Goal: Task Accomplishment & Management: Complete application form

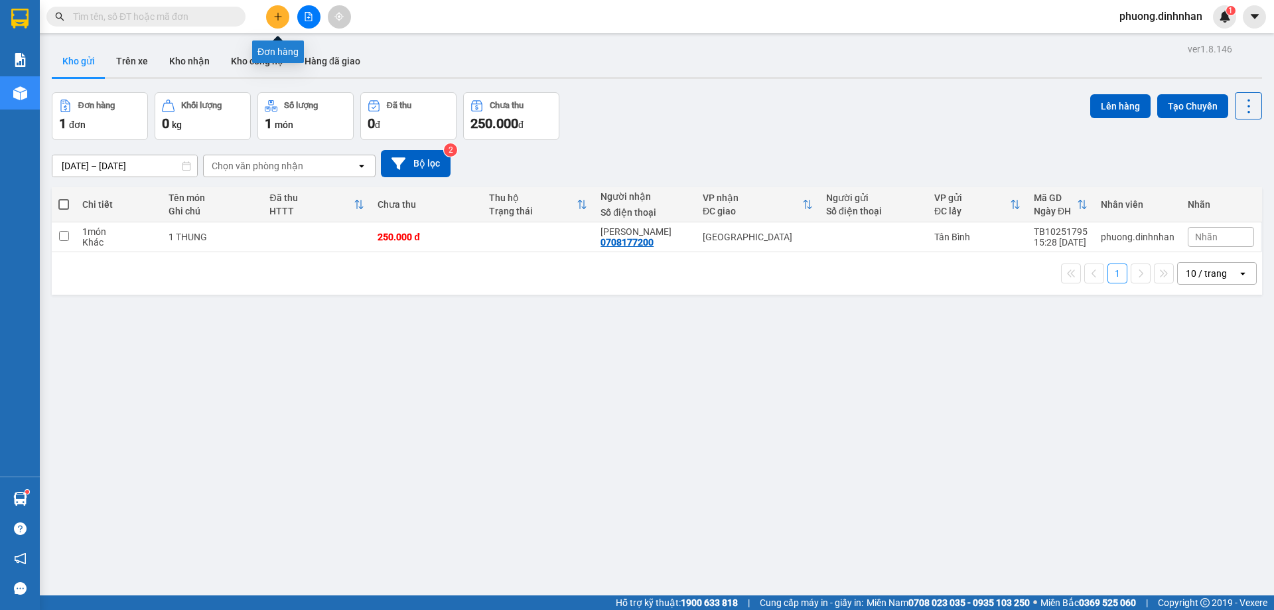
click at [267, 15] on button at bounding box center [277, 16] width 23 height 23
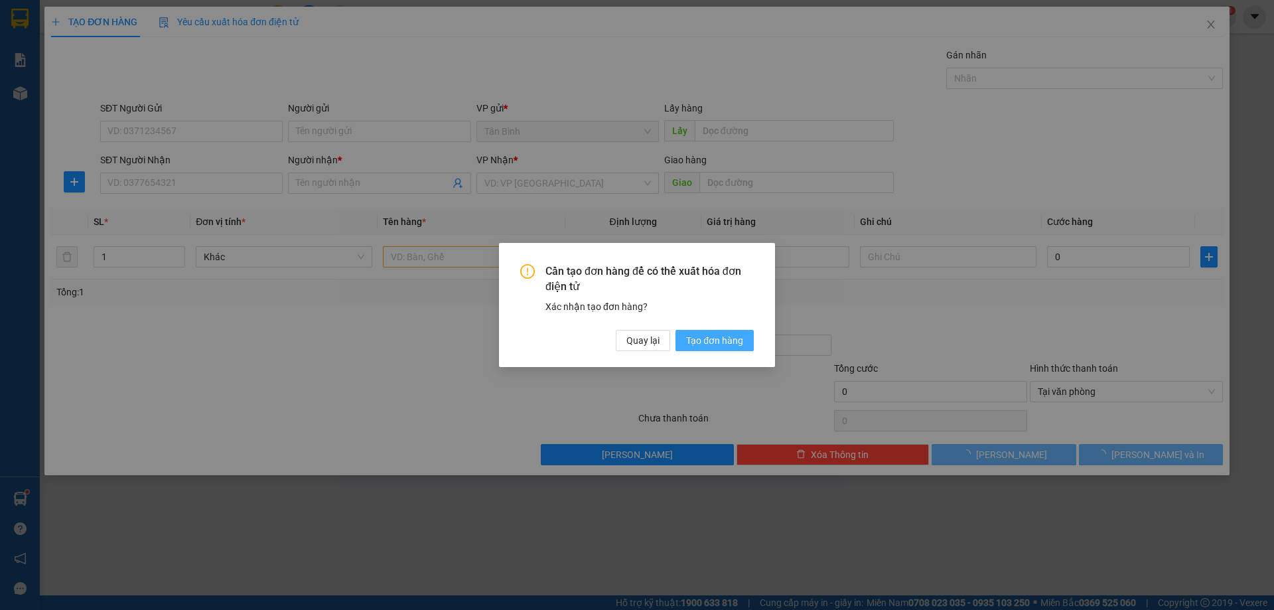
drag, startPoint x: 727, startPoint y: 341, endPoint x: 399, endPoint y: 309, distance: 330.0
click at [721, 344] on span "Tạo đơn hàng" at bounding box center [714, 340] width 57 height 15
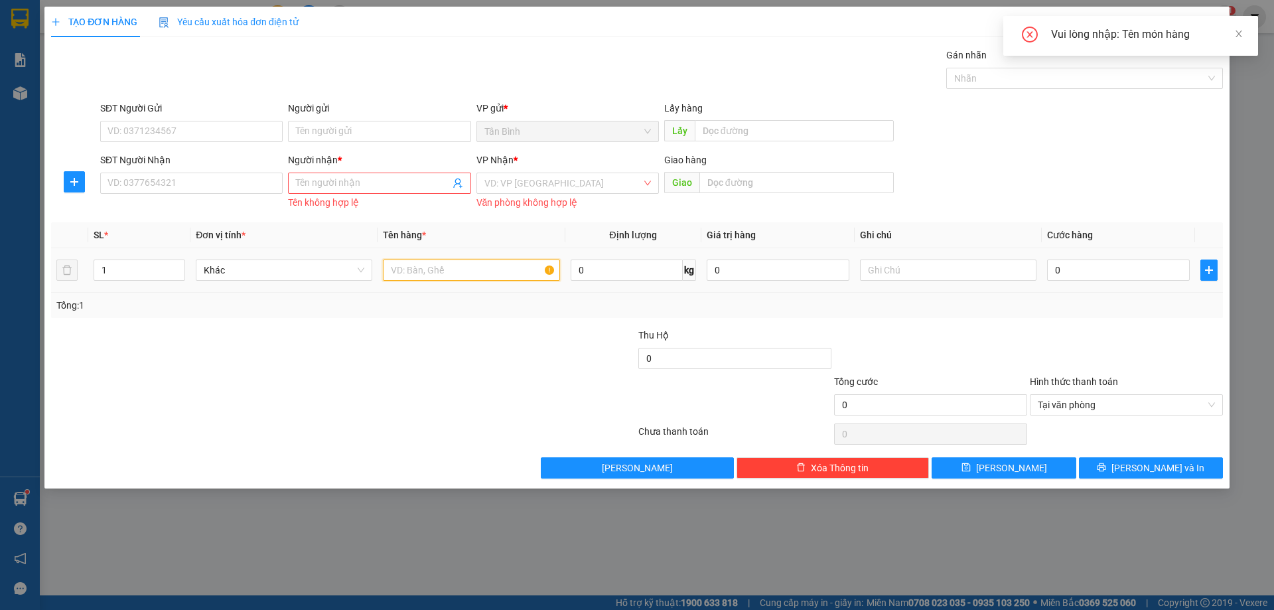
click at [461, 272] on input "text" at bounding box center [471, 269] width 176 height 21
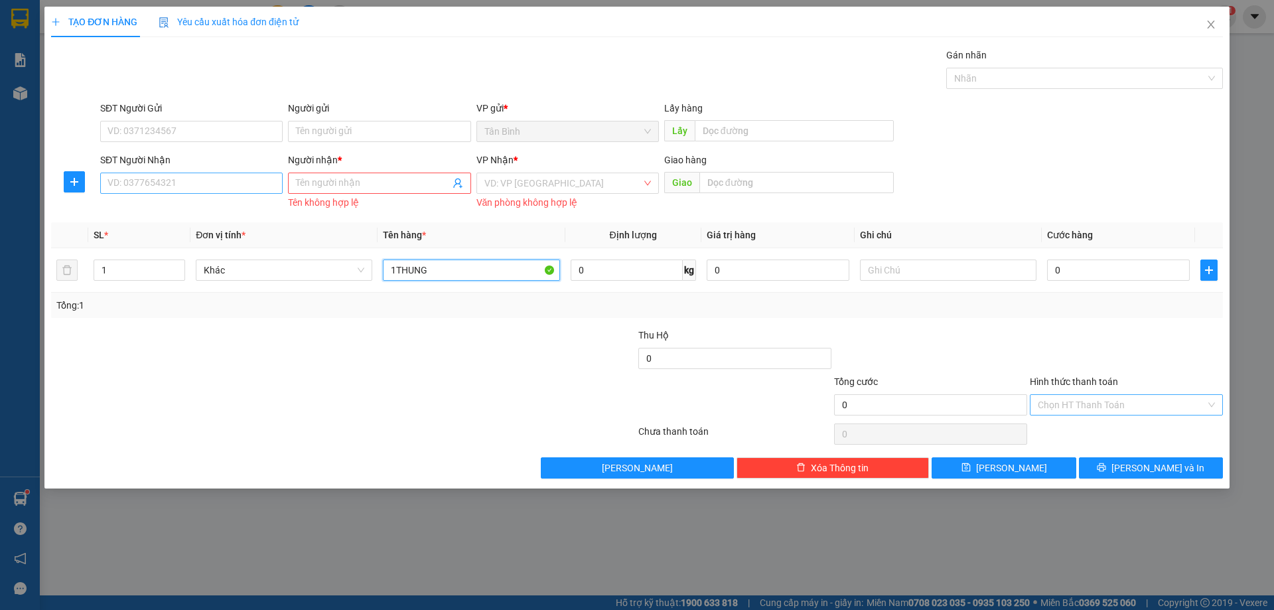
type input "1THUNG"
click at [187, 173] on input "SĐT Người Nhận" at bounding box center [191, 183] width 182 height 21
click at [186, 175] on input "SĐT Người Nhận" at bounding box center [191, 183] width 182 height 21
type input "0"
click at [157, 211] on div "0708177200 - [PERSON_NAME]" at bounding box center [191, 209] width 167 height 15
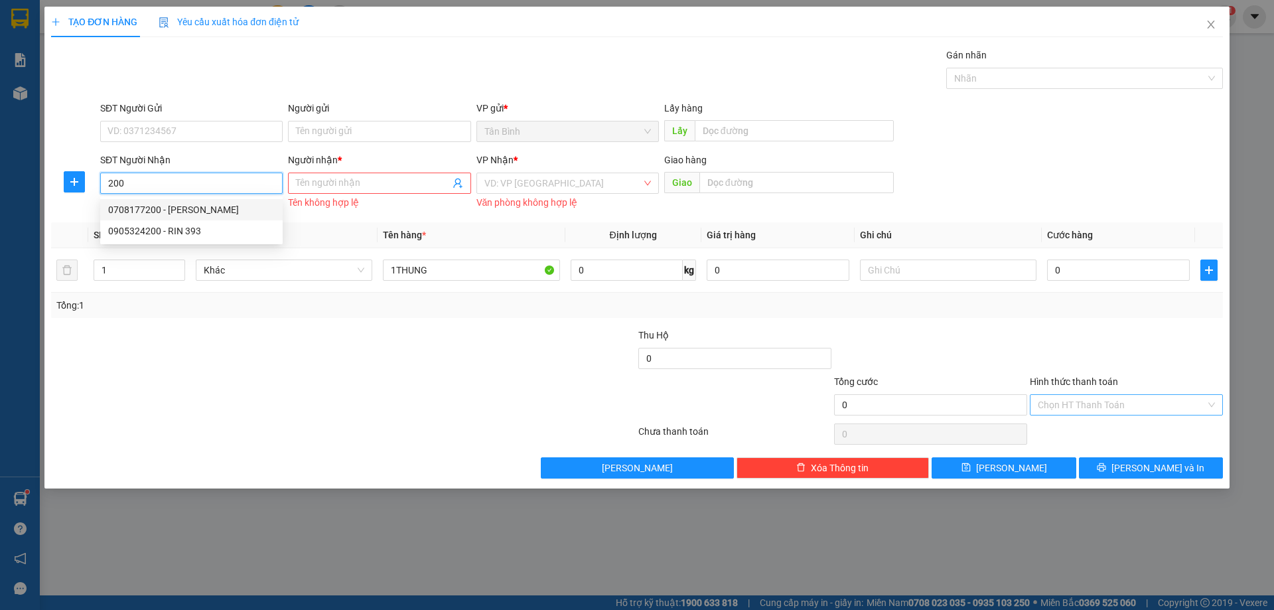
type input "0708177200"
type input "[PERSON_NAME]"
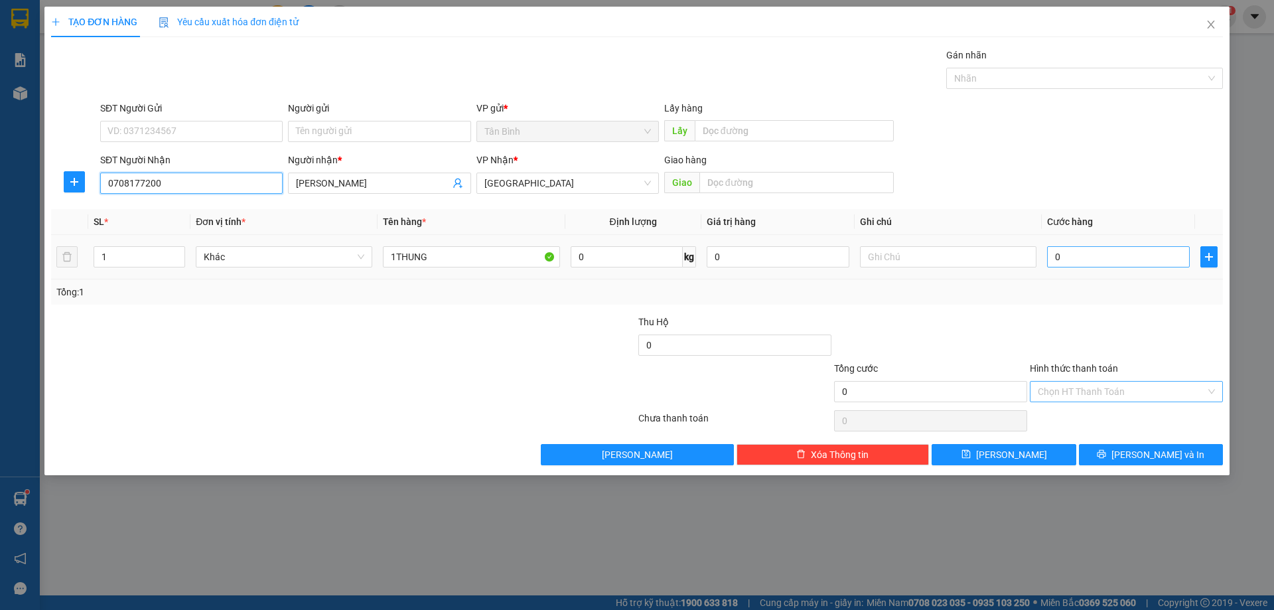
type input "0708177200"
drag, startPoint x: 1133, startPoint y: 252, endPoint x: 1138, endPoint y: 245, distance: 8.5
click at [1133, 251] on input "0" at bounding box center [1118, 256] width 143 height 21
drag, startPoint x: 1166, startPoint y: 456, endPoint x: 904, endPoint y: 411, distance: 265.3
click at [1166, 449] on span "[PERSON_NAME] và In" at bounding box center [1157, 454] width 93 height 15
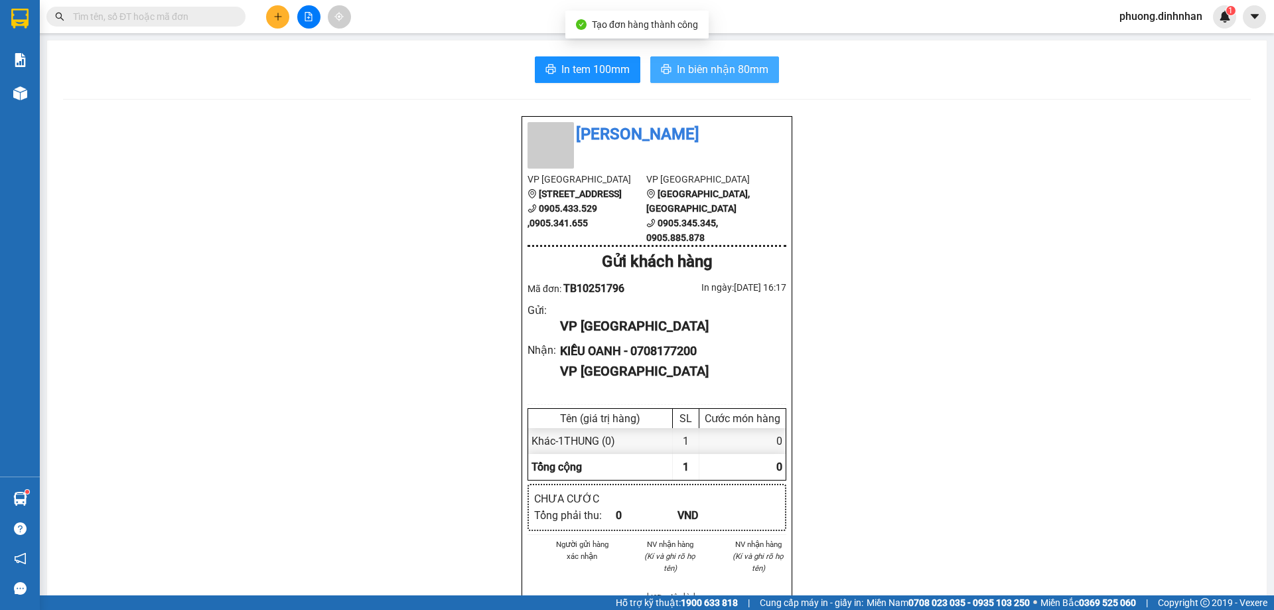
click at [734, 78] on span "In biên nhận 80mm" at bounding box center [723, 69] width 92 height 17
click at [1219, 19] on img at bounding box center [1225, 17] width 12 height 12
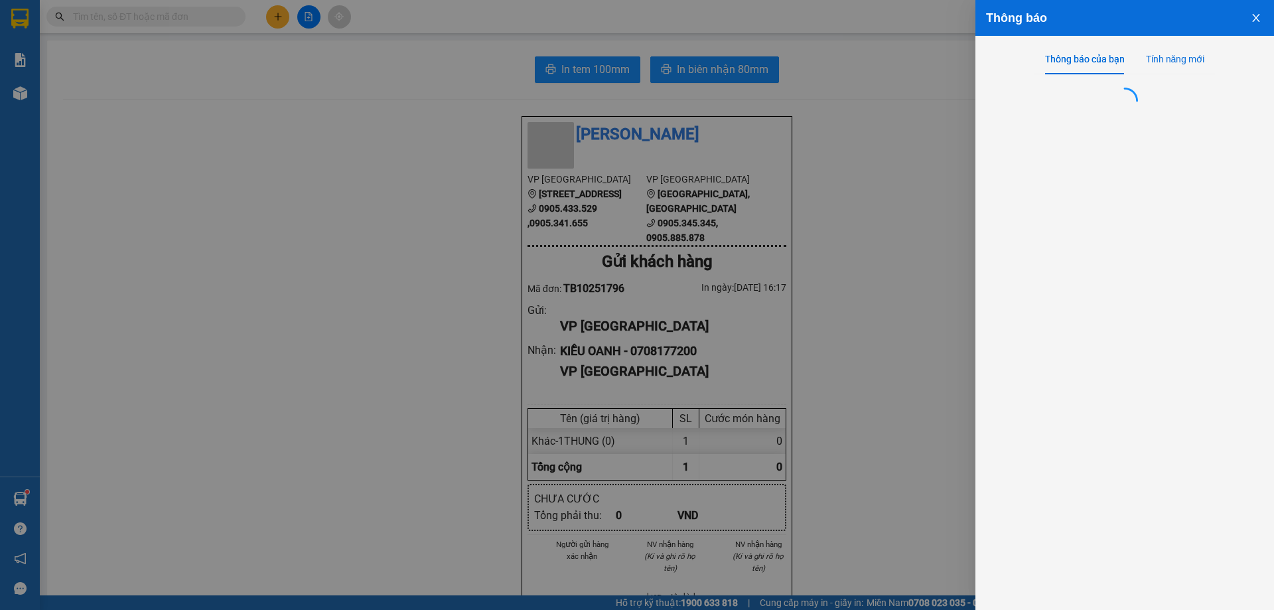
click at [1170, 59] on div "Tính năng mới" at bounding box center [1175, 59] width 59 height 15
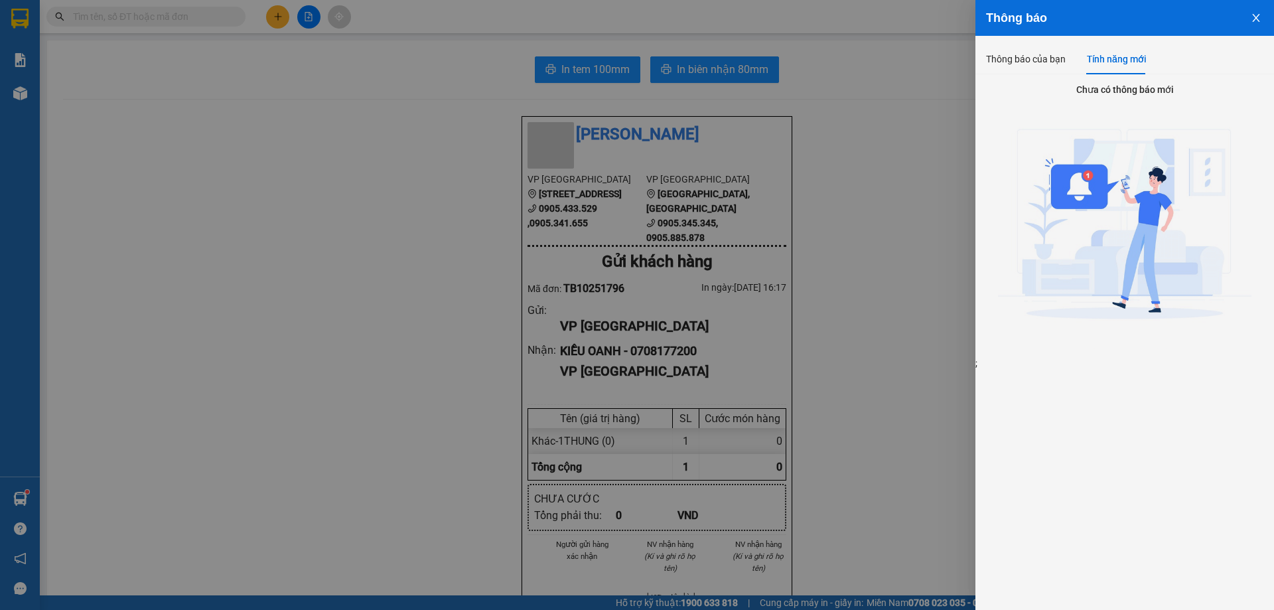
click at [902, 88] on div at bounding box center [637, 305] width 1274 height 610
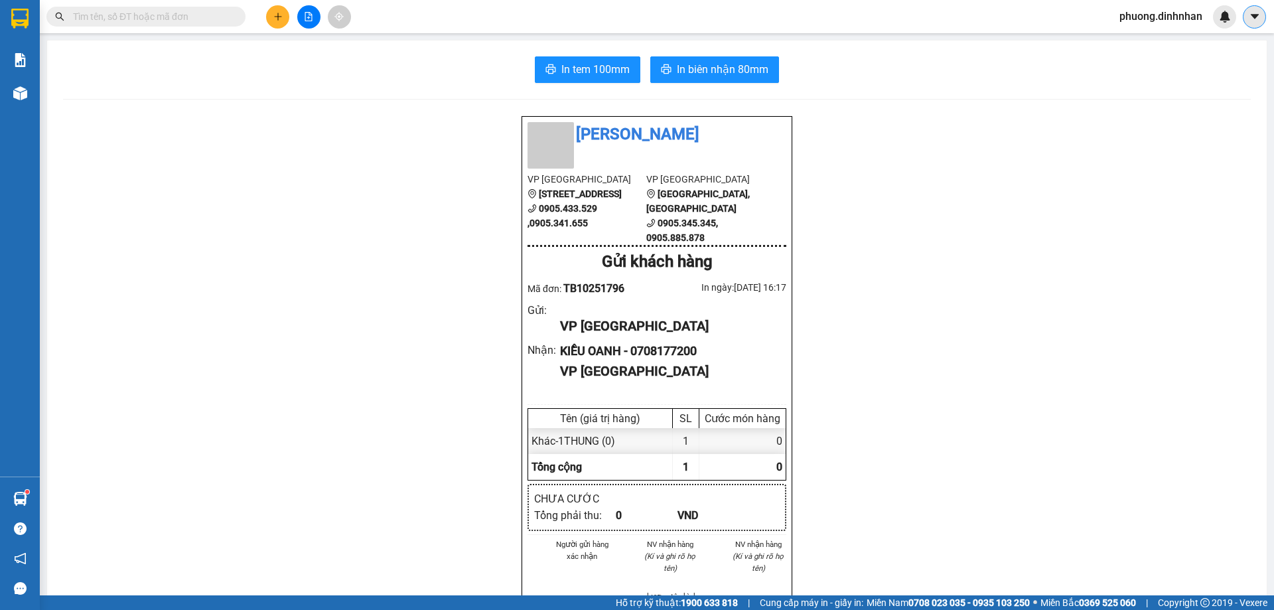
click at [1247, 19] on button at bounding box center [1254, 16] width 23 height 23
click at [1046, 145] on div "Đình Nhân VP [GEOGRAPHIC_DATA] [GEOGRAPHIC_DATA], Phường 11 0905.433.529 ,0905.…" at bounding box center [657, 540] width 1188 height 851
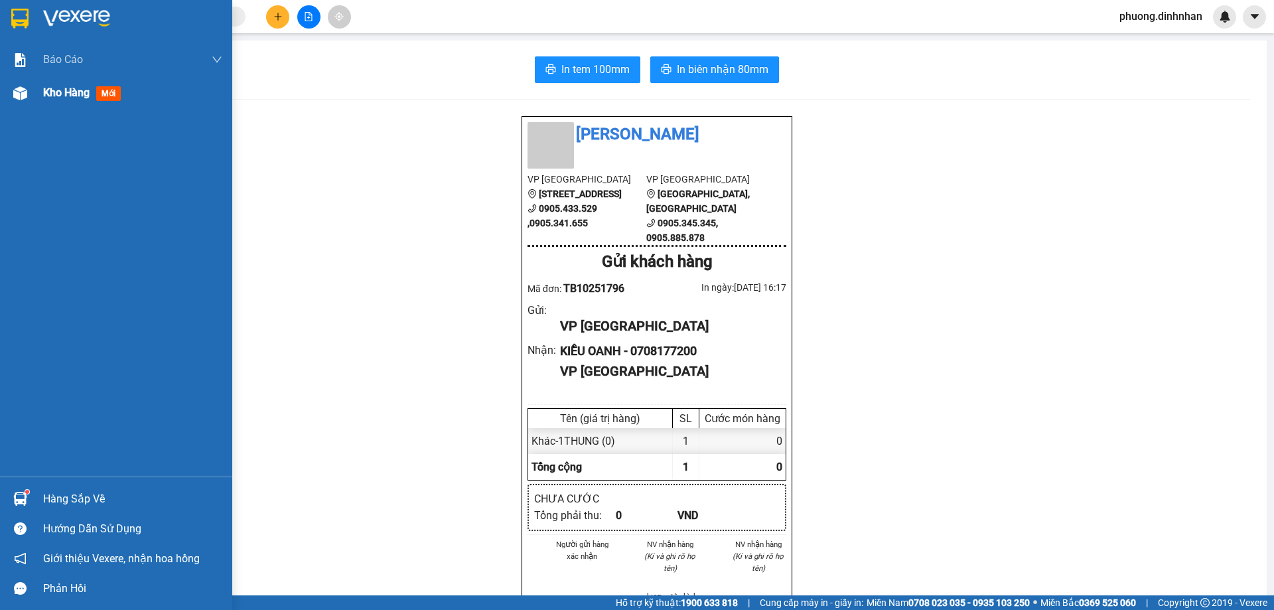
click at [55, 96] on span "Kho hàng" at bounding box center [66, 92] width 46 height 13
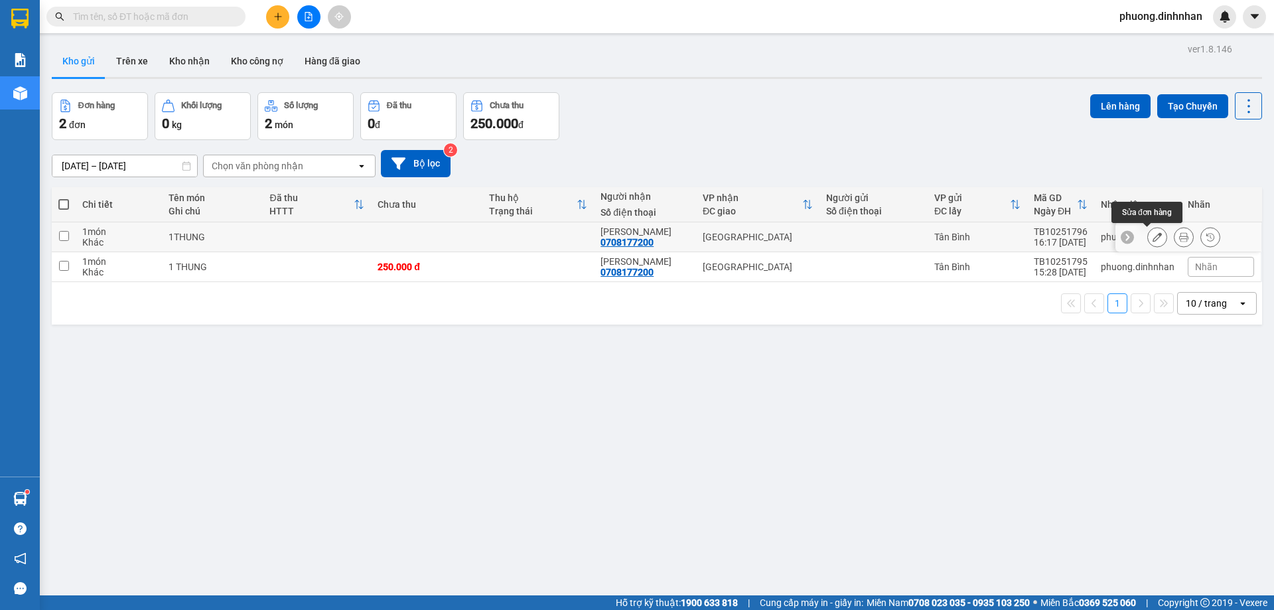
click at [1152, 242] on icon at bounding box center [1156, 236] width 9 height 9
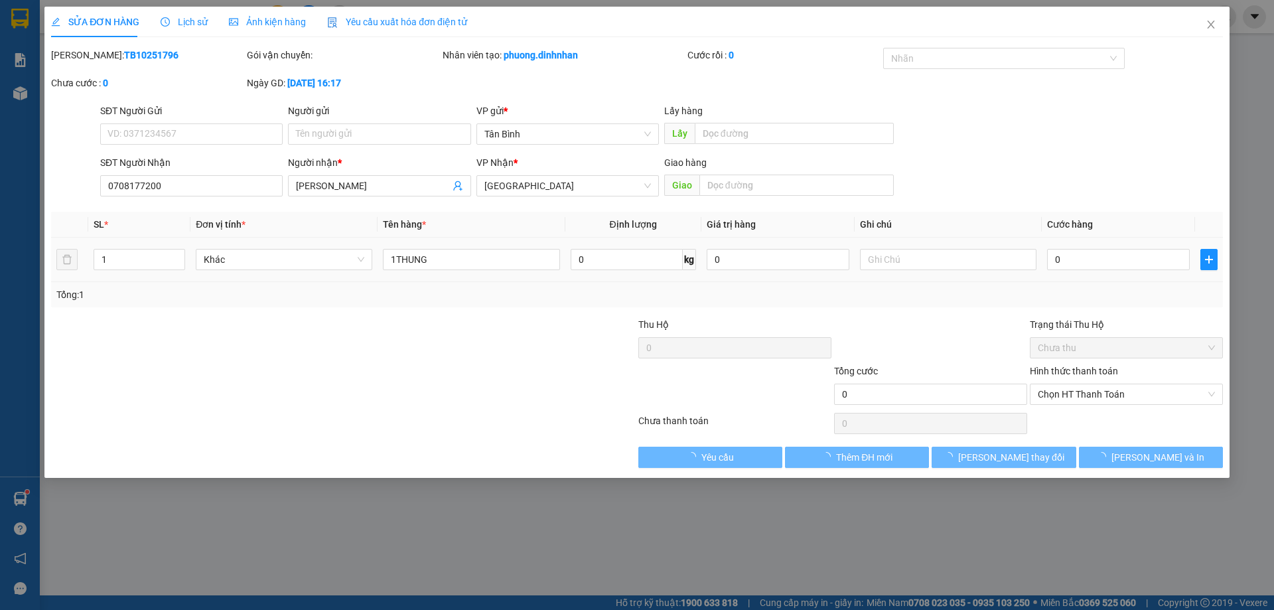
type input "0708177200"
type input "[PERSON_NAME]"
click at [1053, 255] on input "0" at bounding box center [1118, 259] width 143 height 21
type input "2"
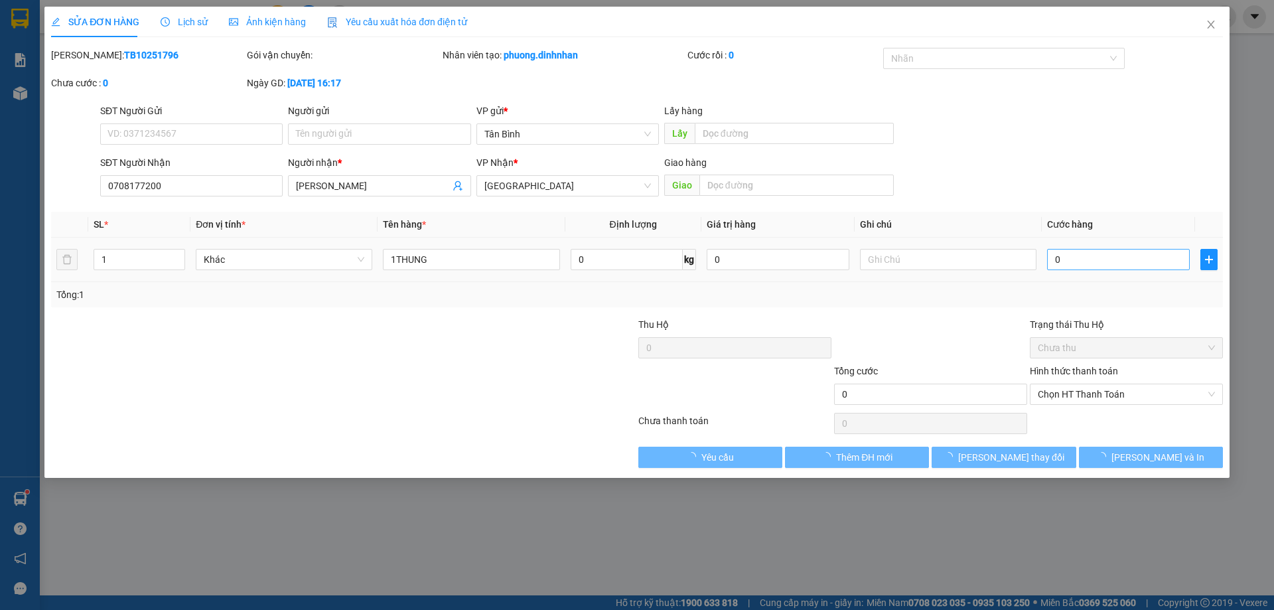
type input "2"
type input "20"
type input "200"
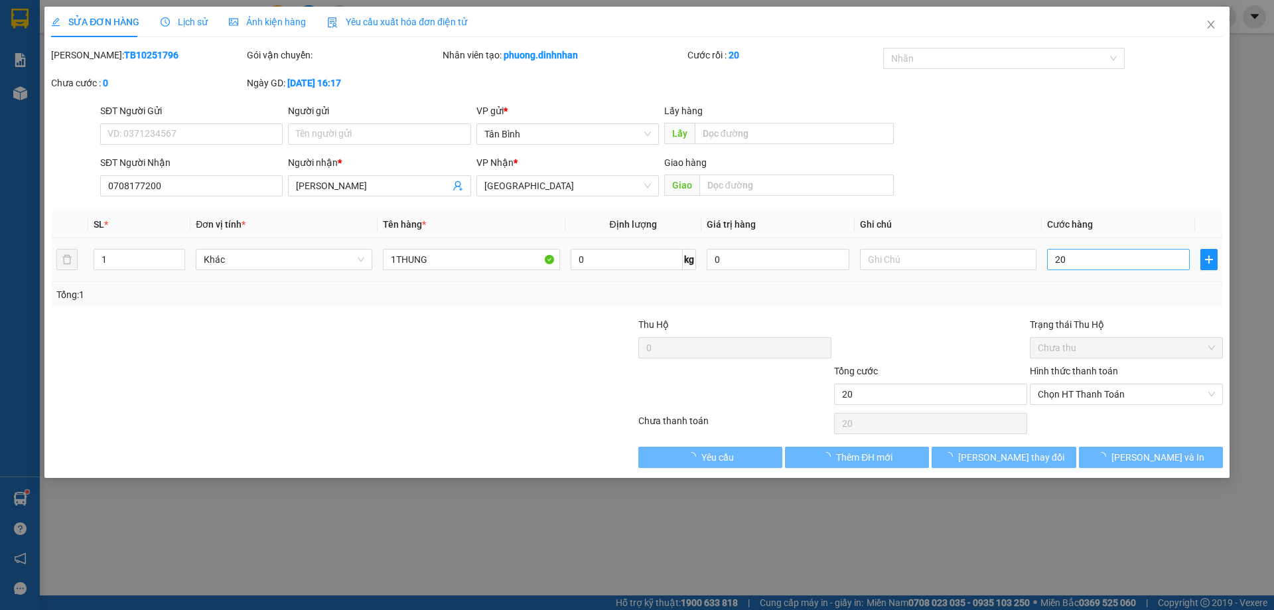
type input "200"
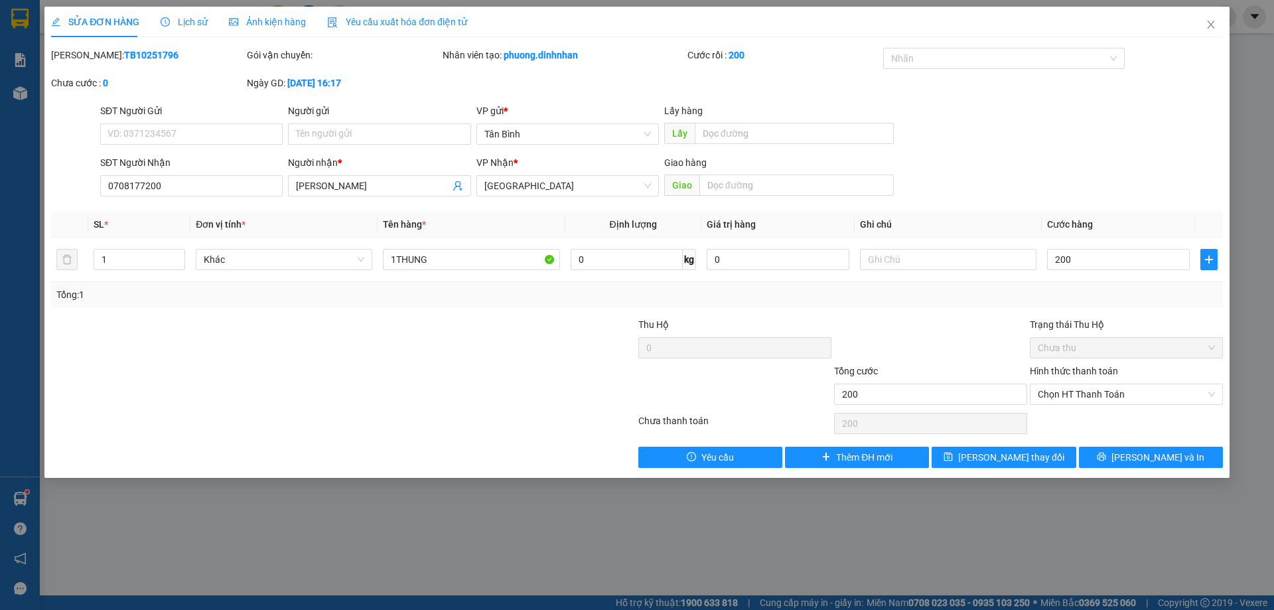
type input "200"
type input "200.000"
drag, startPoint x: 961, startPoint y: 324, endPoint x: 981, endPoint y: 347, distance: 31.0
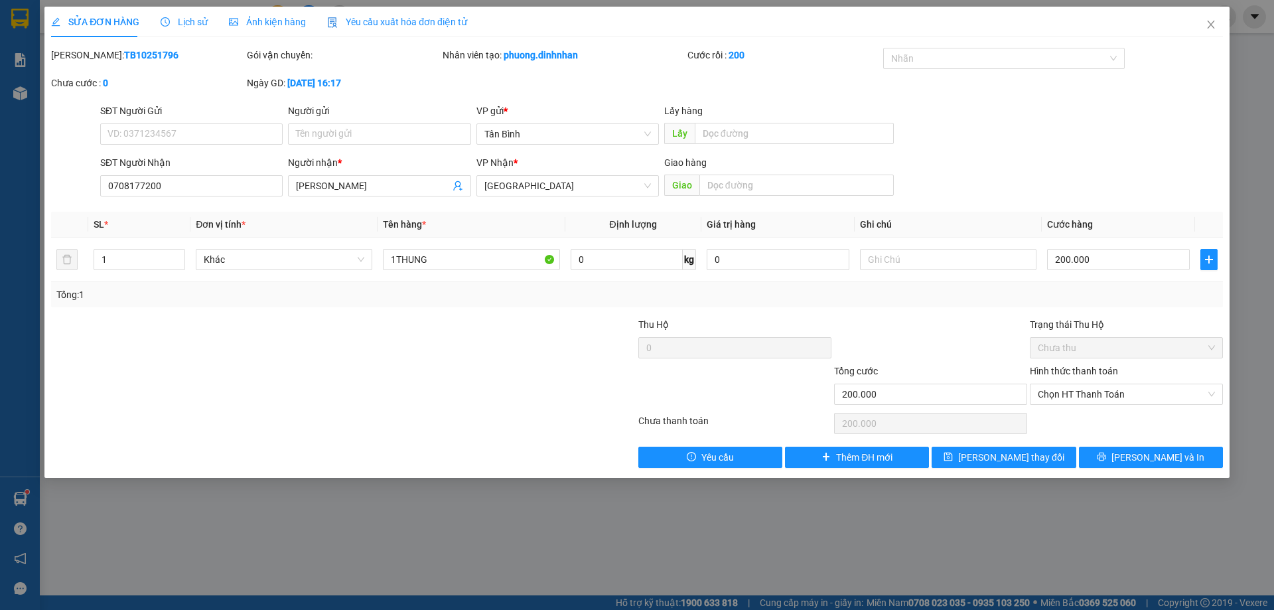
click at [981, 347] on div at bounding box center [931, 340] width 196 height 46
click at [1034, 452] on span "[PERSON_NAME] thay đổi" at bounding box center [1011, 457] width 106 height 15
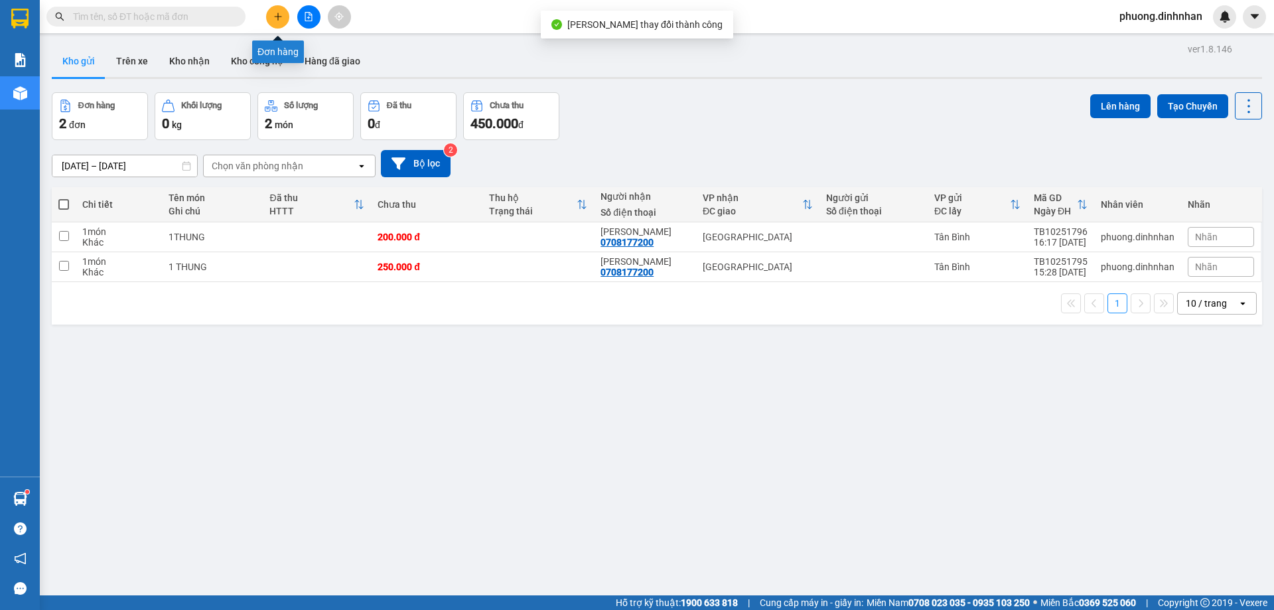
click at [271, 14] on button at bounding box center [277, 16] width 23 height 23
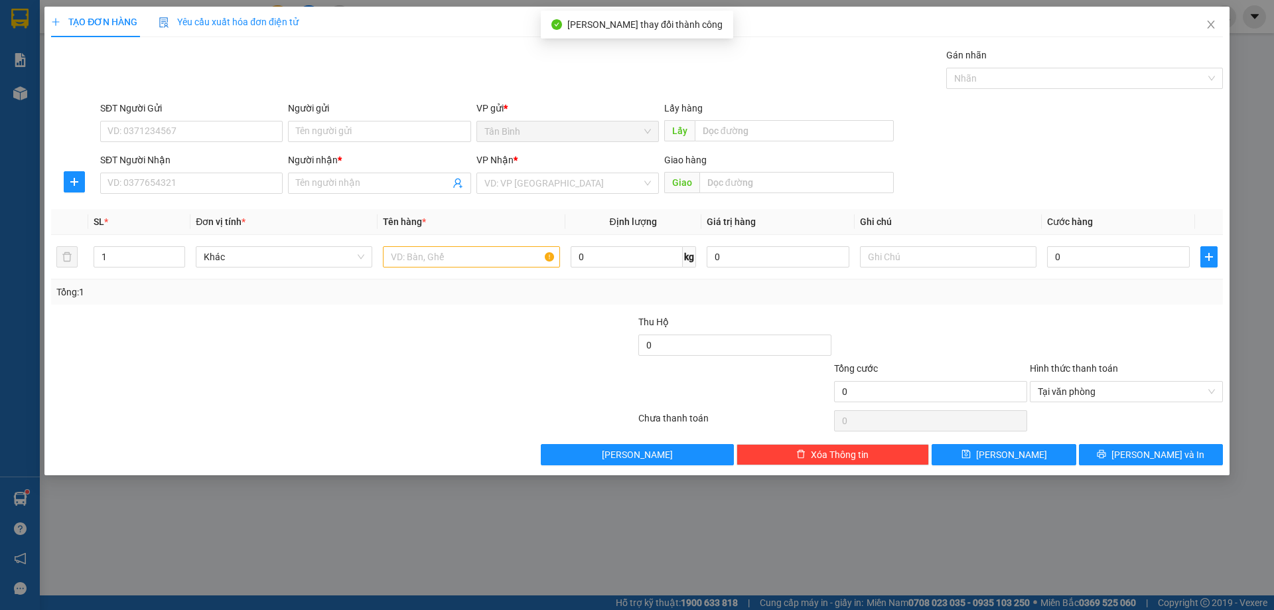
click at [228, 169] on div "SĐT Người Nhận" at bounding box center [191, 163] width 182 height 20
click at [229, 181] on input "SĐT Người Nhận" at bounding box center [191, 183] width 182 height 21
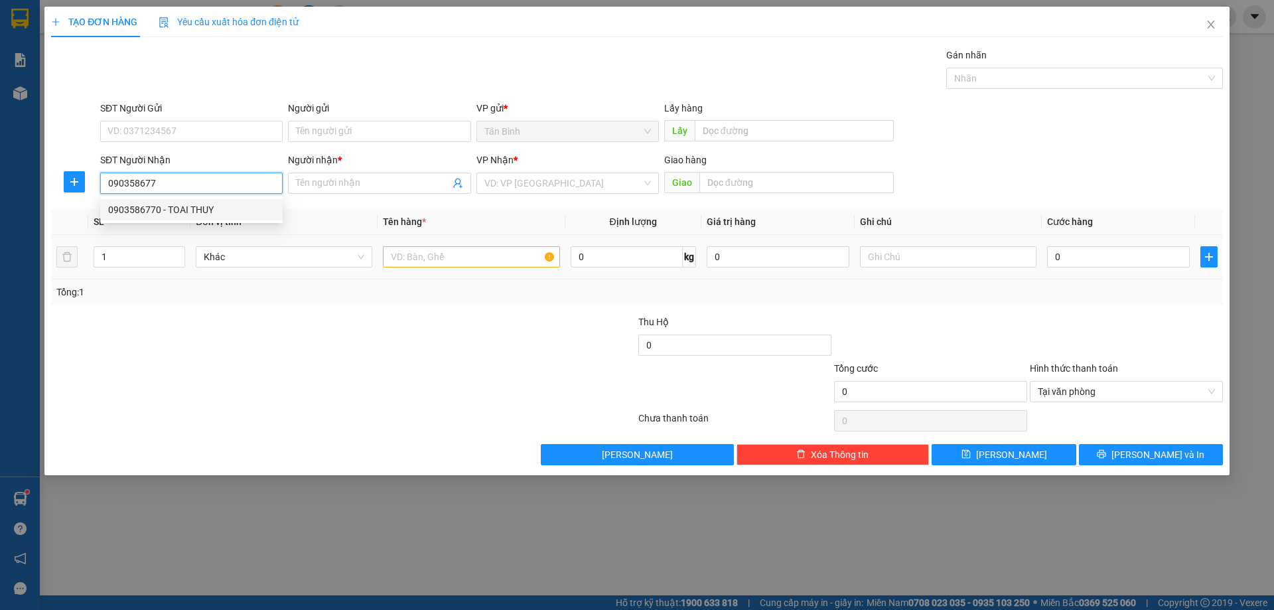
drag, startPoint x: 186, startPoint y: 204, endPoint x: 415, endPoint y: 245, distance: 231.8
click at [190, 205] on div "0903586770 - TOAI THUY" at bounding box center [191, 209] width 167 height 15
type input "0903586770"
type input "TOAI THUY"
type input "0903586770"
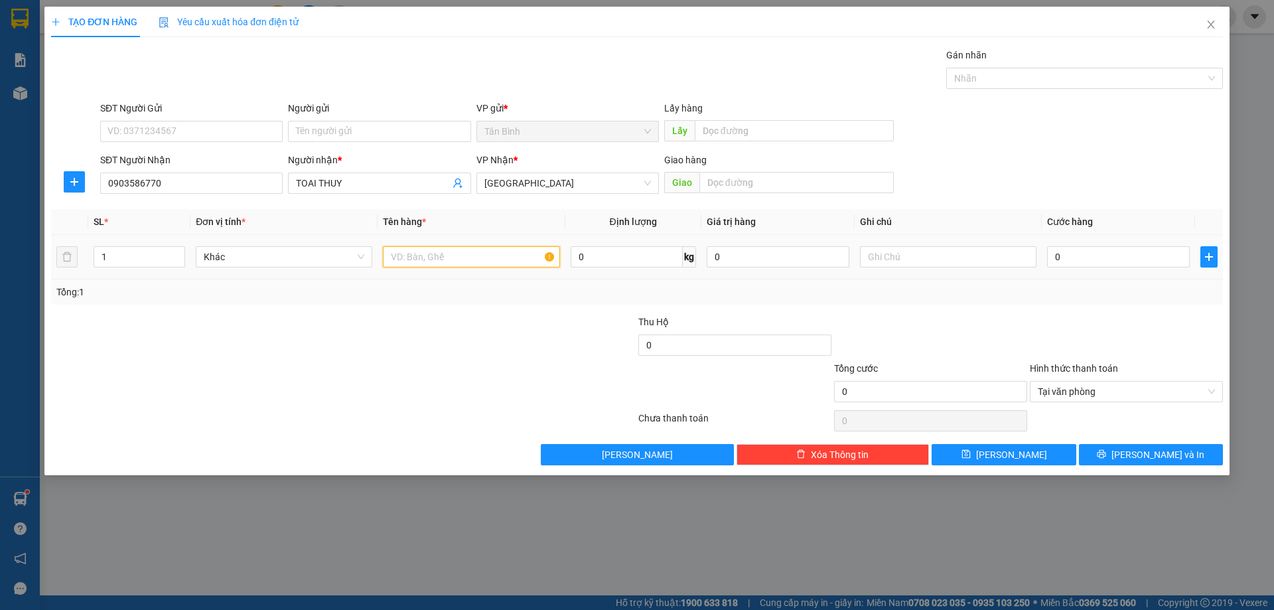
click at [448, 255] on input "text" at bounding box center [471, 256] width 176 height 21
type input "3THUNG"
click at [174, 249] on span "up" at bounding box center [178, 253] width 8 height 8
type input "3"
click at [174, 249] on span "up" at bounding box center [178, 253] width 8 height 8
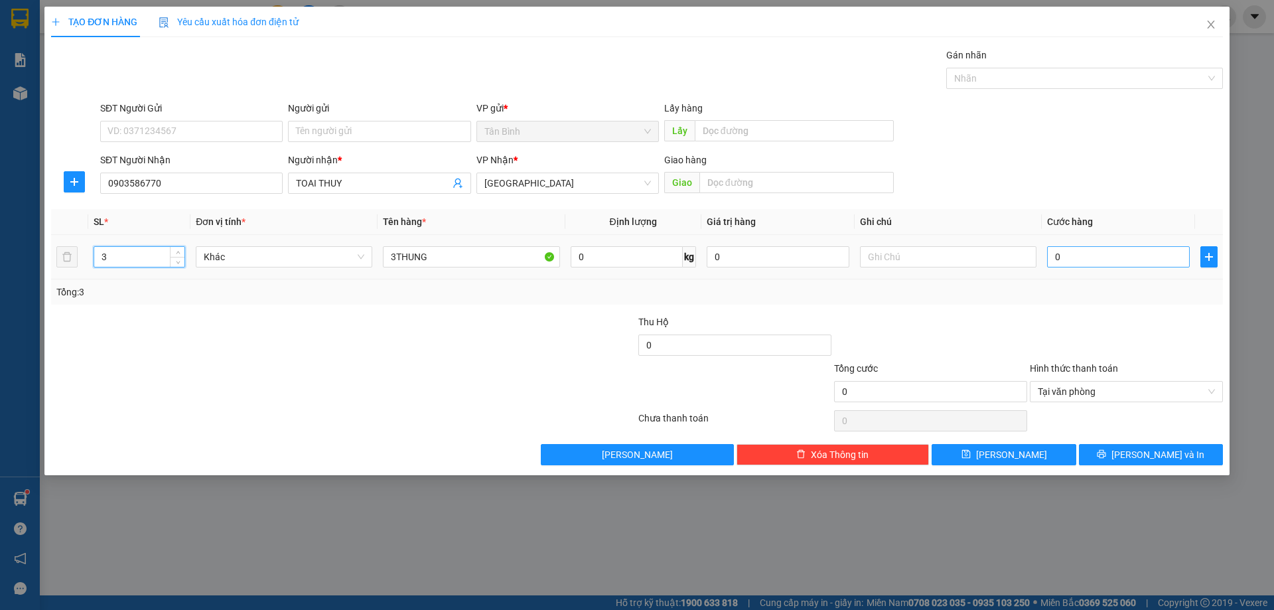
click at [1045, 247] on td "0" at bounding box center [1118, 257] width 153 height 44
drag, startPoint x: 1058, startPoint y: 250, endPoint x: 1075, endPoint y: 263, distance: 21.2
click at [1060, 252] on input "0" at bounding box center [1118, 256] width 143 height 21
type input "4"
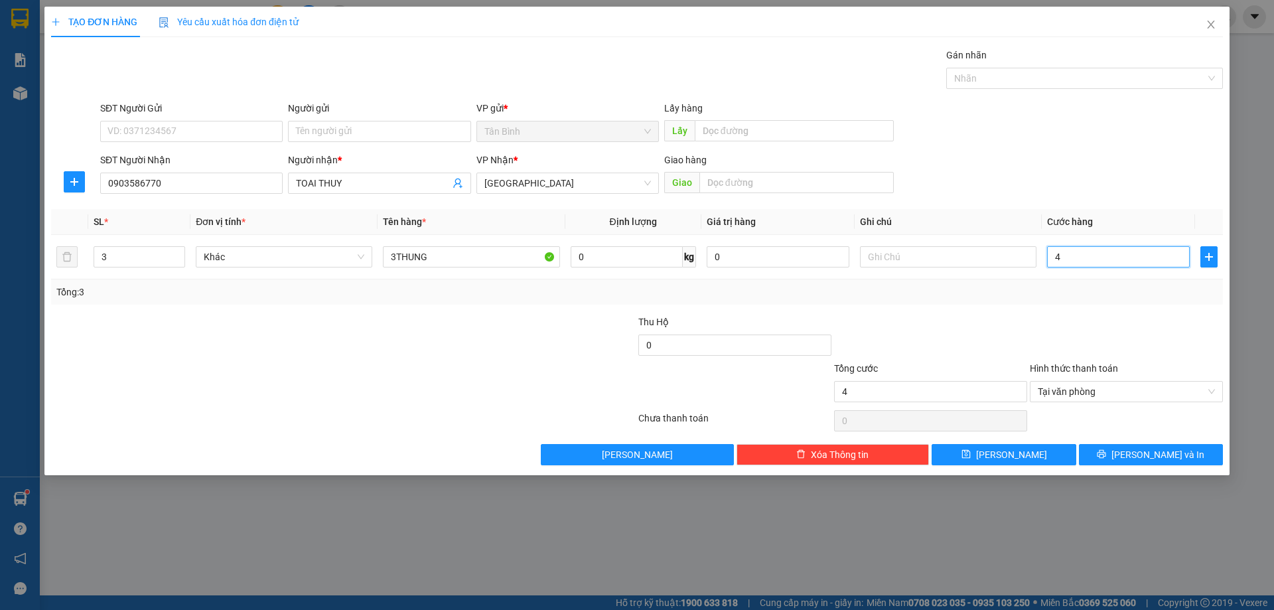
type input "45"
type input "450"
type input "450.000"
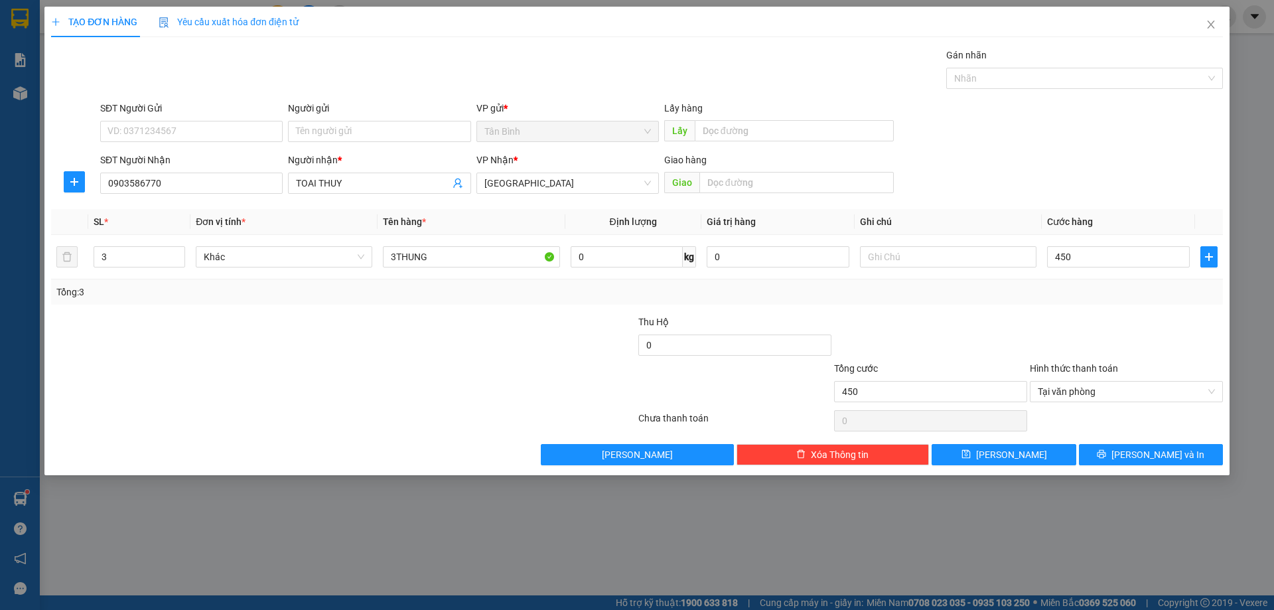
type input "450.000"
drag, startPoint x: 1168, startPoint y: 322, endPoint x: 1207, endPoint y: 394, distance: 81.7
click at [1173, 330] on div at bounding box center [1126, 337] width 196 height 46
type input "450.000"
drag, startPoint x: 1210, startPoint y: 388, endPoint x: 1216, endPoint y: 427, distance: 39.6
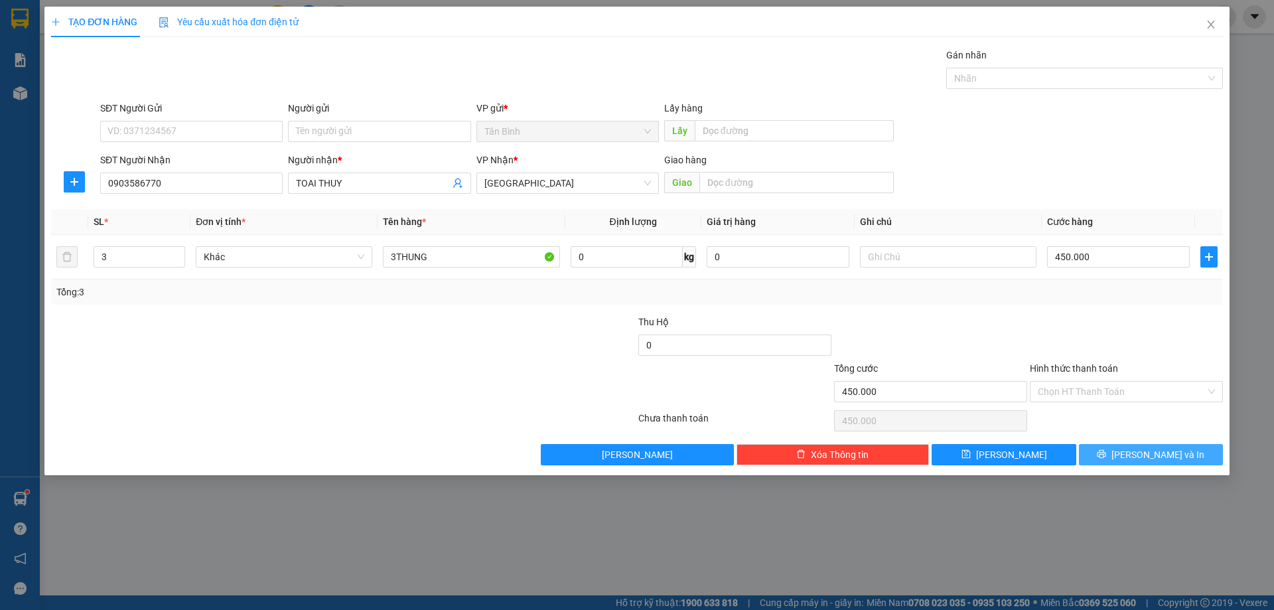
drag, startPoint x: 1205, startPoint y: 450, endPoint x: 1141, endPoint y: 458, distance: 64.3
click at [1192, 453] on button "[PERSON_NAME] và In" at bounding box center [1151, 454] width 144 height 21
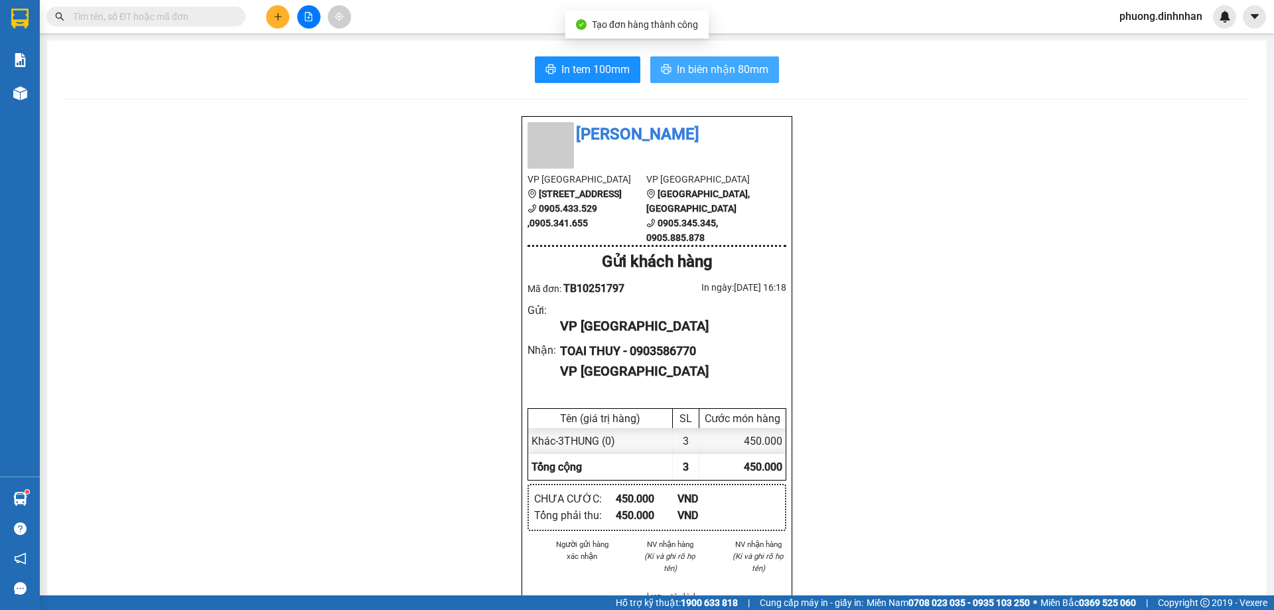
click at [703, 64] on span "In biên nhận 80mm" at bounding box center [723, 69] width 92 height 17
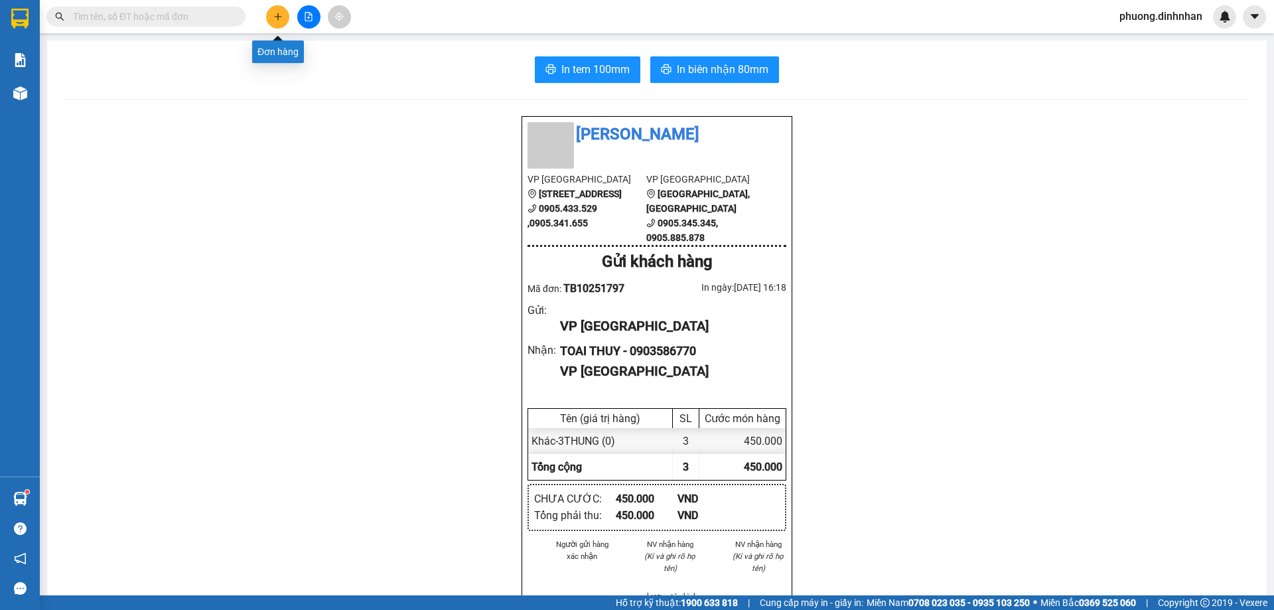
click at [278, 13] on icon "plus" at bounding box center [277, 16] width 9 height 9
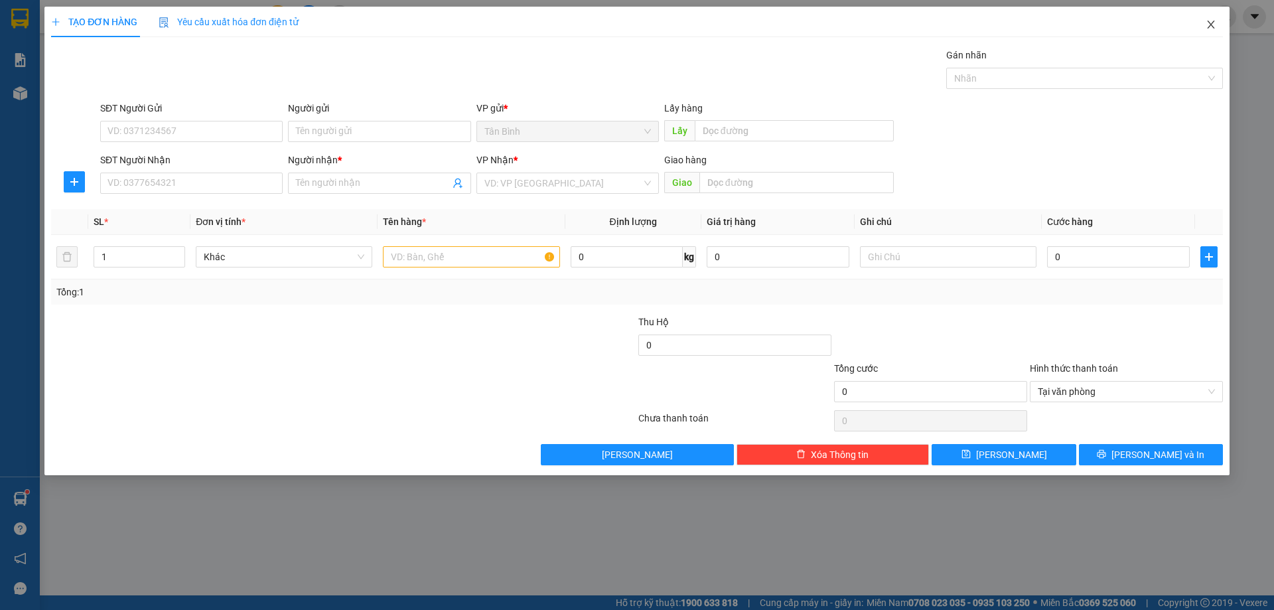
click at [1214, 23] on icon "close" at bounding box center [1211, 24] width 11 height 11
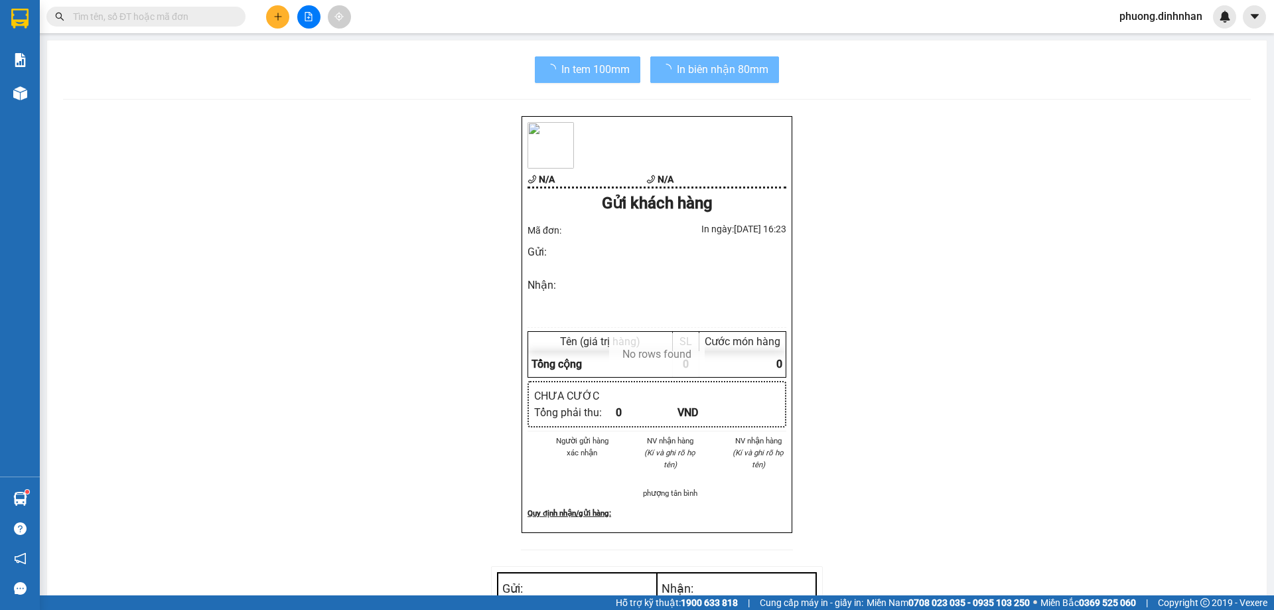
click at [166, 15] on input "text" at bounding box center [151, 16] width 157 height 15
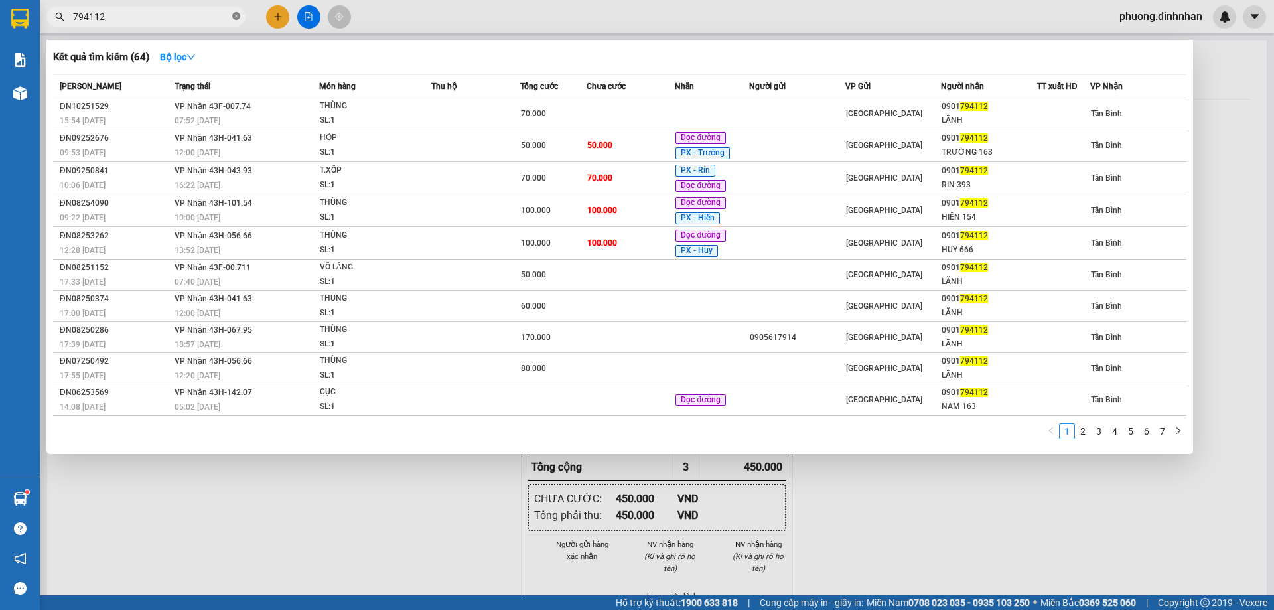
type input "79411"
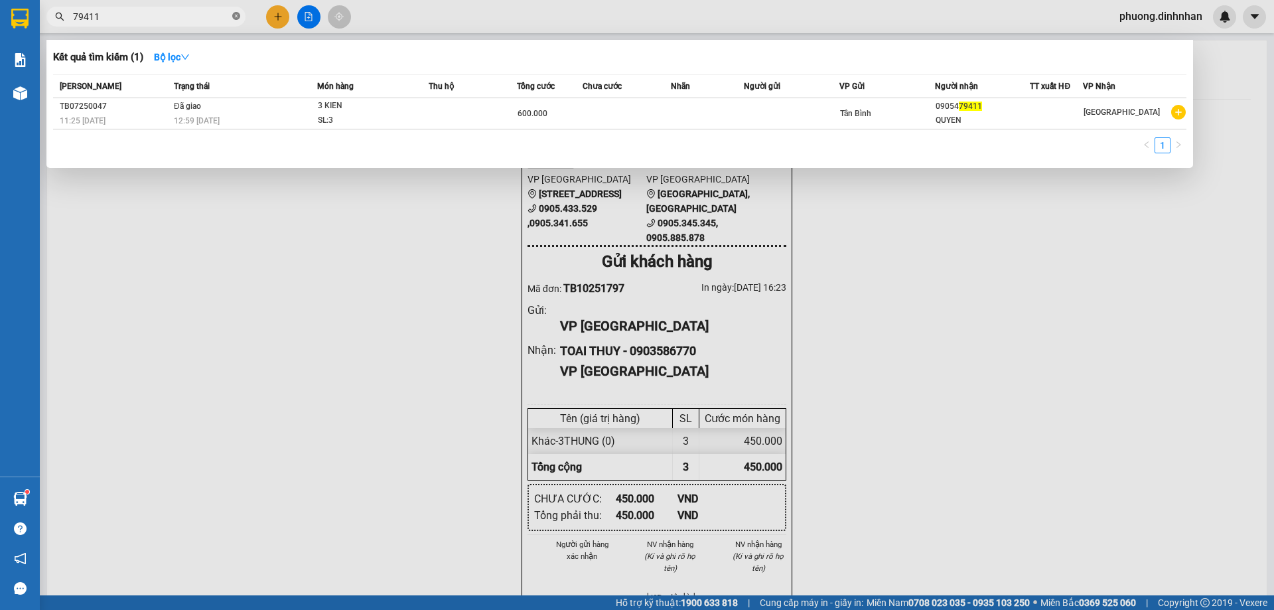
click at [232, 14] on icon "close-circle" at bounding box center [236, 16] width 8 height 8
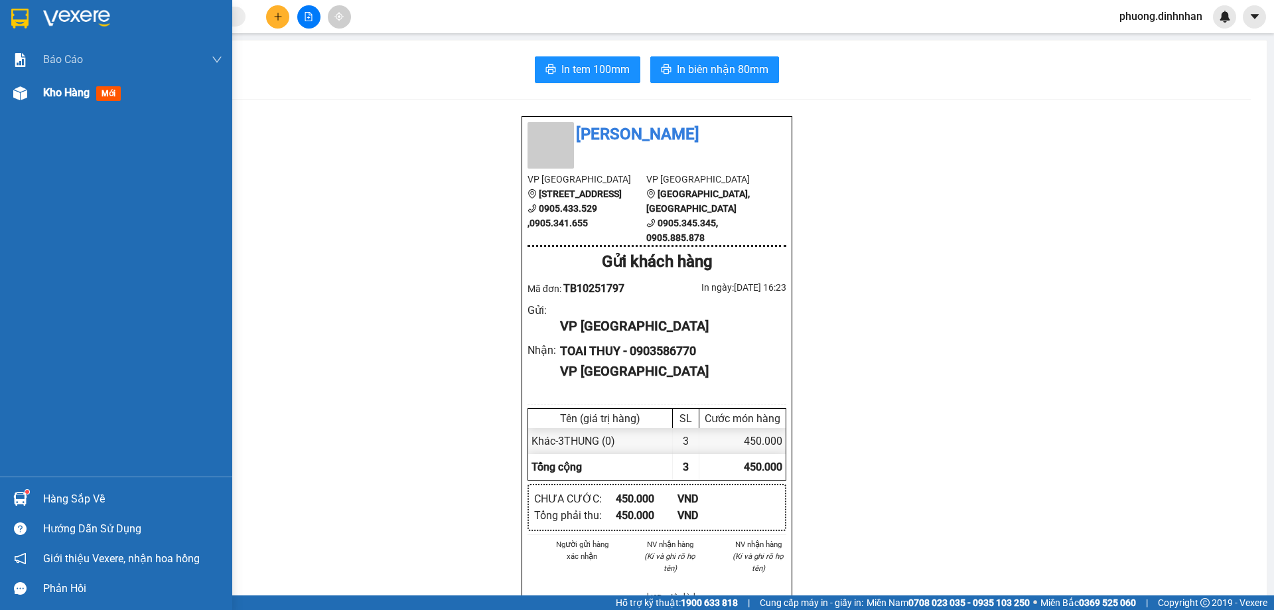
click at [80, 84] on div "Kho hàng mới" at bounding box center [132, 92] width 179 height 33
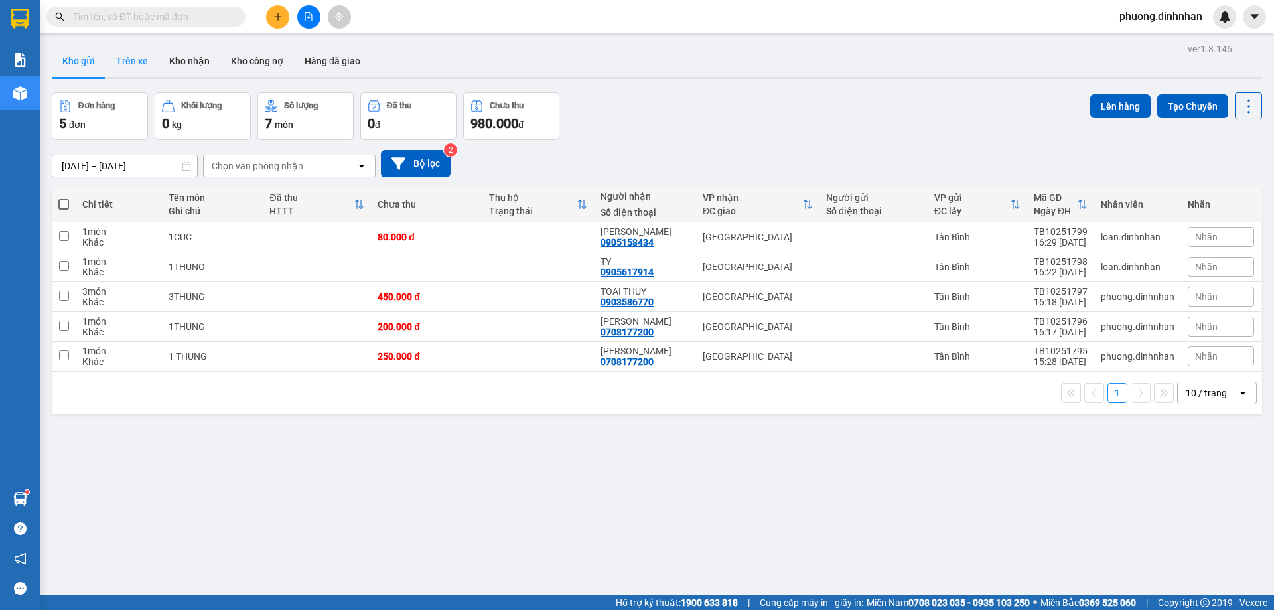
click at [136, 62] on button "Trên xe" at bounding box center [131, 61] width 53 height 32
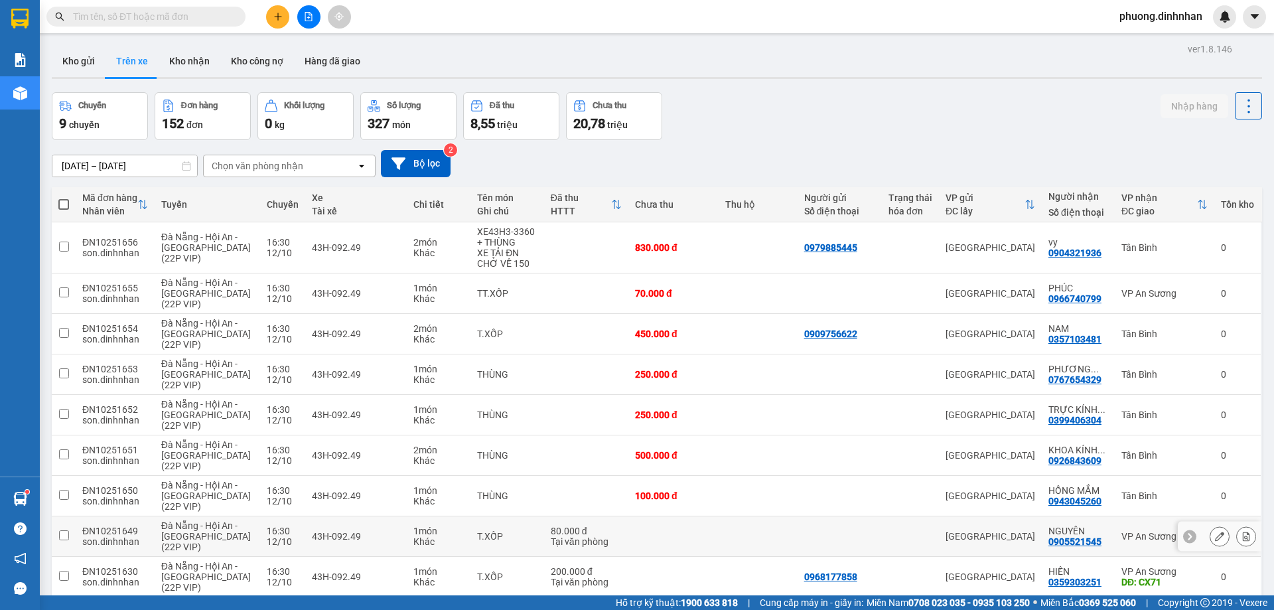
scroll to position [97, 0]
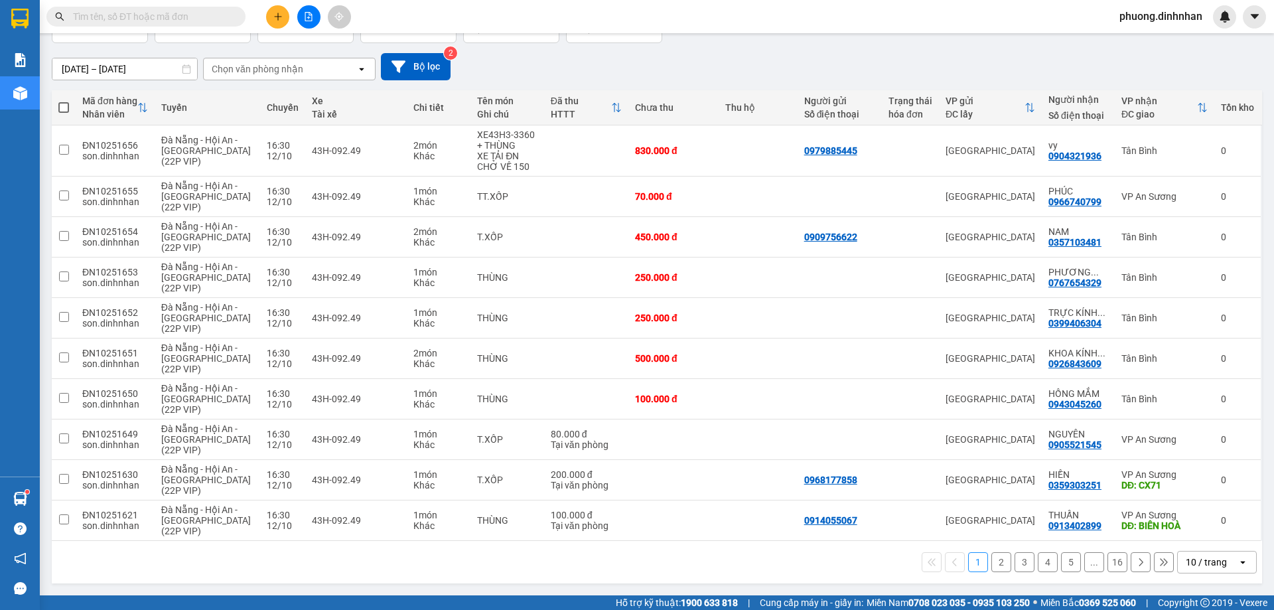
click at [991, 562] on button "2" at bounding box center [1001, 562] width 20 height 20
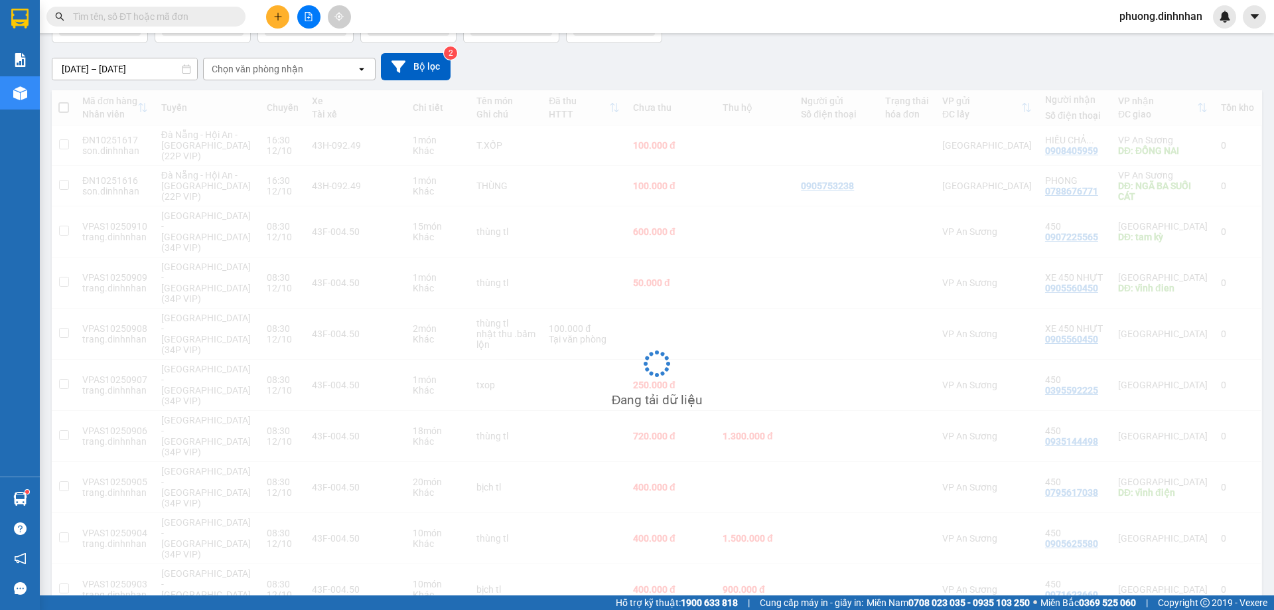
scroll to position [61, 0]
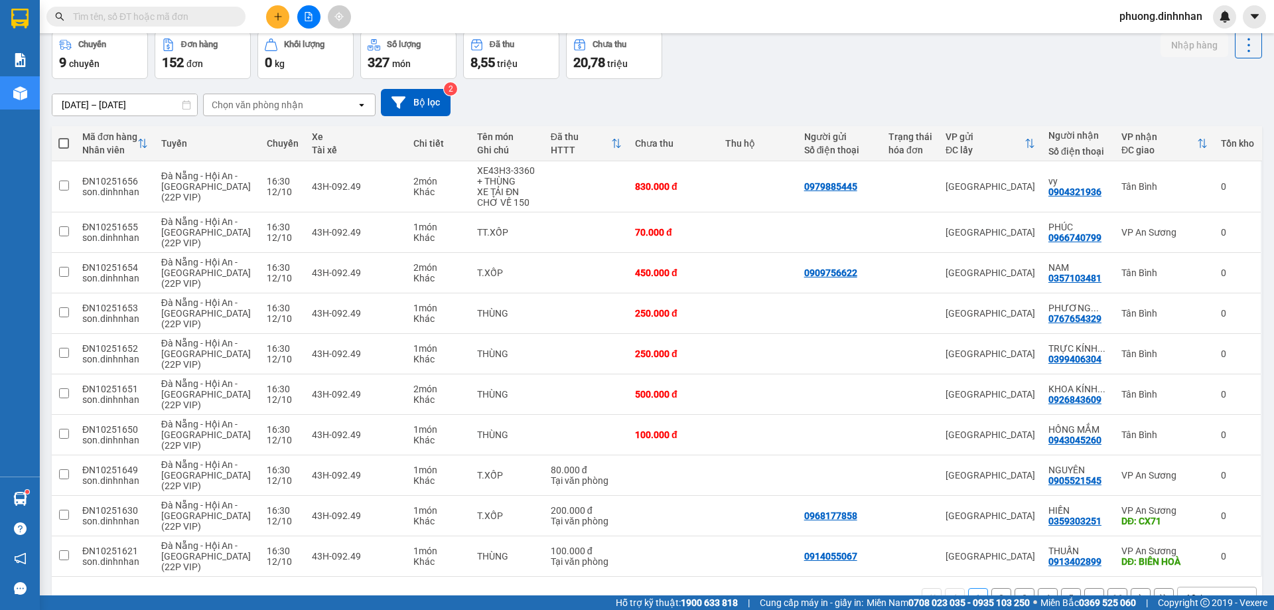
click at [1159, 15] on span "phuong.dinhnhan" at bounding box center [1161, 16] width 104 height 17
click at [1158, 41] on span "Đăng xuất" at bounding box center [1166, 41] width 78 height 15
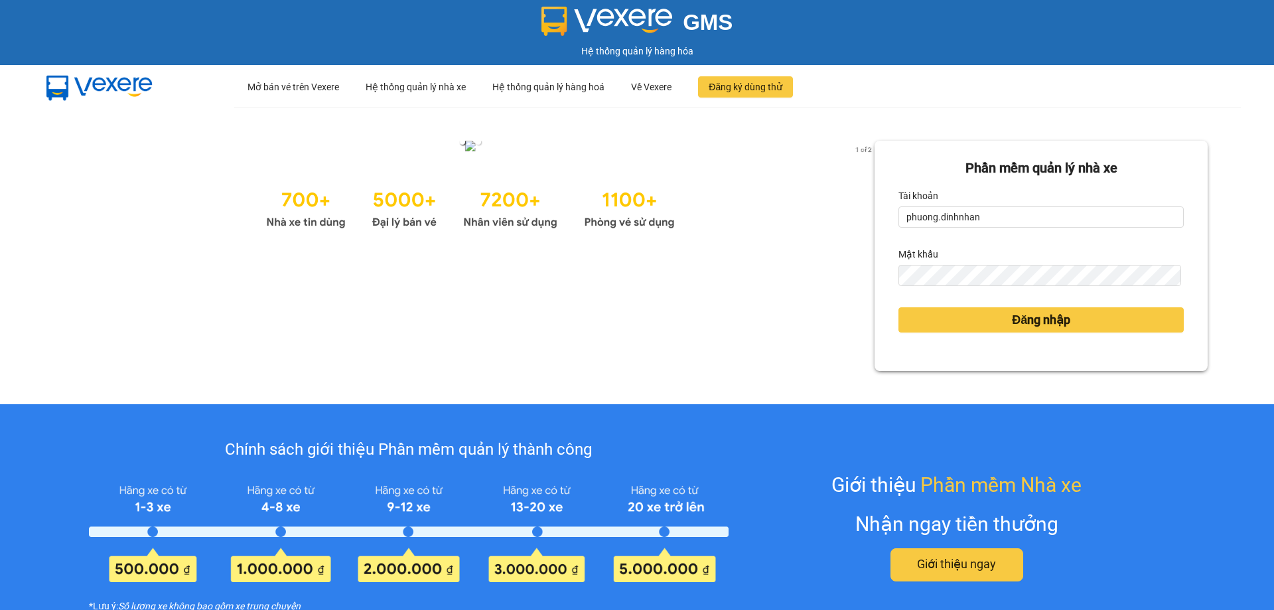
type input "loan.dinhnhan"
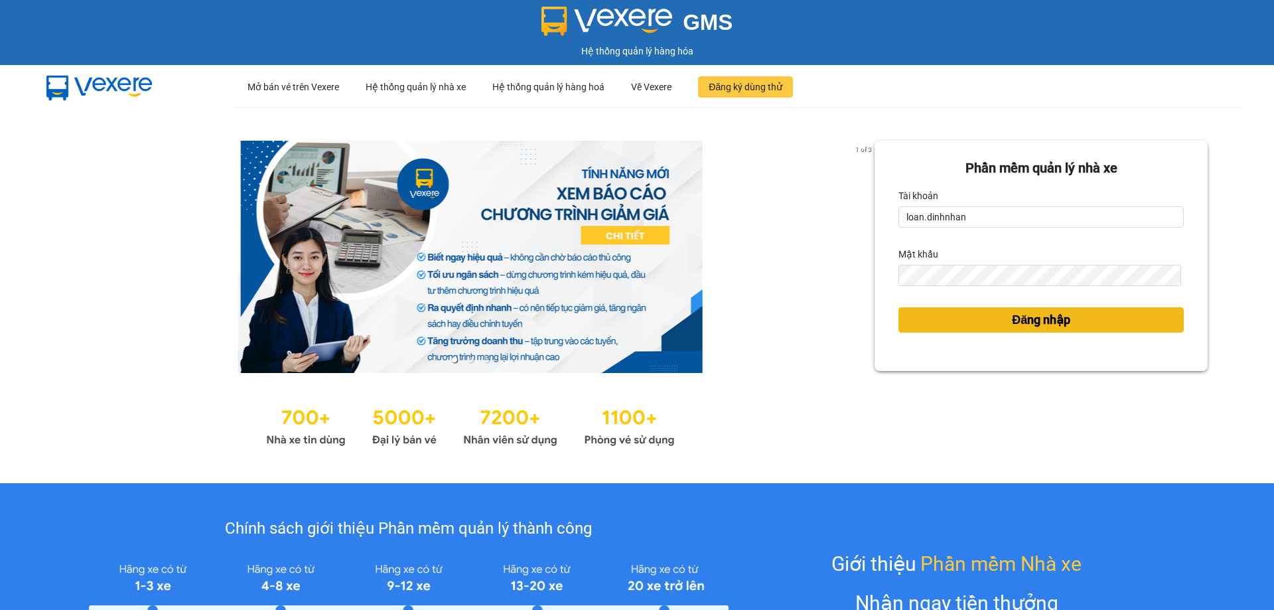
click at [991, 320] on button "Đăng nhập" at bounding box center [1040, 319] width 285 height 25
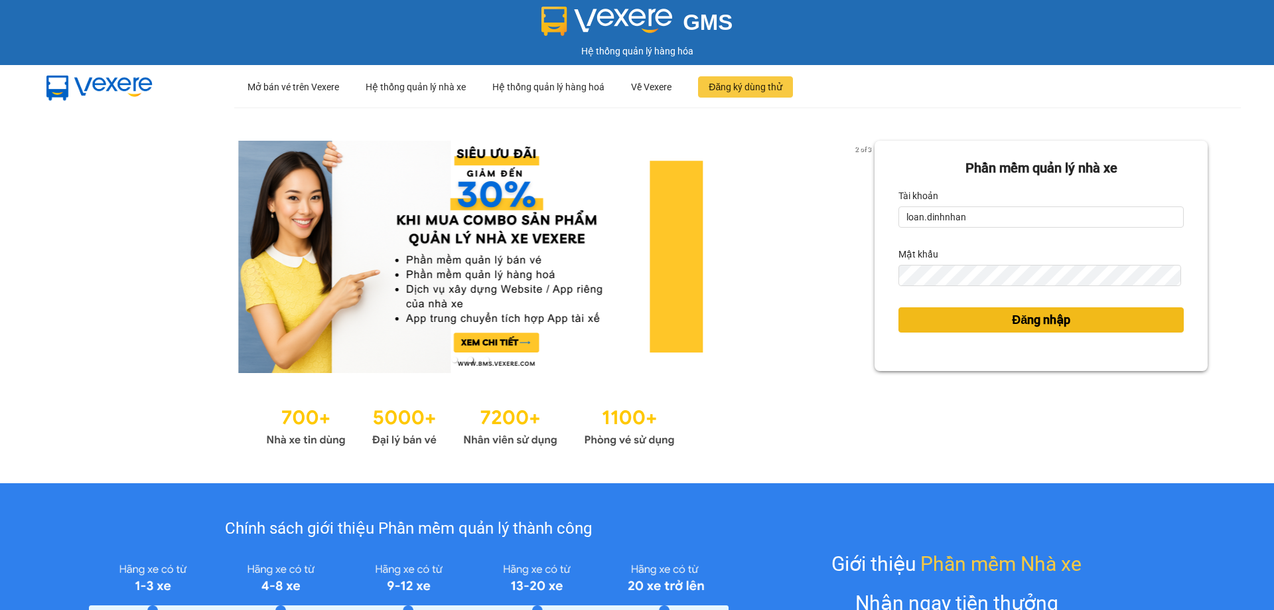
click at [991, 320] on button "Đăng nhập" at bounding box center [1040, 319] width 285 height 25
click at [1012, 313] on span "Đăng nhập" at bounding box center [1041, 320] width 58 height 19
click at [1044, 305] on form "[PERSON_NAME] mềm [PERSON_NAME] nhà xe [PERSON_NAME] loan.dinhnhan Mật khẩu Đăn…" at bounding box center [1040, 256] width 285 height 196
click at [1046, 316] on span "Đăng nhập" at bounding box center [1041, 320] width 58 height 19
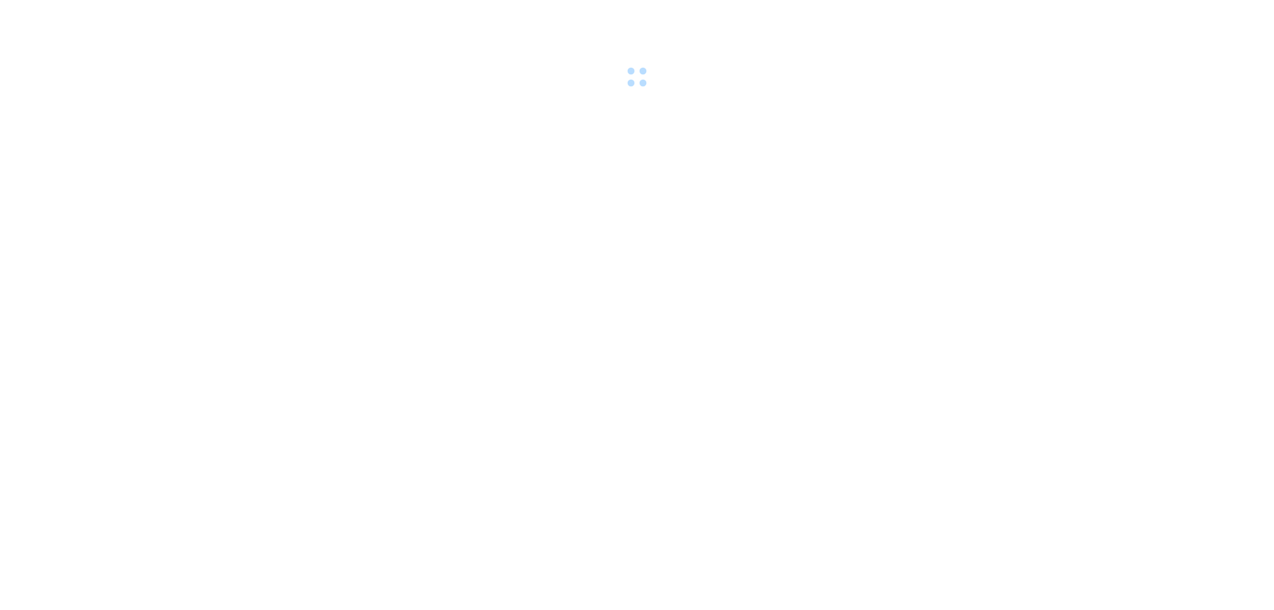
click at [1046, 316] on body at bounding box center [637, 305] width 1274 height 610
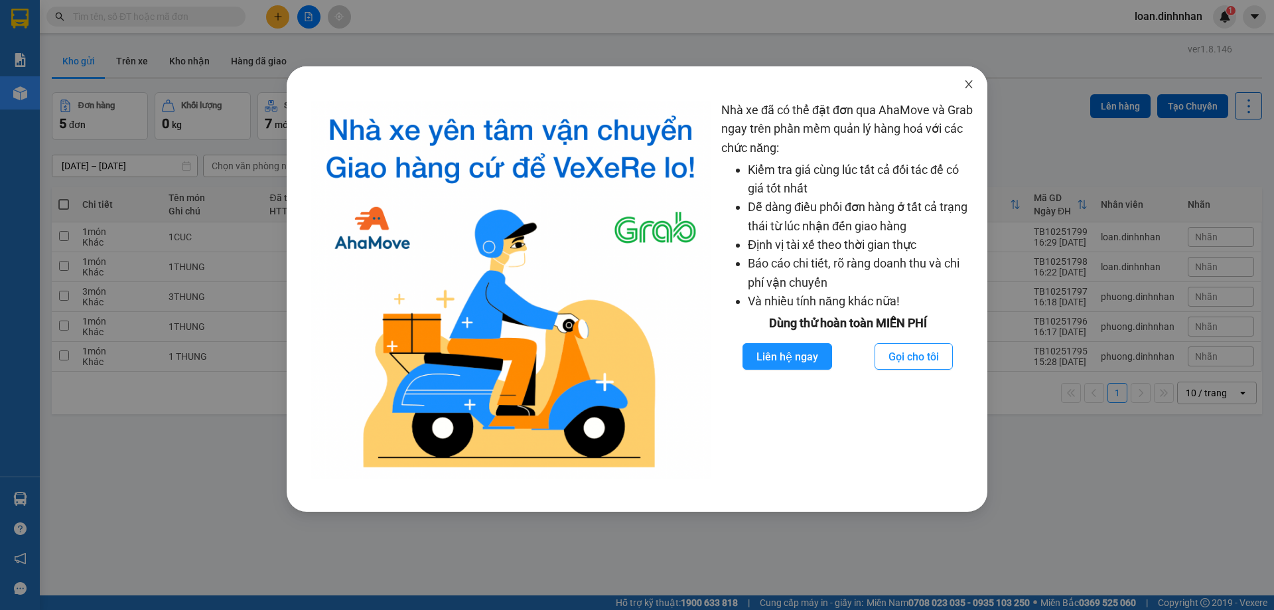
click at [966, 84] on icon "close" at bounding box center [968, 84] width 11 height 11
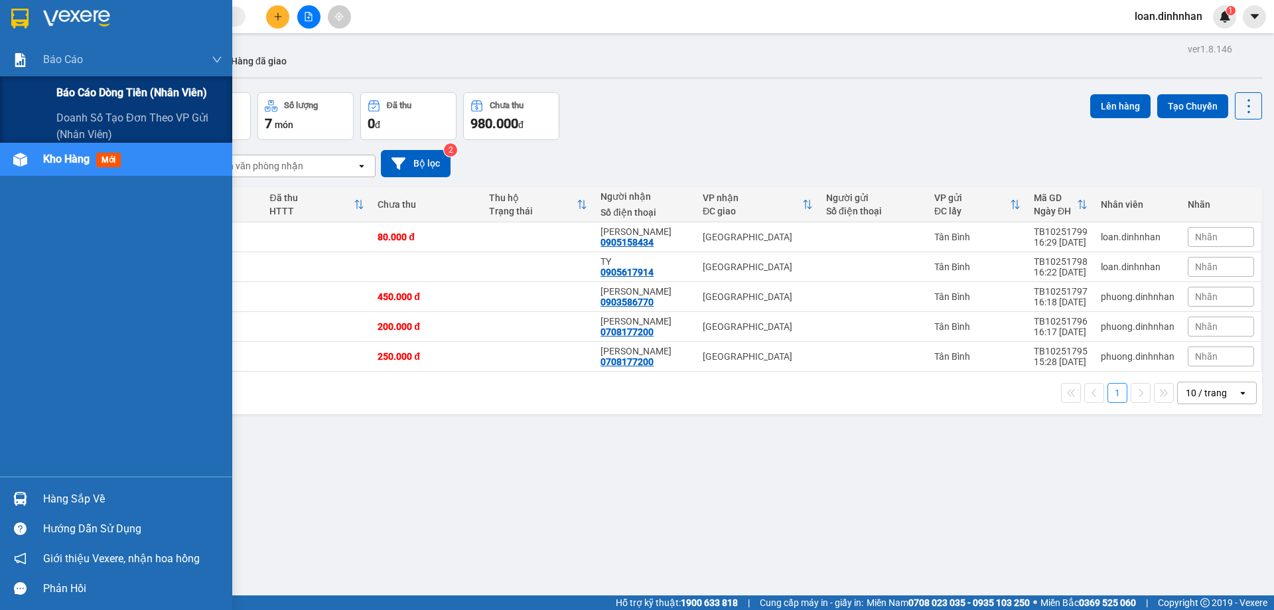
drag, startPoint x: 33, startPoint y: 66, endPoint x: 96, endPoint y: 78, distance: 64.2
click at [46, 71] on div "Báo cáo" at bounding box center [116, 59] width 232 height 33
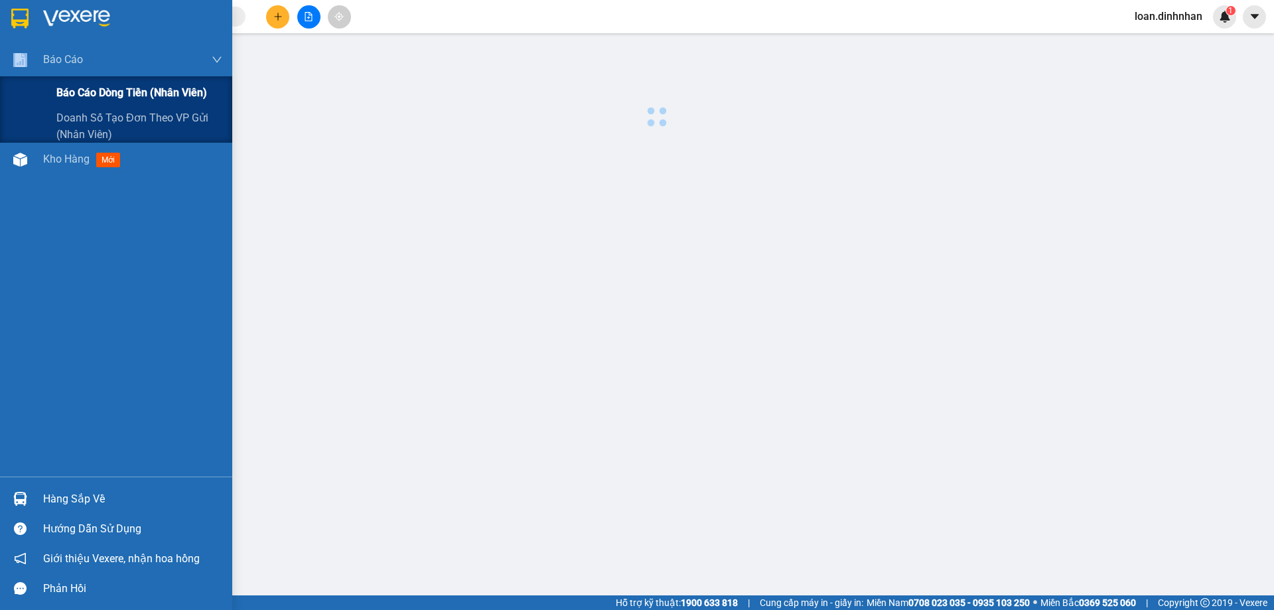
click at [115, 84] on span "Báo cáo dòng tiền (nhân viên)" at bounding box center [131, 92] width 151 height 17
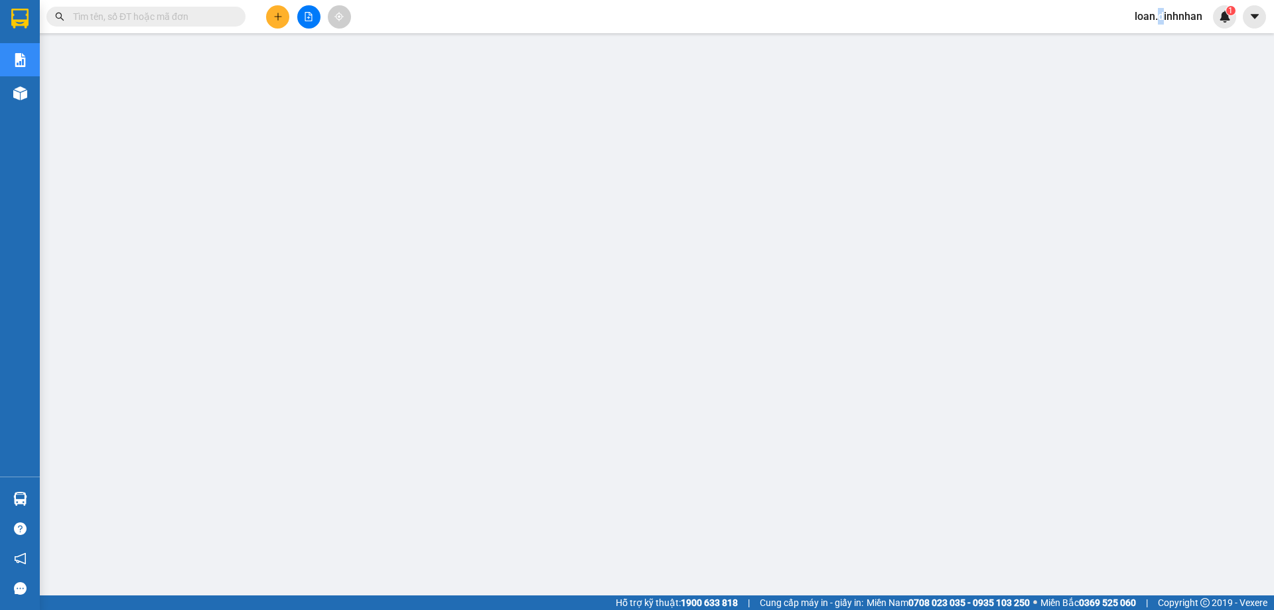
drag, startPoint x: 1162, startPoint y: 21, endPoint x: 1158, endPoint y: 9, distance: 12.8
click at [1158, 9] on span "loan.dinhnhan" at bounding box center [1168, 16] width 89 height 17
click at [1157, 33] on li "Đăng xuất" at bounding box center [1168, 41] width 90 height 21
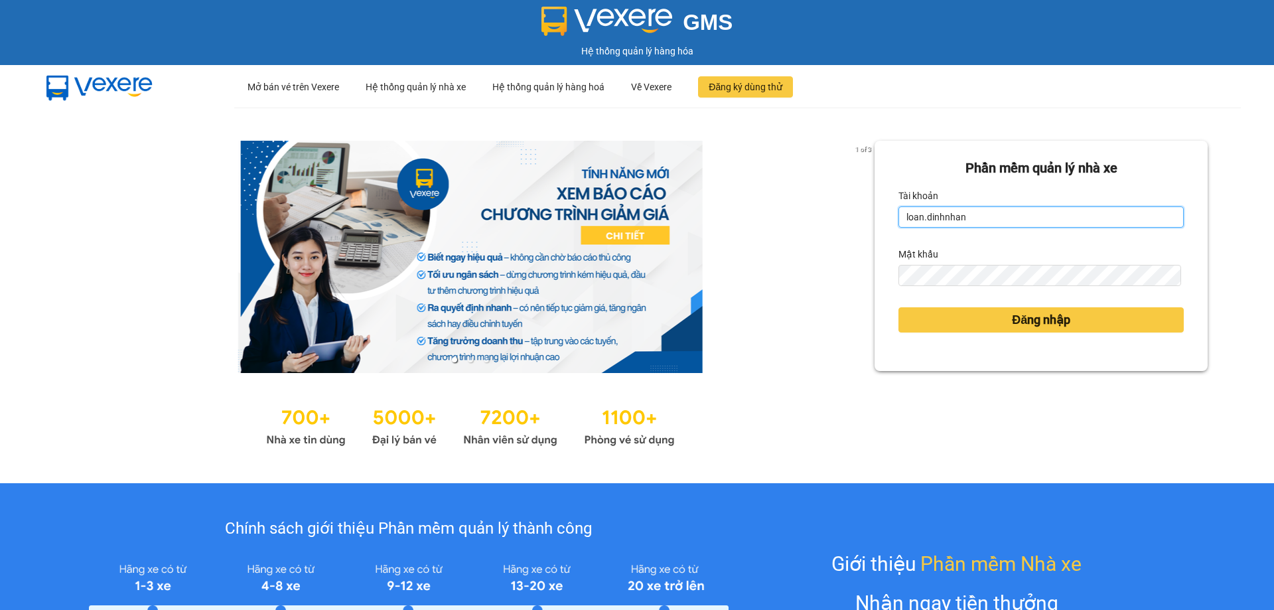
drag, startPoint x: 1012, startPoint y: 221, endPoint x: 1015, endPoint y: 229, distance: 8.4
click at [1015, 229] on form "[PERSON_NAME] mềm [PERSON_NAME] nhà xe [PERSON_NAME] loan.dinhnhan Mật khẩu Đăn…" at bounding box center [1040, 256] width 285 height 196
type input "phuong.dinhnhan"
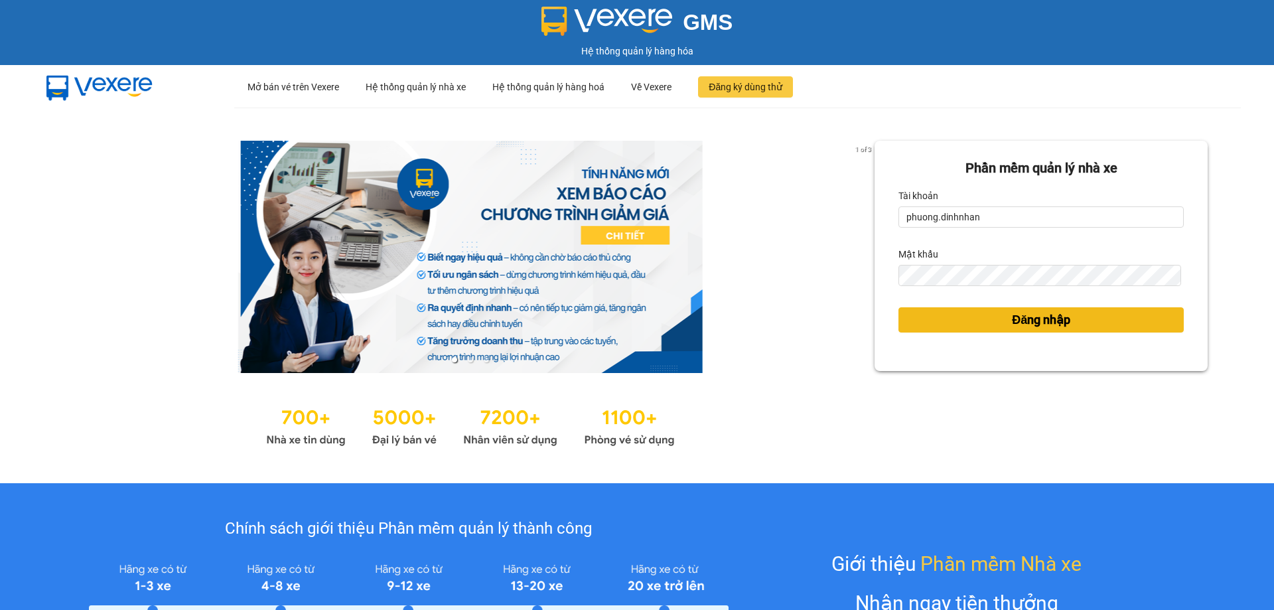
click at [1038, 319] on span "Đăng nhập" at bounding box center [1041, 320] width 58 height 19
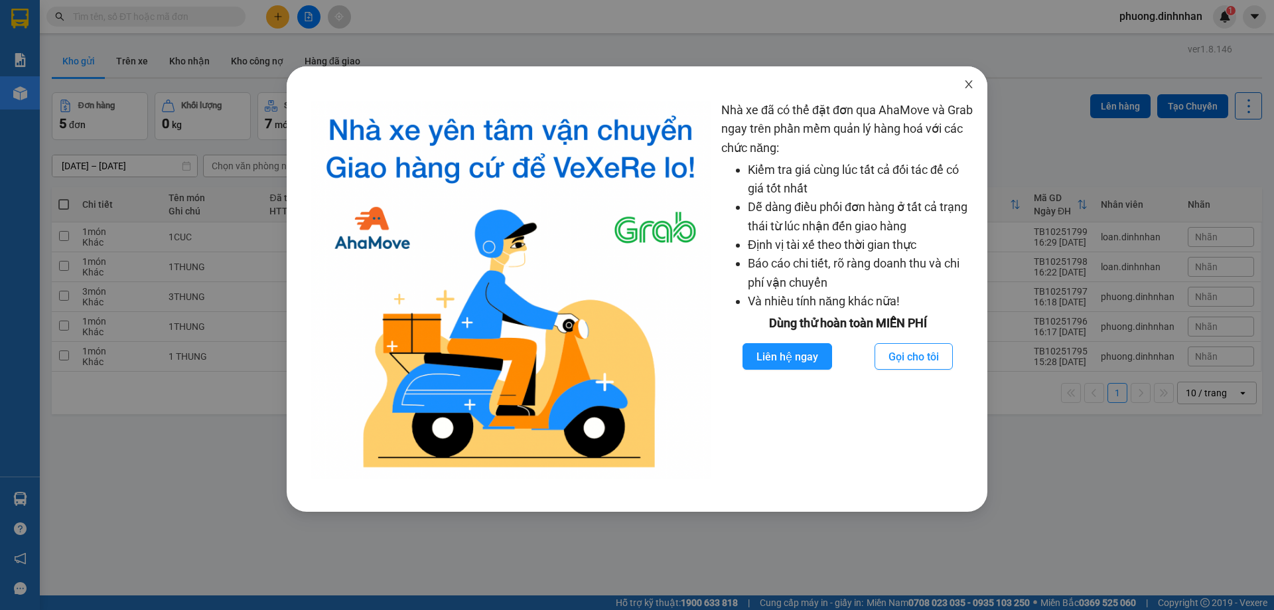
click at [971, 83] on icon "close" at bounding box center [968, 84] width 7 height 8
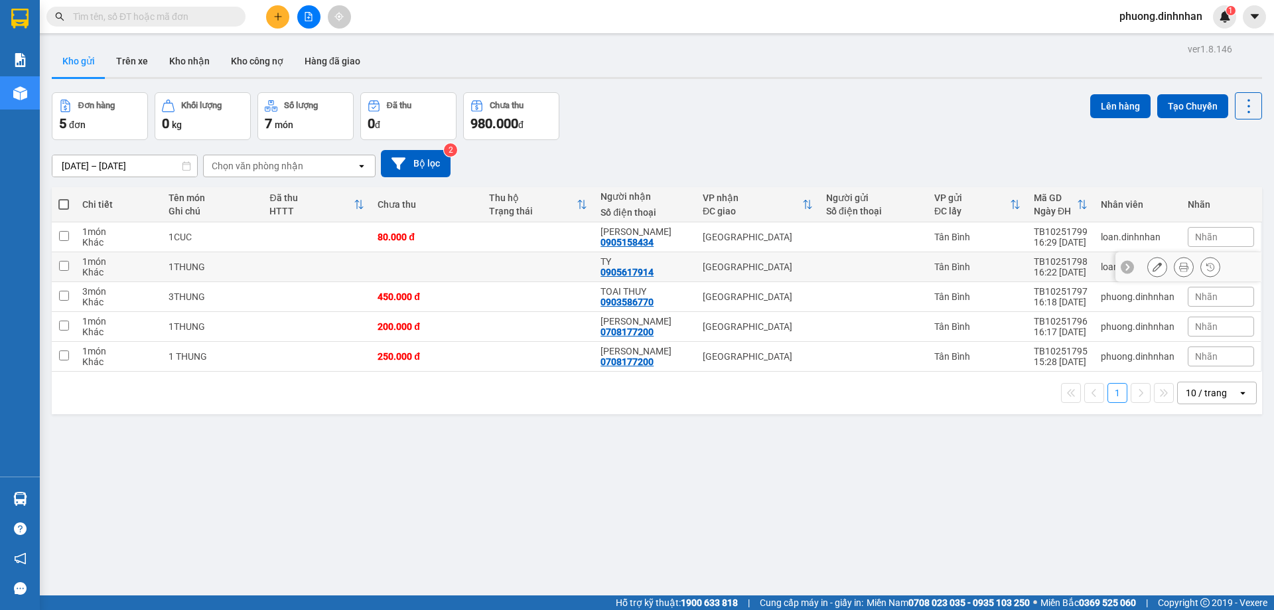
click at [1152, 266] on icon at bounding box center [1156, 266] width 9 height 9
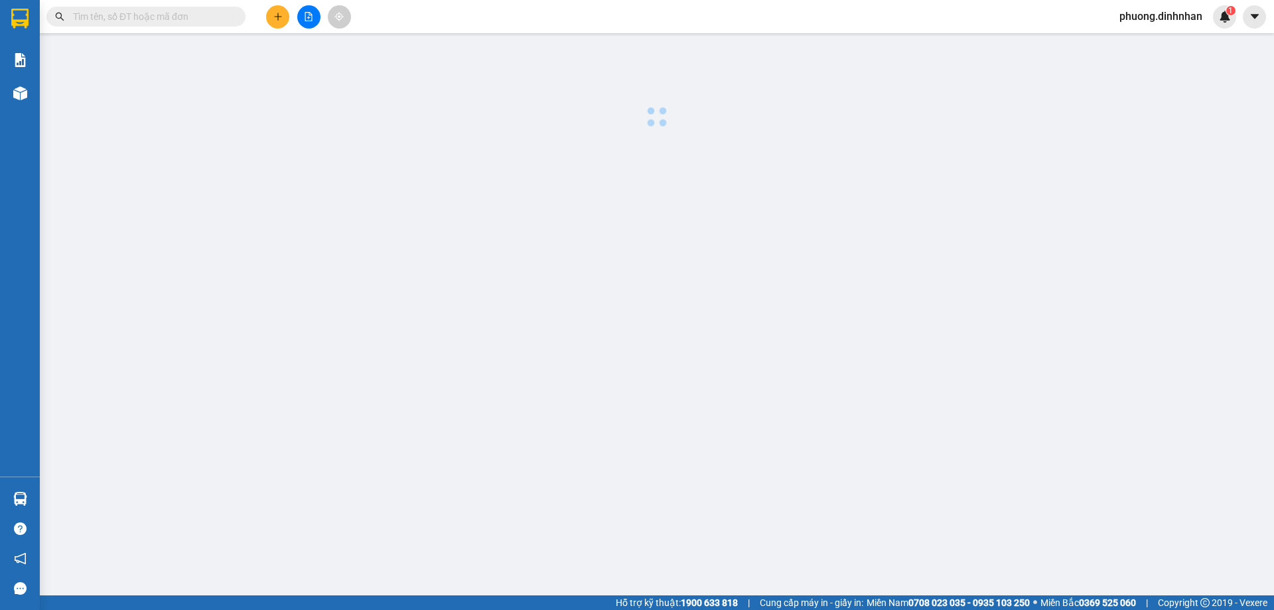
click at [1143, 266] on body "Kết quả tìm kiếm ( 0 ) Bộ lọc No Data phuong.dinhnhan 1 Báo cáo Báo cáo dòng ti…" at bounding box center [637, 305] width 1274 height 610
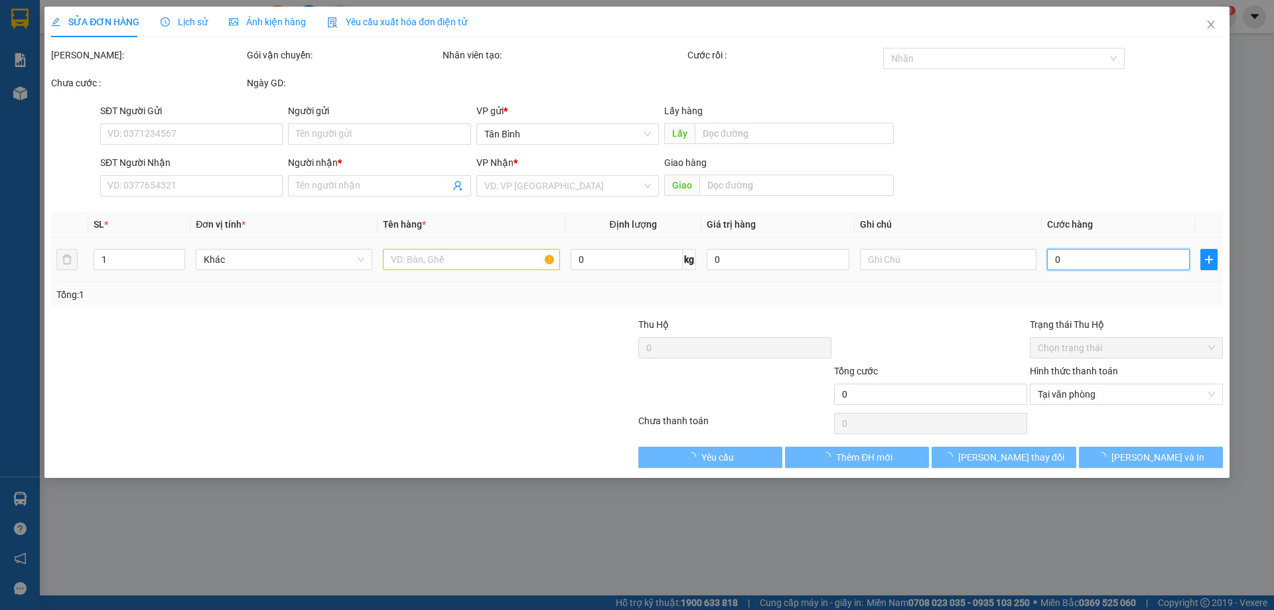
click at [1080, 258] on input "0" at bounding box center [1118, 259] width 143 height 21
type input "0905617914"
type input "TY"
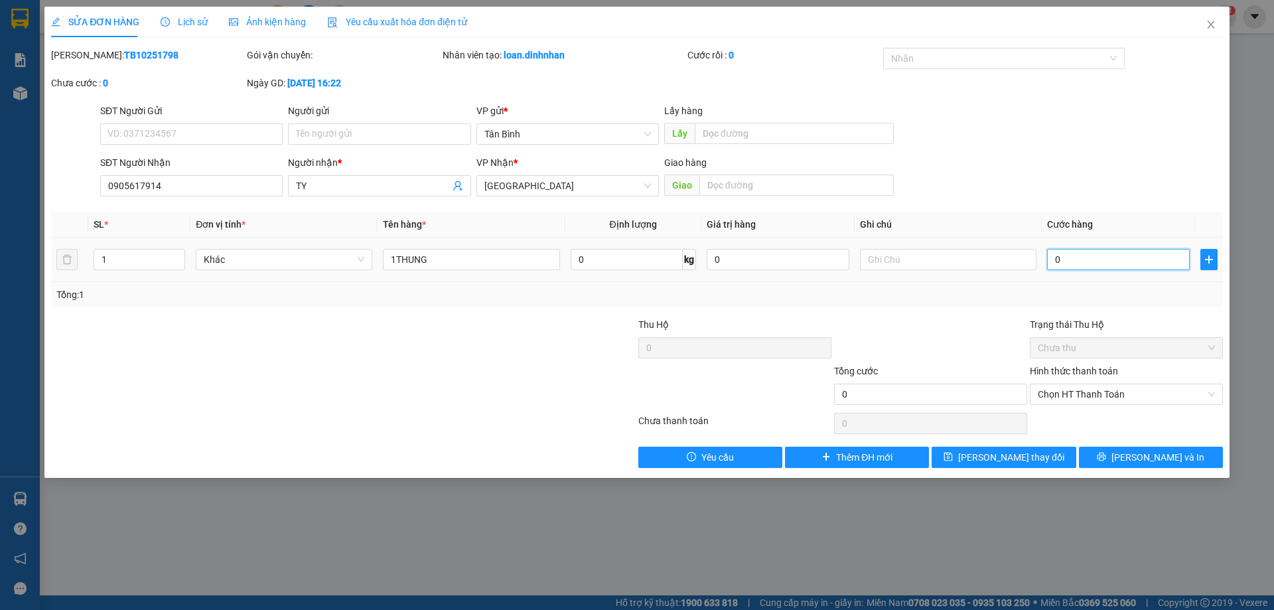
click at [1107, 264] on input "0" at bounding box center [1118, 259] width 143 height 21
type input "8"
type input "80"
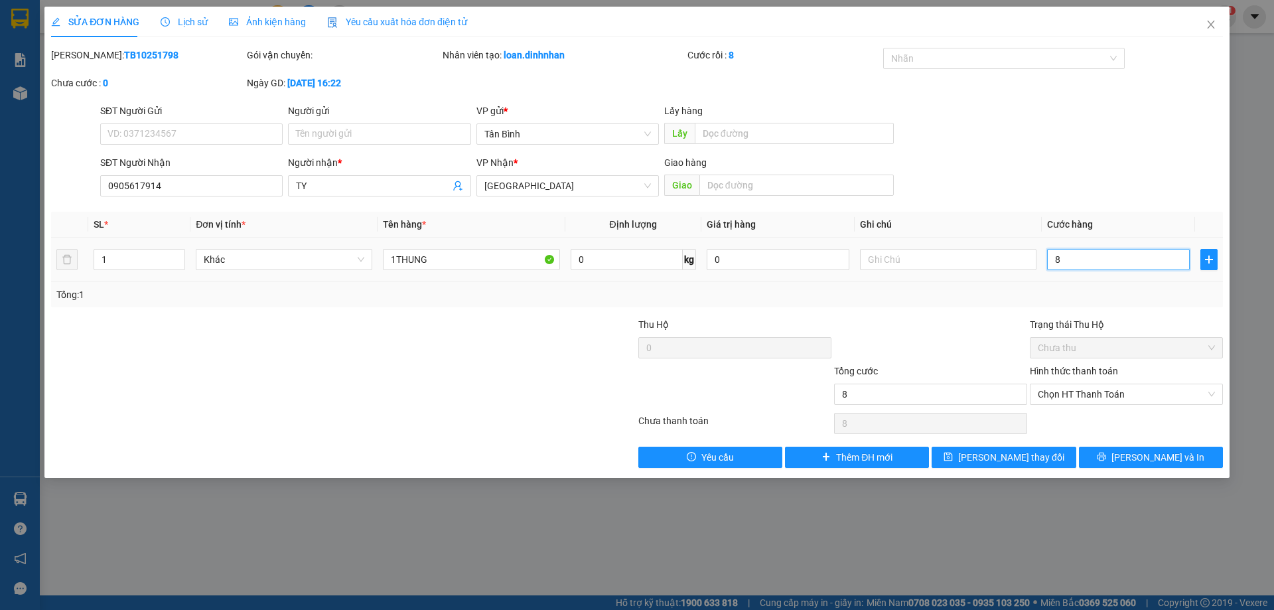
type input "80"
type input "800"
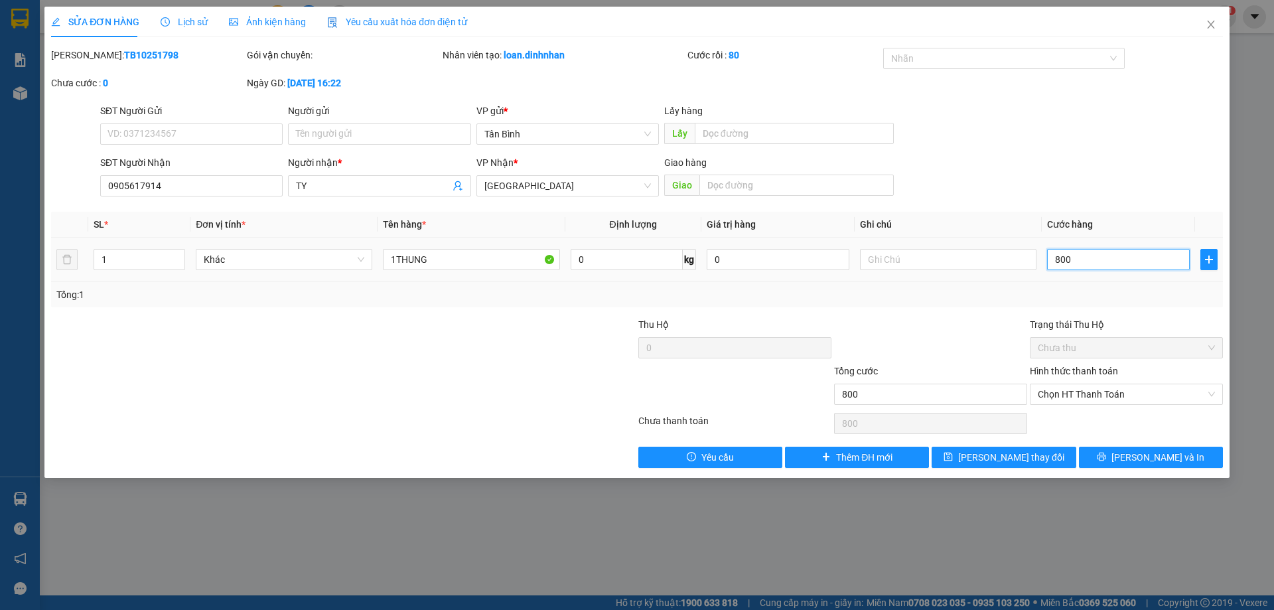
type input "8.000"
type input "80.000"
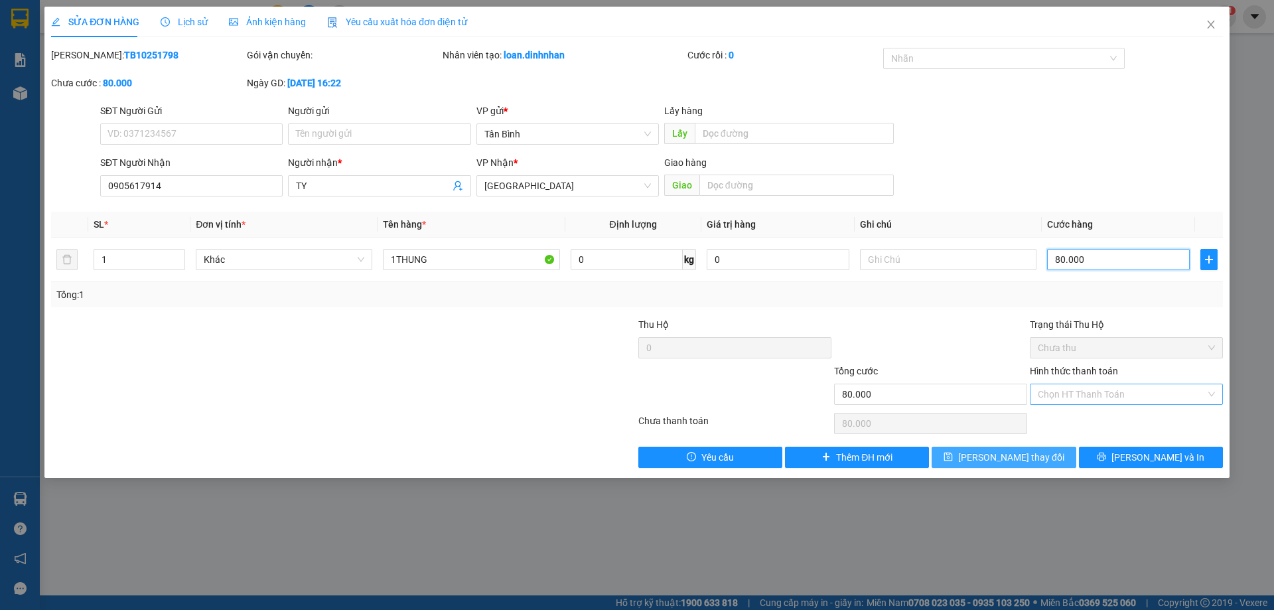
type input "80.000"
click at [1046, 457] on button "[PERSON_NAME] thay đổi" at bounding box center [1004, 457] width 144 height 21
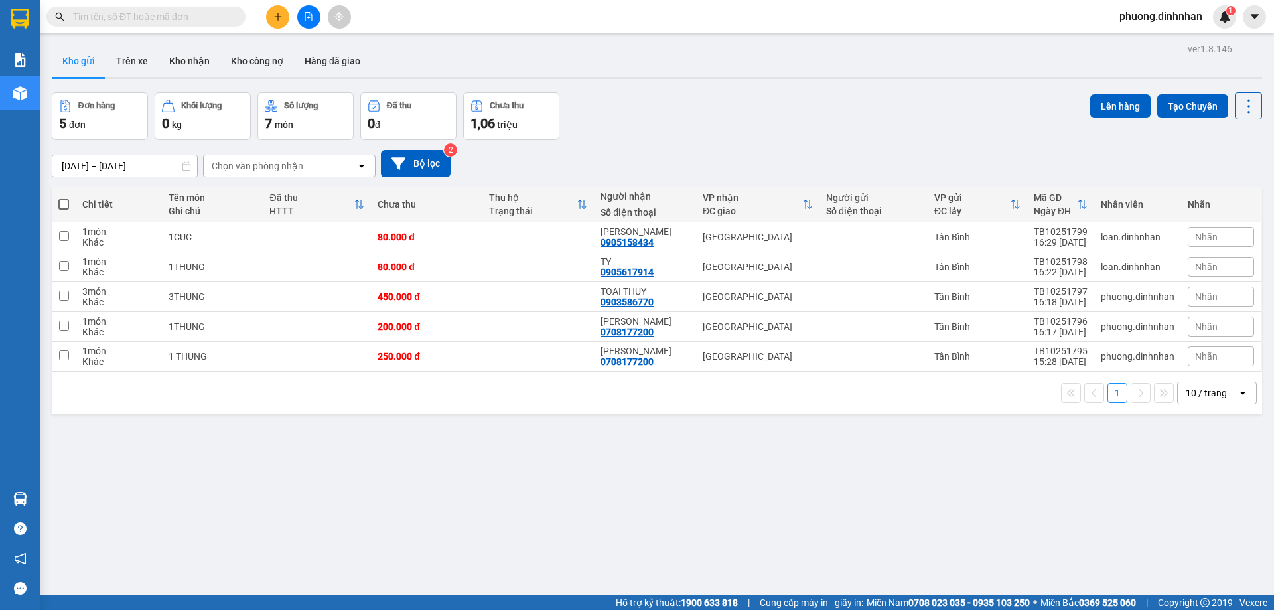
click at [280, 17] on icon "plus" at bounding box center [277, 16] width 9 height 9
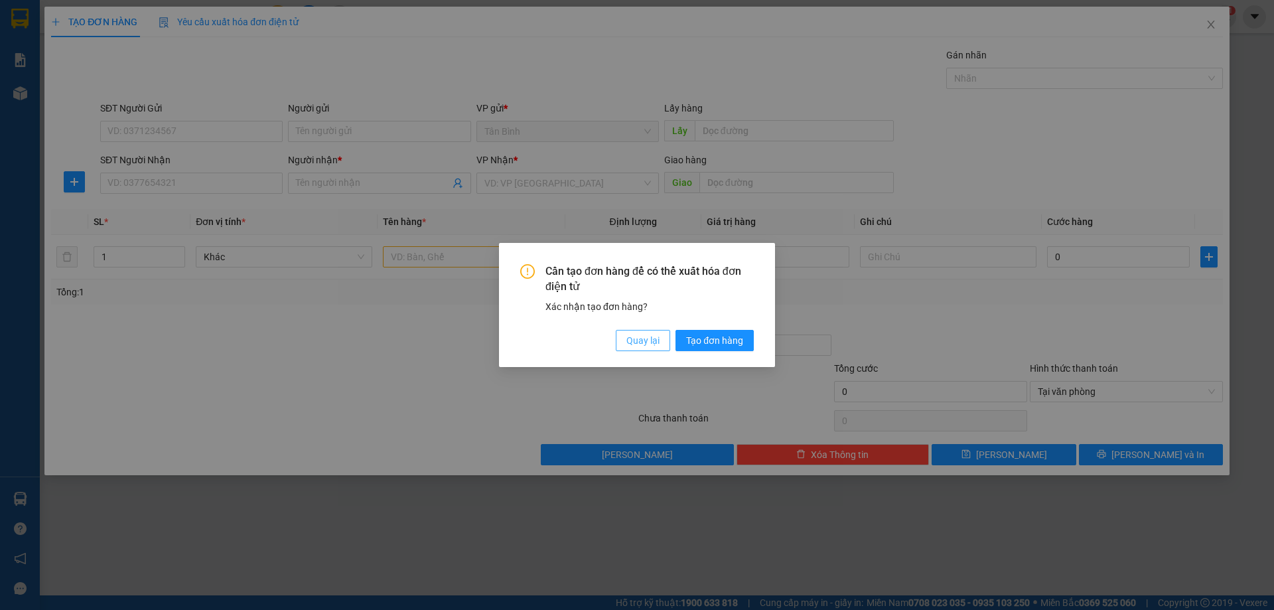
click at [644, 338] on span "Quay lại" at bounding box center [642, 340] width 33 height 15
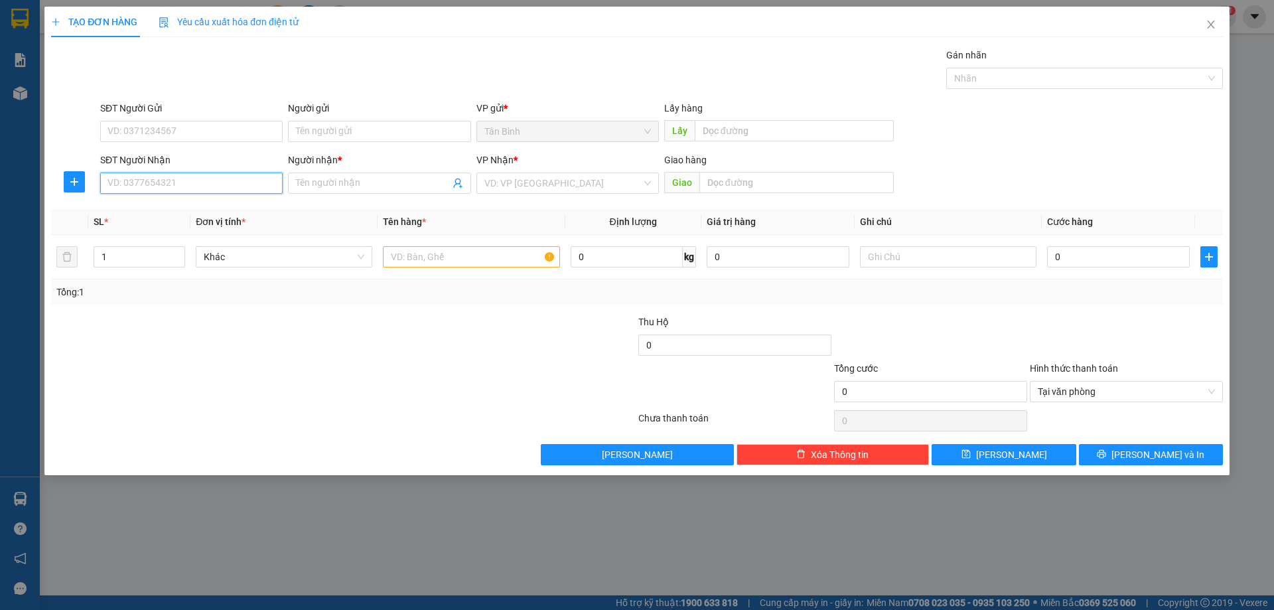
click at [154, 182] on input "SĐT Người Nhận" at bounding box center [191, 183] width 182 height 21
type input "0909572514"
click at [346, 183] on input "Người nhận *" at bounding box center [372, 183] width 153 height 15
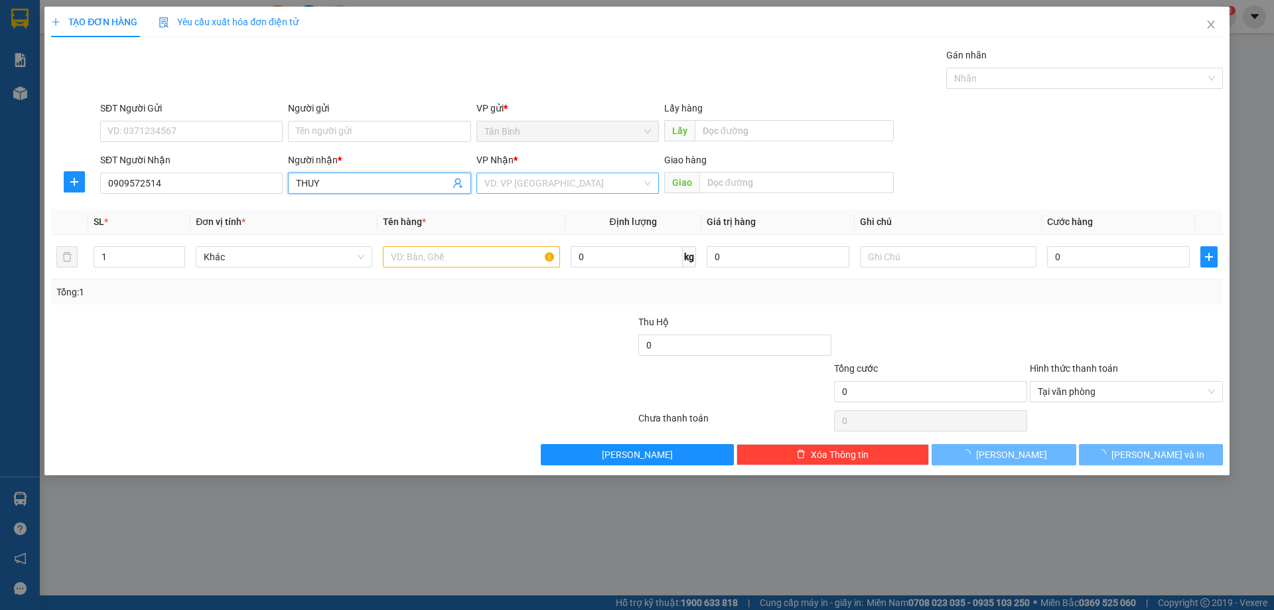
type input "THUY"
click at [541, 176] on input "search" at bounding box center [562, 183] width 157 height 20
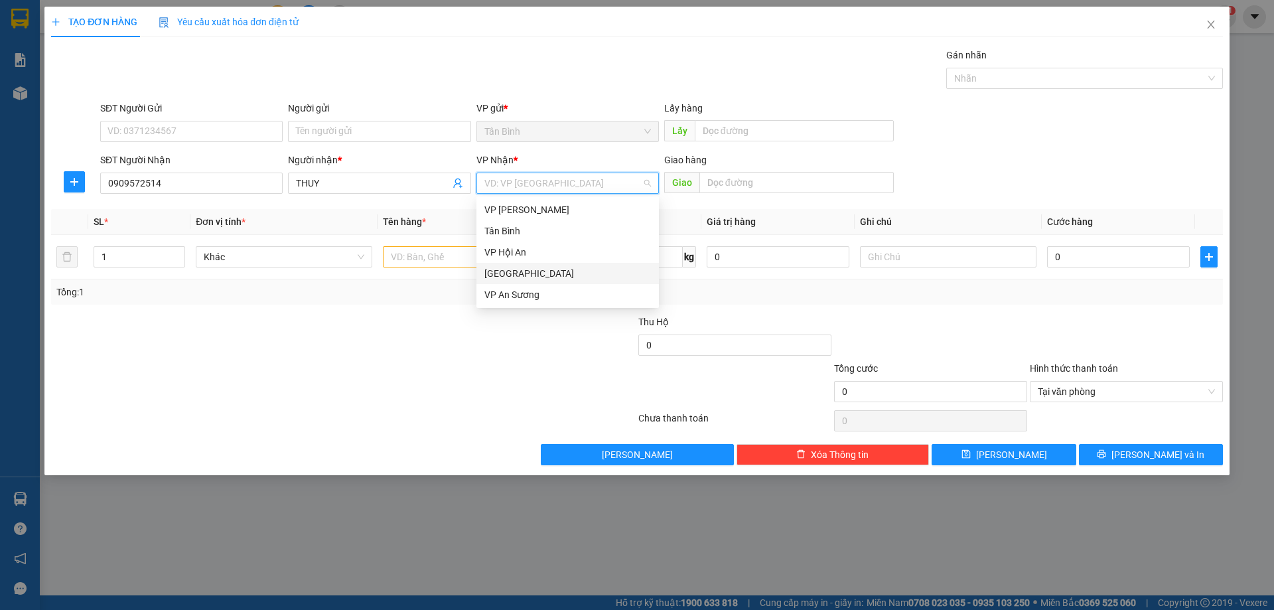
click at [511, 265] on div "[GEOGRAPHIC_DATA]" at bounding box center [567, 273] width 182 height 21
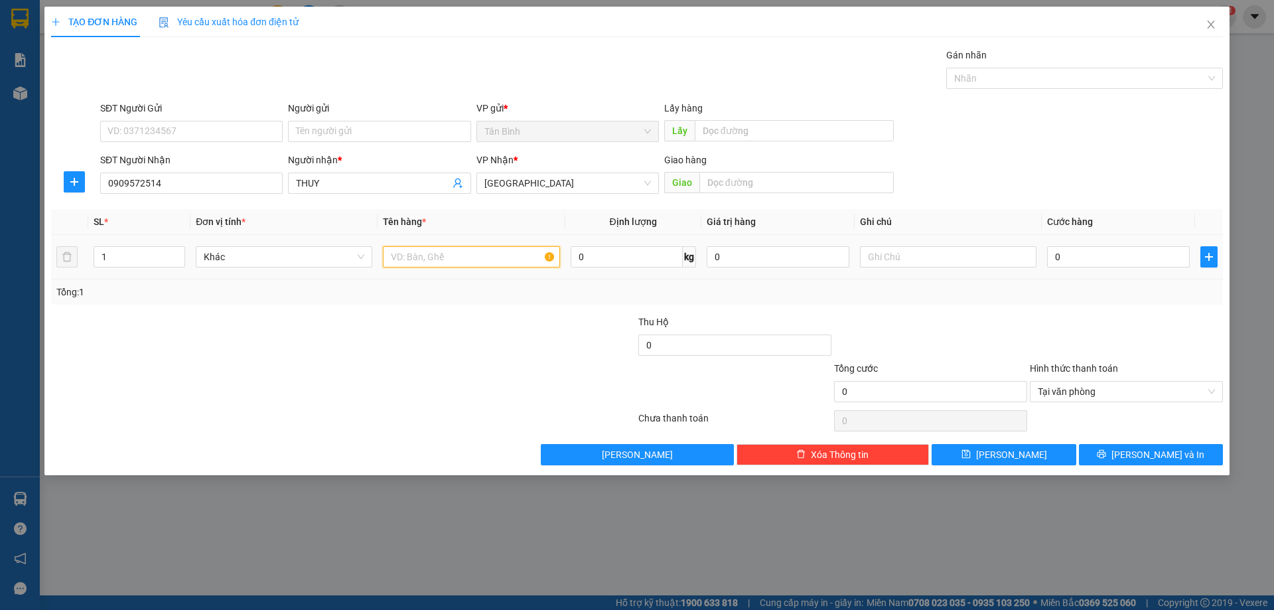
click at [424, 255] on input "text" at bounding box center [471, 256] width 176 height 21
type input "1 RO CHO"
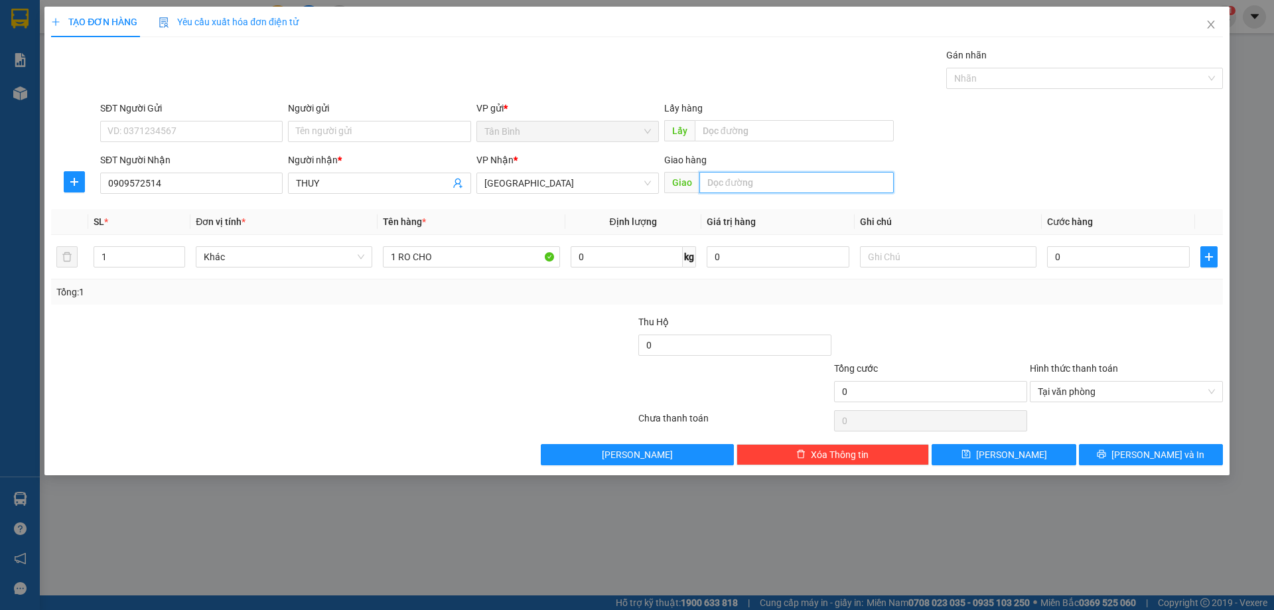
click at [758, 183] on input "text" at bounding box center [796, 182] width 194 height 21
type input "TAM KY"
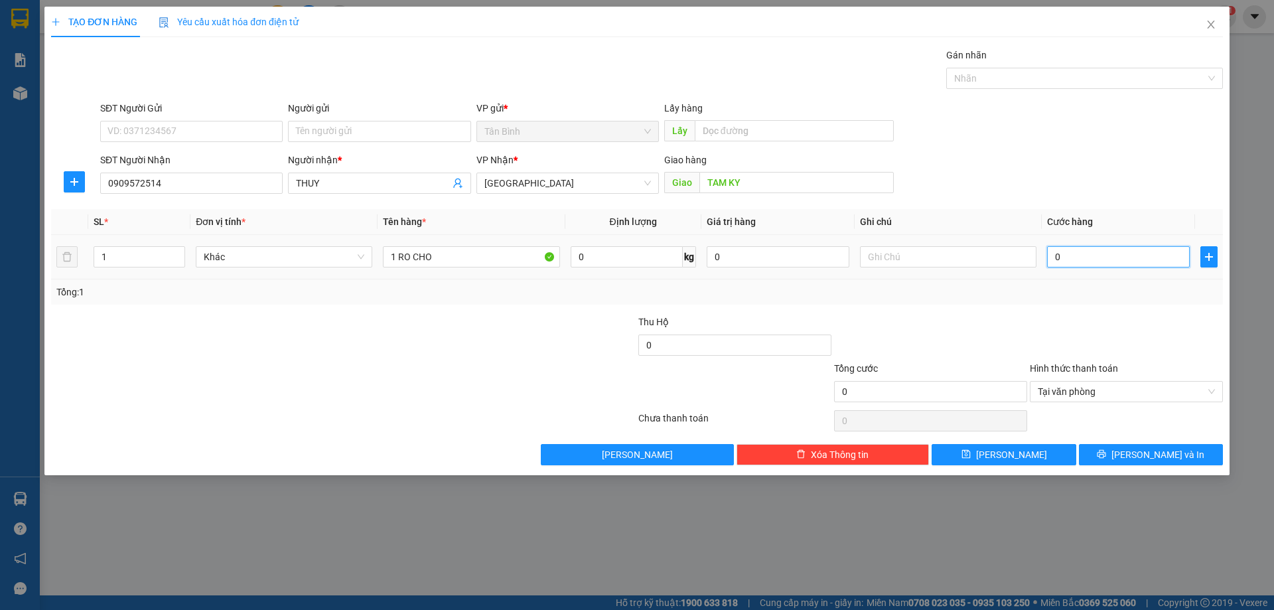
click at [1103, 261] on input "0" at bounding box center [1118, 256] width 143 height 21
type input "2"
type input "0"
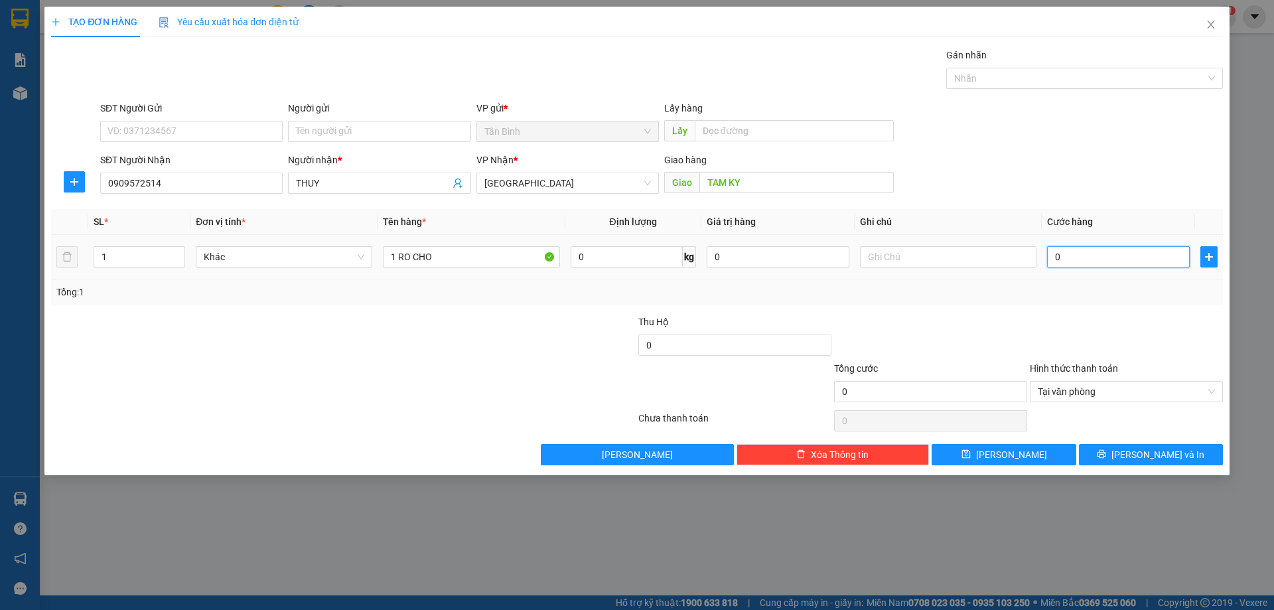
click at [1081, 264] on input "0" at bounding box center [1118, 256] width 143 height 21
drag, startPoint x: 1087, startPoint y: 301, endPoint x: 1091, endPoint y: 275, distance: 26.3
click at [1087, 301] on div "Tổng: 1" at bounding box center [637, 291] width 1172 height 25
click at [1082, 261] on input "0" at bounding box center [1118, 256] width 143 height 21
type input "3"
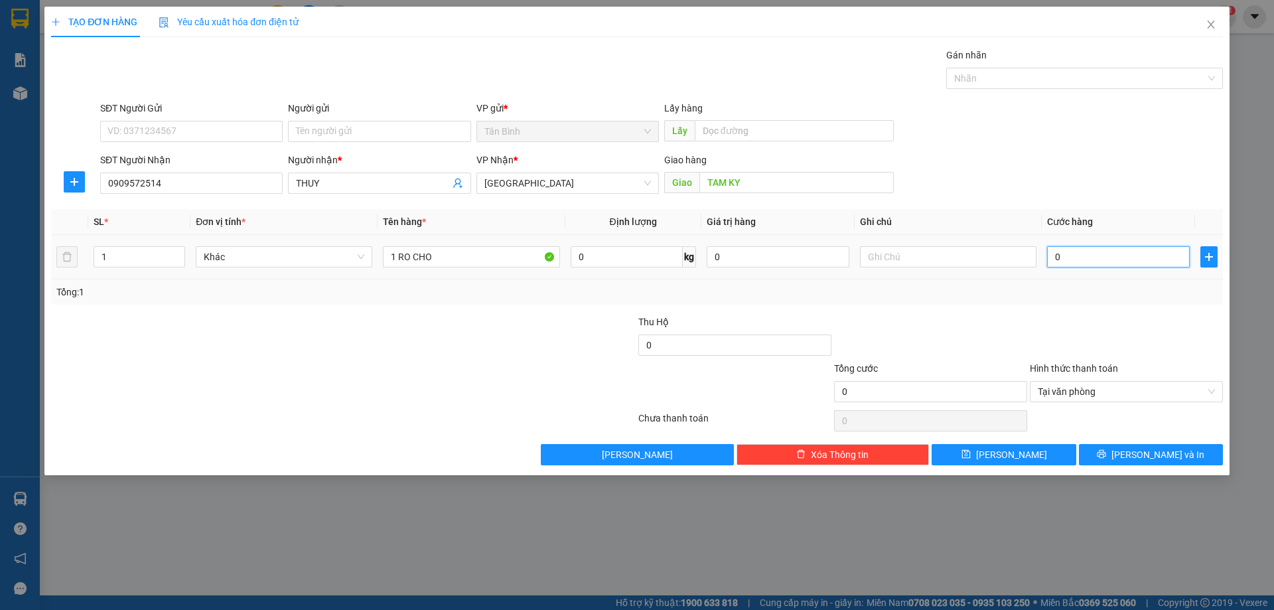
type input "3"
type input "30"
type input "300"
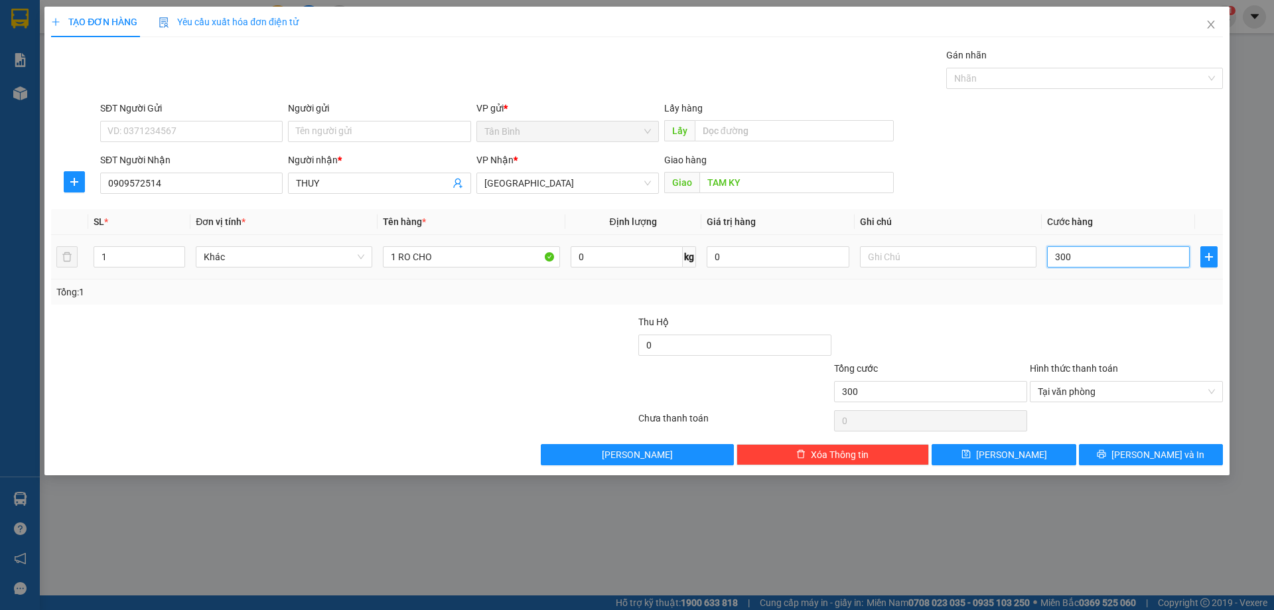
type input "3.000"
type input "30.000"
type input "300.000"
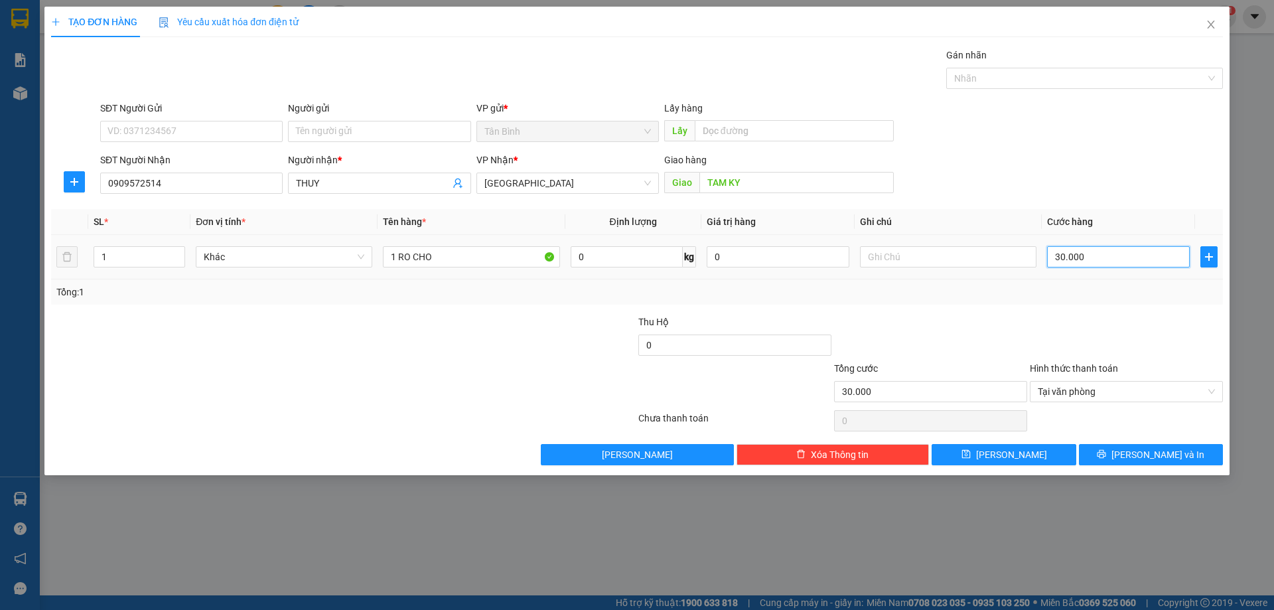
type input "300.000"
click at [1121, 451] on button "[PERSON_NAME] và In" at bounding box center [1151, 454] width 144 height 21
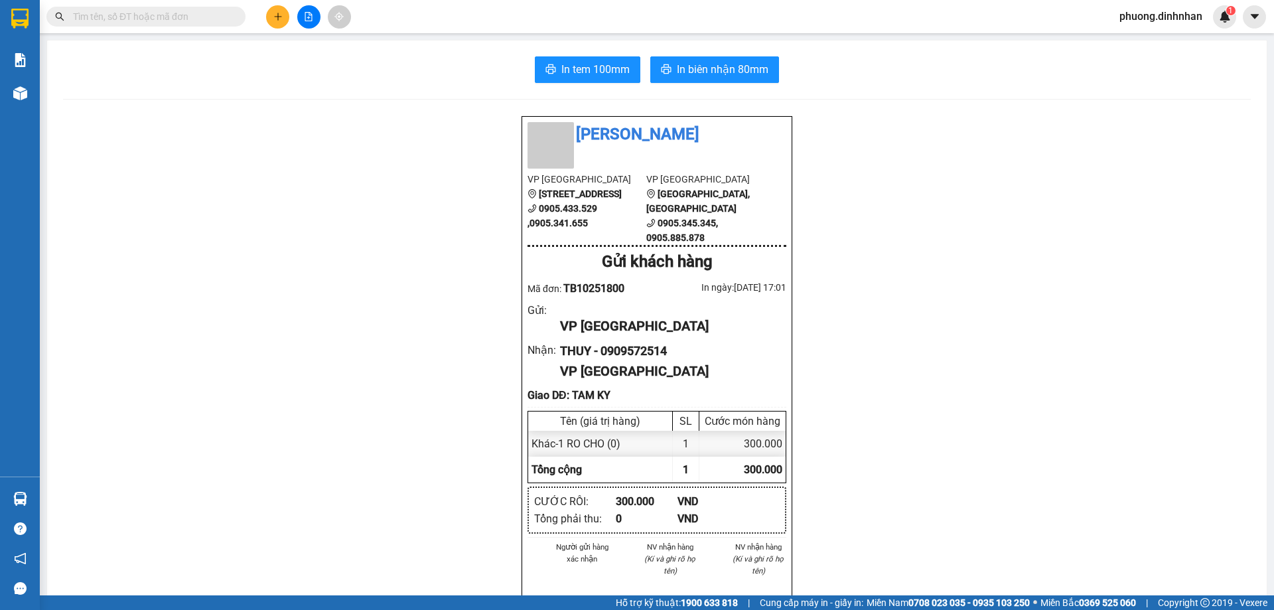
click at [139, 16] on input "text" at bounding box center [151, 16] width 157 height 15
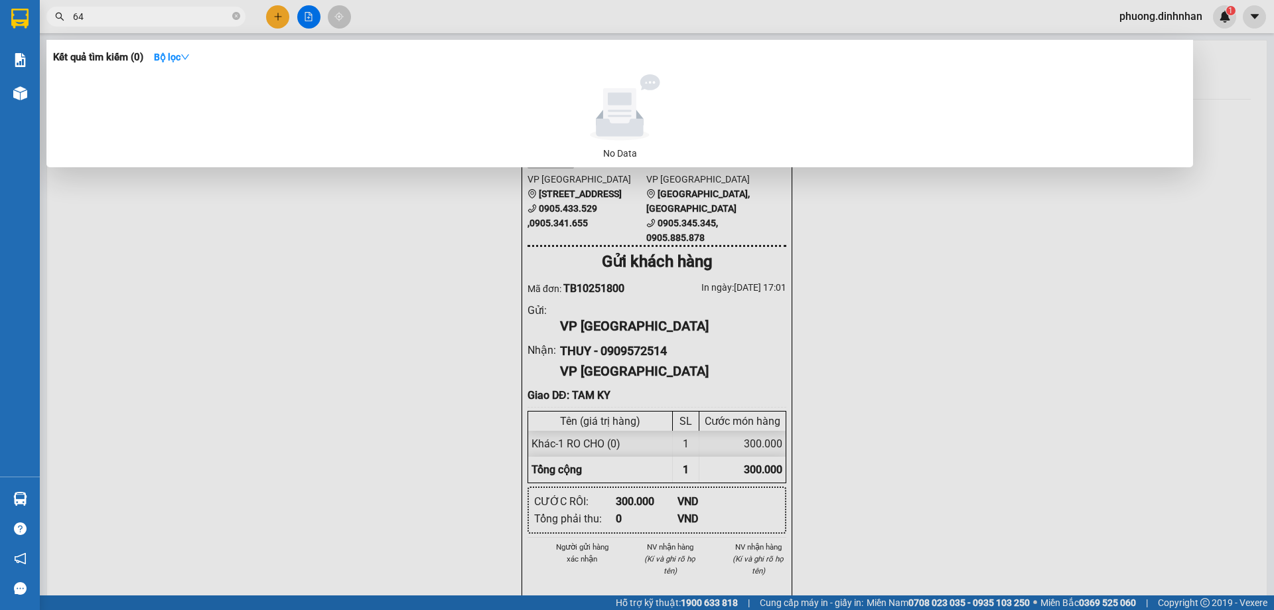
type input "640"
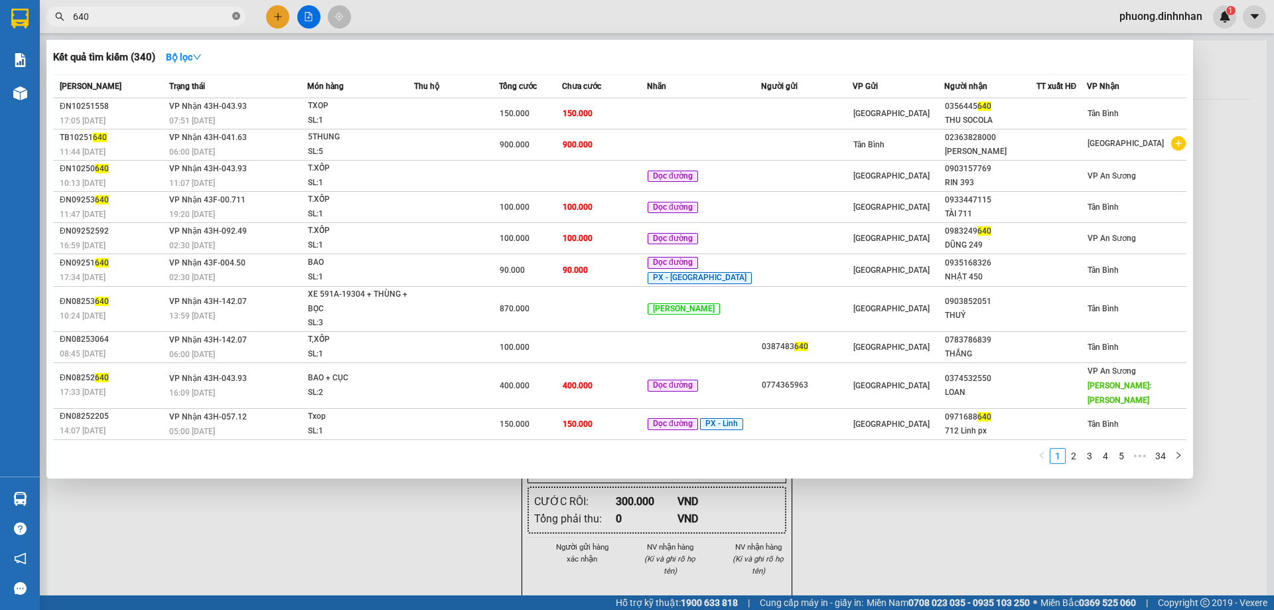
click at [232, 16] on icon "close-circle" at bounding box center [236, 16] width 8 height 8
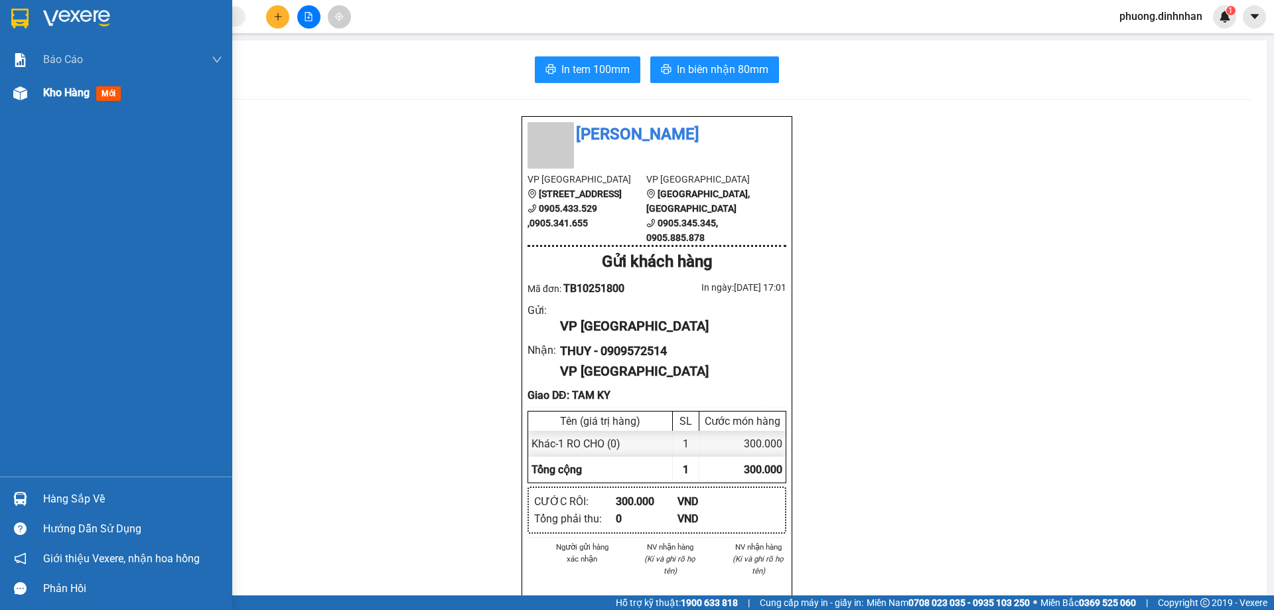
click at [26, 96] on img at bounding box center [20, 93] width 14 height 14
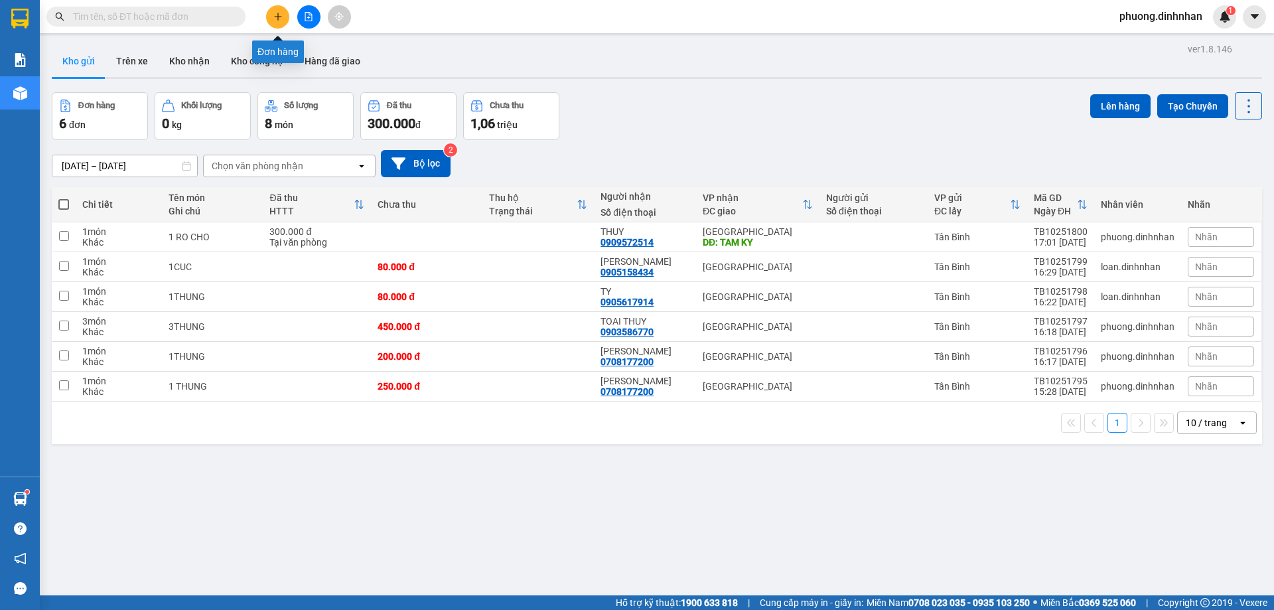
click at [276, 21] on button at bounding box center [277, 16] width 23 height 23
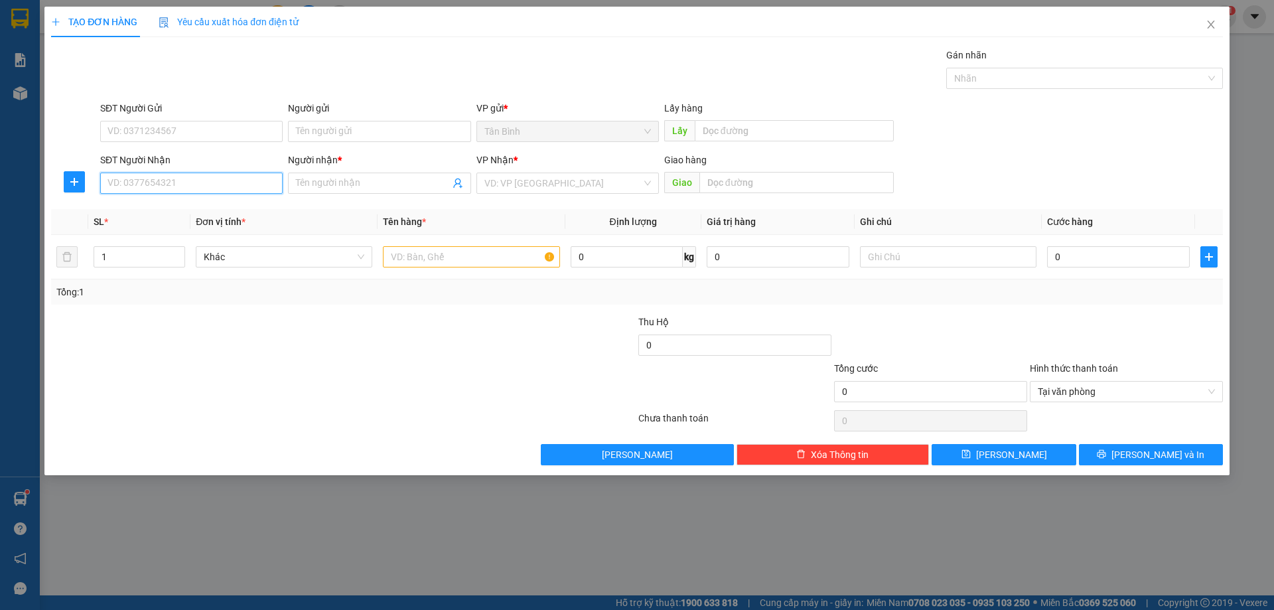
click at [145, 176] on input "SĐT Người Nhận" at bounding box center [191, 183] width 182 height 21
click at [174, 186] on input "SĐT Người Nhận" at bounding box center [191, 183] width 182 height 21
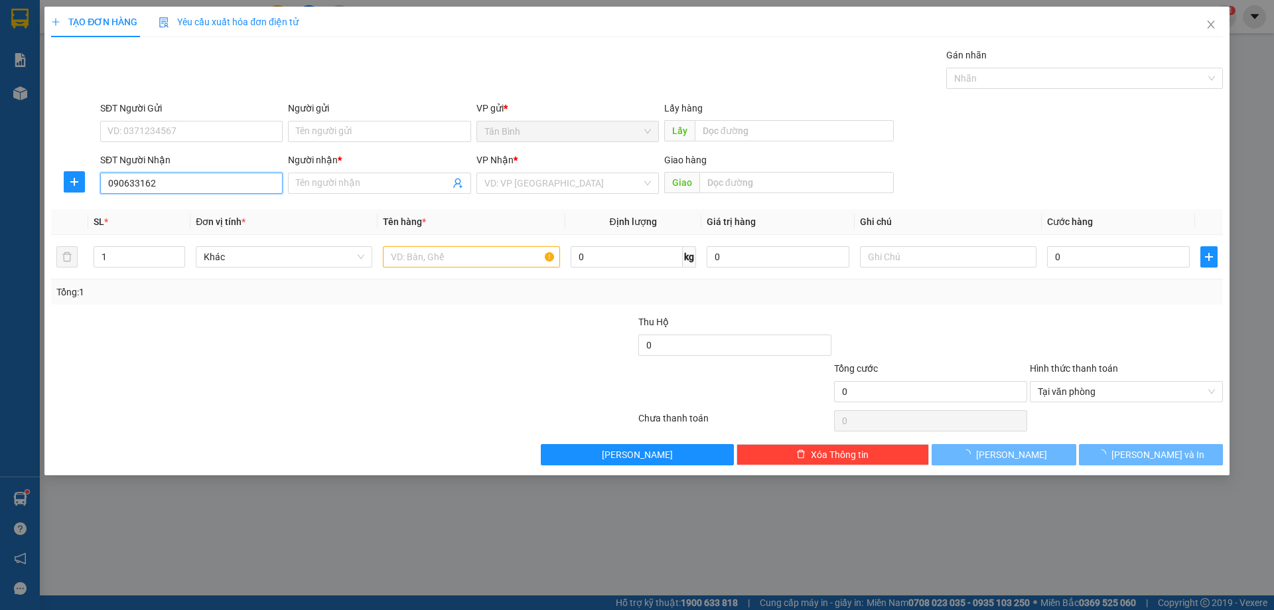
type input "0906331622"
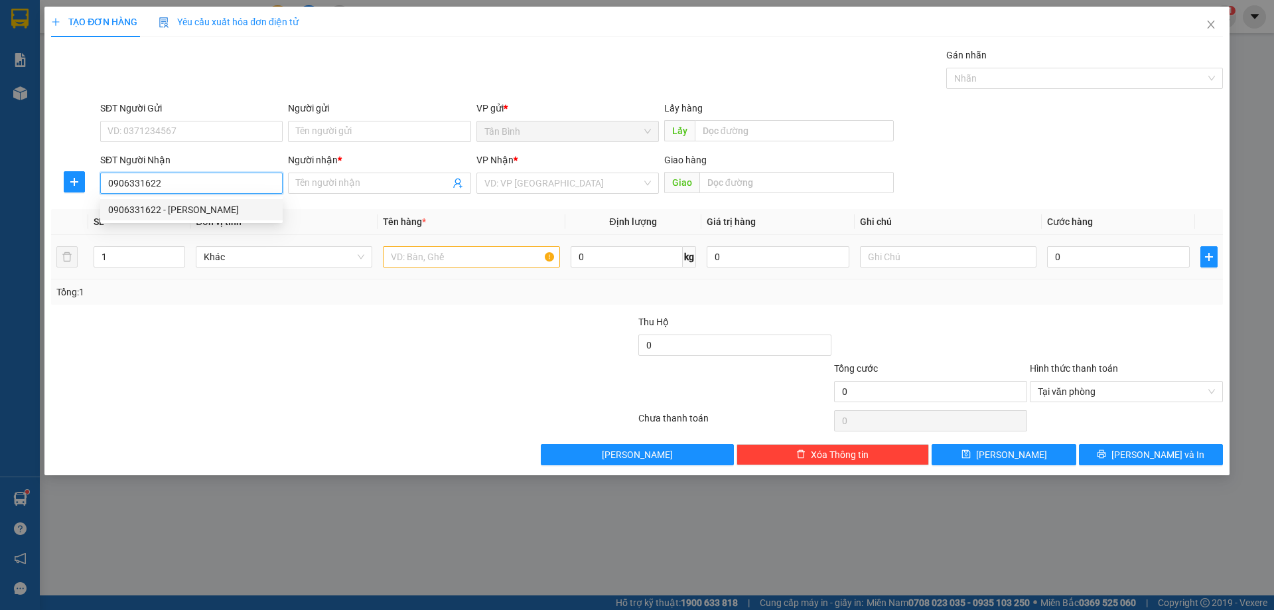
click at [227, 210] on div "0906331622 - TIEN THANH" at bounding box center [191, 209] width 167 height 15
type input "TIEN THANH"
type input "0906331622"
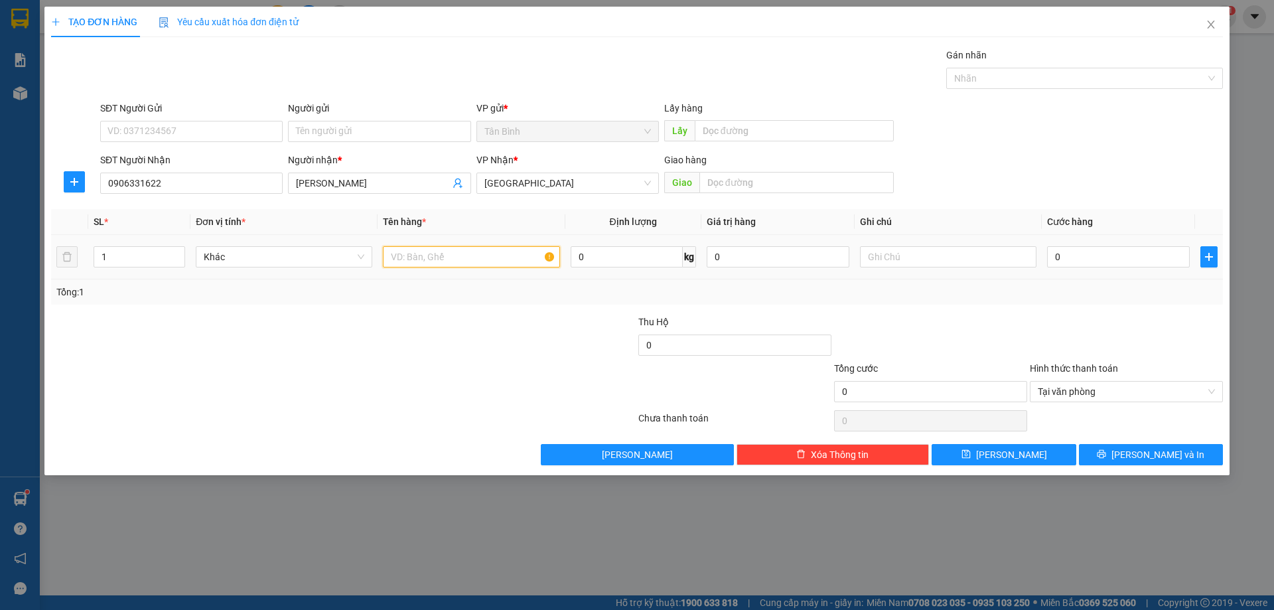
click at [459, 264] on input "text" at bounding box center [471, 256] width 176 height 21
type input "1 HOP"
click at [1111, 263] on input "0" at bounding box center [1118, 256] width 143 height 21
type input "5"
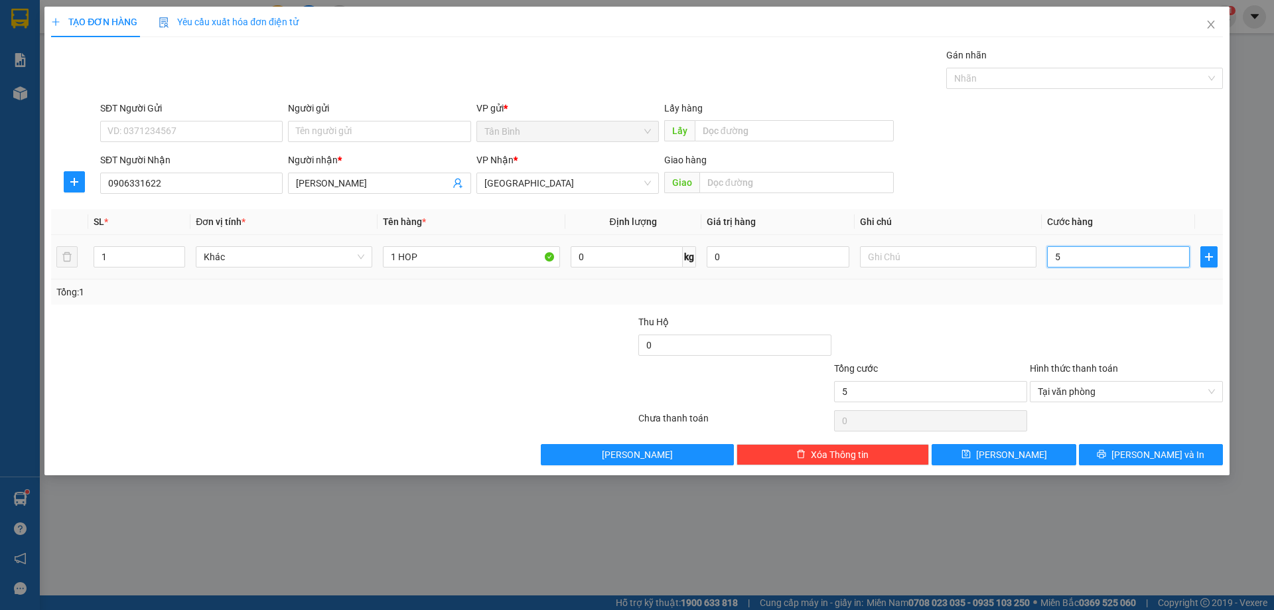
type input "50"
type input "500"
type input "5.000"
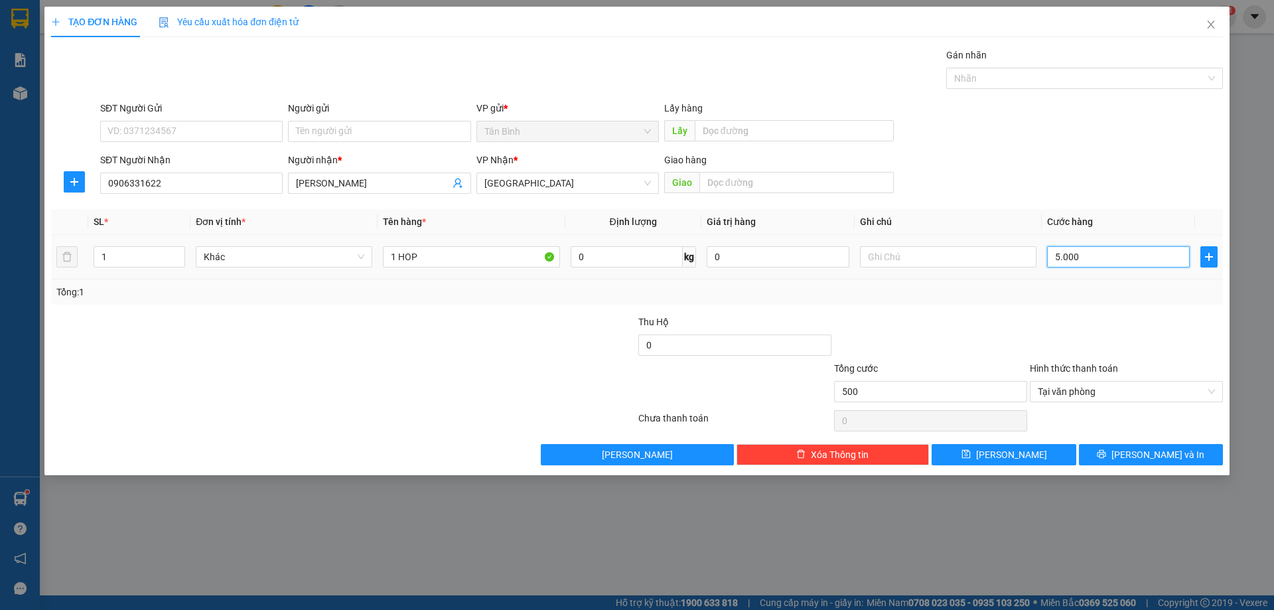
type input "5.000"
type input "50.000"
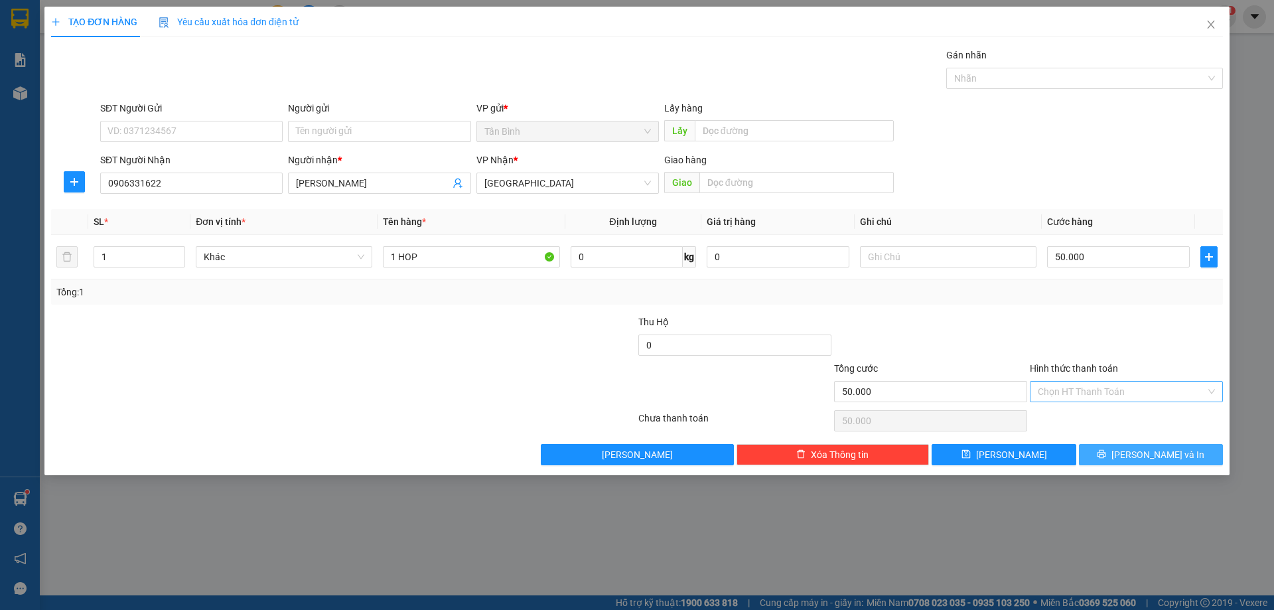
drag, startPoint x: 1204, startPoint y: 454, endPoint x: 1202, endPoint y: 429, distance: 24.6
click at [1204, 453] on button "[PERSON_NAME] và In" at bounding box center [1151, 454] width 144 height 21
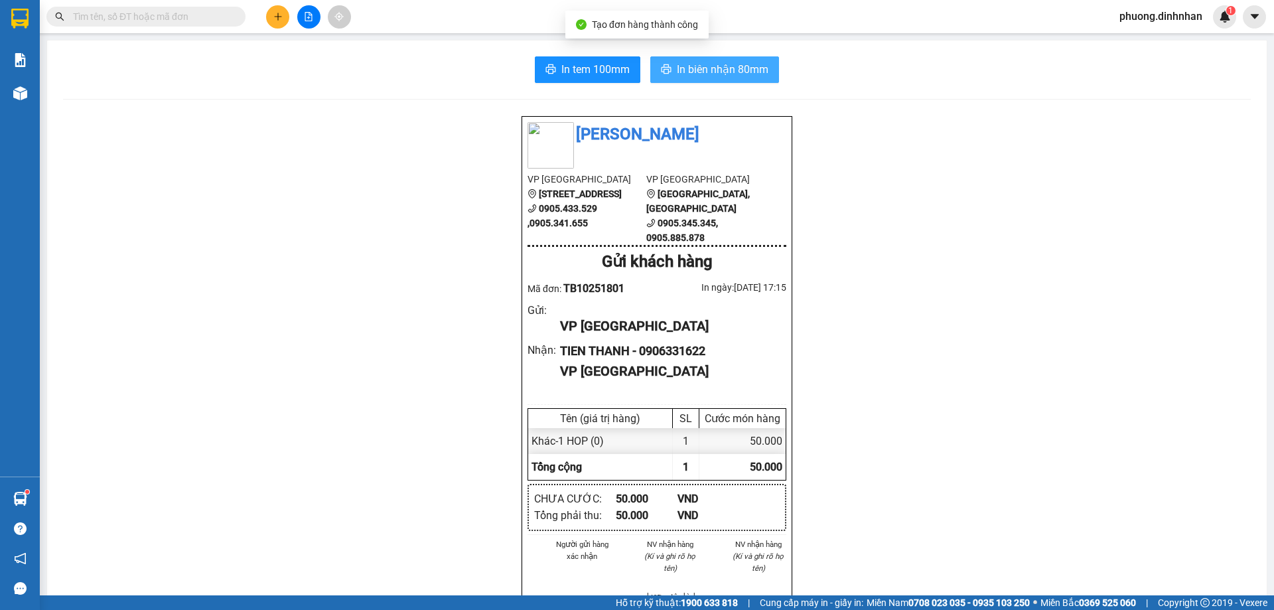
click at [742, 80] on button "In biên nhận 80mm" at bounding box center [714, 69] width 129 height 27
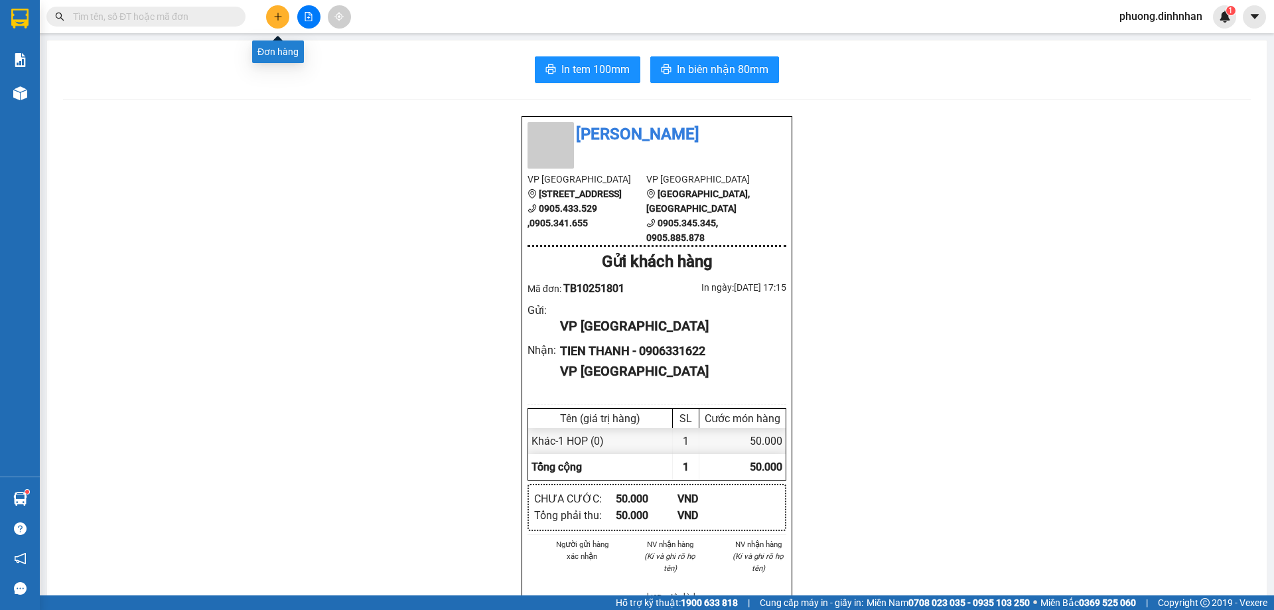
click at [275, 10] on button at bounding box center [277, 16] width 23 height 23
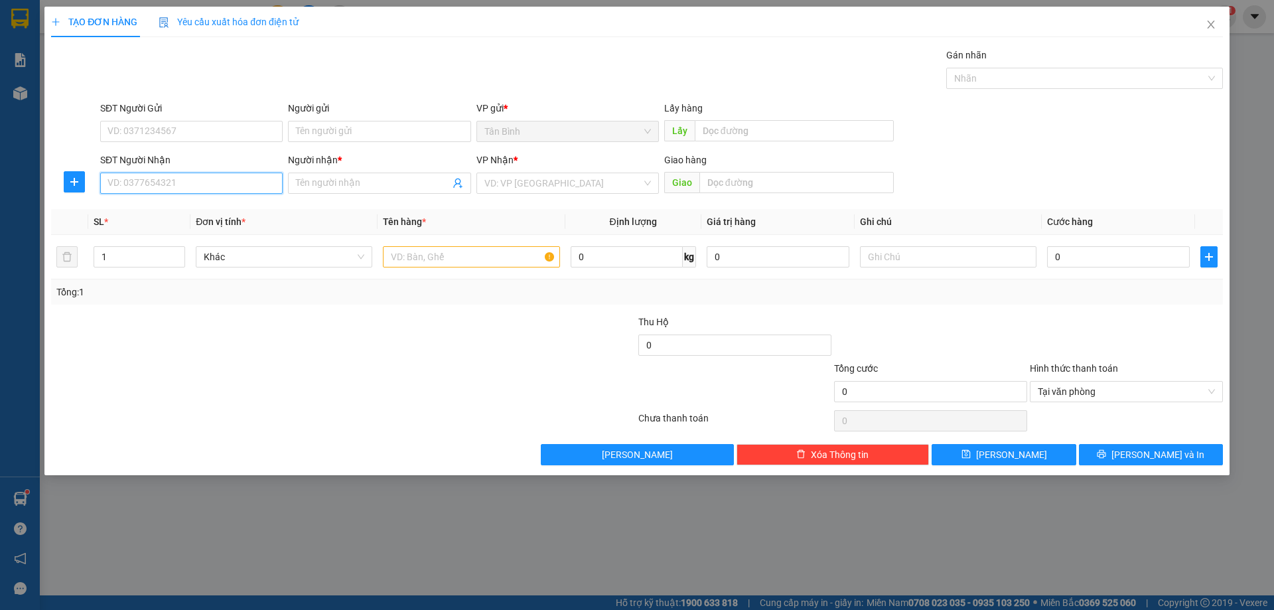
click at [206, 178] on input "SĐT Người Nhận" at bounding box center [191, 183] width 182 height 21
click at [214, 210] on div "0903175617 - LINH" at bounding box center [191, 209] width 167 height 15
type input "0903175617"
type input "LINH"
type input "0903175617"
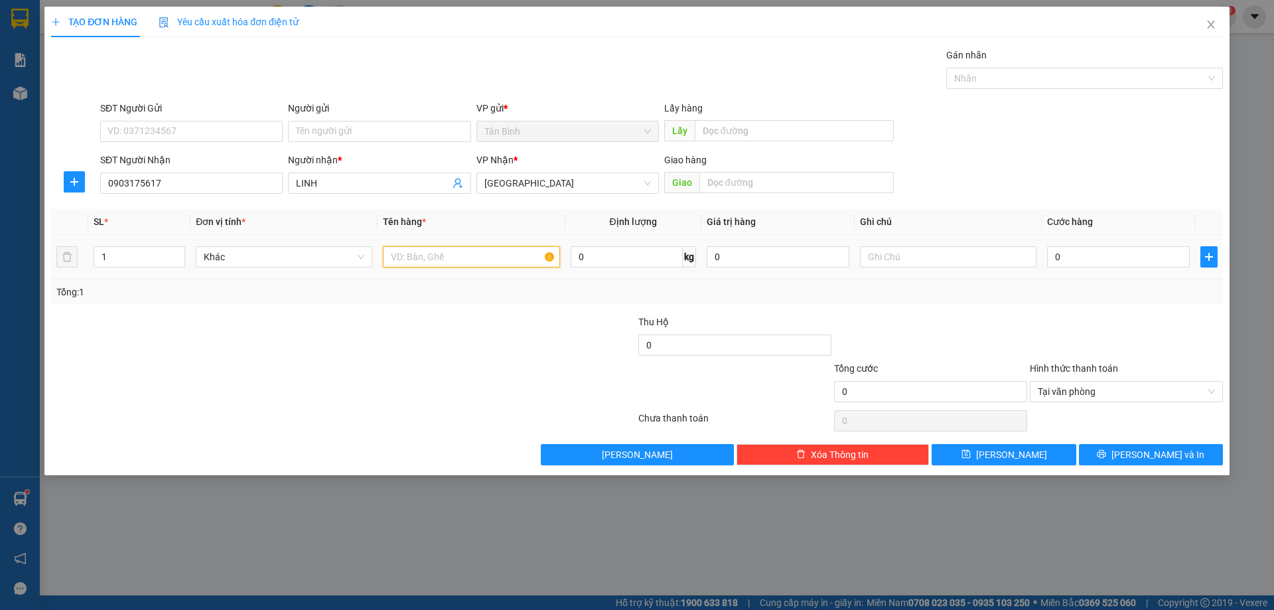
click at [455, 263] on input "text" at bounding box center [471, 256] width 176 height 21
type input "1 THUNG"
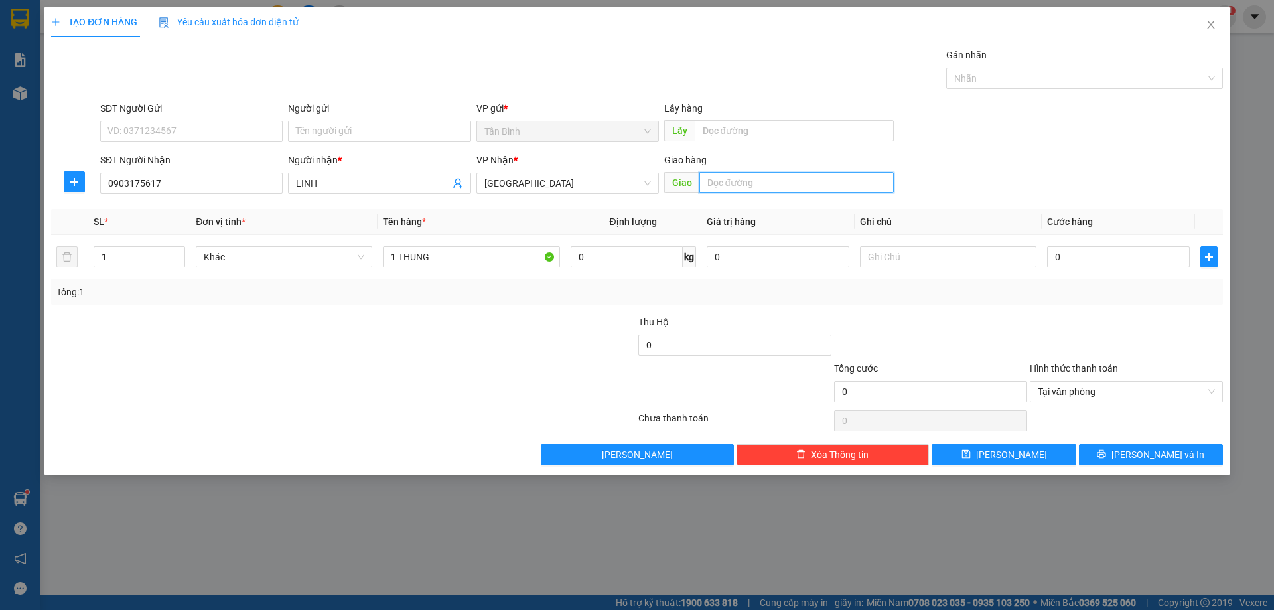
click at [731, 184] on input "text" at bounding box center [796, 182] width 194 height 21
type input "NAM PHUOC"
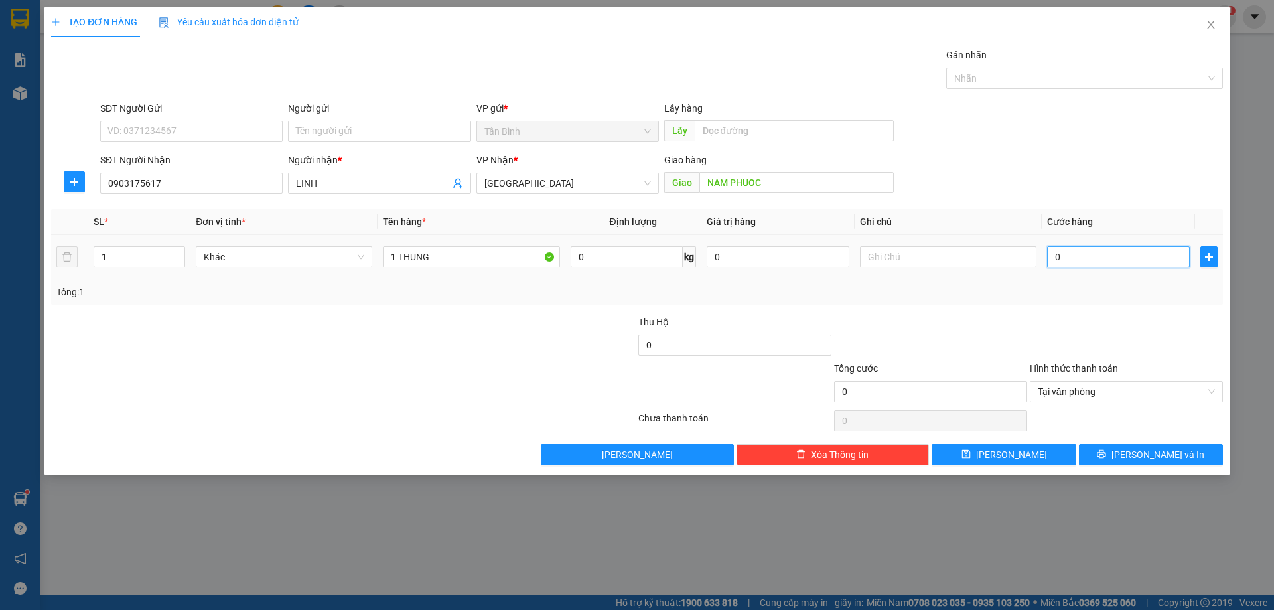
click at [1087, 257] on input "0" at bounding box center [1118, 256] width 143 height 21
type input "1"
type input "10"
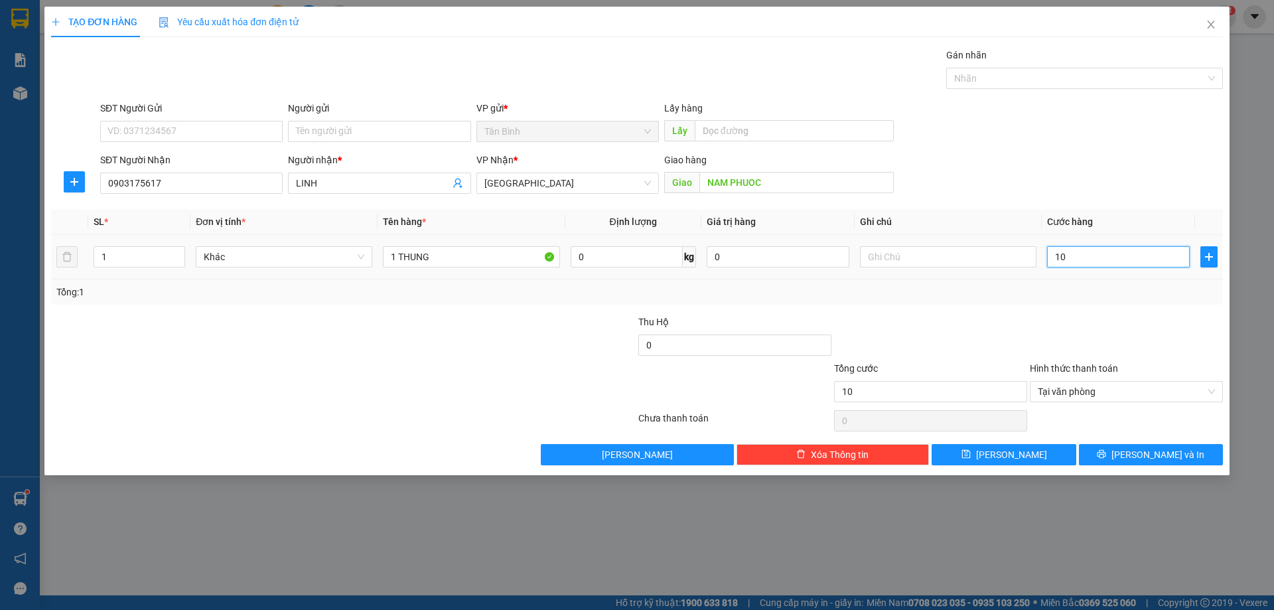
type input "100"
type input "1.000"
type input "10.000"
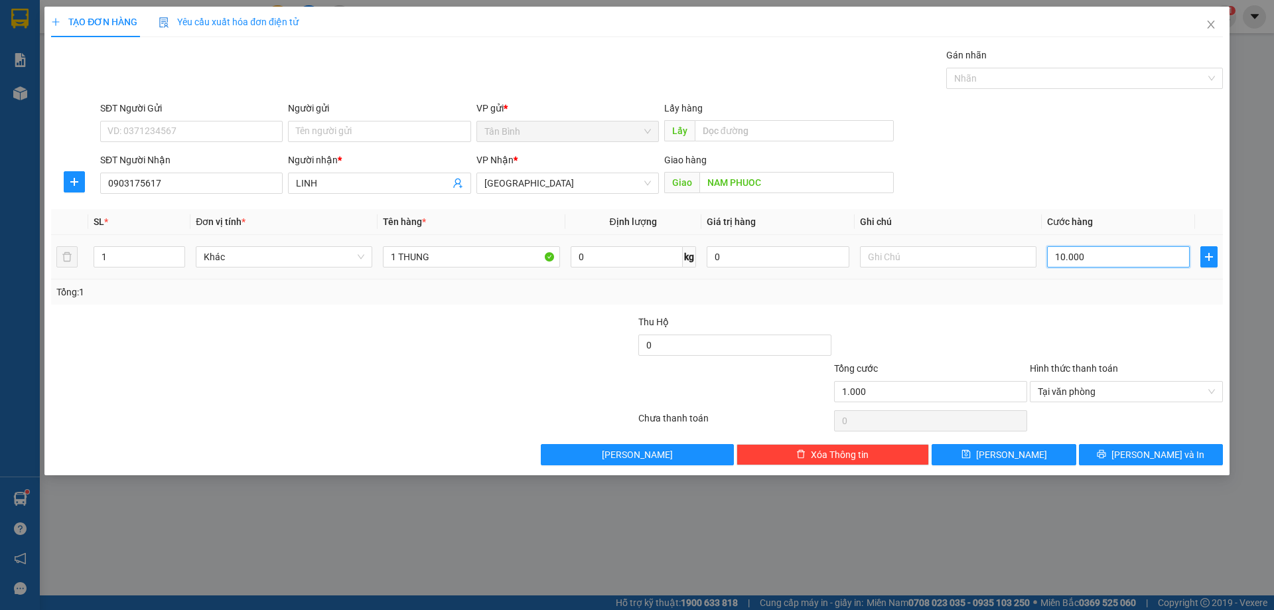
type input "10.000"
type input "100.000"
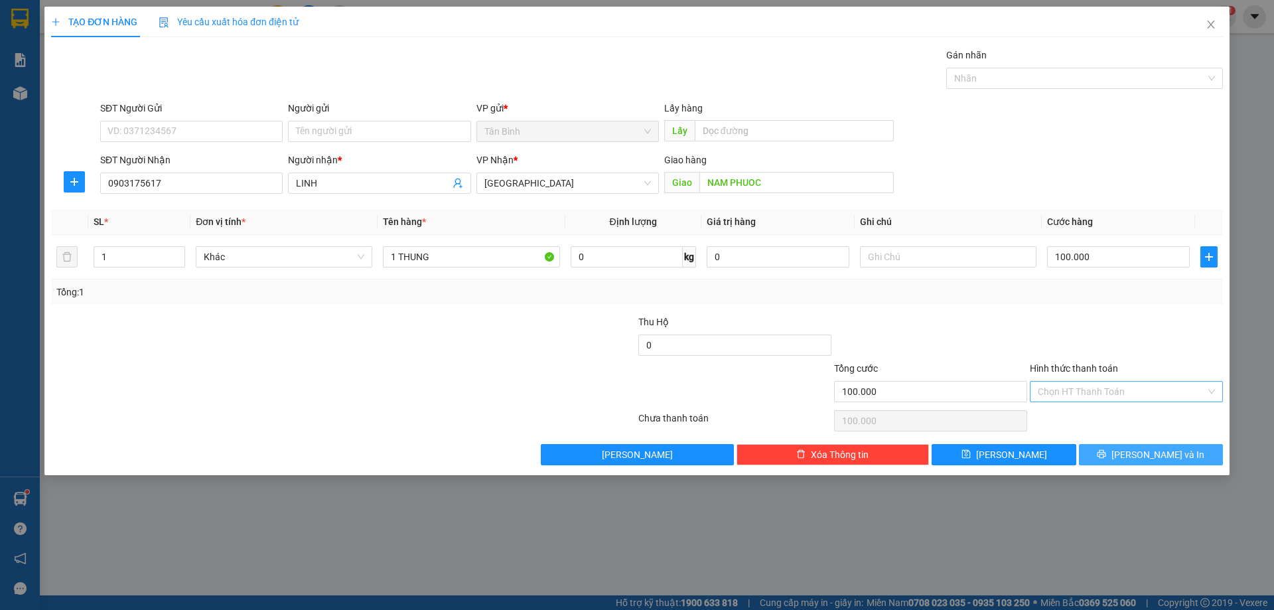
click at [1188, 462] on button "[PERSON_NAME] và In" at bounding box center [1151, 454] width 144 height 21
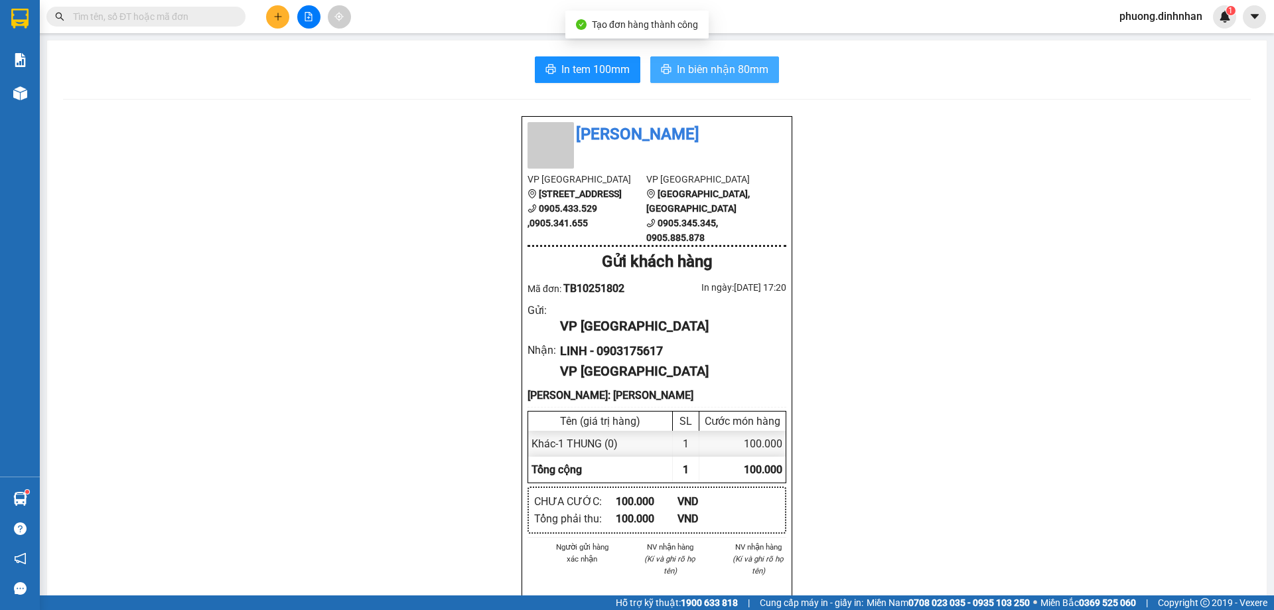
click at [736, 74] on span "In biên nhận 80mm" at bounding box center [723, 69] width 92 height 17
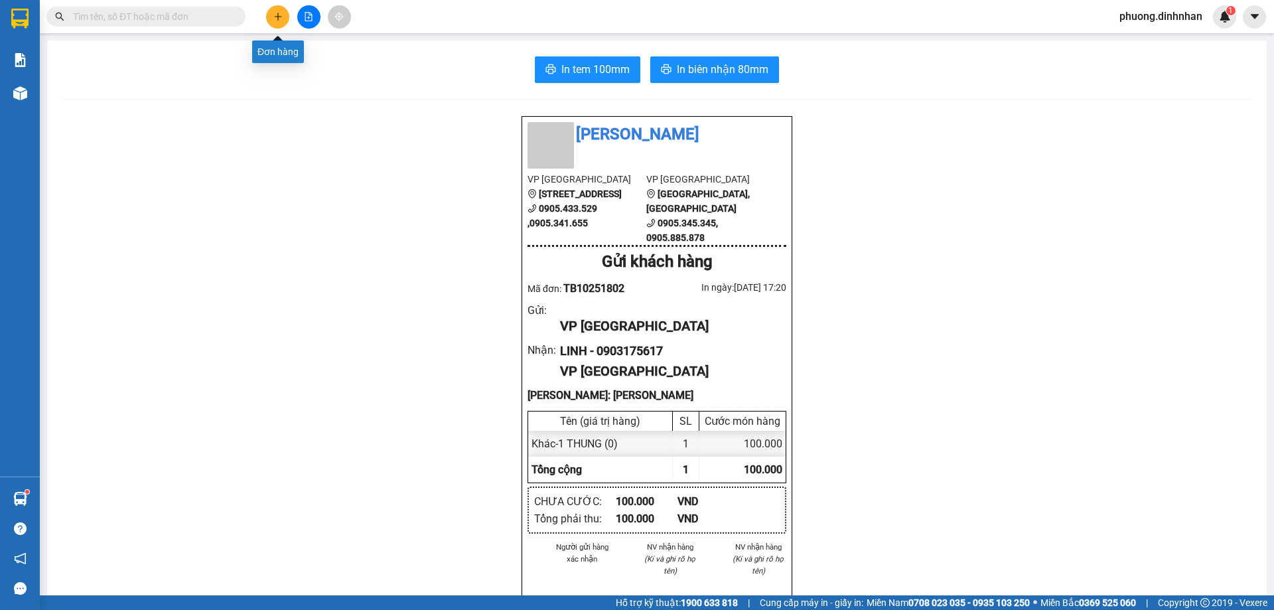
click at [274, 13] on icon "plus" at bounding box center [277, 16] width 9 height 9
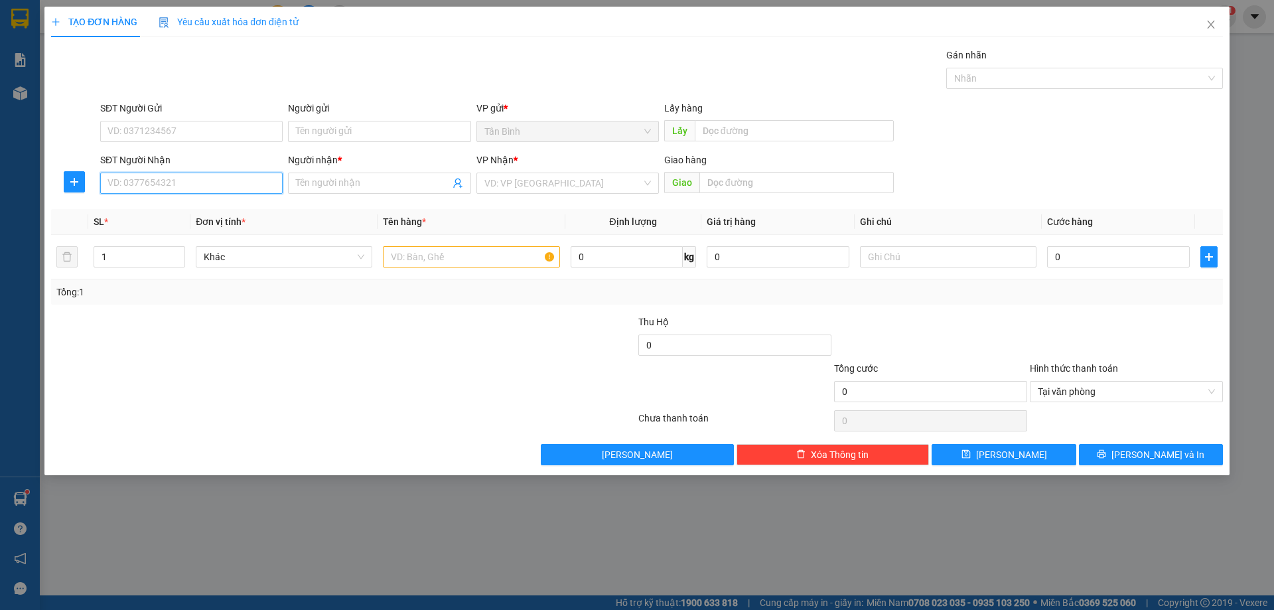
click at [121, 183] on input "SĐT Người Nhận" at bounding box center [191, 183] width 182 height 21
click at [145, 191] on input "SĐT Người Nhận" at bounding box center [191, 183] width 182 height 21
click at [175, 214] on div "0935582929 - QUỲNH ANH" at bounding box center [191, 209] width 167 height 15
type input "0935582929"
type input "QUỲNH ANH"
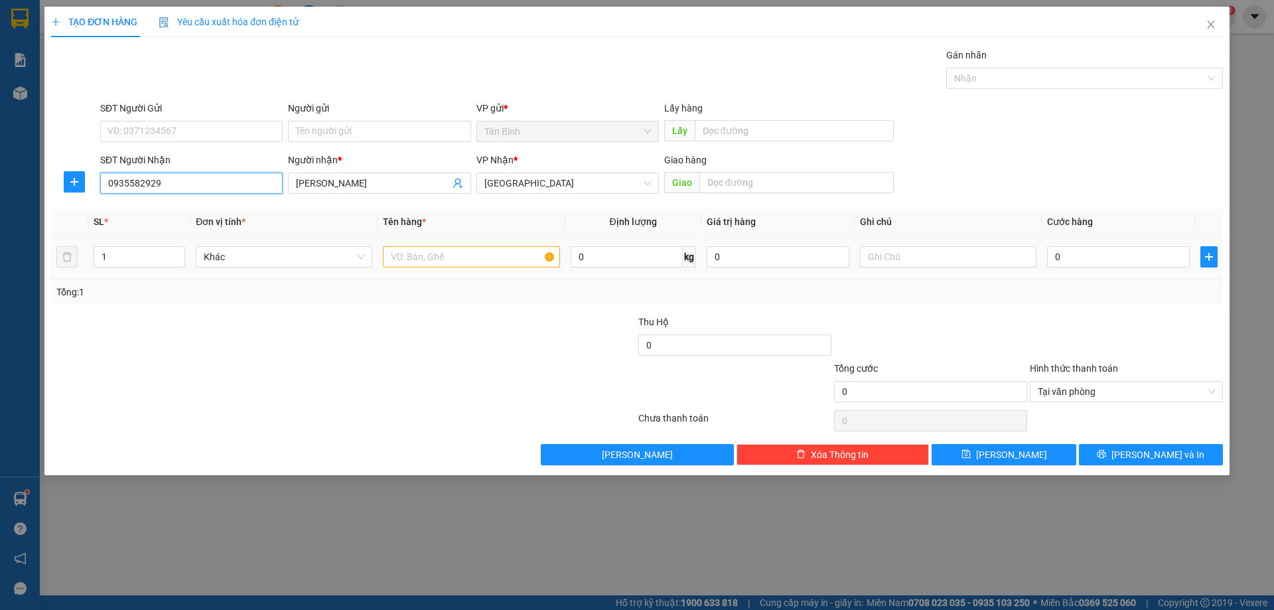
type input "0935582929"
click at [387, 261] on input "text" at bounding box center [471, 256] width 176 height 21
type input "1 T MI"
click at [1086, 267] on div "0" at bounding box center [1118, 257] width 143 height 27
click at [1098, 257] on input "0" at bounding box center [1118, 256] width 143 height 21
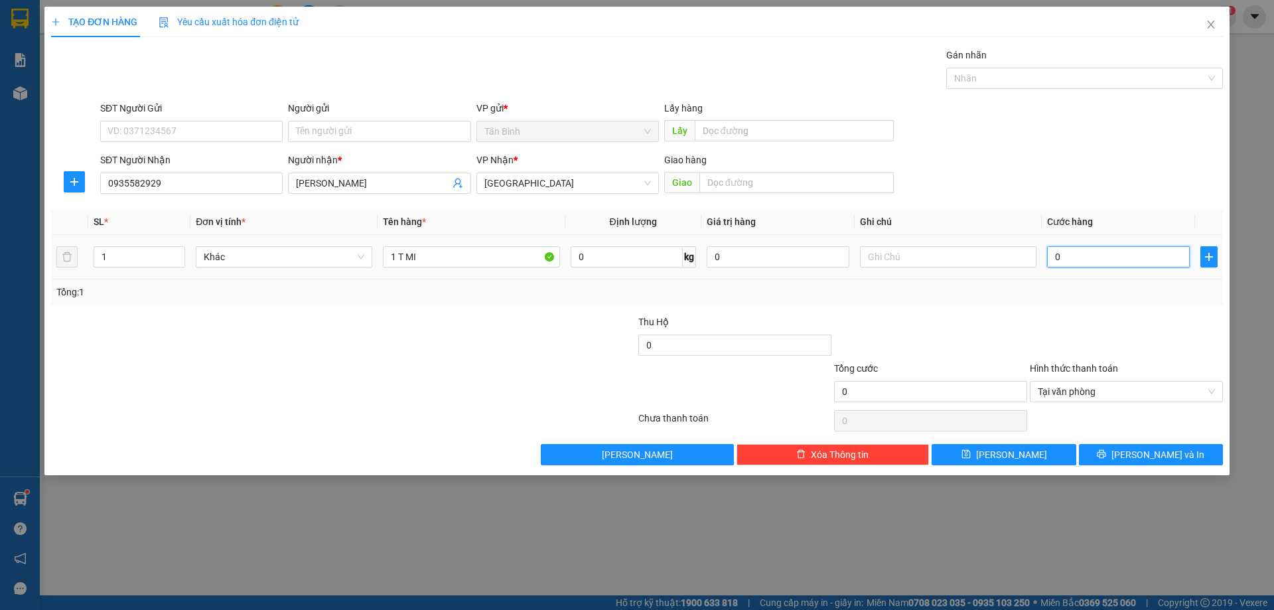
type input "8"
type input "80"
type input "800"
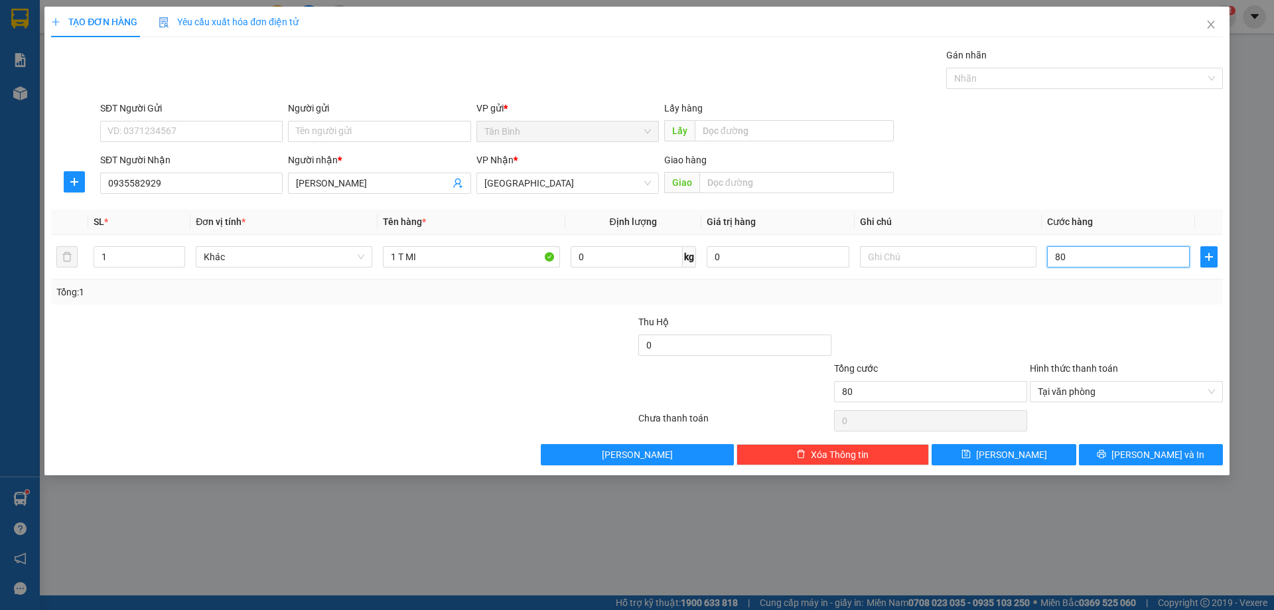
type input "800"
type input "8.000"
type input "80.000"
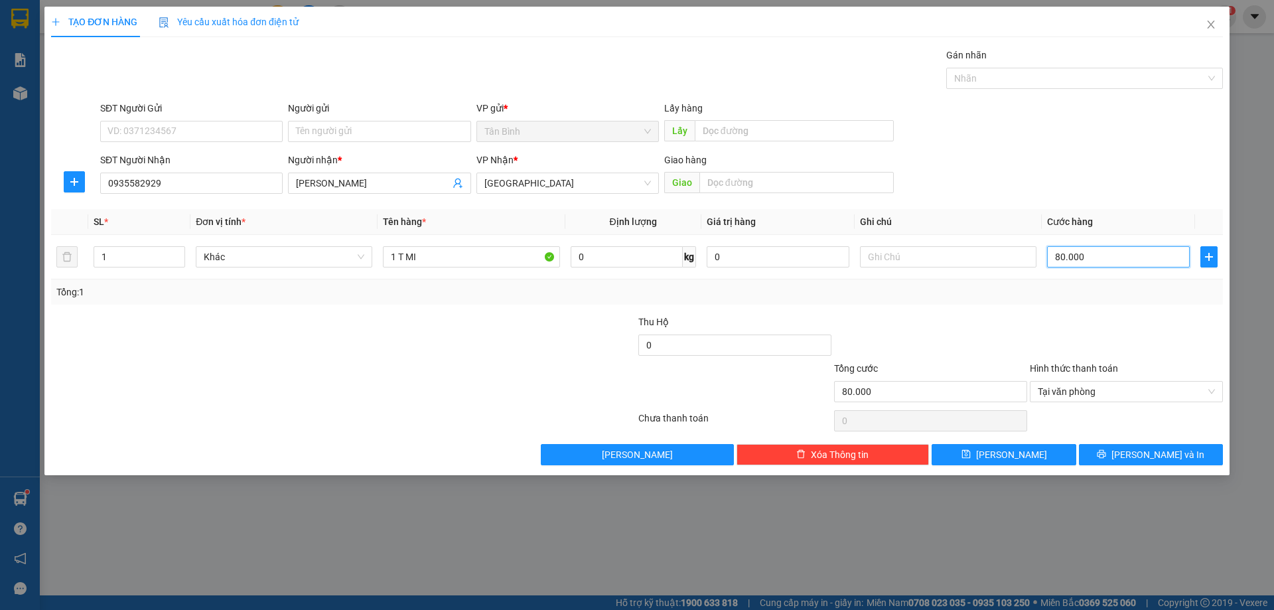
type input "800.000"
type input "80.000"
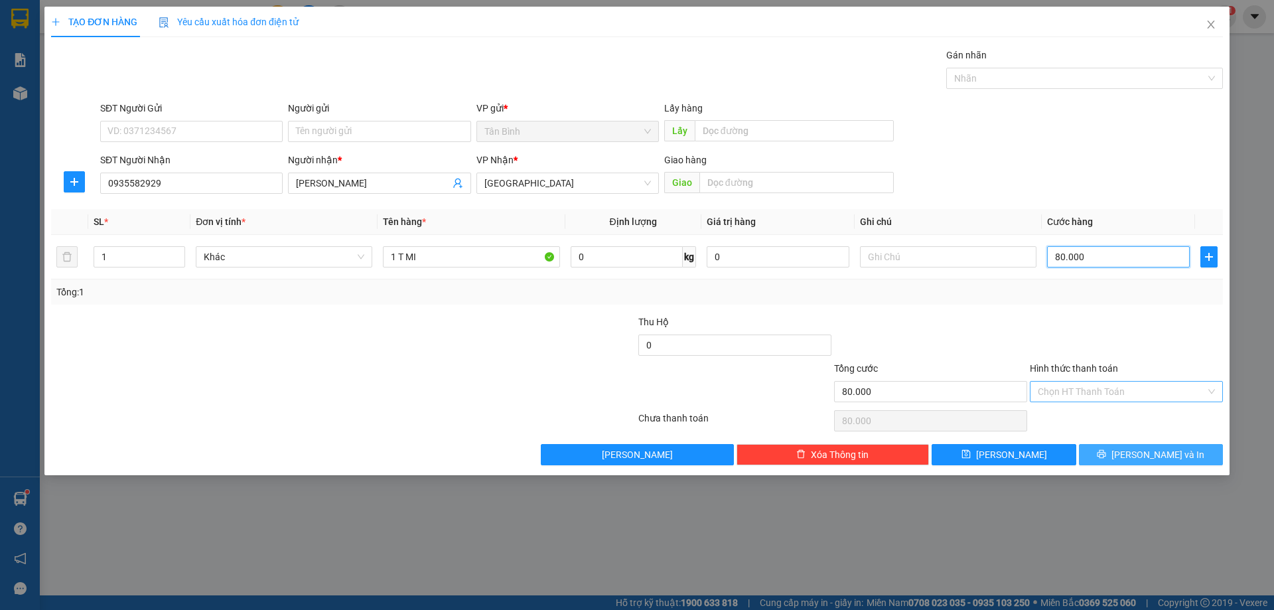
type input "80.000"
click at [1180, 456] on button "[PERSON_NAME] và In" at bounding box center [1151, 454] width 144 height 21
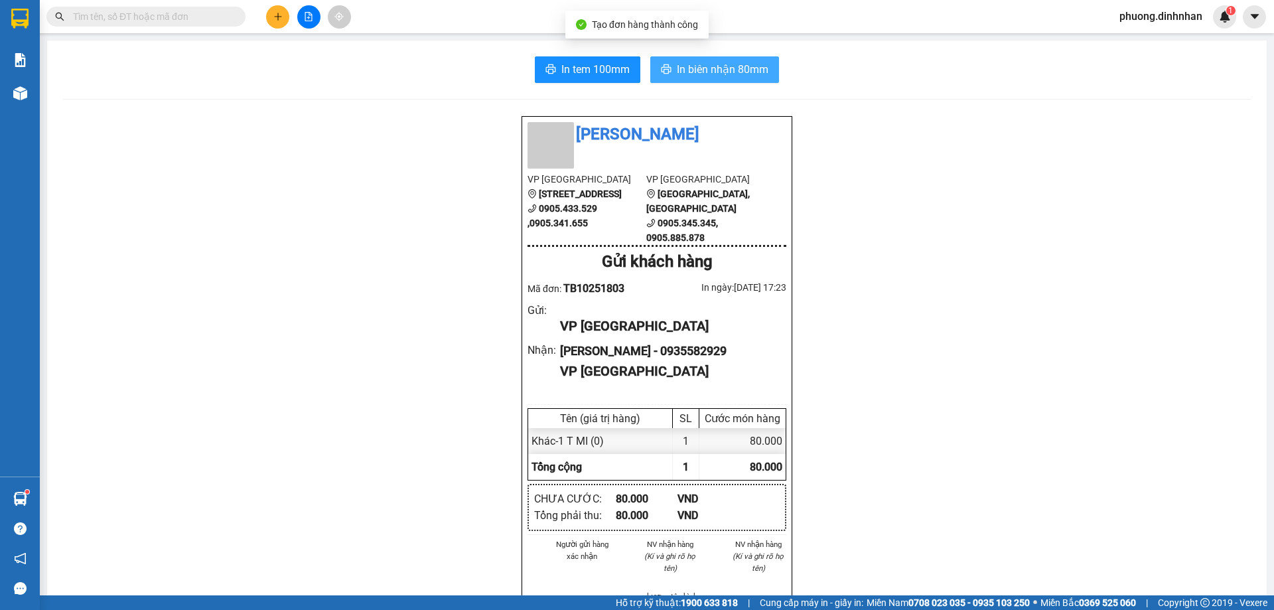
click at [693, 66] on span "In biên nhận 80mm" at bounding box center [723, 69] width 92 height 17
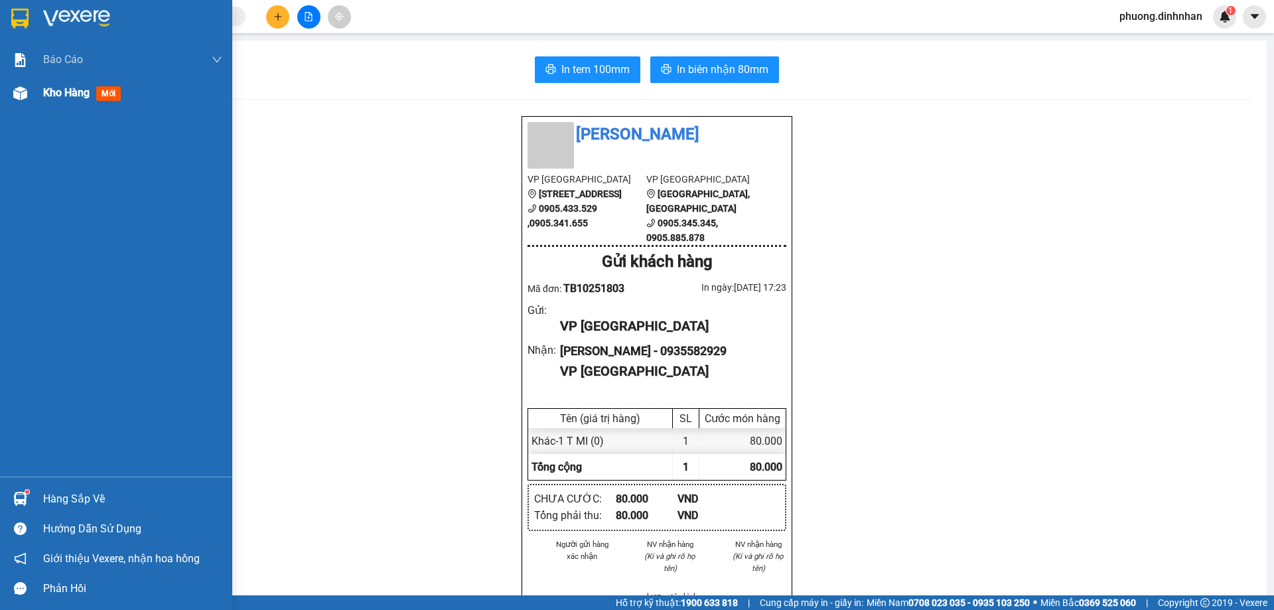
click at [10, 95] on div "Kho hàng mới" at bounding box center [116, 92] width 232 height 33
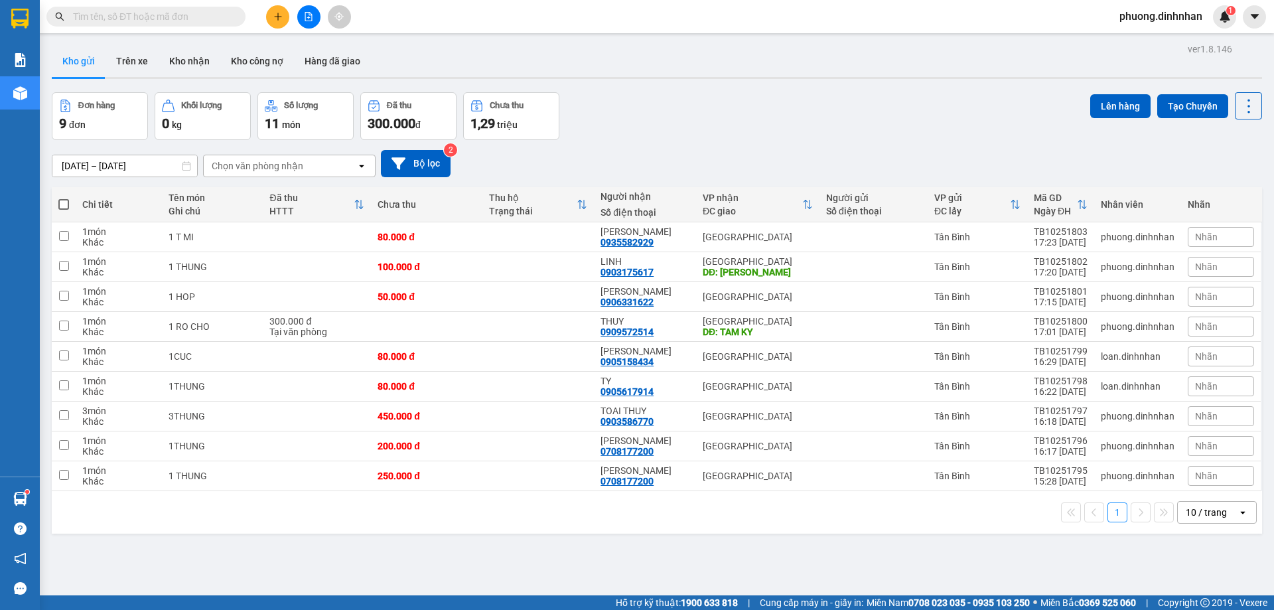
click at [63, 200] on span at bounding box center [63, 204] width 11 height 11
click at [64, 198] on input "checkbox" at bounding box center [64, 198] width 0 height 0
checkbox input "true"
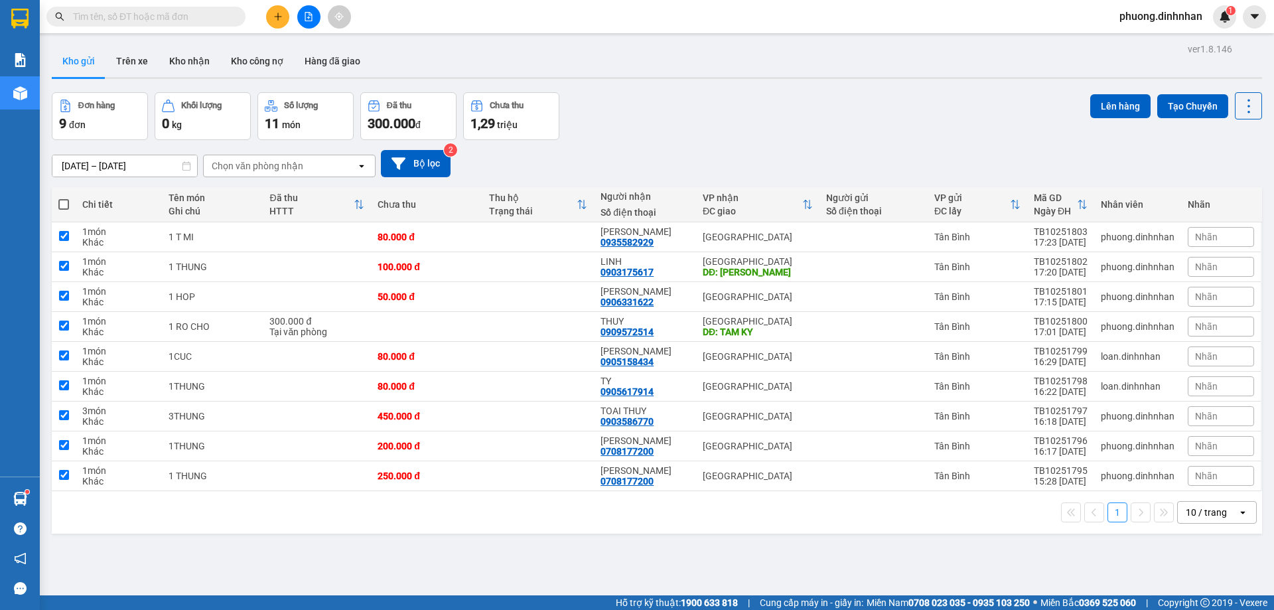
checkbox input "true"
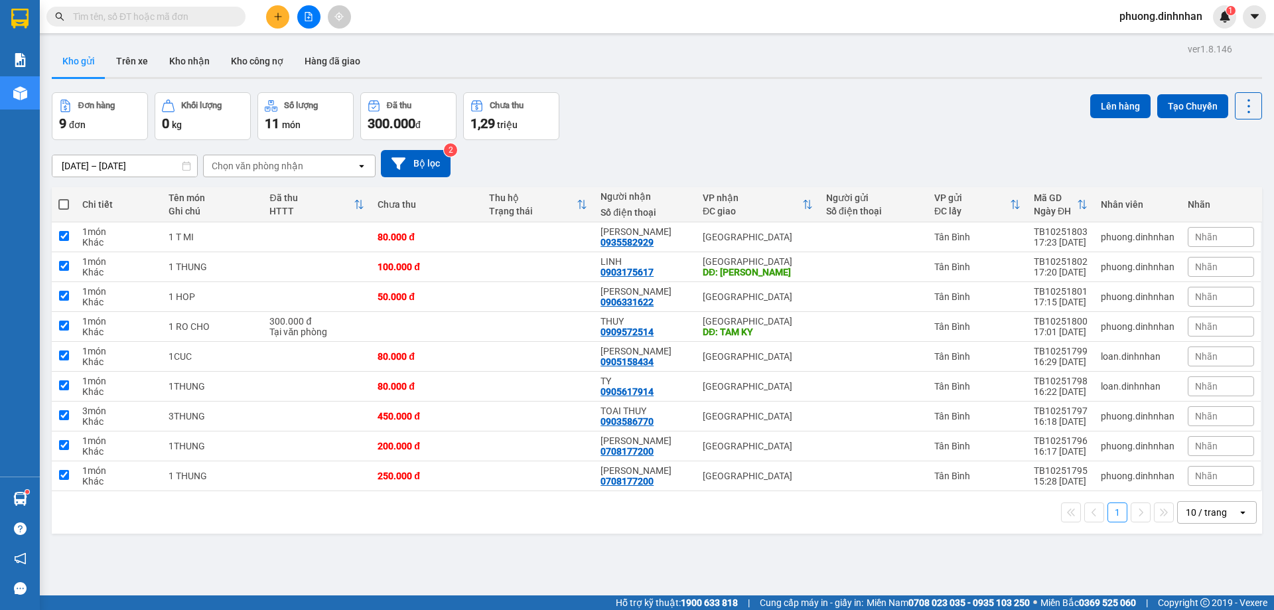
checkbox input "true"
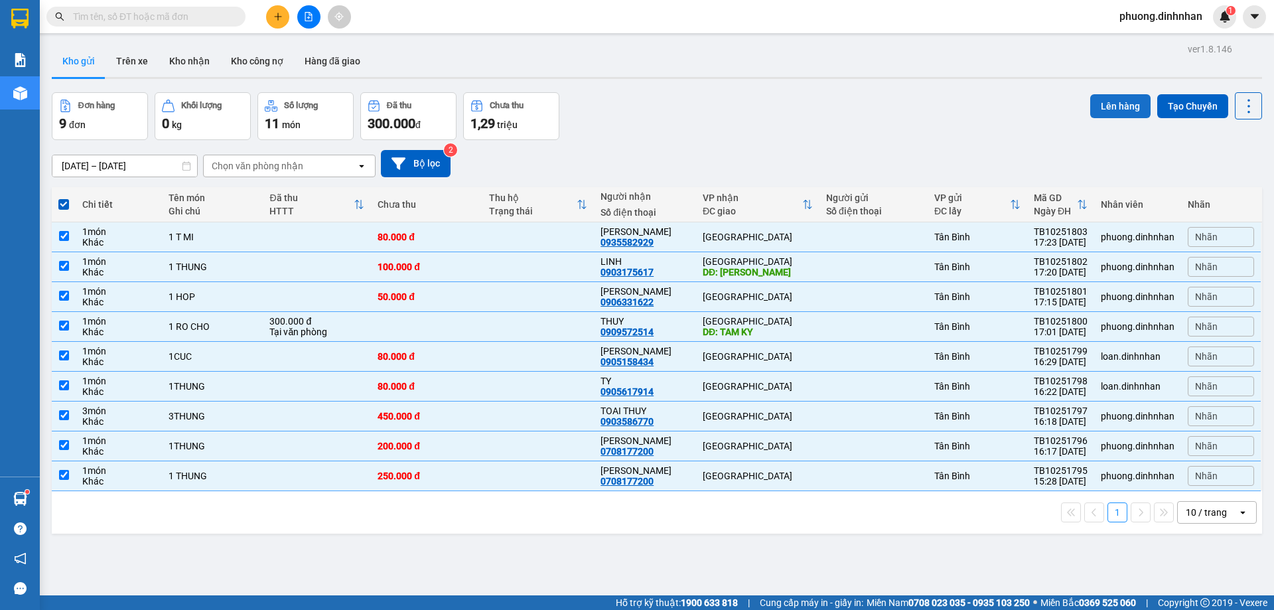
click at [1115, 109] on button "Lên hàng" at bounding box center [1120, 106] width 60 height 24
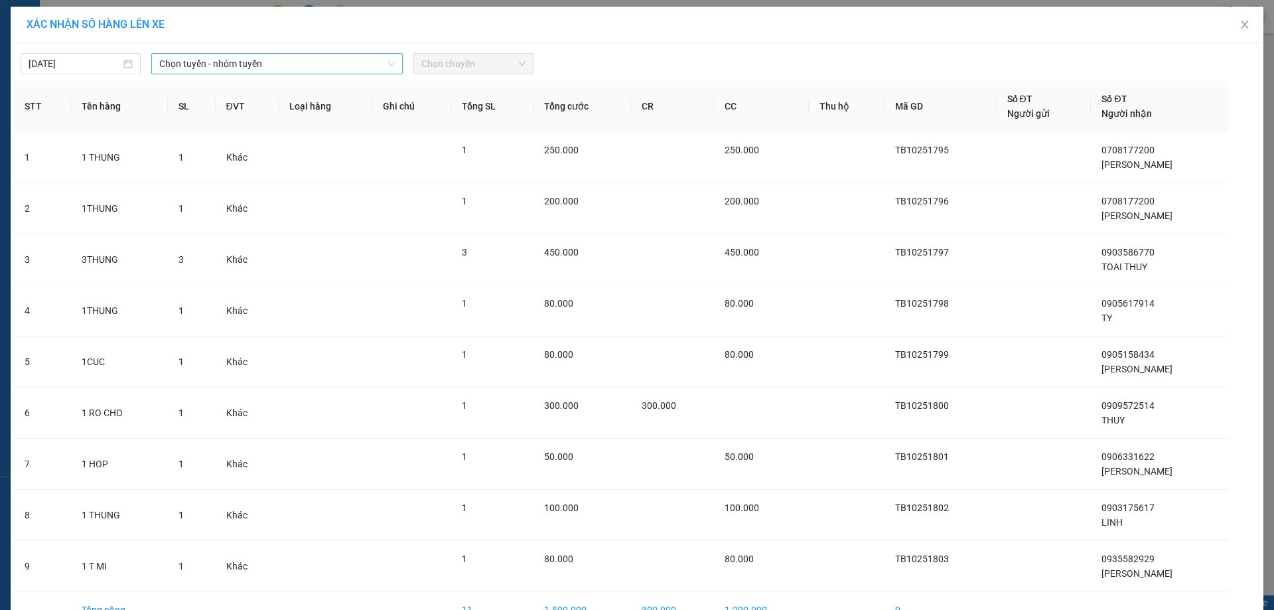
click at [351, 68] on span "Chọn tuyến - nhóm tuyến" at bounding box center [277, 64] width 236 height 20
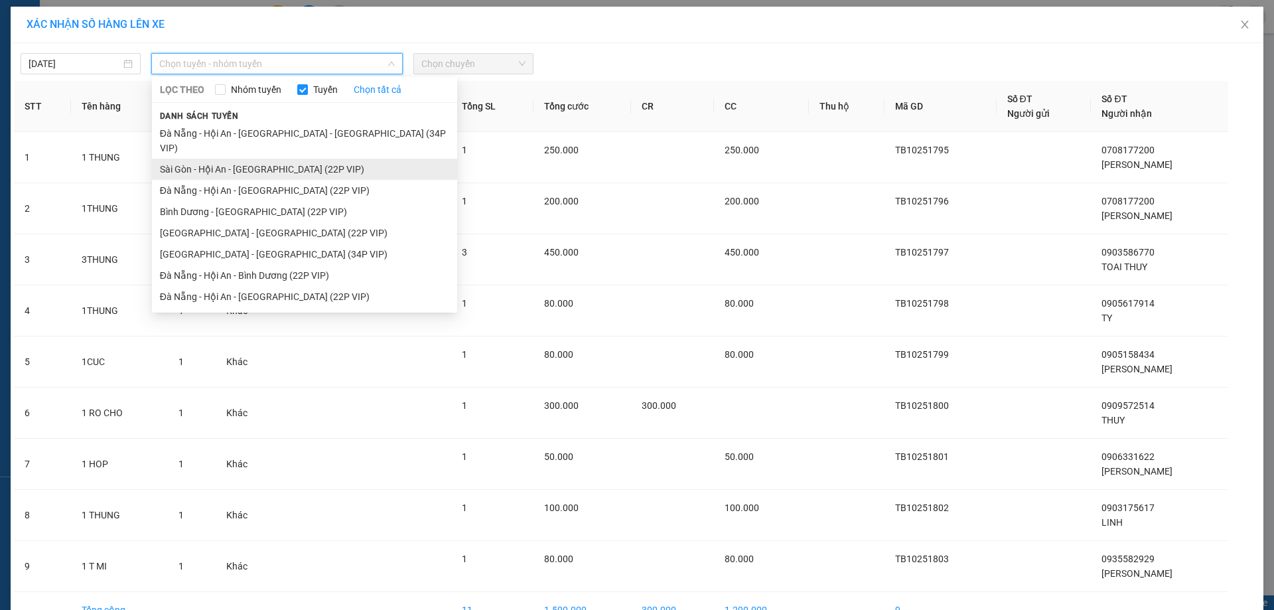
click at [269, 159] on li "Sài Gòn - Hội An - Đà Nẵng (22P VIP)" at bounding box center [304, 169] width 305 height 21
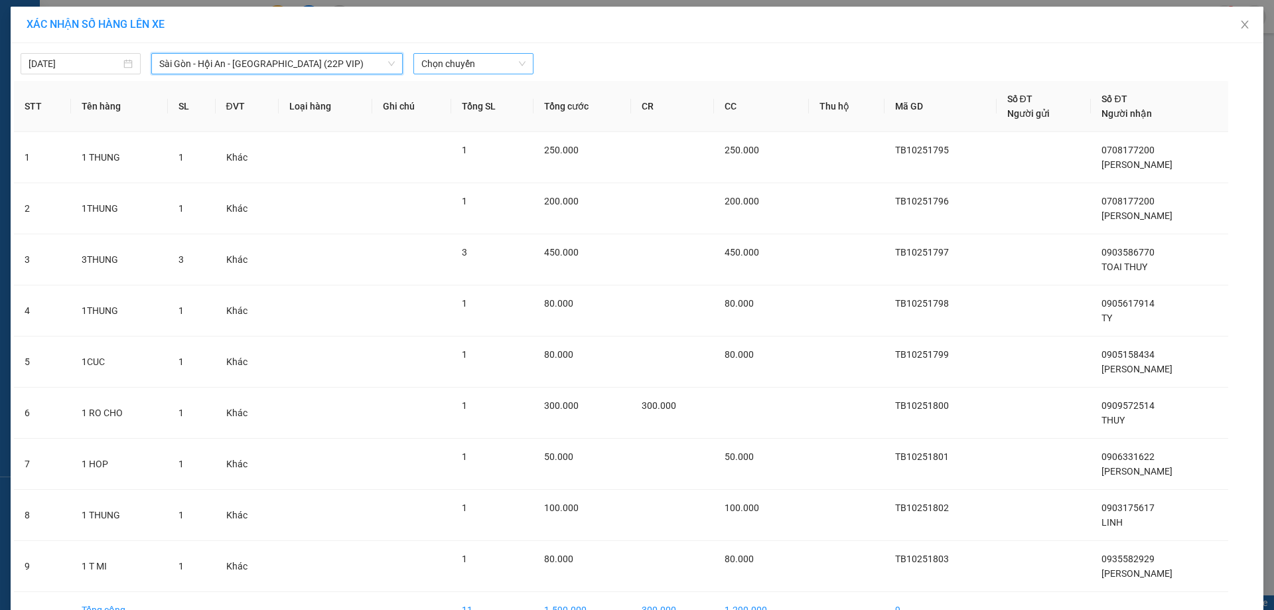
click at [490, 63] on span "Chọn chuyến" at bounding box center [473, 64] width 104 height 20
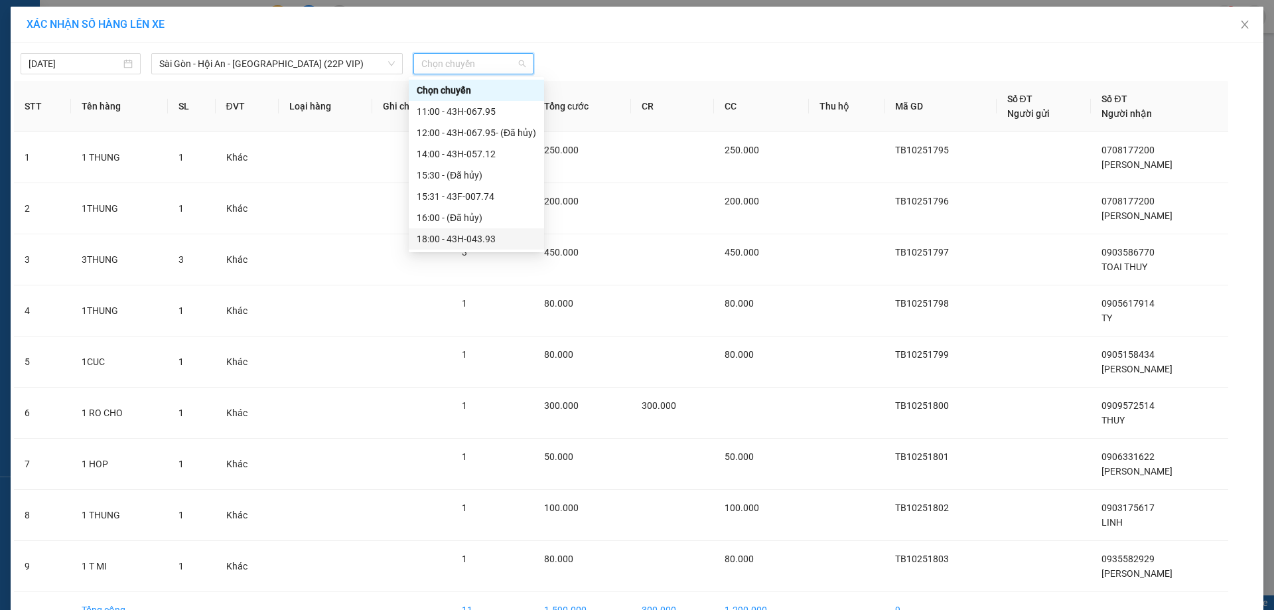
click at [484, 232] on div "18:00 - 43H-043.93" at bounding box center [476, 239] width 119 height 15
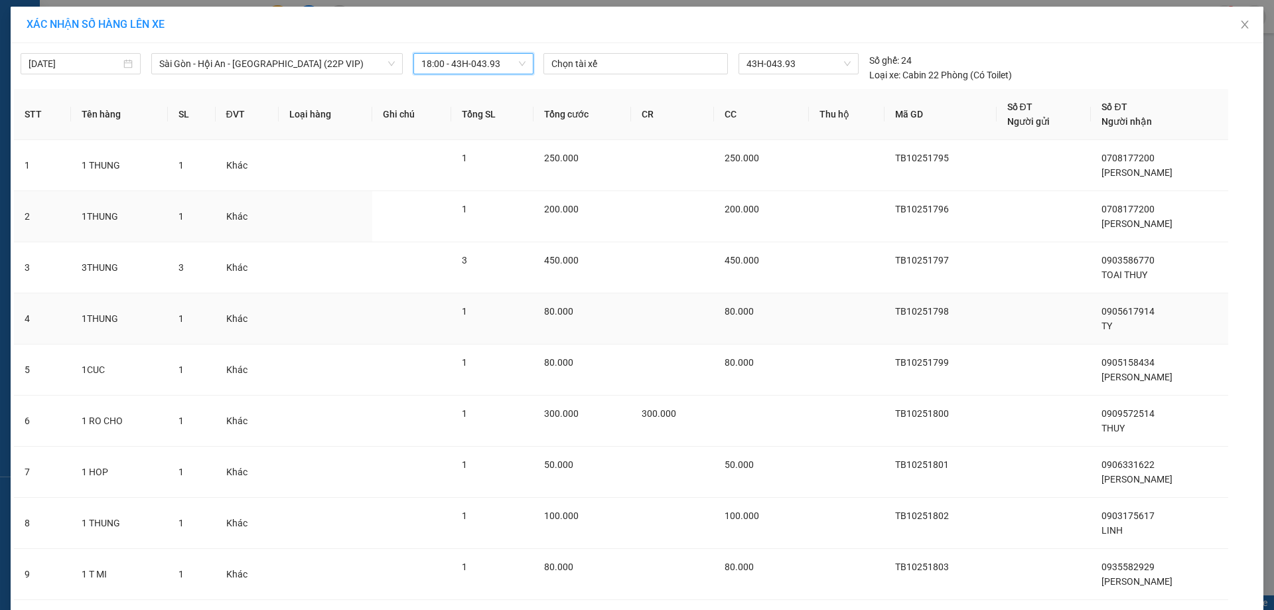
scroll to position [87, 0]
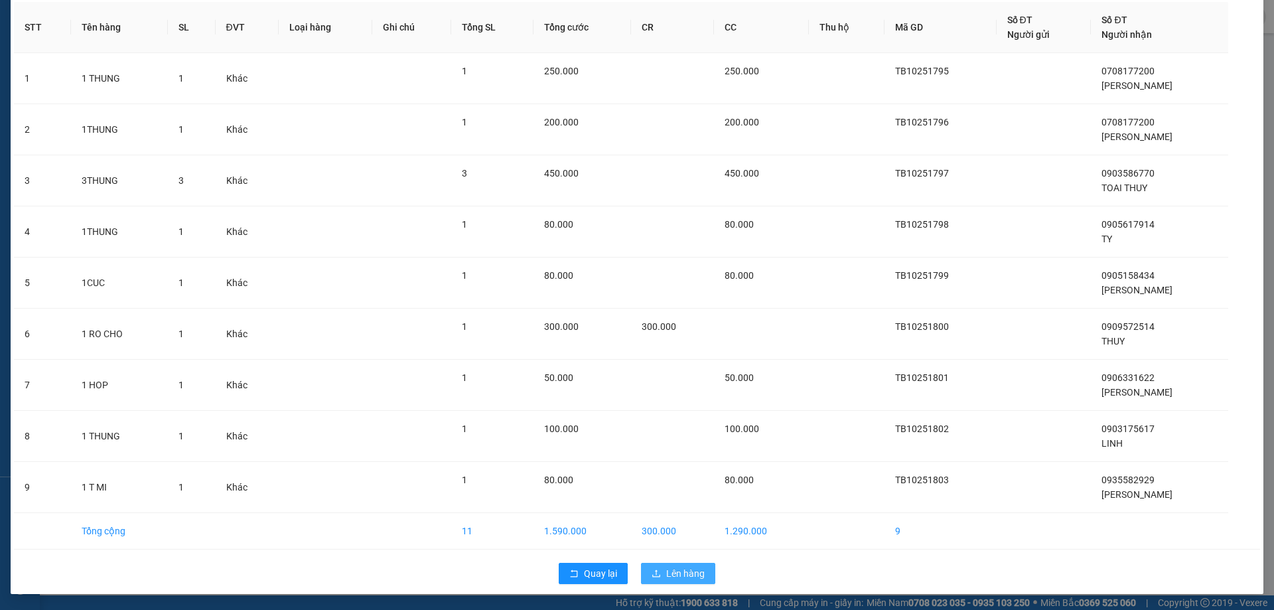
click at [658, 580] on button "Lên hàng" at bounding box center [678, 573] width 74 height 21
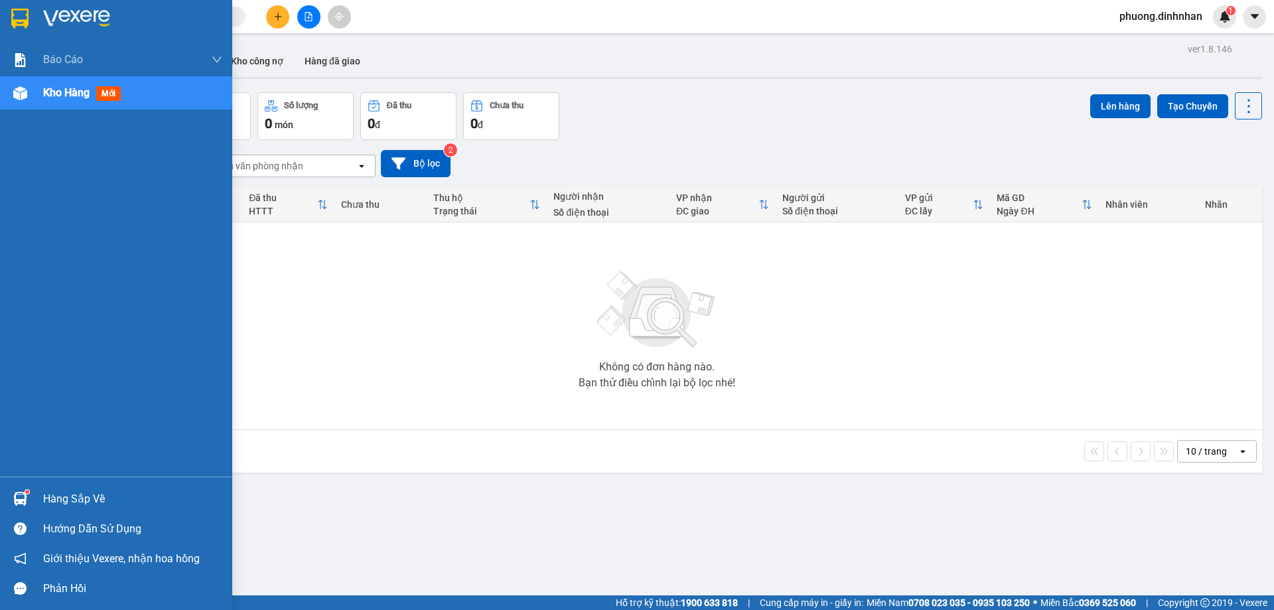
click at [13, 93] on img at bounding box center [20, 93] width 14 height 14
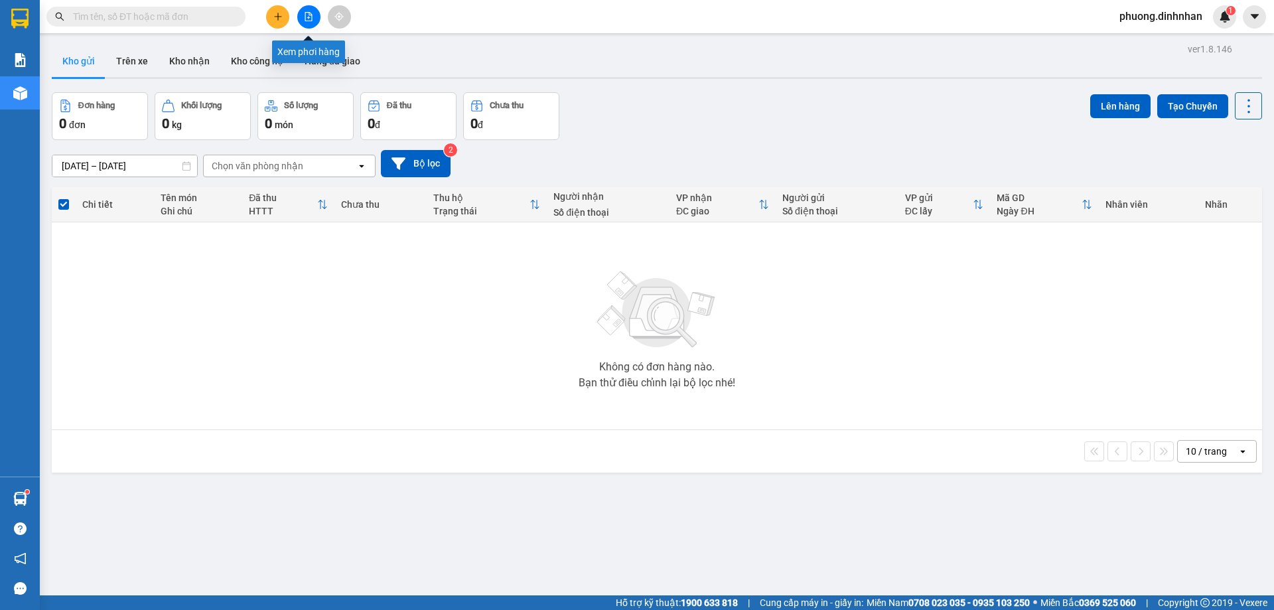
click at [307, 18] on icon "file-add" at bounding box center [308, 16] width 7 height 9
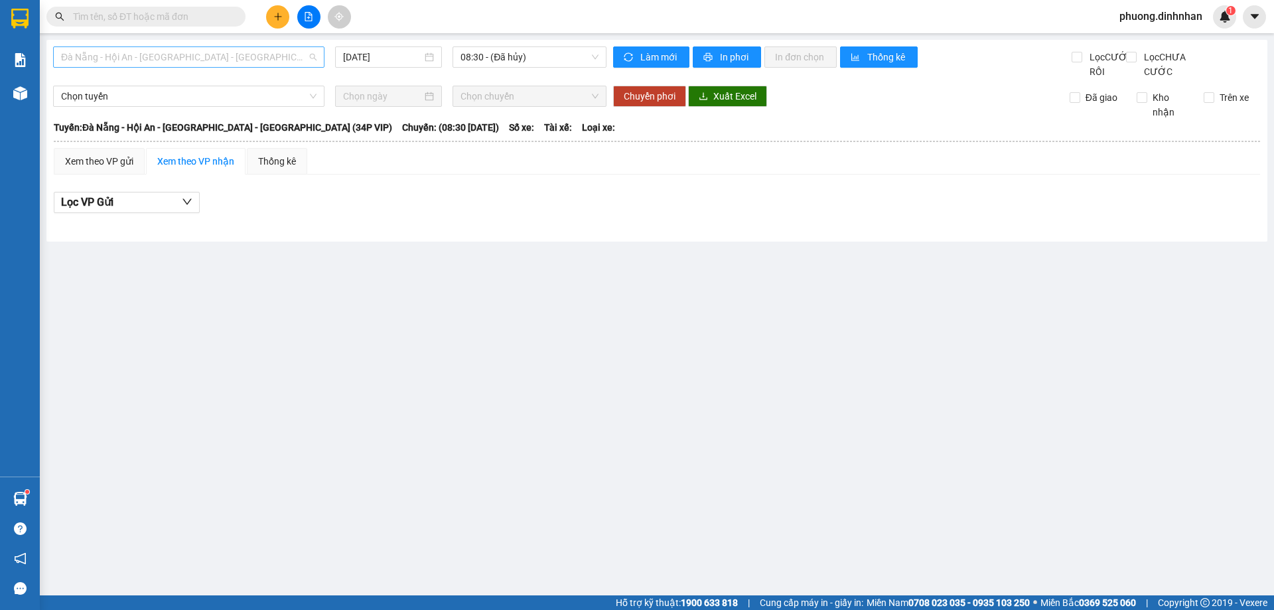
click at [265, 59] on span "Đà Nẵng - Hội An - Sài Gòn - Bình Dương (34P VIP)" at bounding box center [188, 57] width 255 height 20
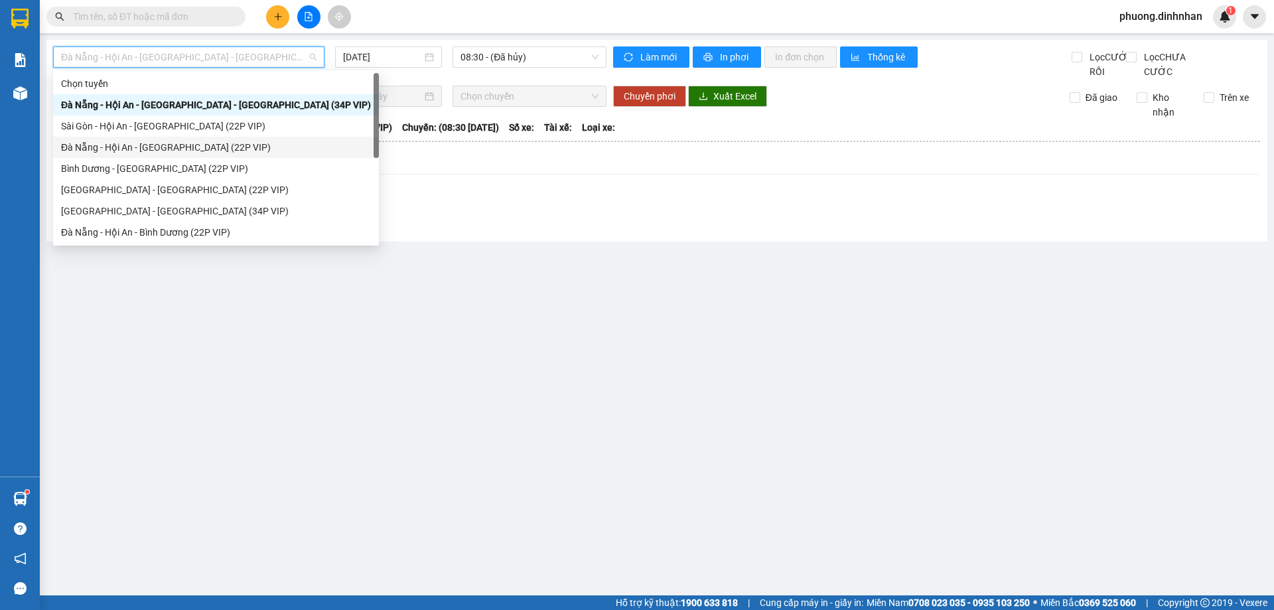
click at [169, 149] on div "Đà Nẵng - Hội An - [GEOGRAPHIC_DATA] (22P VIP)" at bounding box center [216, 147] width 310 height 15
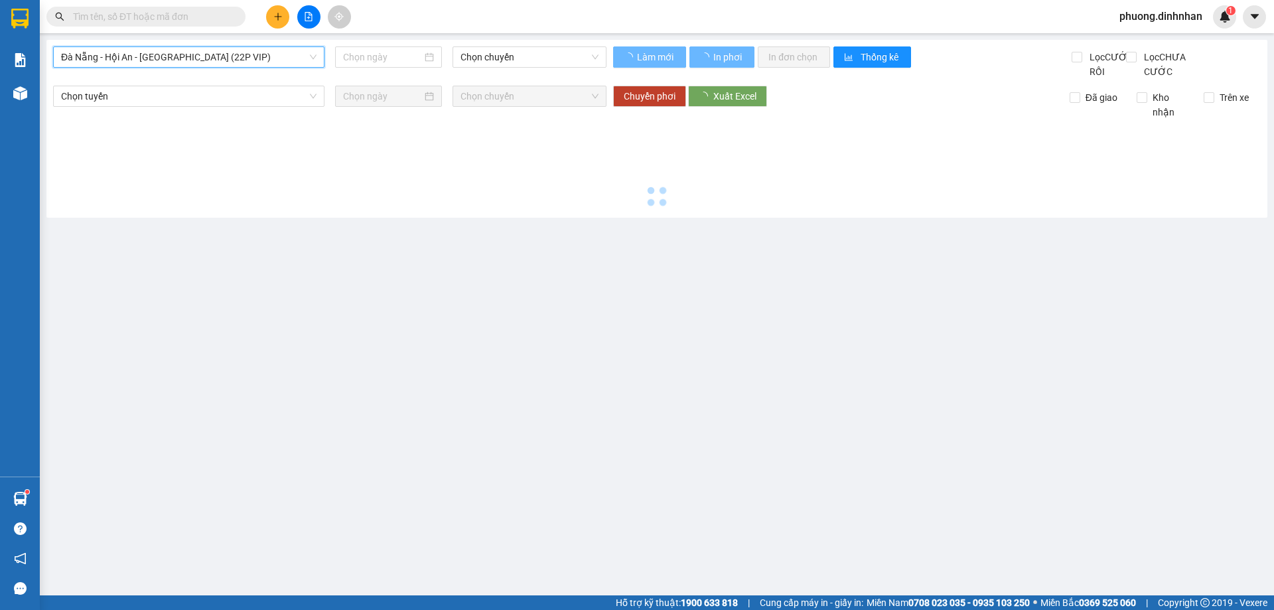
type input "[DATE]"
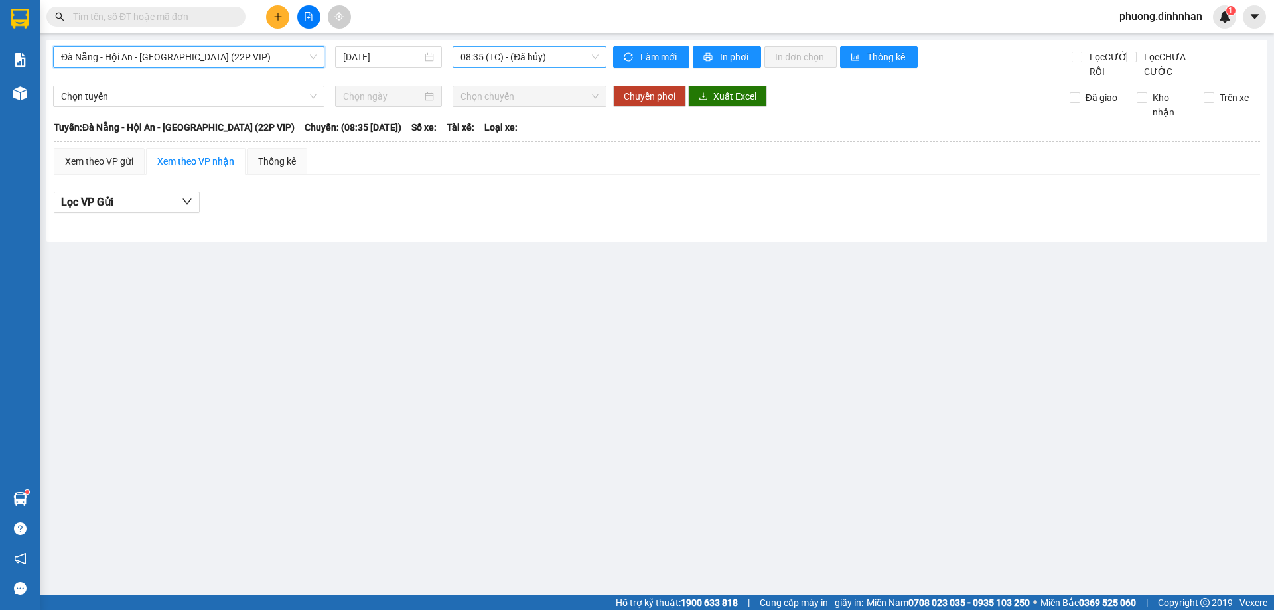
click at [545, 53] on span "08:35 (TC) - (Đã hủy)" at bounding box center [529, 57] width 138 height 20
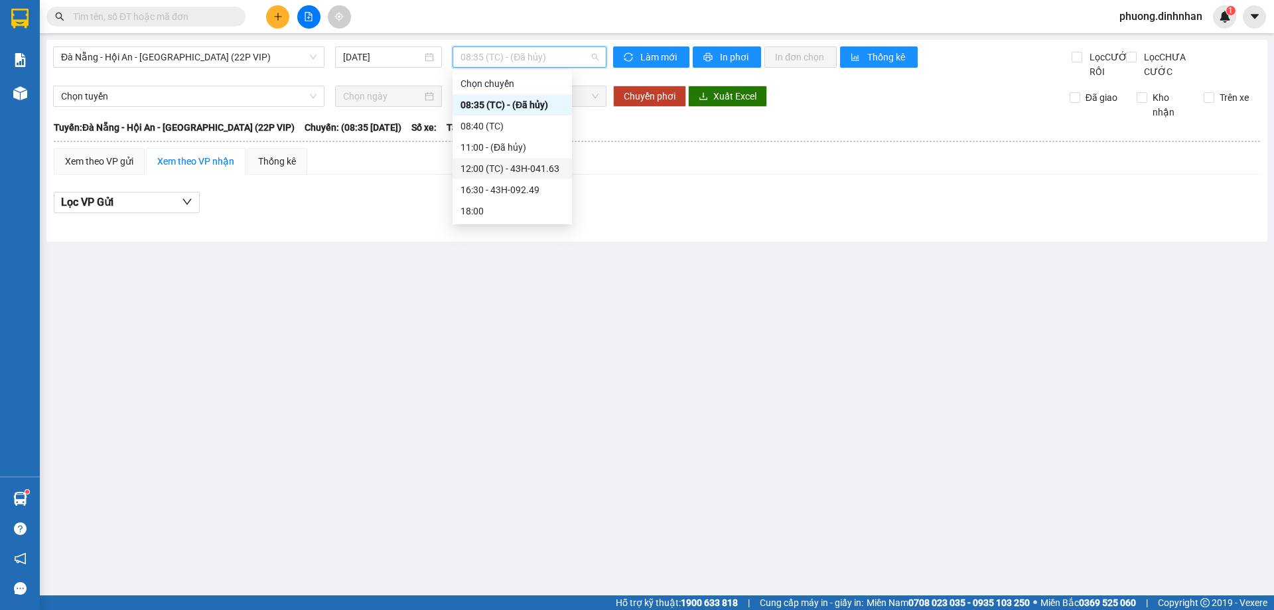
click at [551, 165] on div "12:00 (TC) - 43H-041.63" at bounding box center [512, 168] width 104 height 15
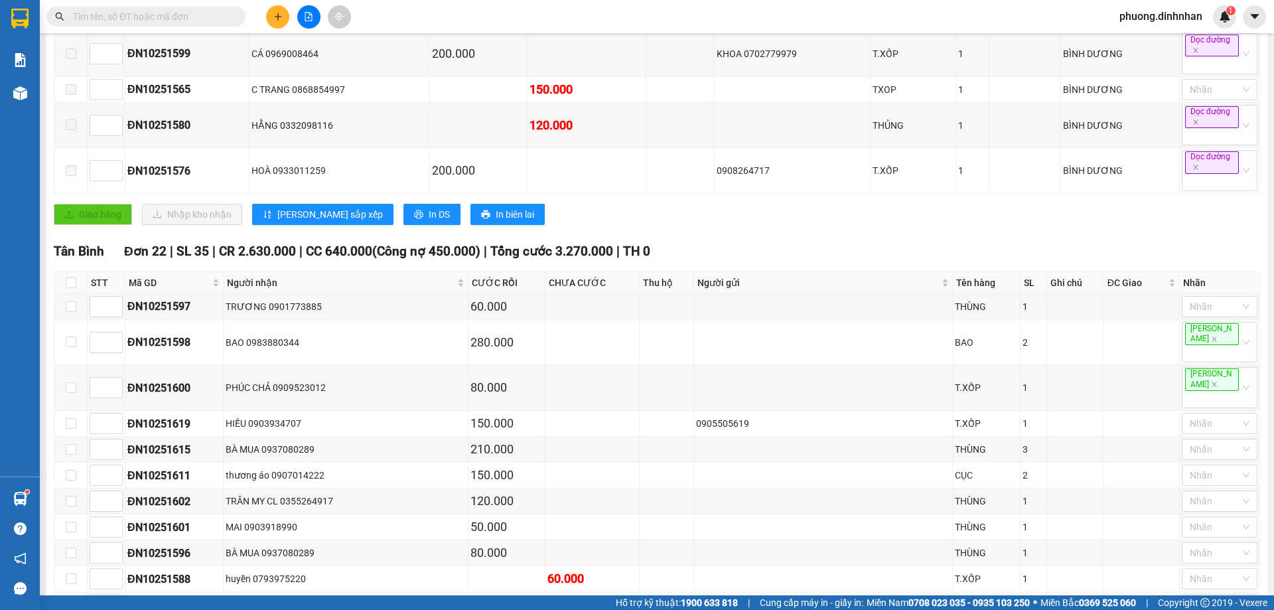
scroll to position [3, 0]
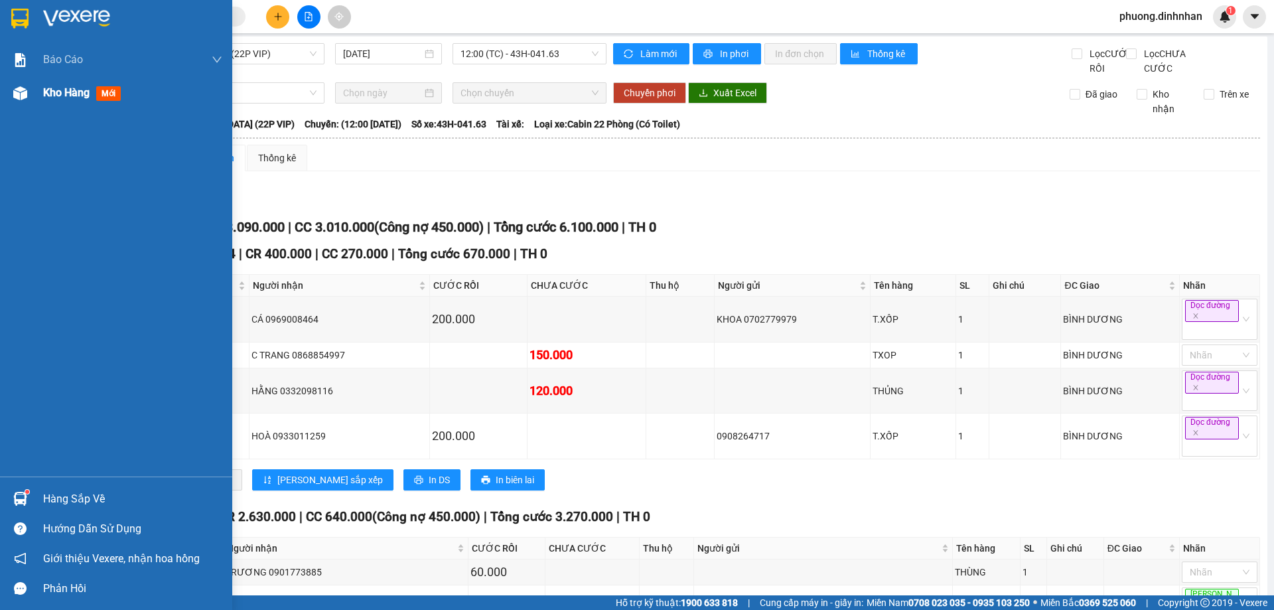
click at [15, 99] on img at bounding box center [20, 93] width 14 height 14
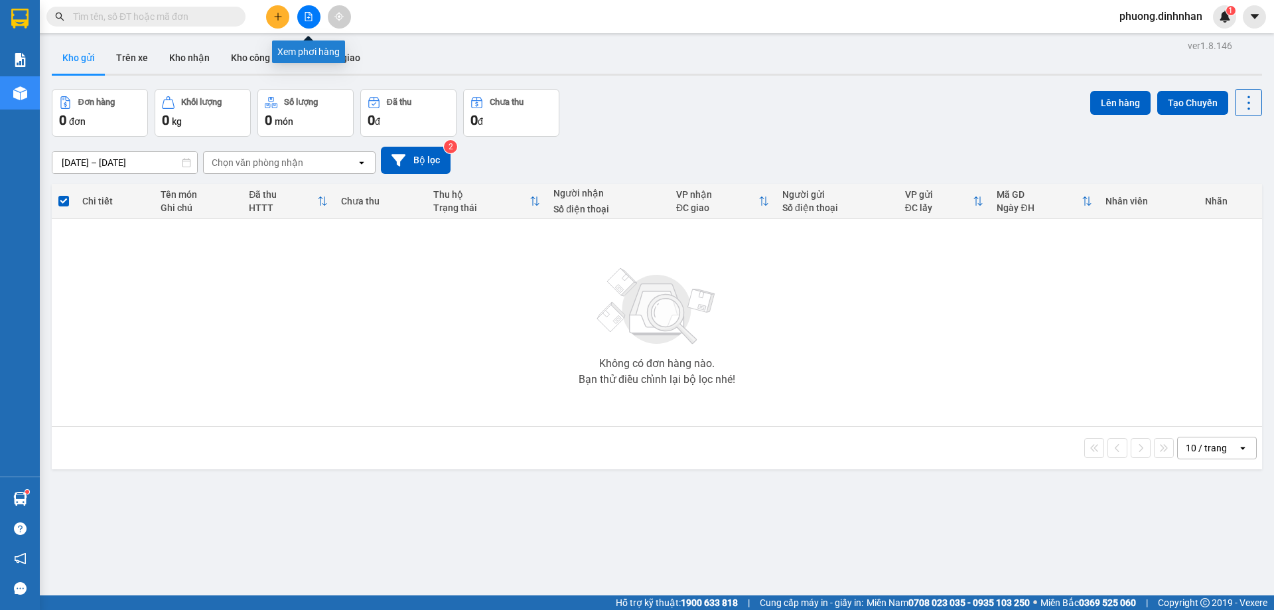
click at [314, 19] on button at bounding box center [308, 16] width 23 height 23
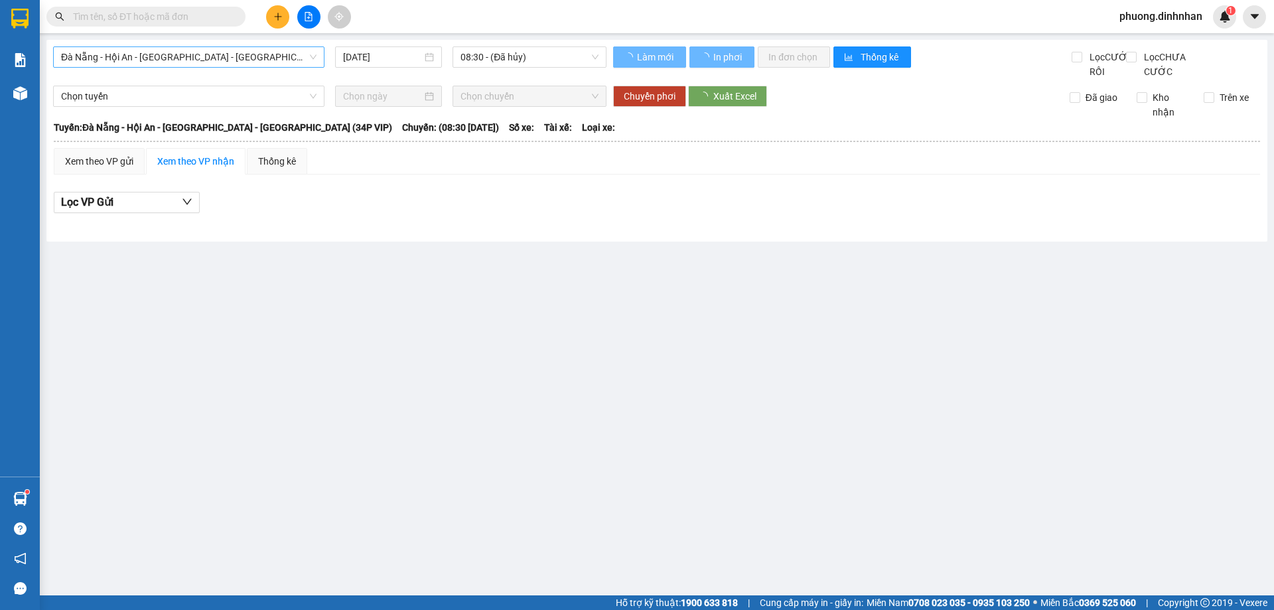
click at [240, 60] on span "Đà Nẵng - Hội An - Sài Gòn - Bình Dương (34P VIP)" at bounding box center [188, 57] width 255 height 20
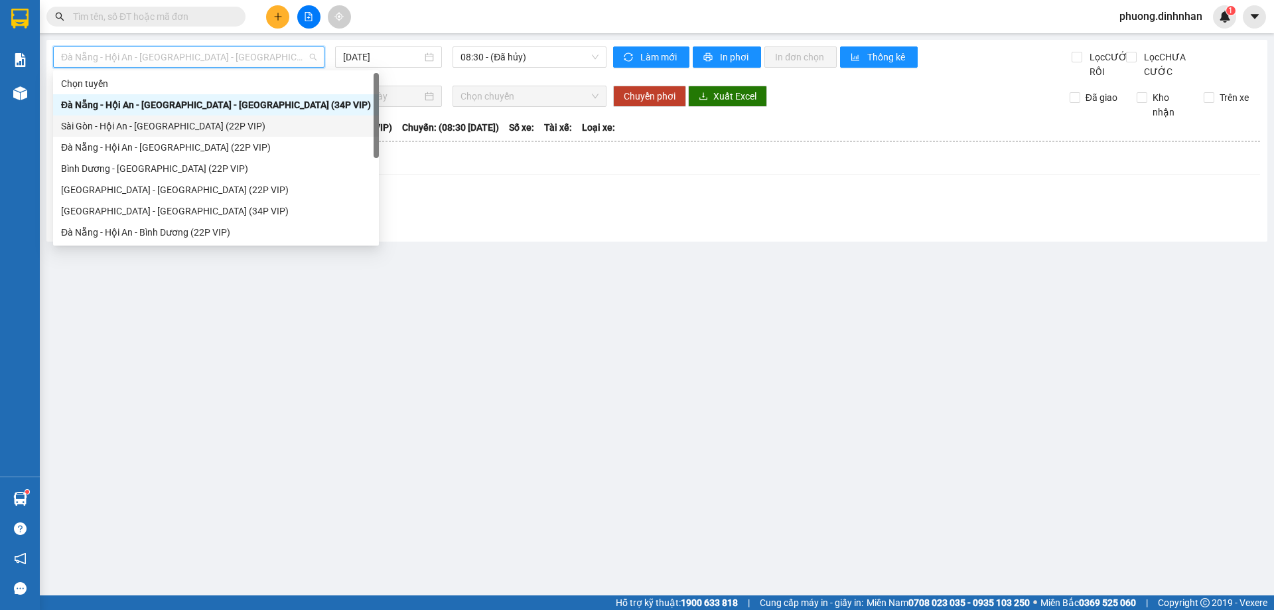
click at [186, 125] on div "Sài Gòn - Hội An - Đà Nẵng (22P VIP)" at bounding box center [216, 126] width 310 height 15
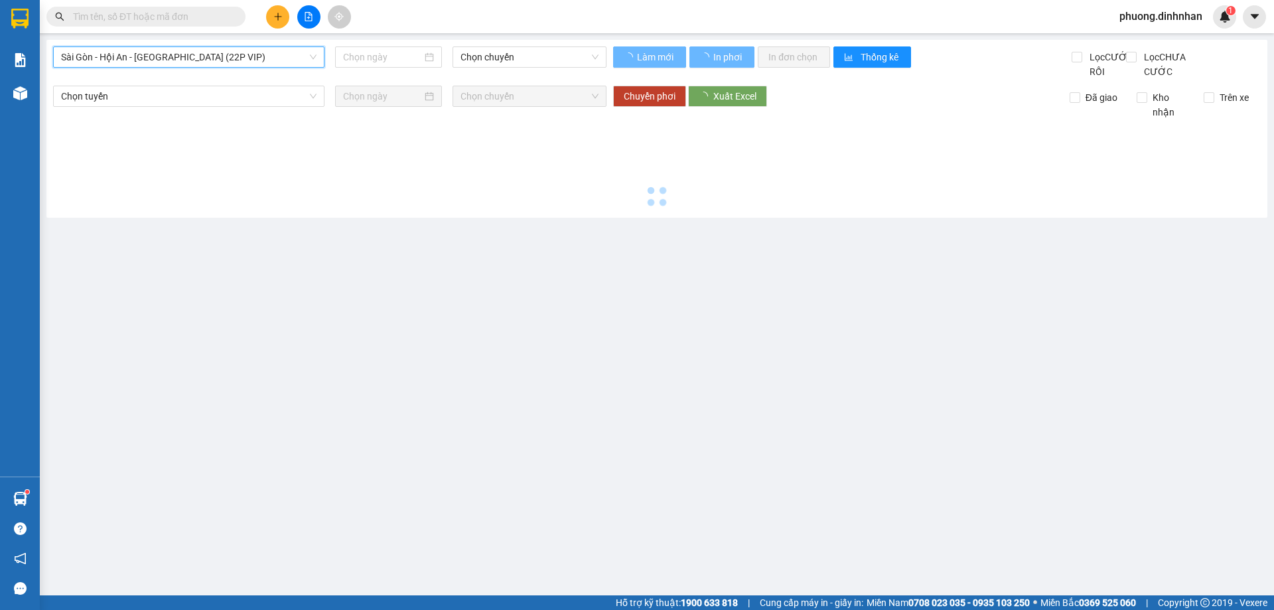
type input "[DATE]"
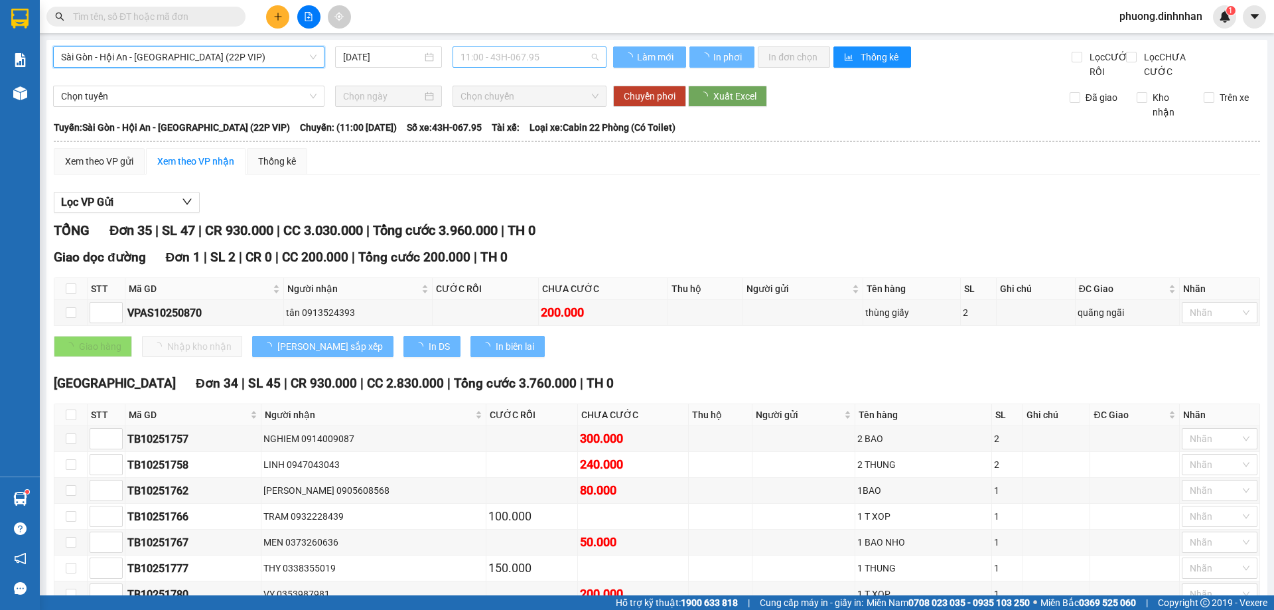
click at [510, 48] on span "11:00 - 43H-067.95" at bounding box center [529, 57] width 138 height 20
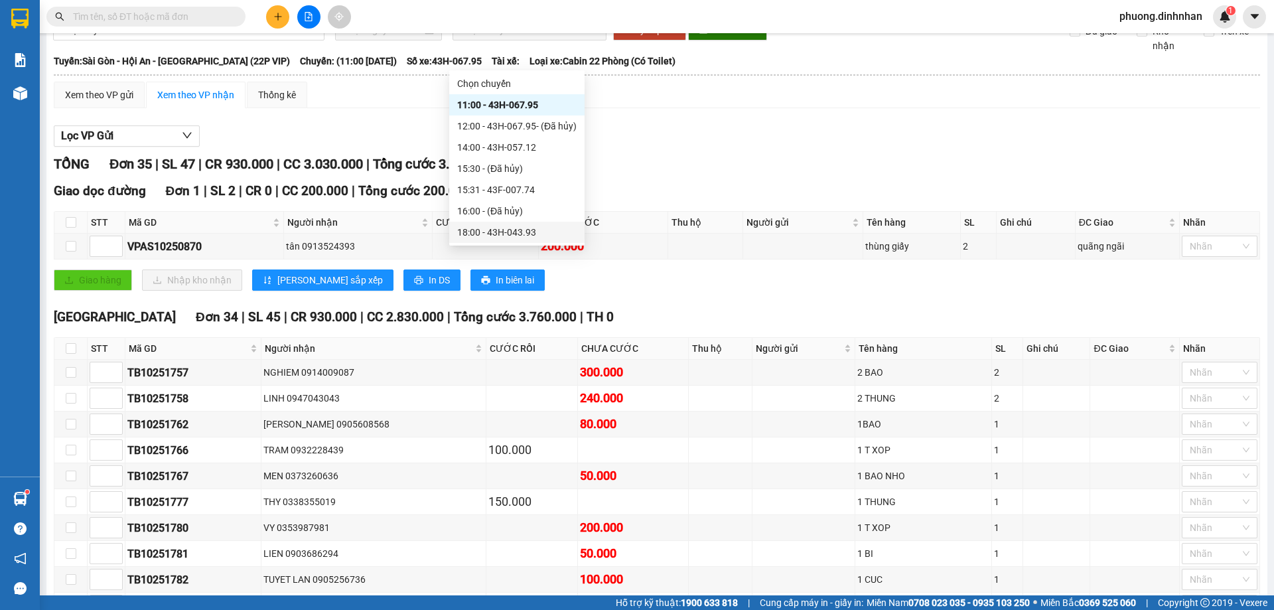
scroll to position [332, 0]
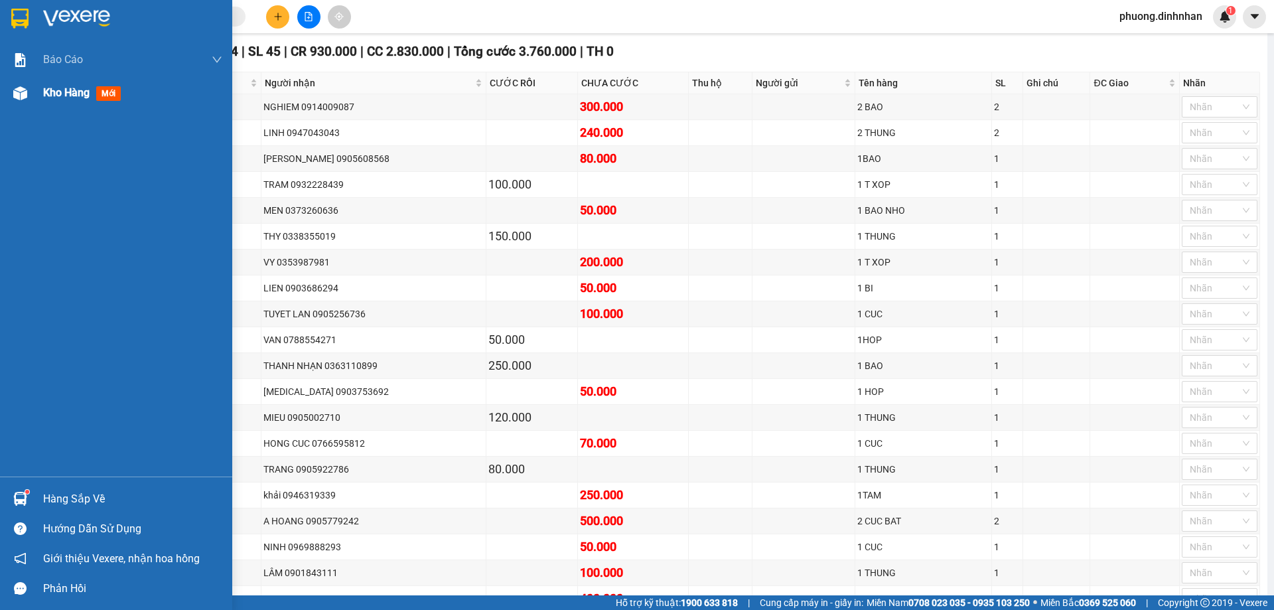
click at [19, 93] on img at bounding box center [20, 93] width 14 height 14
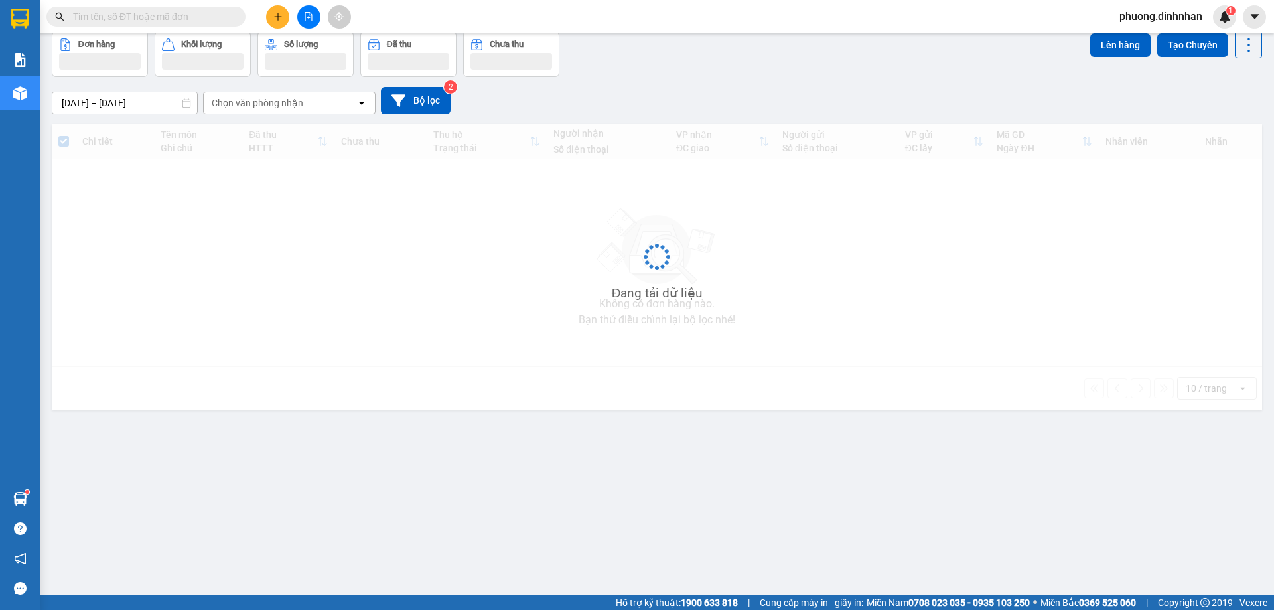
scroll to position [61, 0]
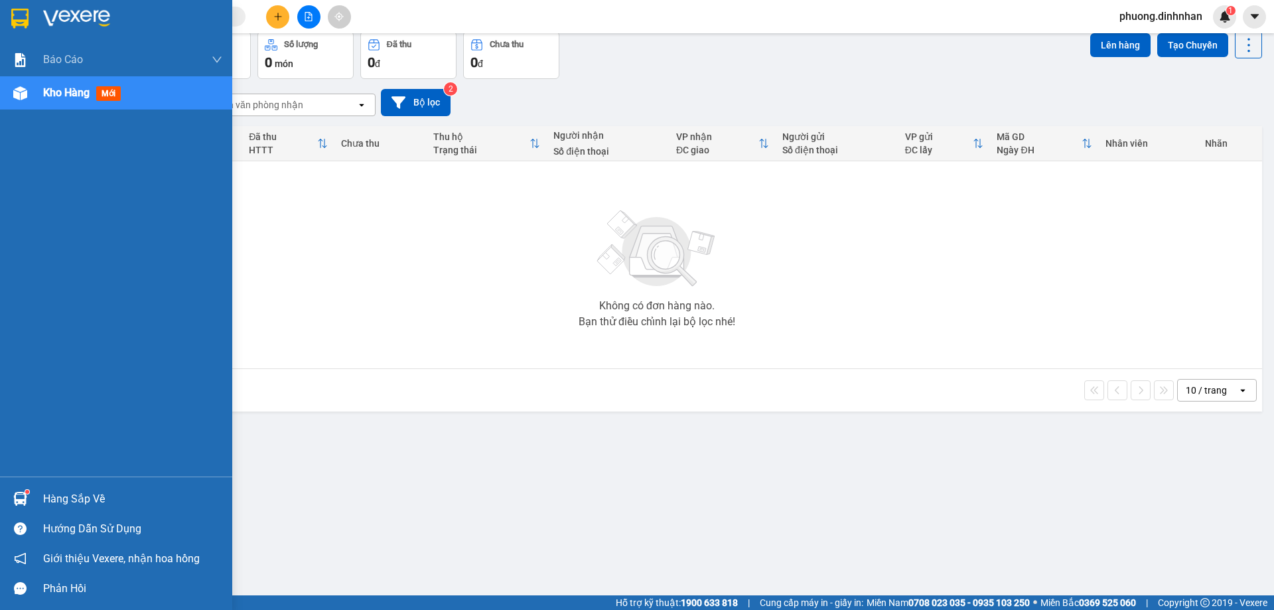
click at [14, 91] on img at bounding box center [20, 93] width 14 height 14
click at [20, 96] on img at bounding box center [20, 93] width 14 height 14
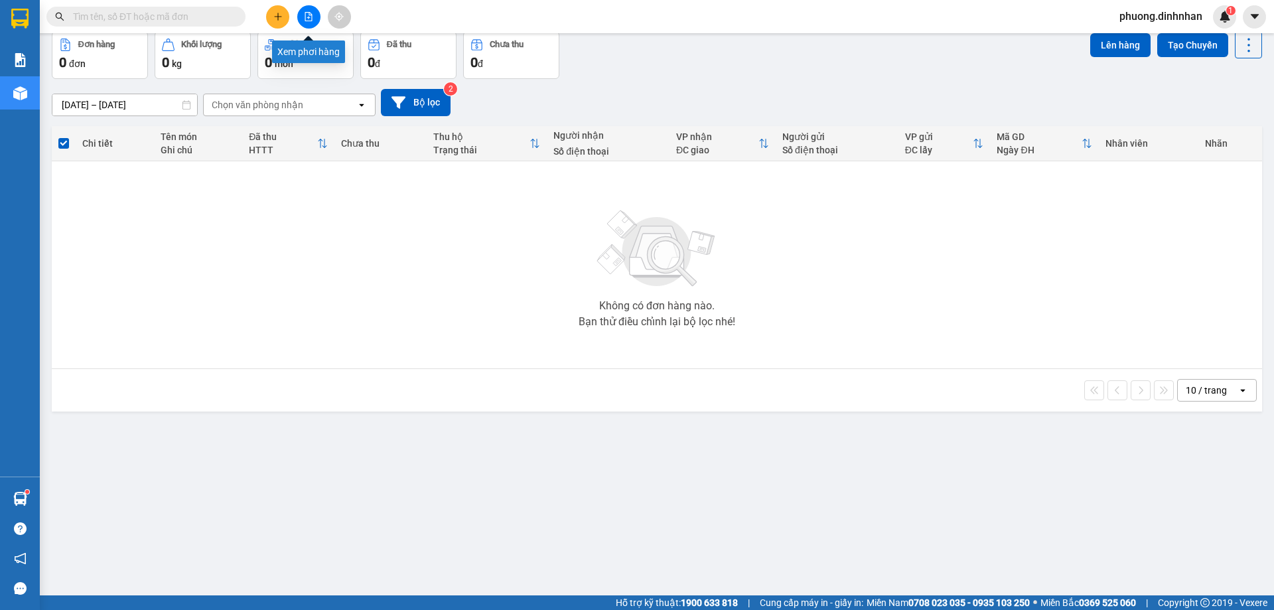
click at [311, 13] on icon "file-add" at bounding box center [308, 16] width 9 height 9
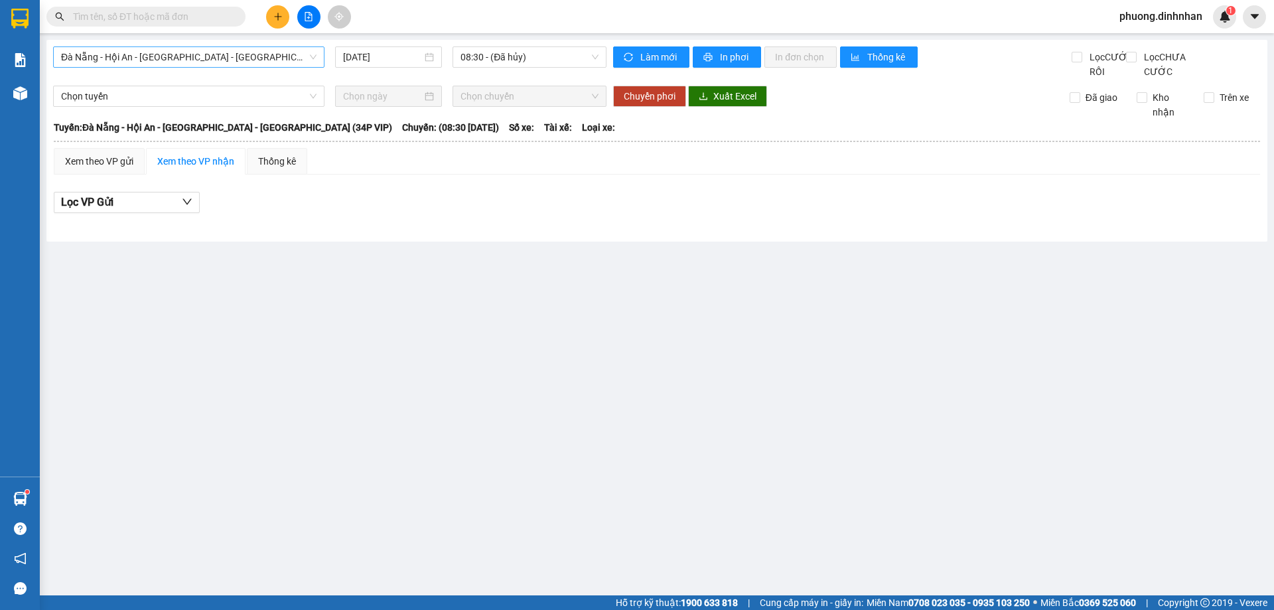
click at [258, 58] on span "Đà Nẵng - Hội An - Sài Gòn - Bình Dương (34P VIP)" at bounding box center [188, 57] width 255 height 20
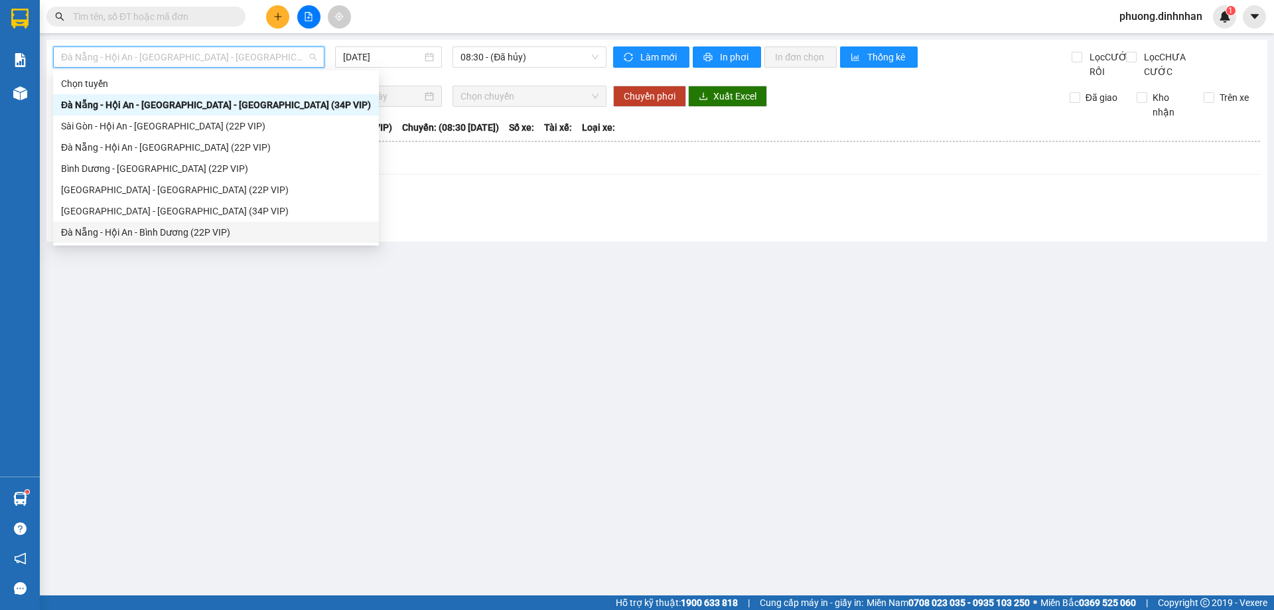
click at [161, 231] on div "Đà Nẵng - Hội An - Bình Dương (22P VIP)" at bounding box center [216, 232] width 310 height 15
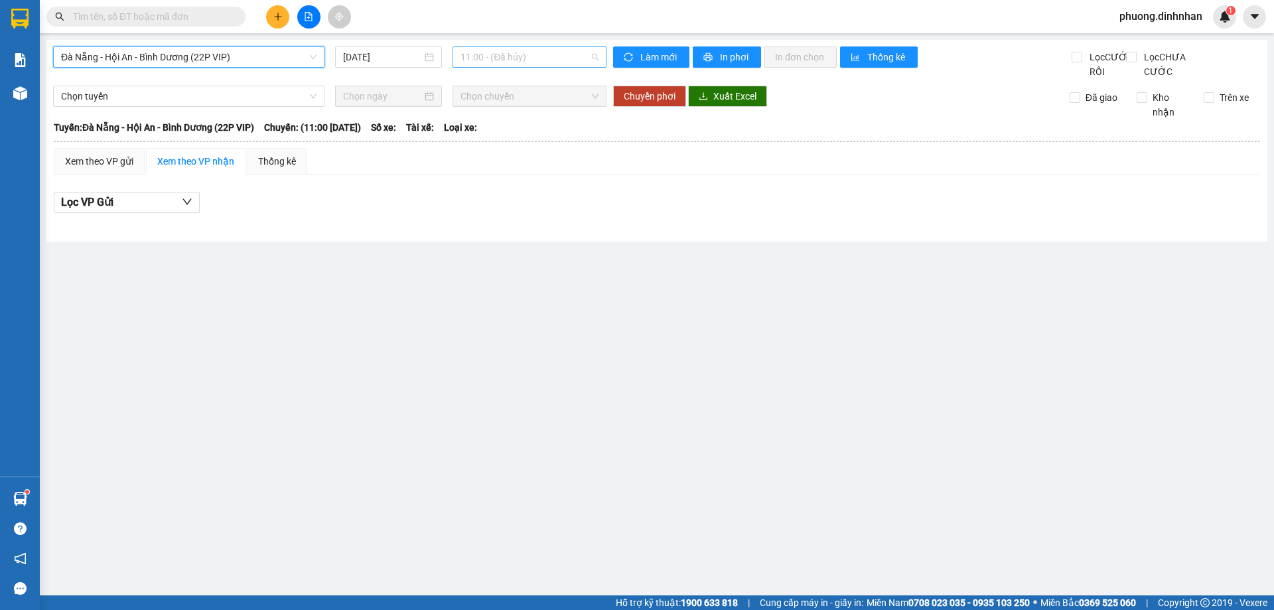
click at [499, 63] on span "11:00 - (Đã hủy)" at bounding box center [529, 57] width 138 height 20
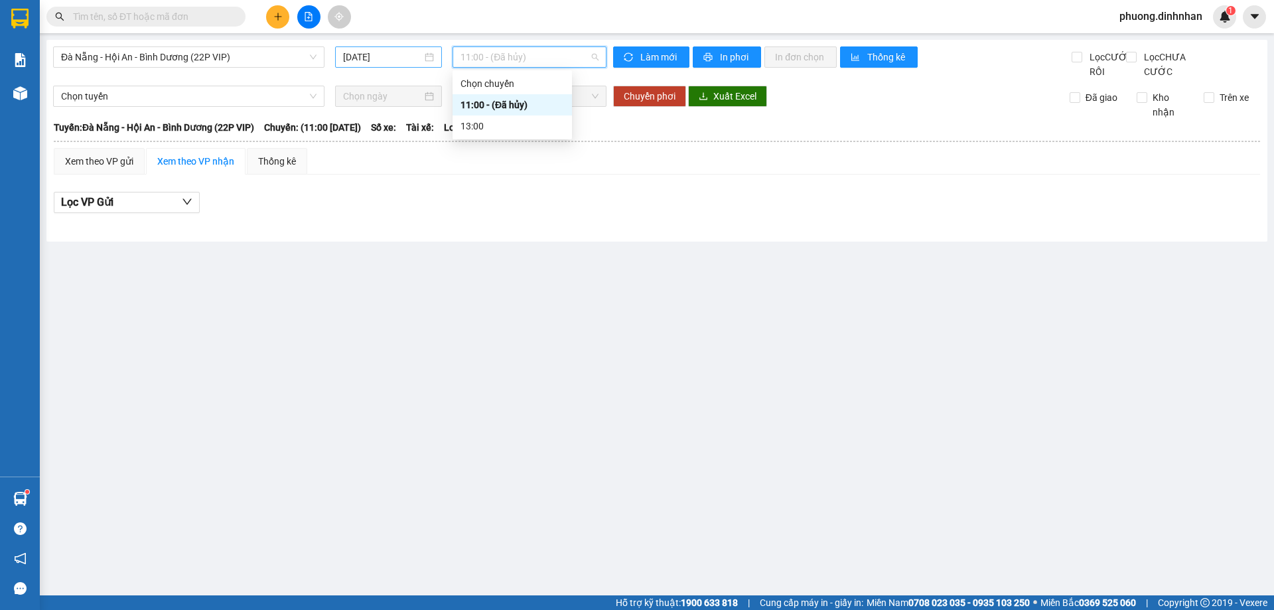
click at [378, 60] on input "[DATE]" at bounding box center [382, 57] width 79 height 15
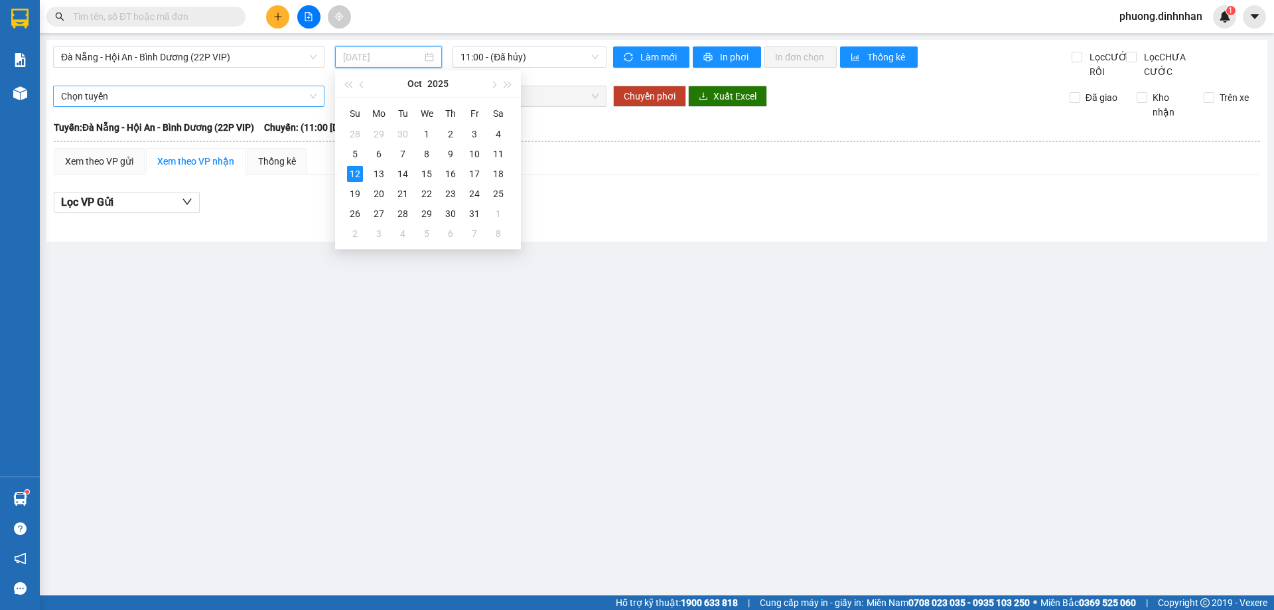
type input "[DATE]"
click at [230, 64] on span "Đà Nẵng - Hội An - Bình Dương (22P VIP)" at bounding box center [188, 57] width 255 height 20
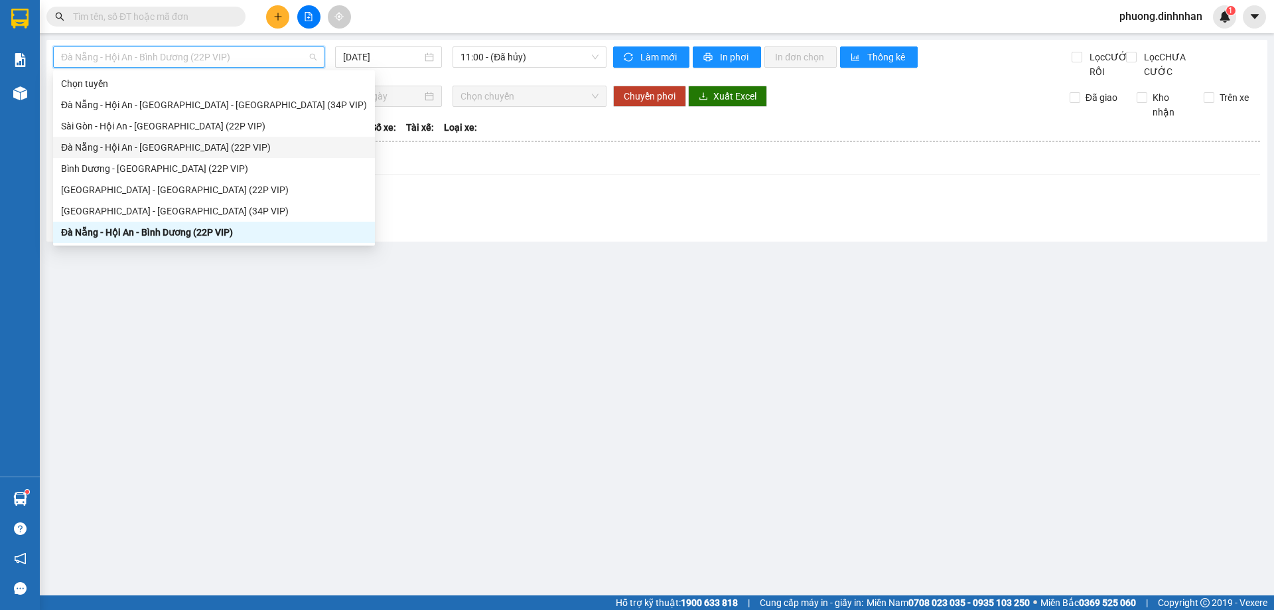
click at [165, 151] on div "Đà Nẵng - Hội An - [GEOGRAPHIC_DATA] (22P VIP)" at bounding box center [214, 147] width 306 height 15
type input "[DATE]"
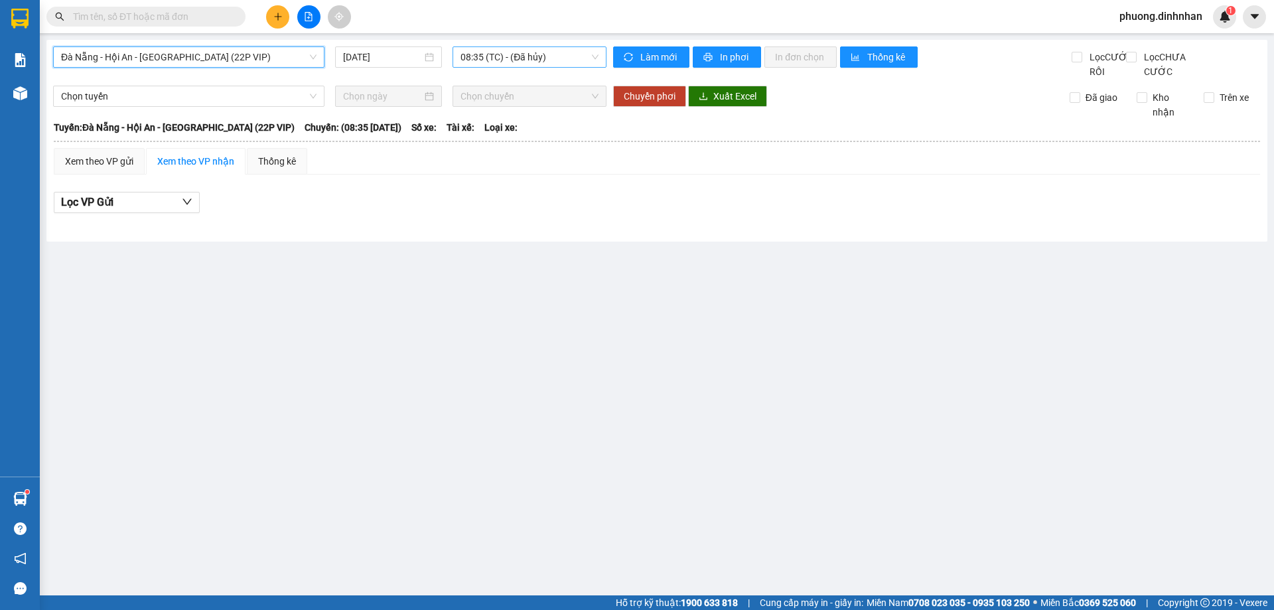
click at [558, 62] on span "08:35 (TC) - (Đã hủy)" at bounding box center [529, 57] width 138 height 20
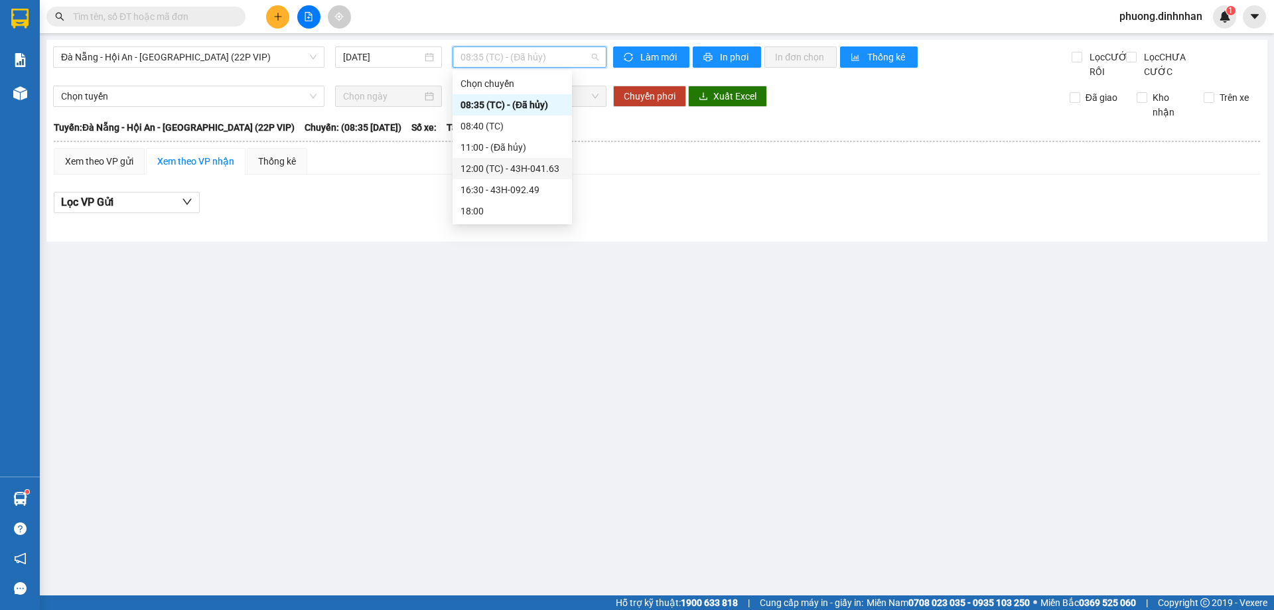
click at [522, 165] on div "12:00 (TC) - 43H-041.63" at bounding box center [512, 168] width 104 height 15
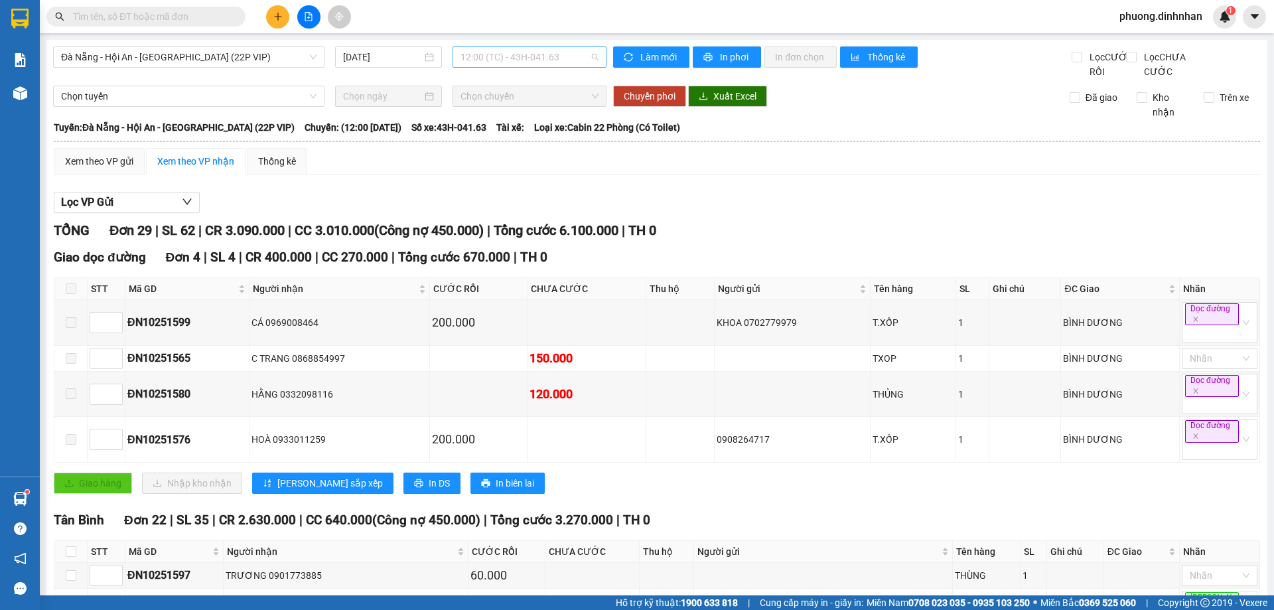
click at [564, 56] on span "12:00 (TC) - 43H-041.63" at bounding box center [529, 57] width 138 height 20
click at [515, 185] on div "16:30 - 43H-092.49" at bounding box center [509, 189] width 104 height 15
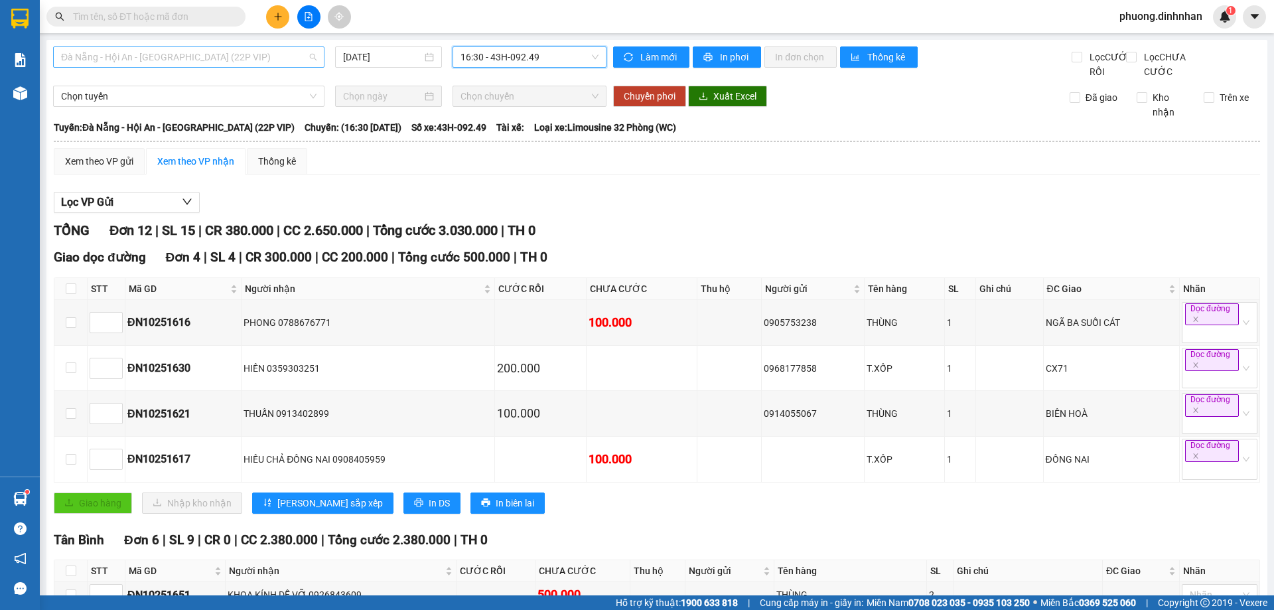
click at [297, 58] on span "Đà Nẵng - Hội An - [GEOGRAPHIC_DATA] (22P VIP)" at bounding box center [188, 57] width 255 height 20
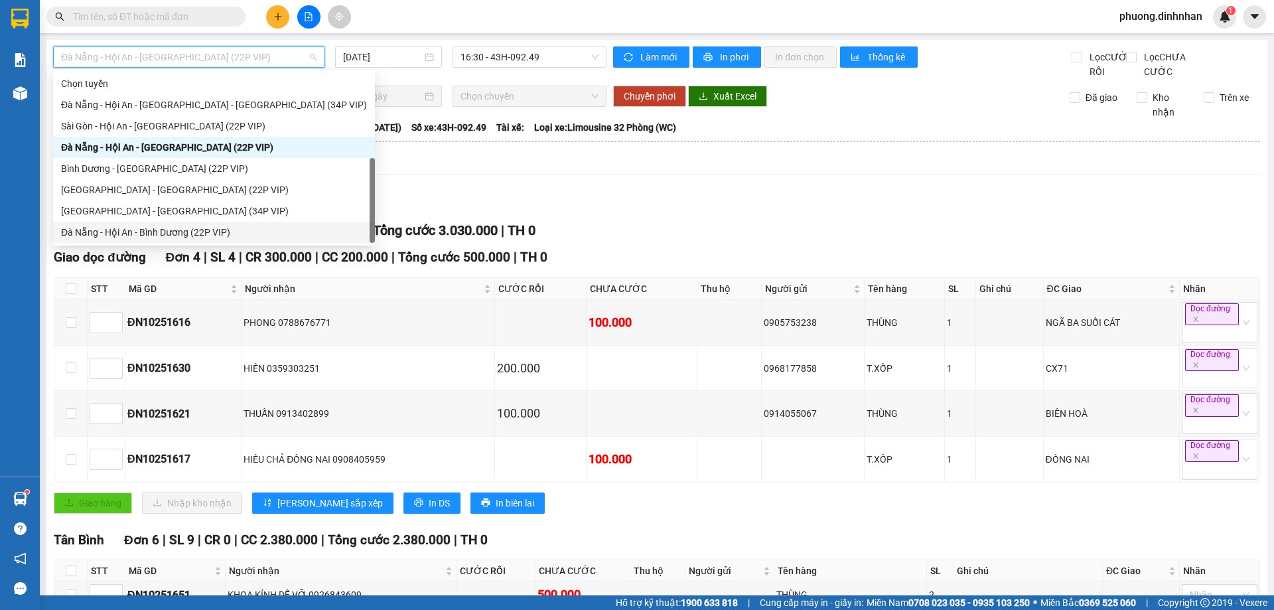
scroll to position [21, 0]
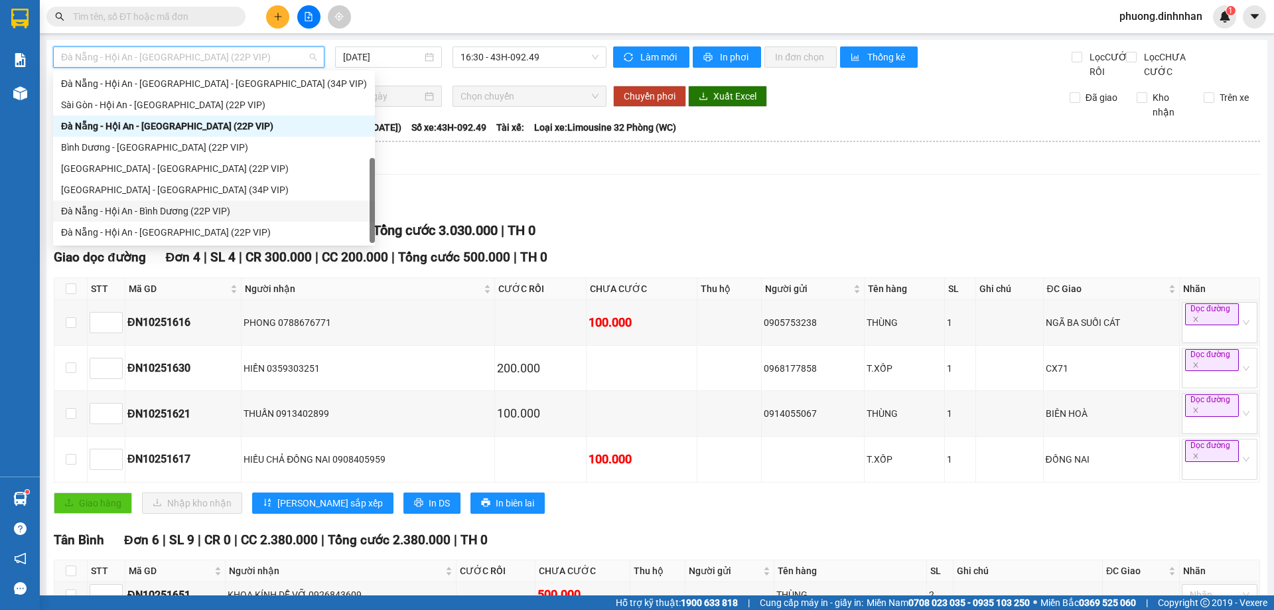
click at [174, 228] on div "Đà Nẵng - Hội An - [GEOGRAPHIC_DATA] (22P VIP)" at bounding box center [214, 232] width 306 height 15
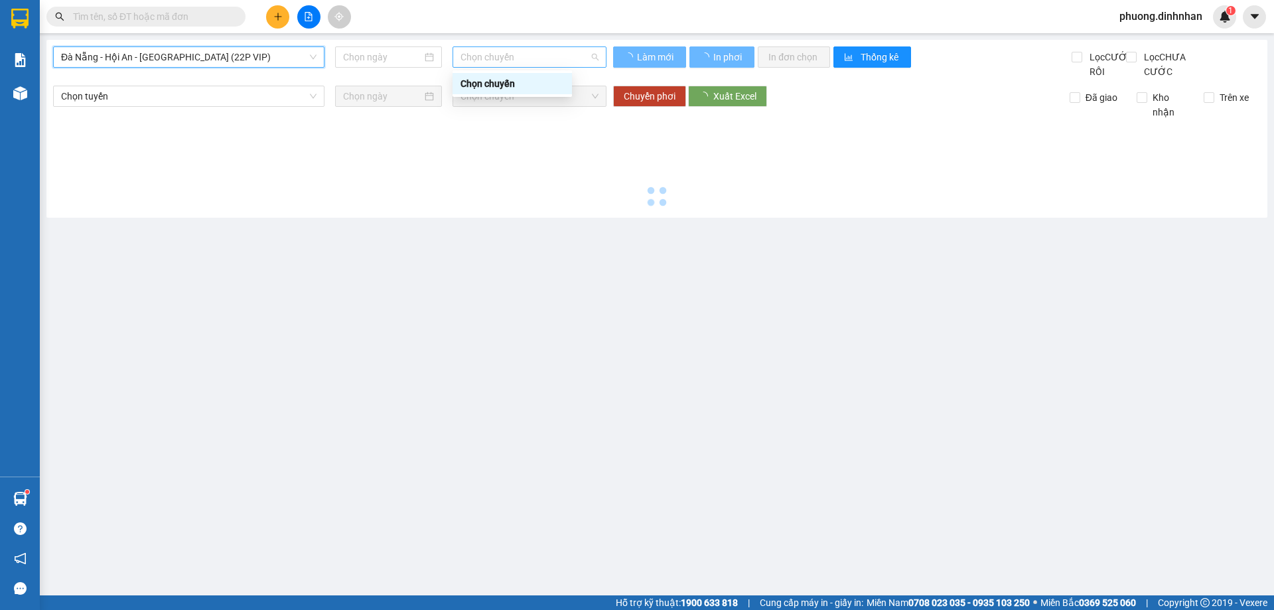
click at [496, 53] on span "Chọn chuyến" at bounding box center [529, 57] width 138 height 20
type input "[DATE]"
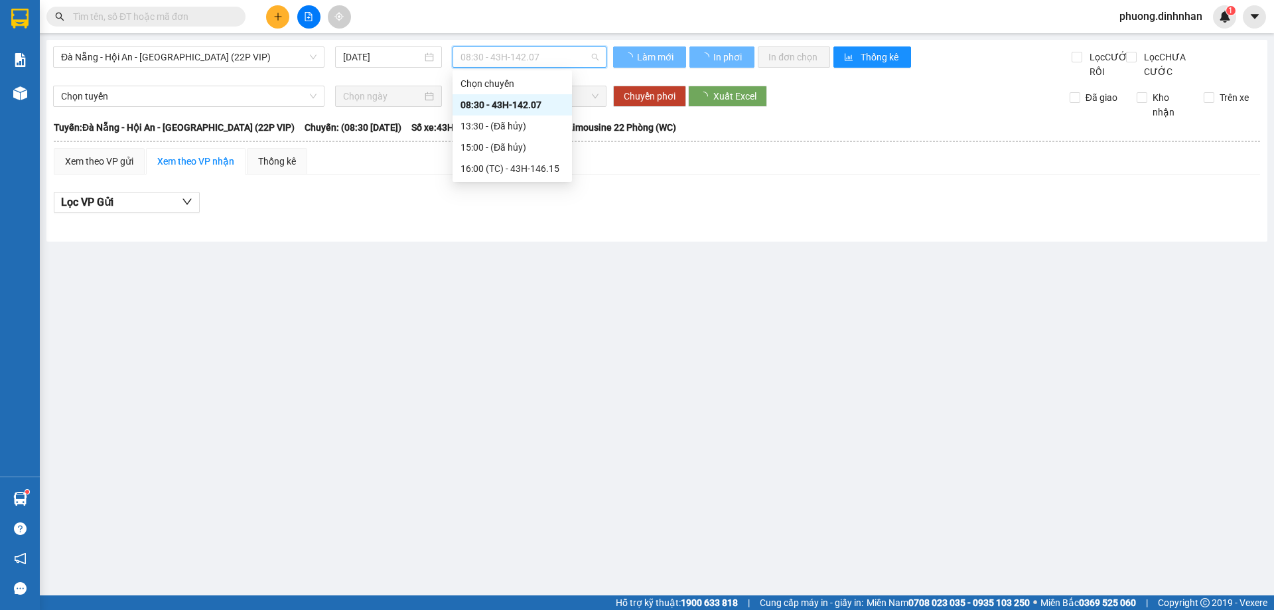
click at [534, 105] on div "08:30 - 43H-142.07" at bounding box center [512, 105] width 104 height 15
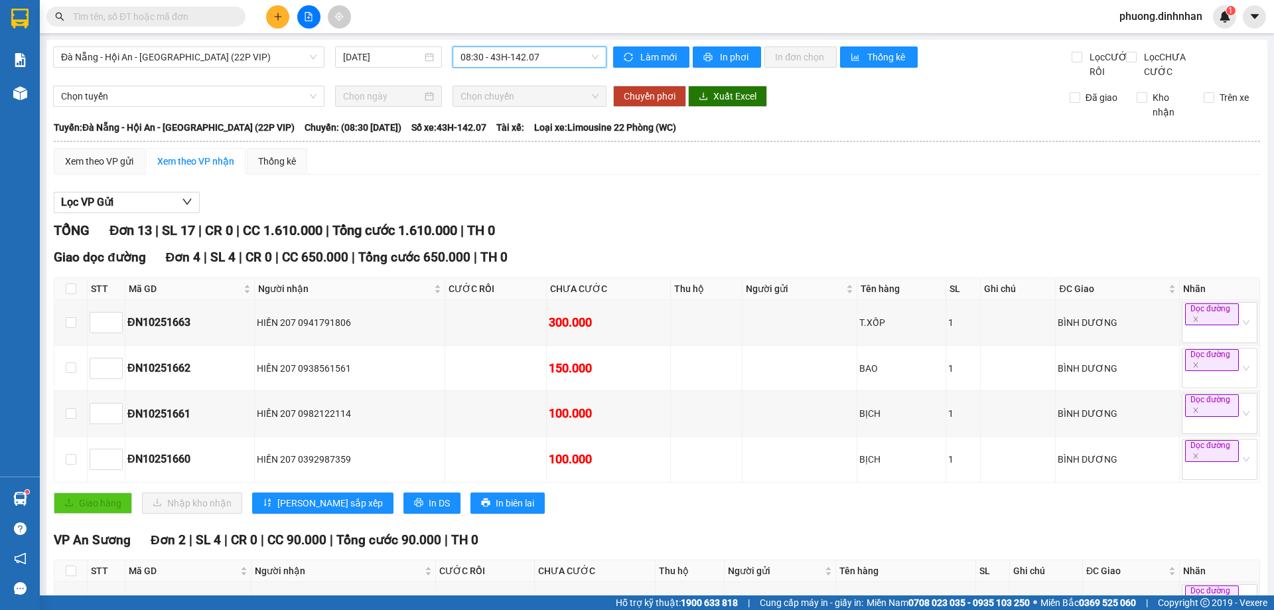
click at [539, 59] on span "08:30 - 43H-142.07" at bounding box center [529, 57] width 138 height 20
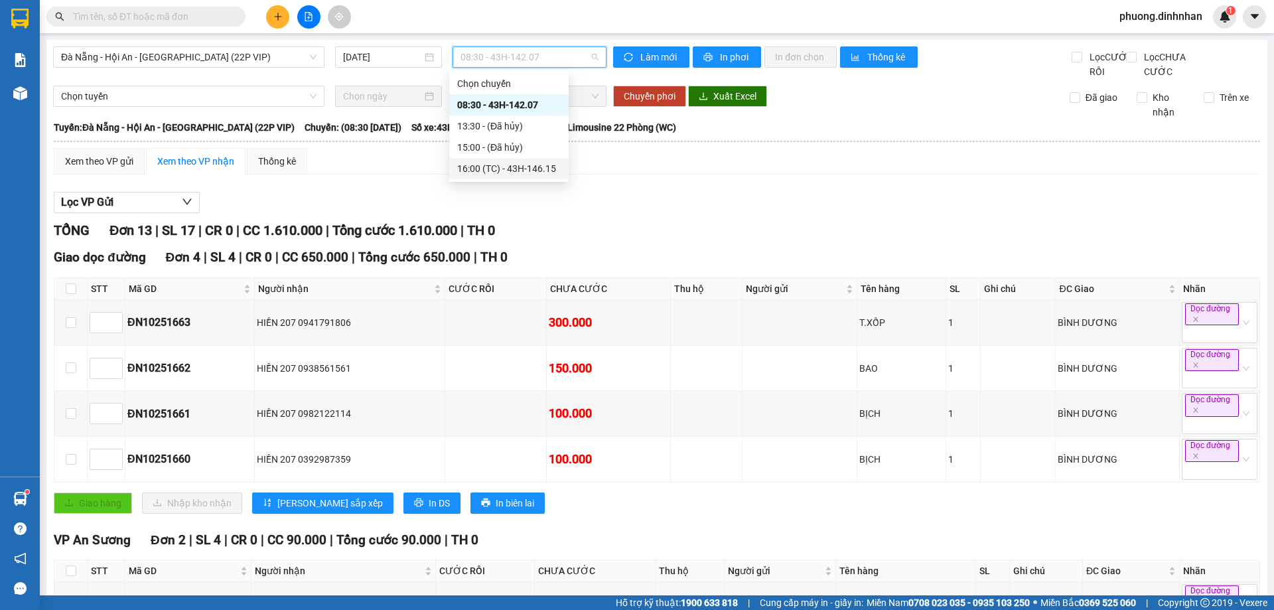
click at [539, 166] on div "16:00 (TC) - 43H-146.15" at bounding box center [509, 168] width 104 height 15
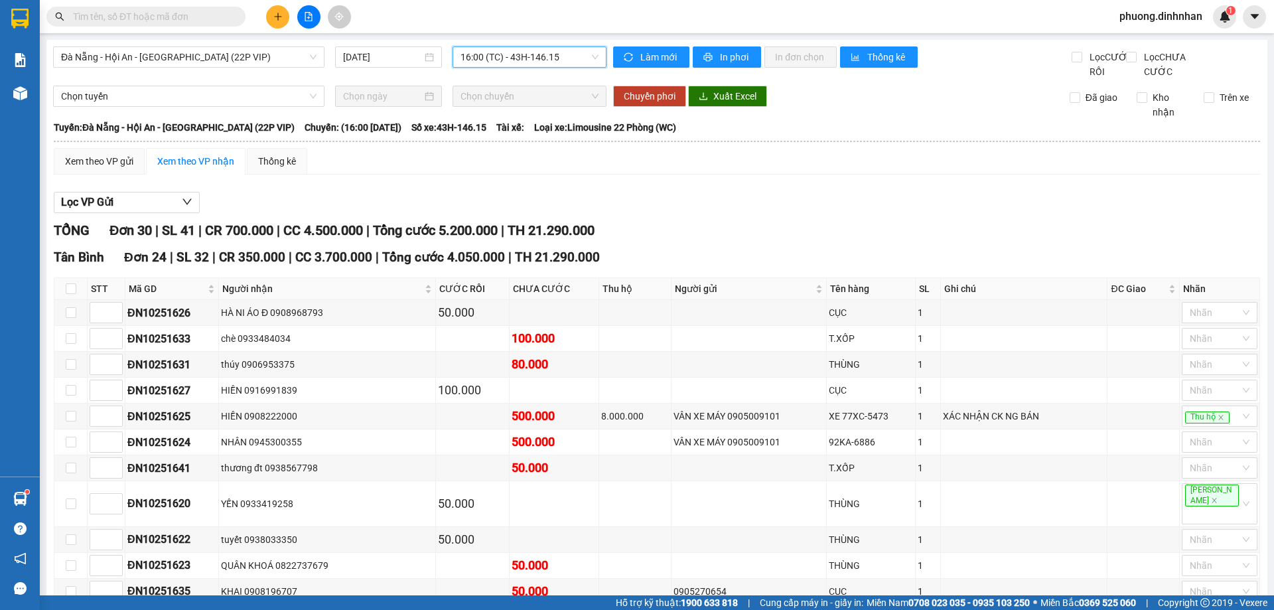
click at [552, 59] on span "16:00 (TC) - 43H-146.15" at bounding box center [529, 57] width 138 height 20
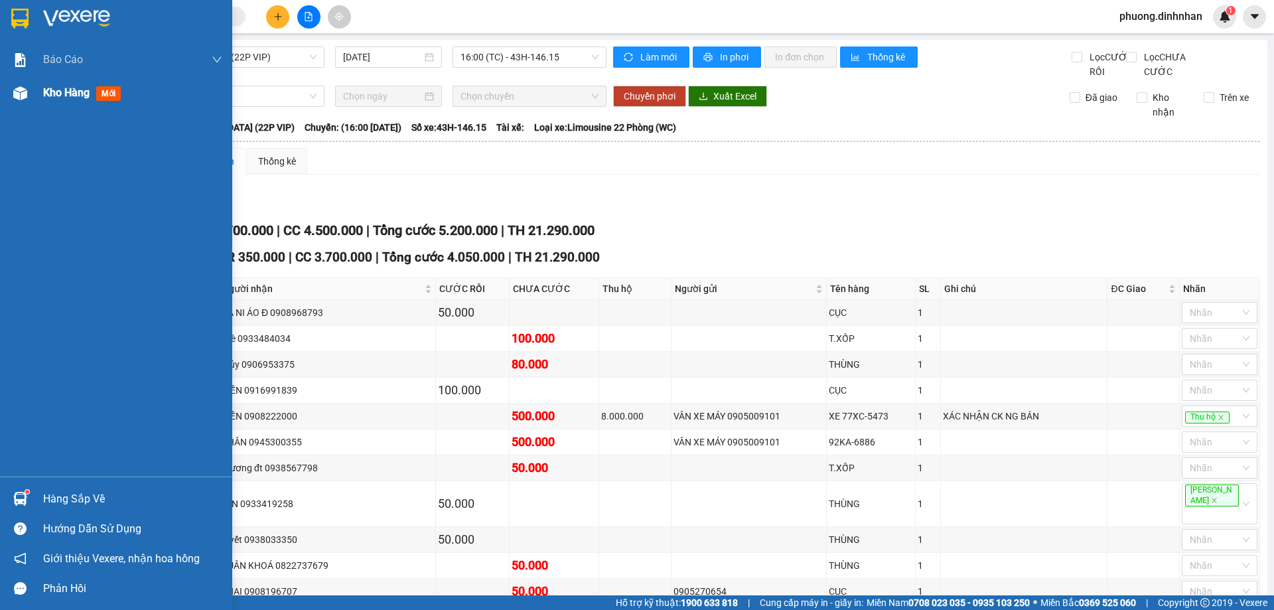
click at [27, 97] on img at bounding box center [20, 93] width 14 height 14
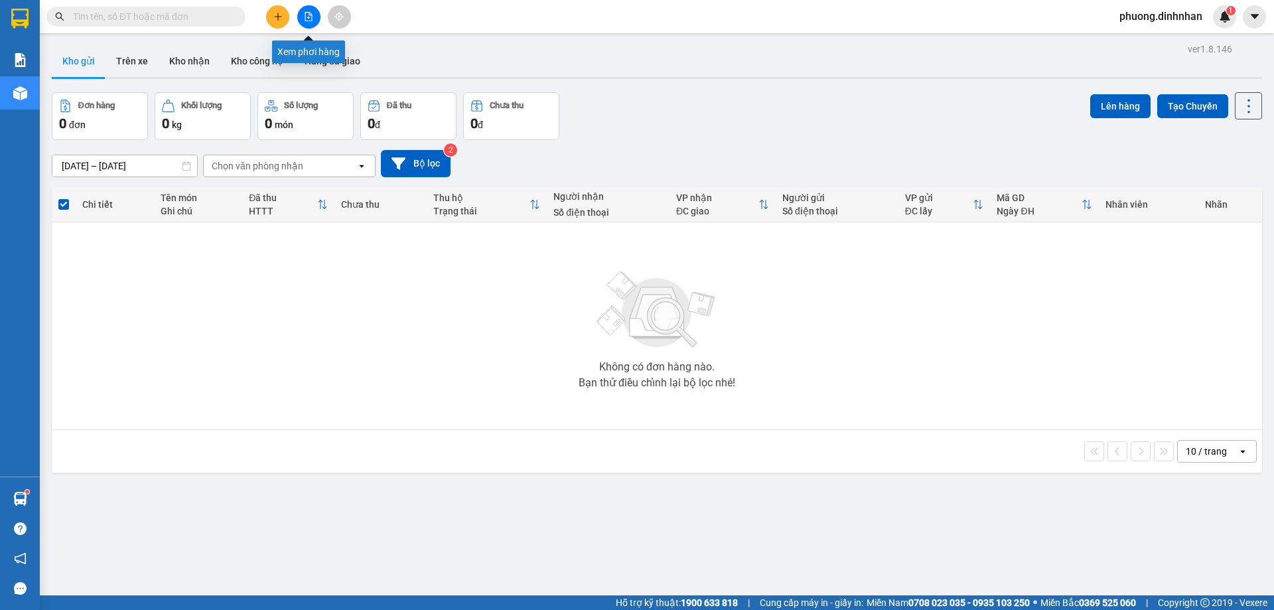
click at [302, 21] on button at bounding box center [308, 16] width 23 height 23
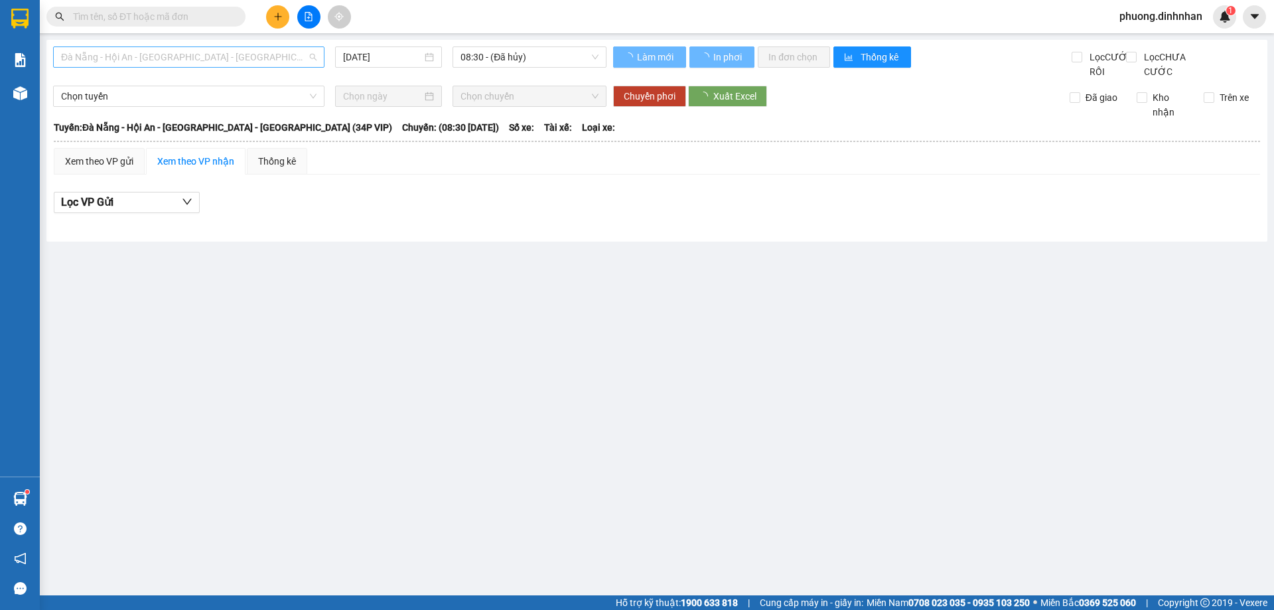
click at [283, 61] on span "Đà Nẵng - Hội An - Sài Gòn - Bình Dương (34P VIP)" at bounding box center [188, 57] width 255 height 20
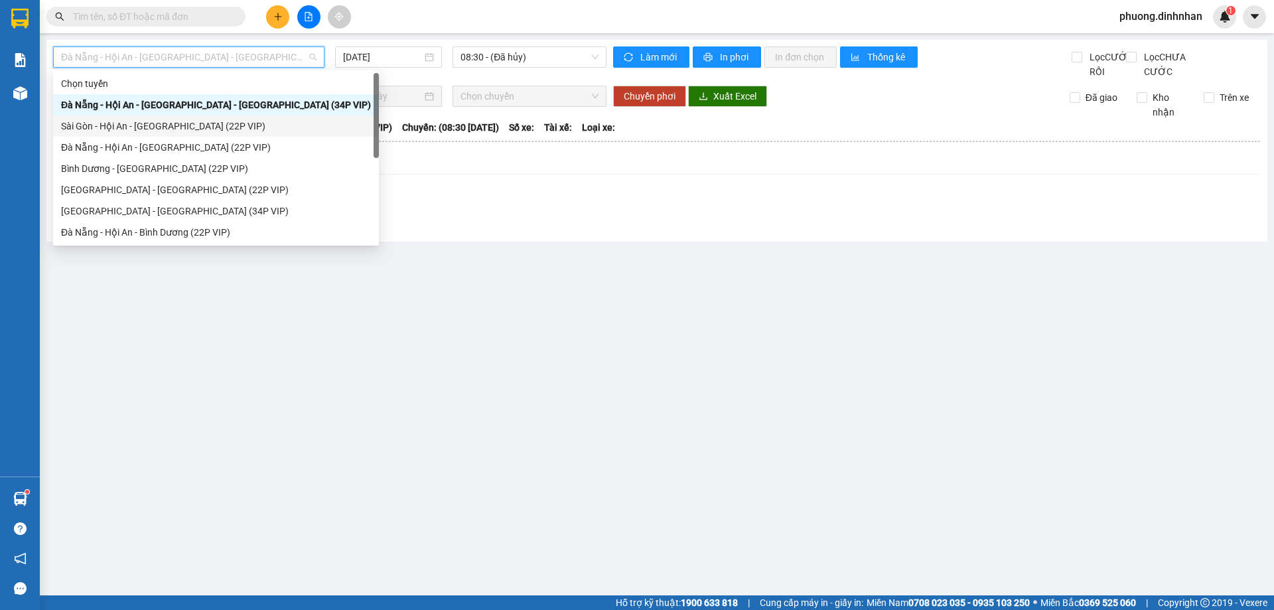
click at [225, 125] on div "Sài Gòn - Hội An - Đà Nẵng (22P VIP)" at bounding box center [216, 126] width 310 height 15
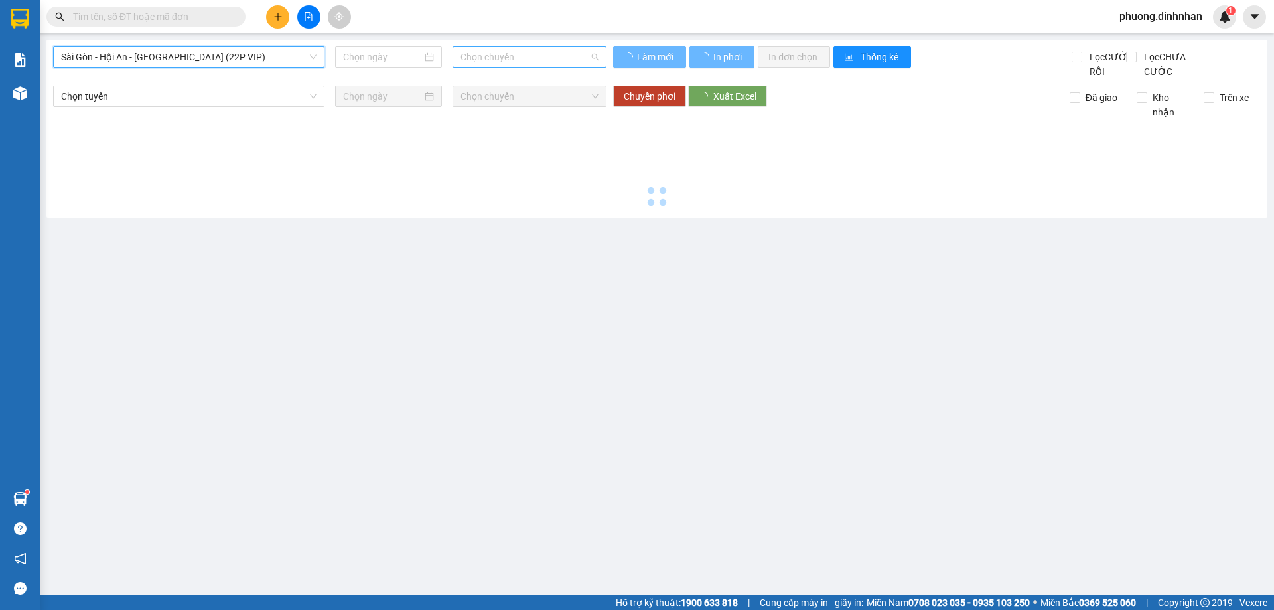
click at [508, 48] on span "Chọn chuyến" at bounding box center [529, 57] width 138 height 20
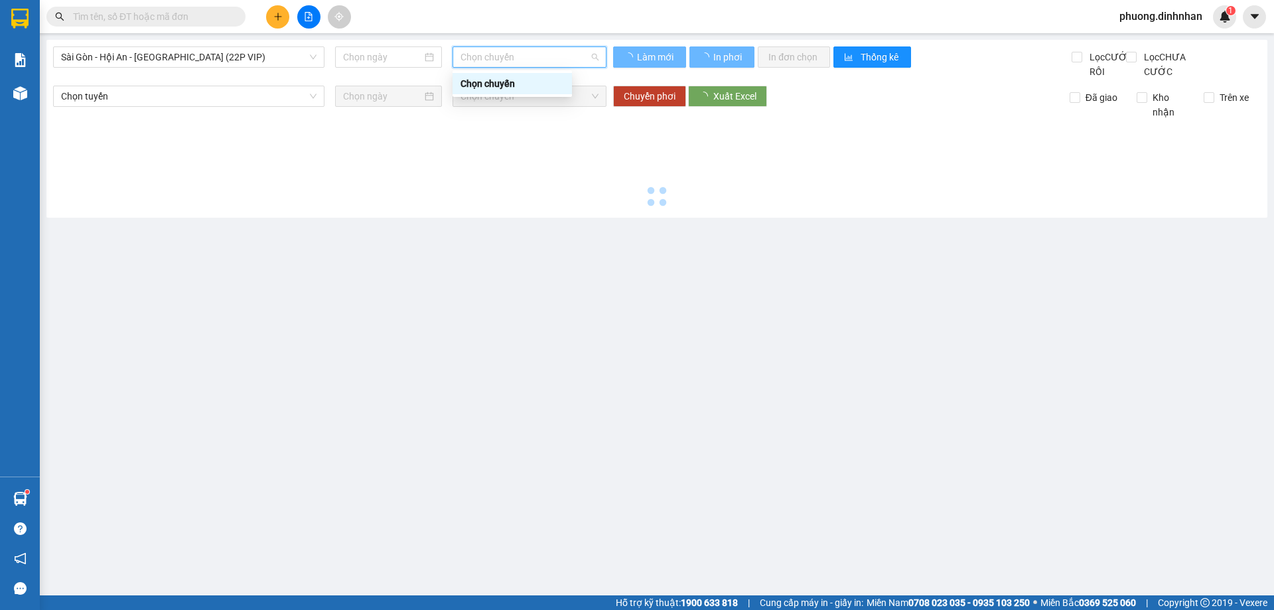
type input "[DATE]"
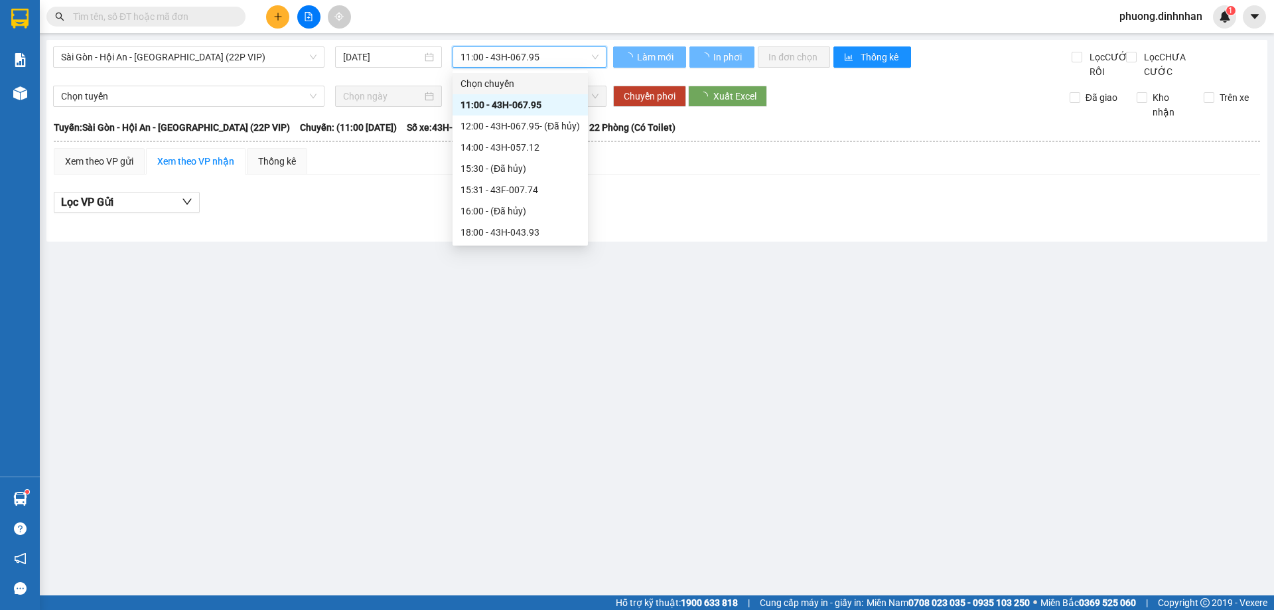
click at [526, 54] on span "11:00 - 43H-067.95" at bounding box center [529, 57] width 138 height 20
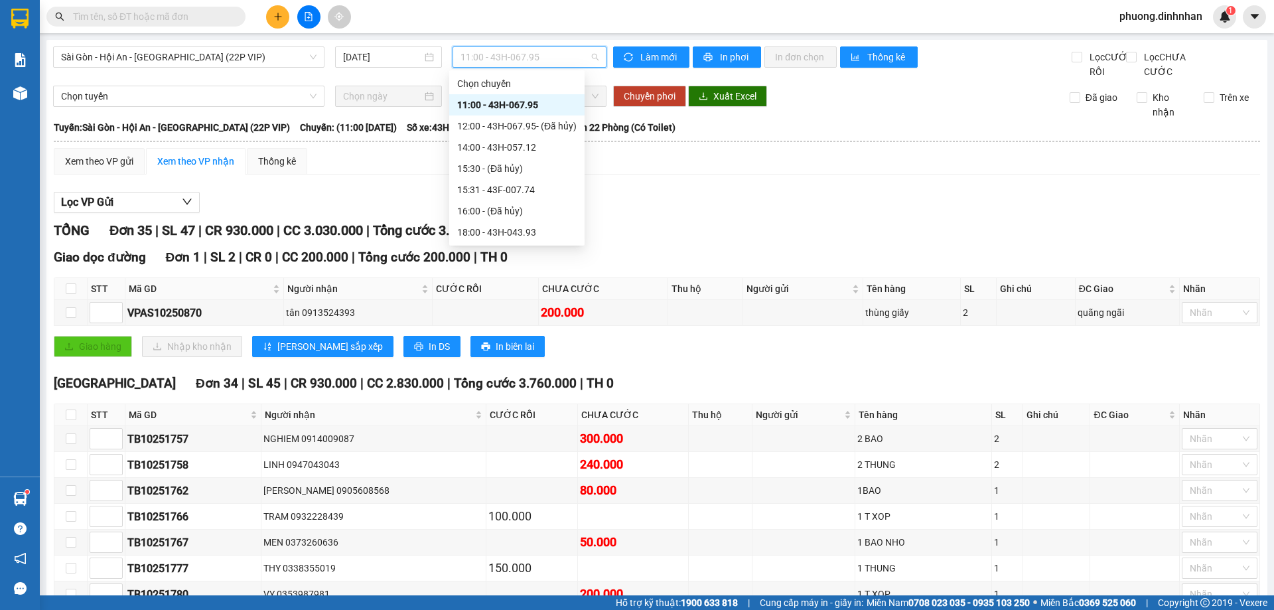
click at [538, 60] on span "11:00 - 43H-067.95" at bounding box center [529, 57] width 138 height 20
click at [524, 230] on div "18:00 - 43H-043.93" at bounding box center [516, 232] width 119 height 15
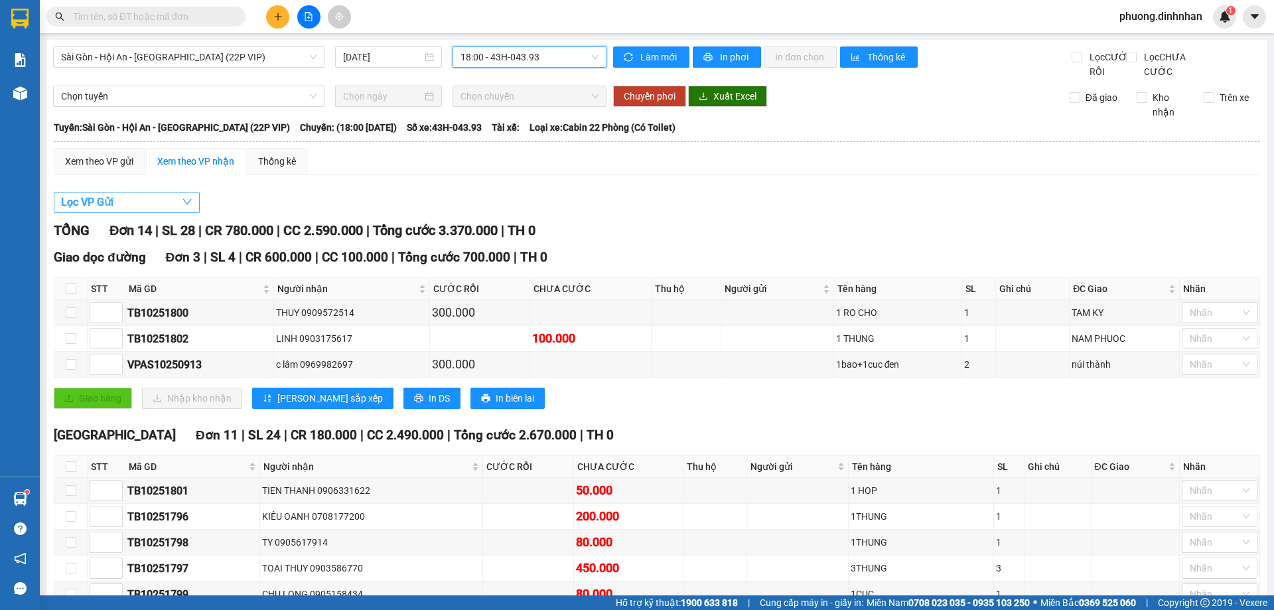
click at [75, 210] on span "Lọc VP Gửi" at bounding box center [87, 202] width 52 height 17
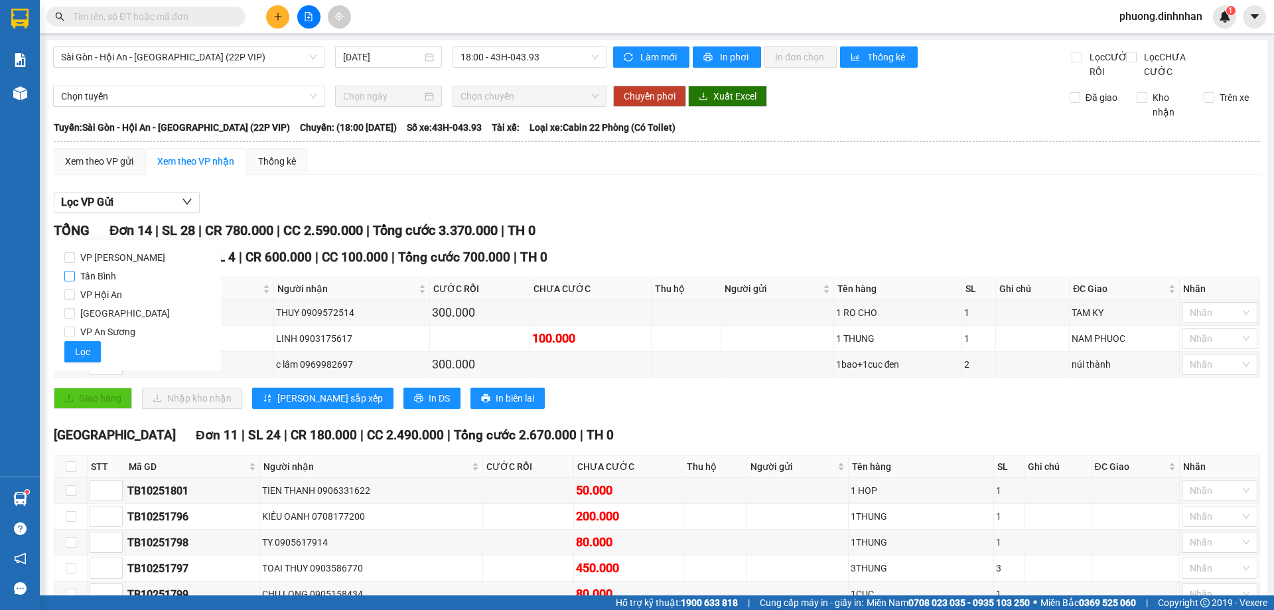
click at [69, 273] on input "Tân Bình" at bounding box center [69, 276] width 11 height 11
checkbox input "true"
click at [92, 353] on button "Lọc" at bounding box center [82, 351] width 36 height 21
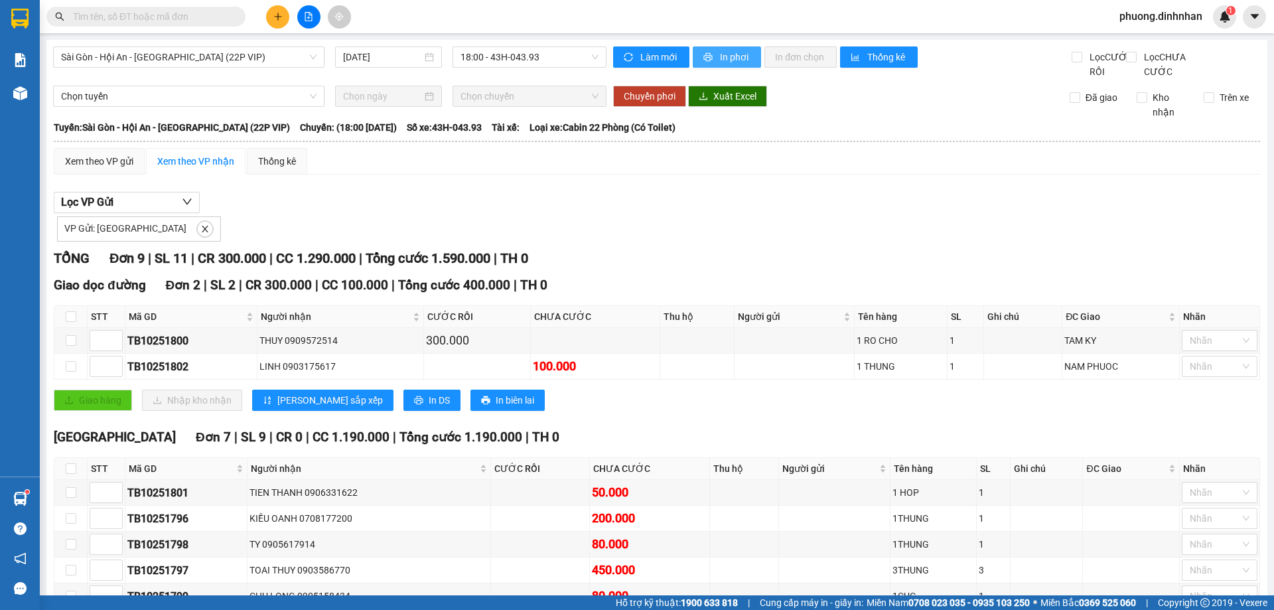
click at [730, 56] on span "In phơi" at bounding box center [735, 57] width 31 height 15
click at [189, 16] on input "text" at bounding box center [151, 16] width 157 height 15
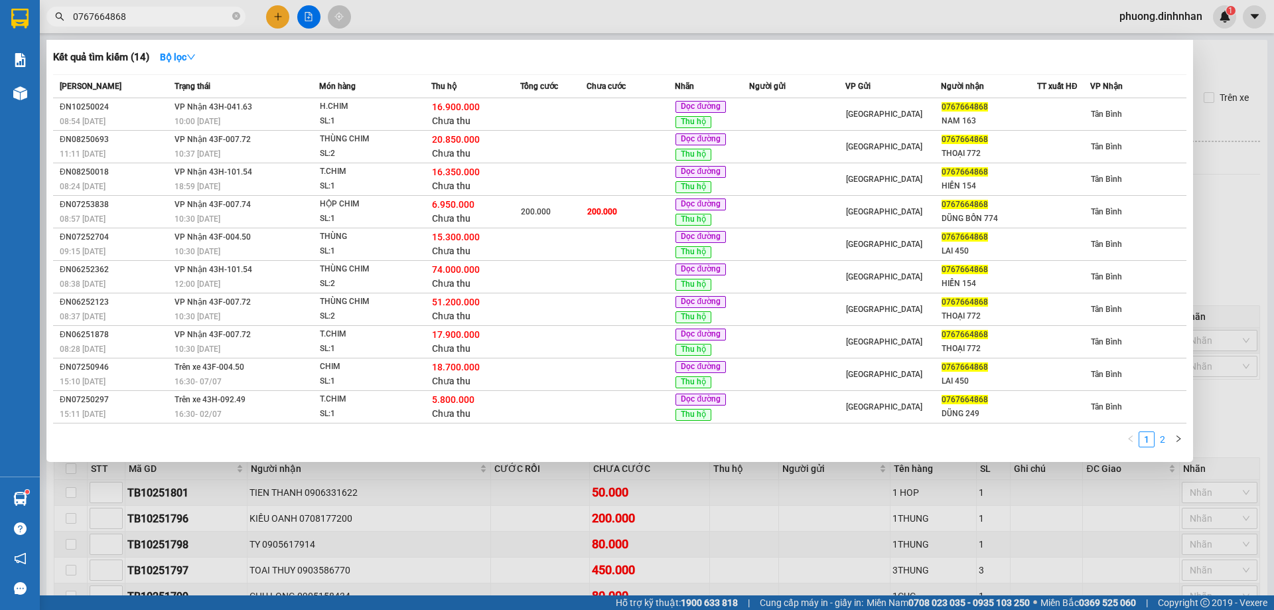
type input "0767664868"
click at [1160, 434] on link "2" at bounding box center [1162, 439] width 15 height 15
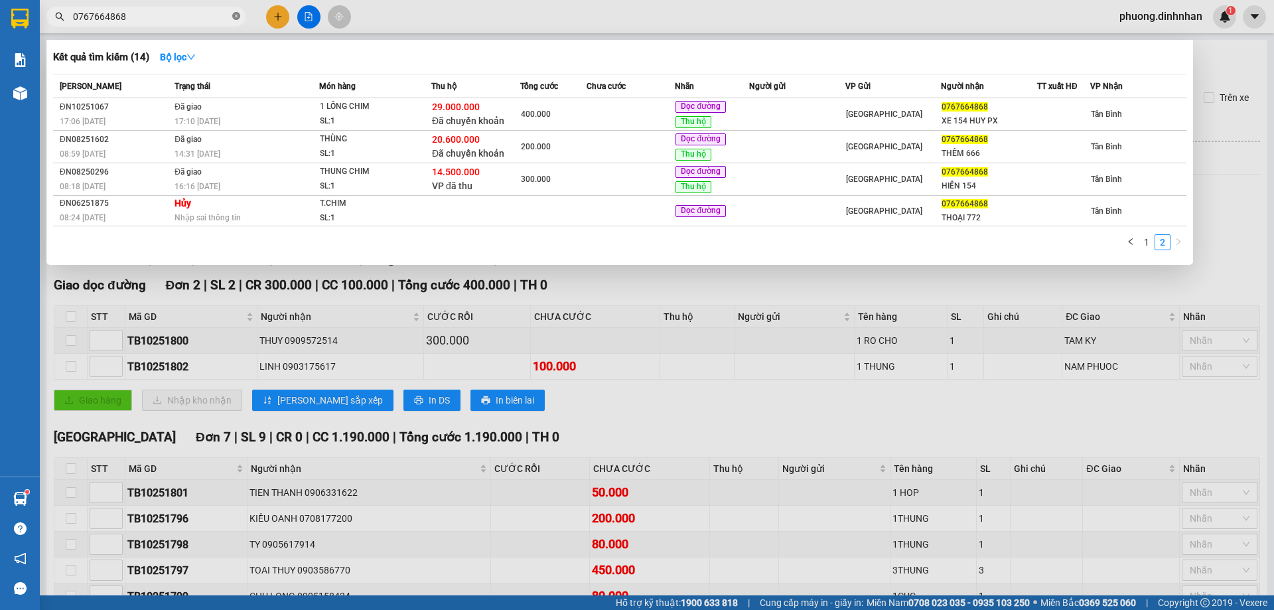
click at [238, 18] on icon "close-circle" at bounding box center [236, 16] width 8 height 8
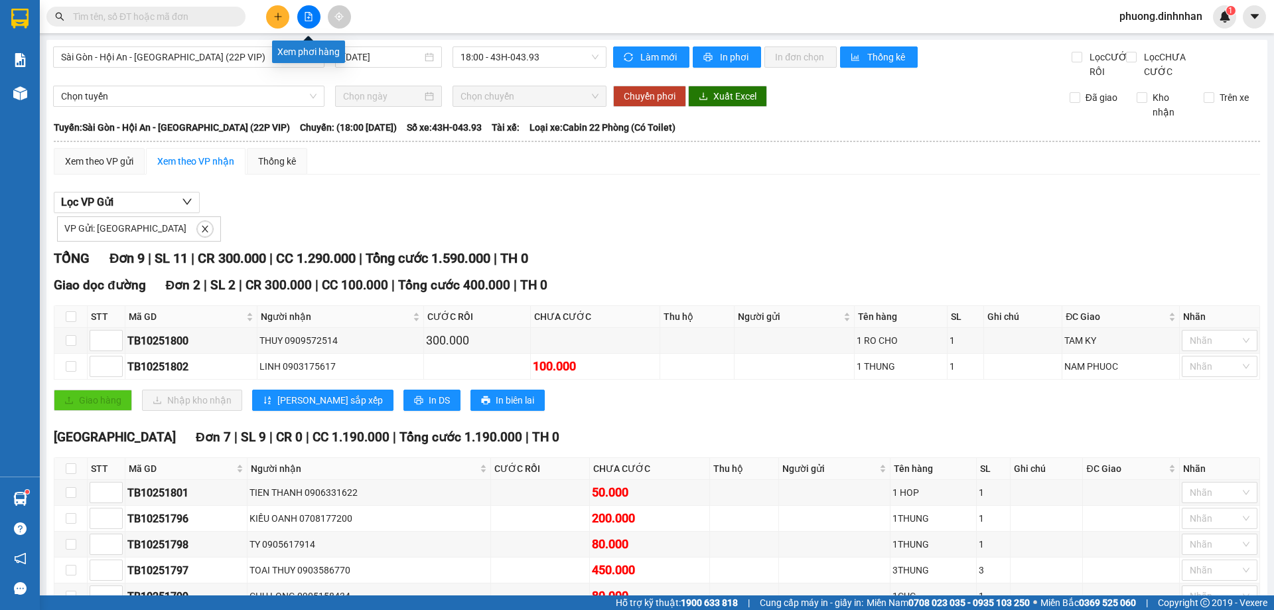
click at [314, 18] on button at bounding box center [308, 16] width 23 height 23
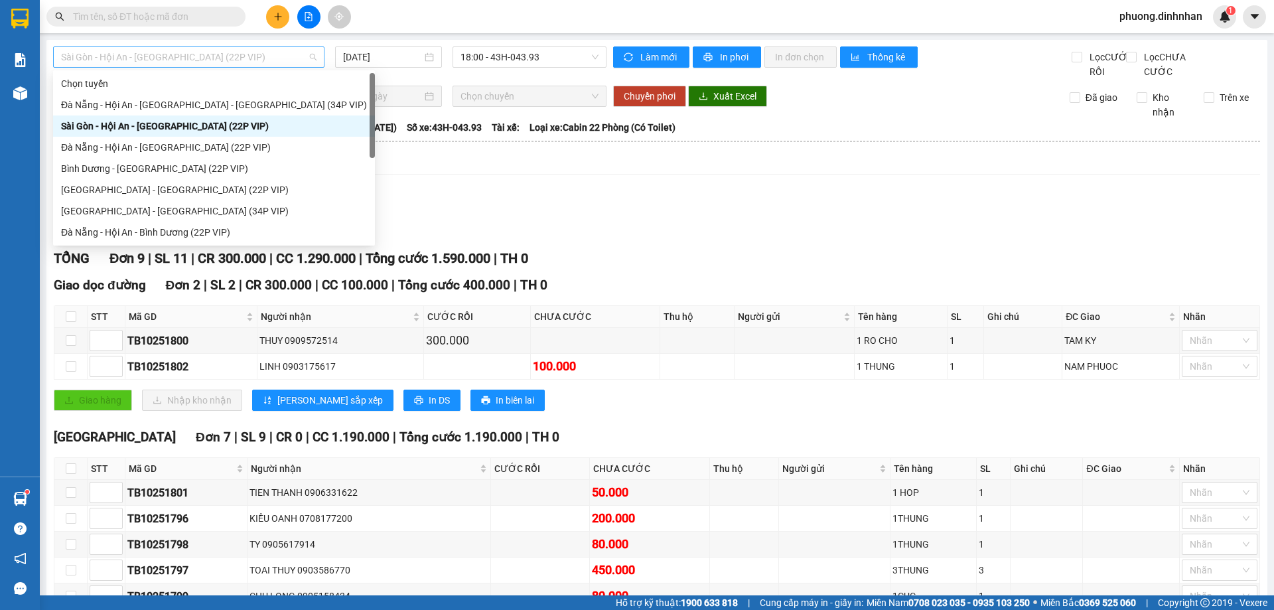
click at [265, 56] on span "Sài Gòn - Hội An - Đà Nẵng (22P VIP)" at bounding box center [188, 57] width 255 height 20
click at [165, 148] on div "Đà Nẵng - Hội An - [GEOGRAPHIC_DATA] (22P VIP)" at bounding box center [214, 147] width 306 height 15
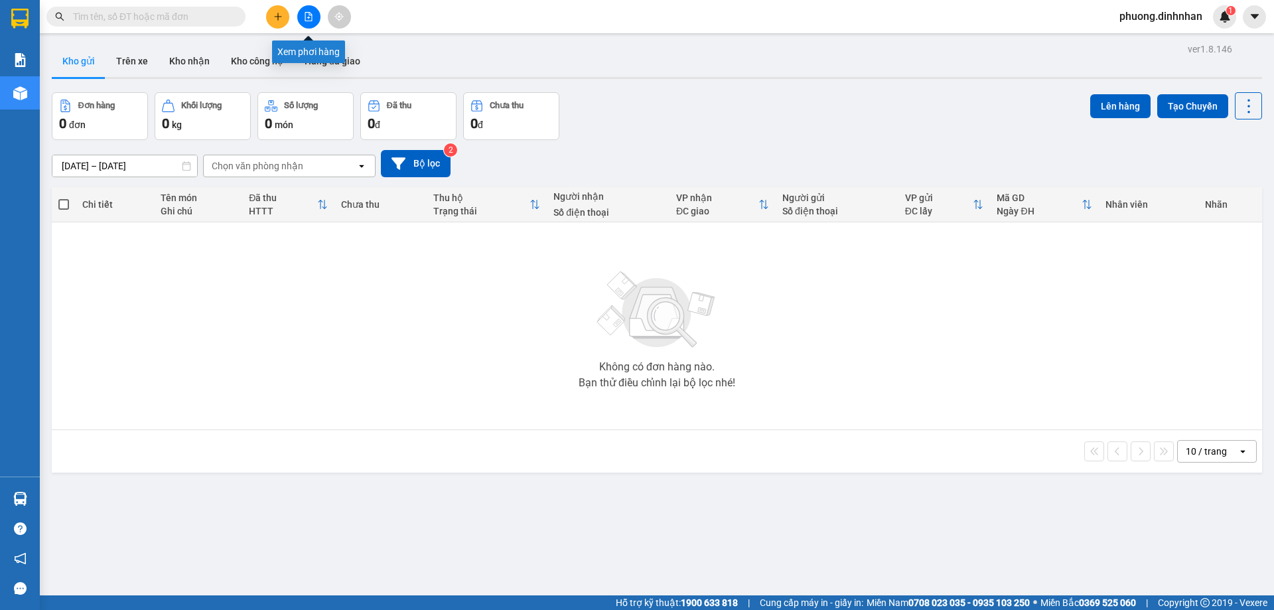
click at [307, 17] on icon "file-add" at bounding box center [308, 16] width 9 height 9
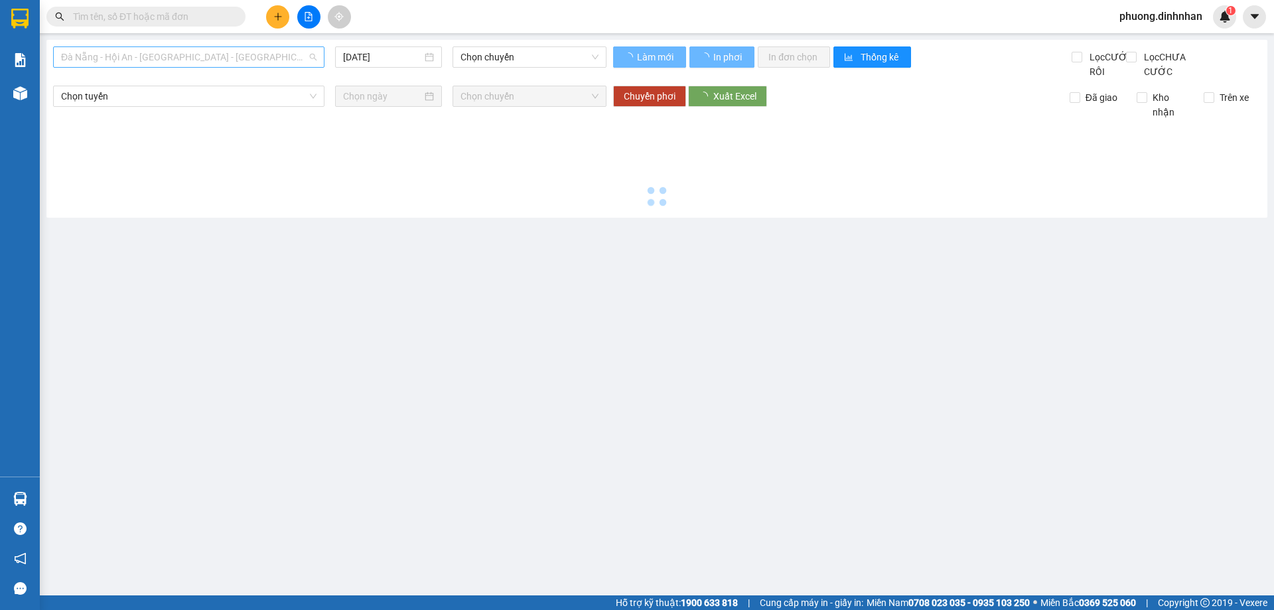
click at [238, 60] on span "Đà Nẵng - Hội An - Sài Gòn - Bình Dương (34P VIP)" at bounding box center [188, 57] width 255 height 20
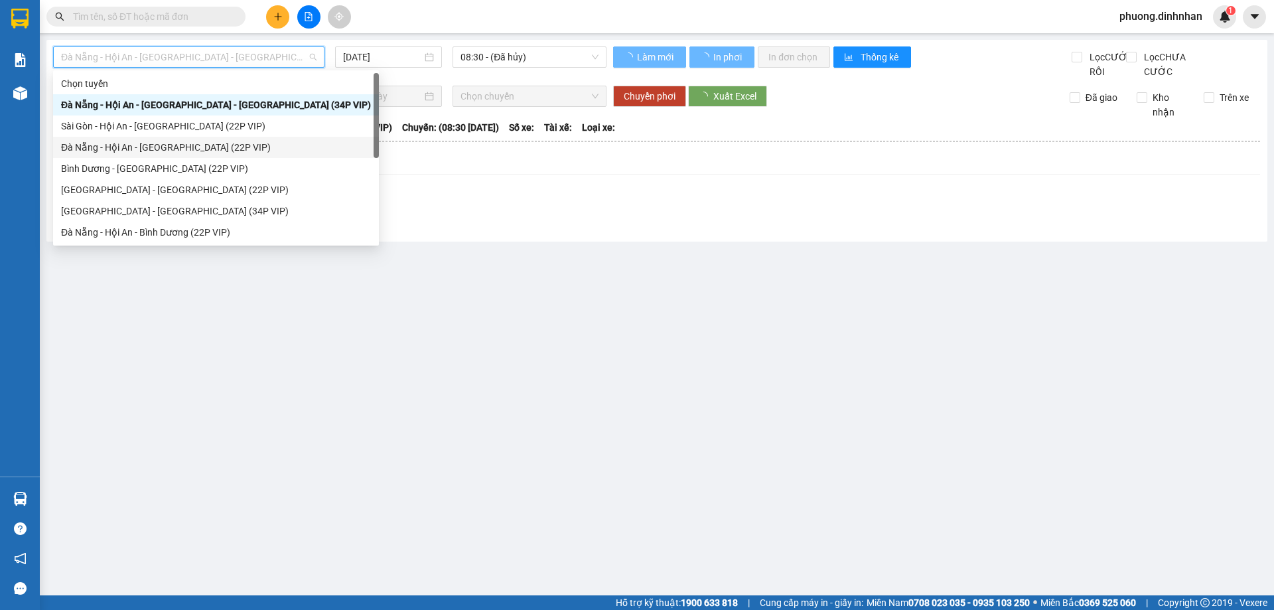
click at [171, 146] on div "Đà Nẵng - Hội An - Sài Gòn (22P VIP)" at bounding box center [216, 147] width 310 height 15
type input "12/10/2025"
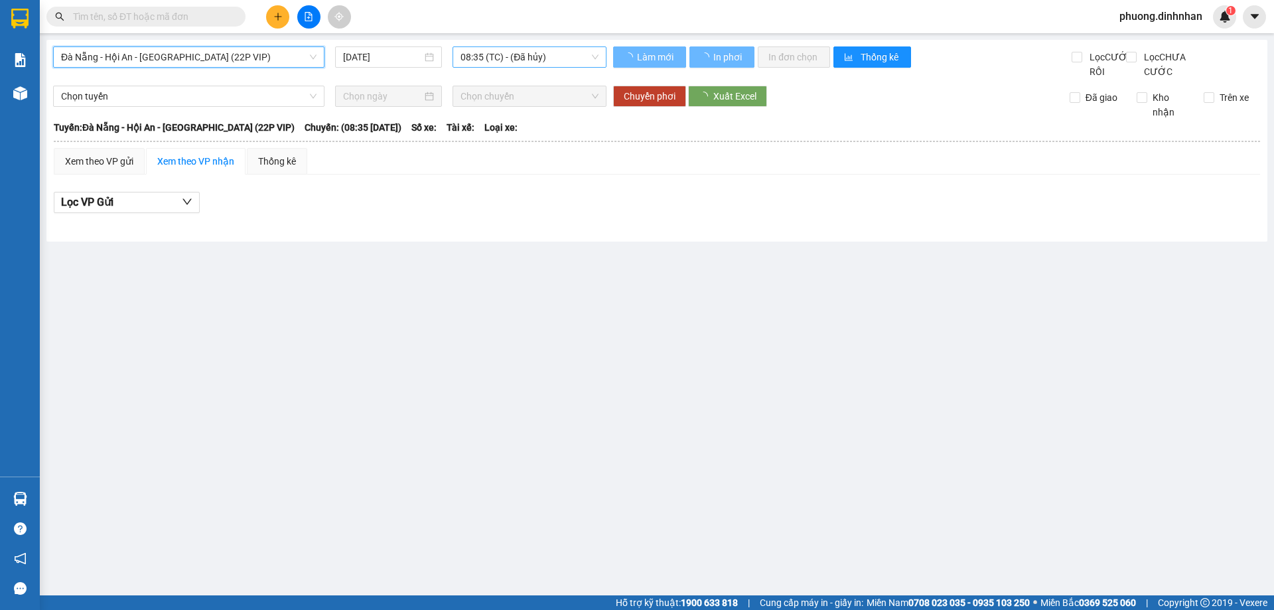
click at [516, 60] on span "08:35 (TC) - (Đã hủy)" at bounding box center [529, 57] width 138 height 20
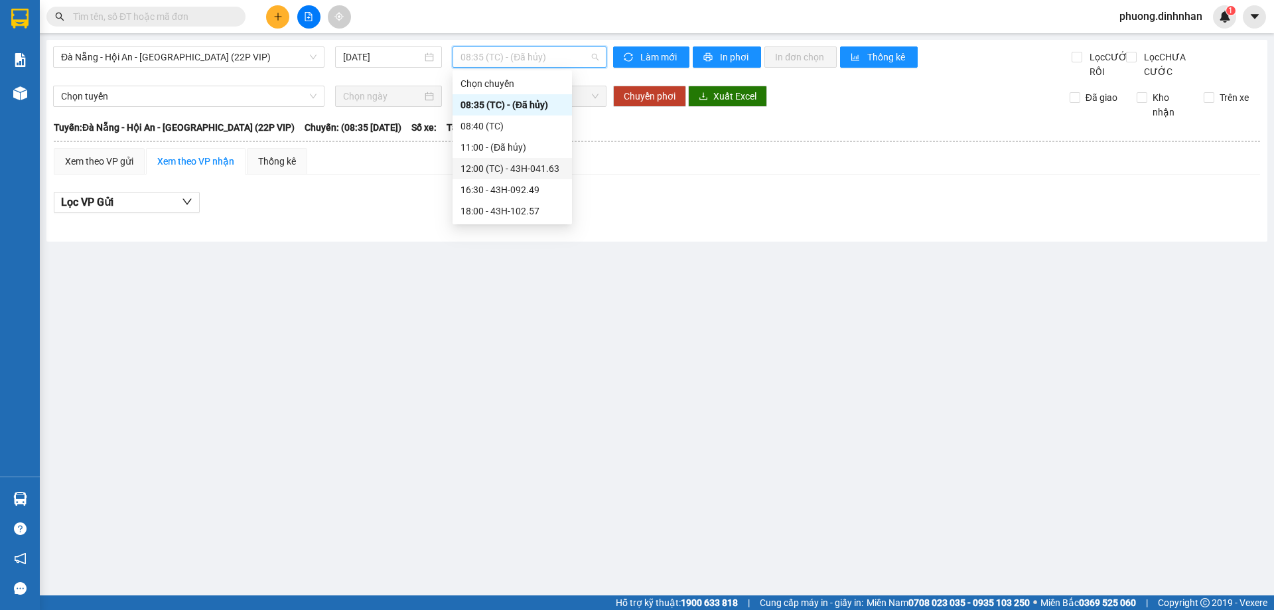
click at [542, 163] on div "12:00 (TC) - 43H-041.63" at bounding box center [512, 168] width 104 height 15
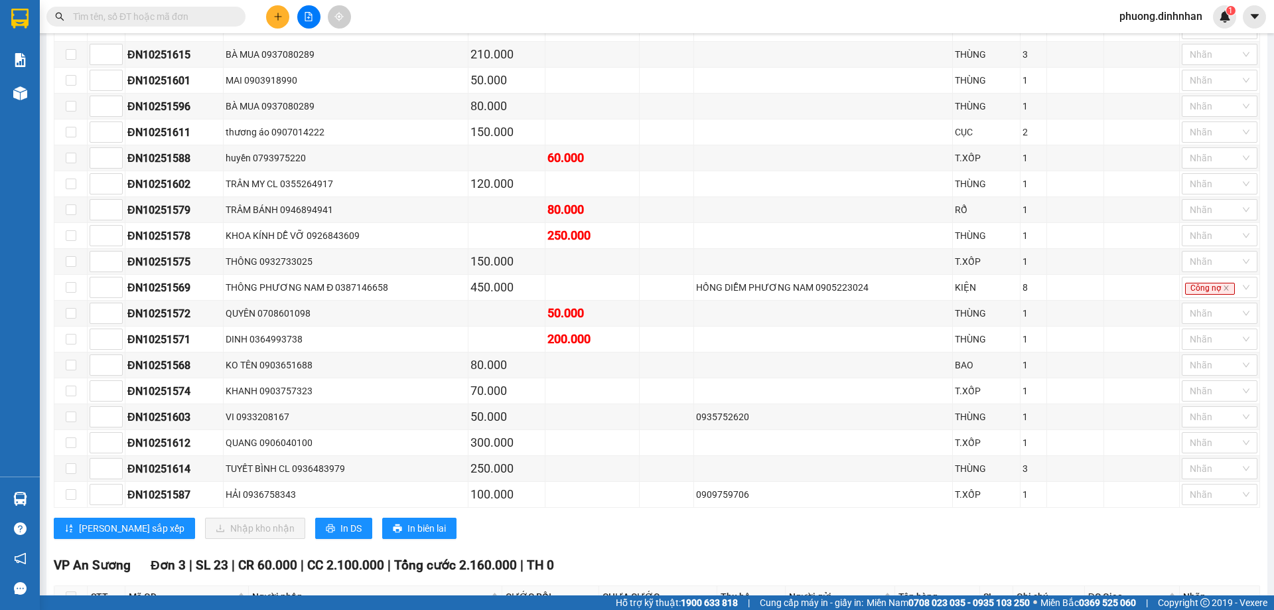
scroll to position [800, 0]
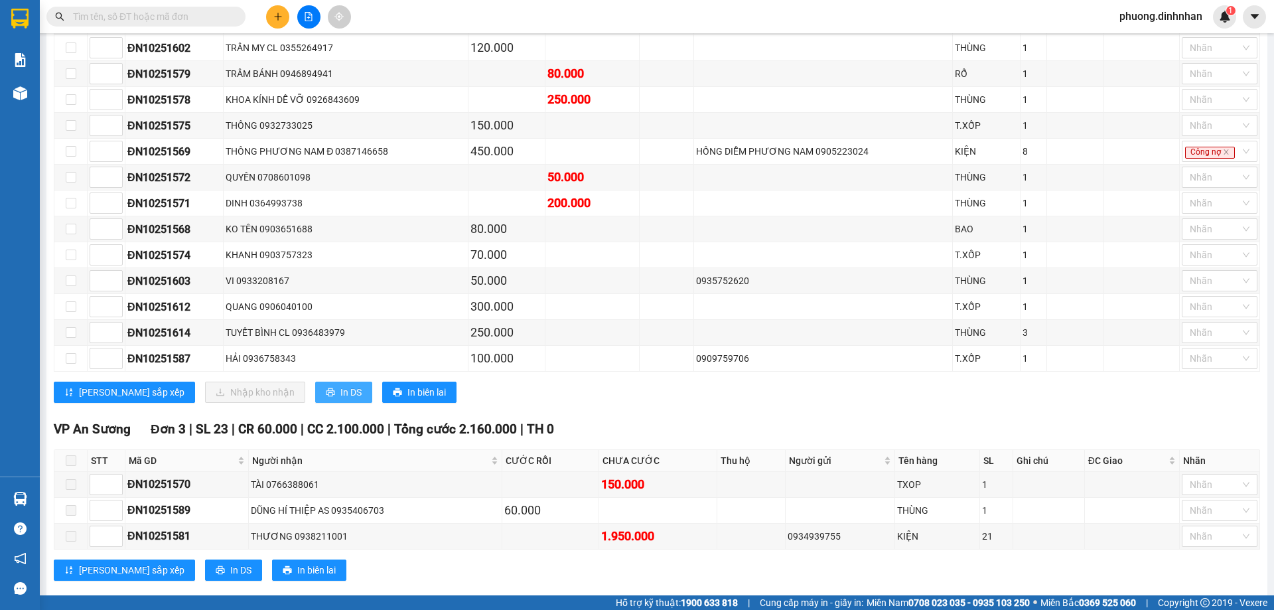
click at [340, 385] on span "In DS" at bounding box center [350, 392] width 21 height 15
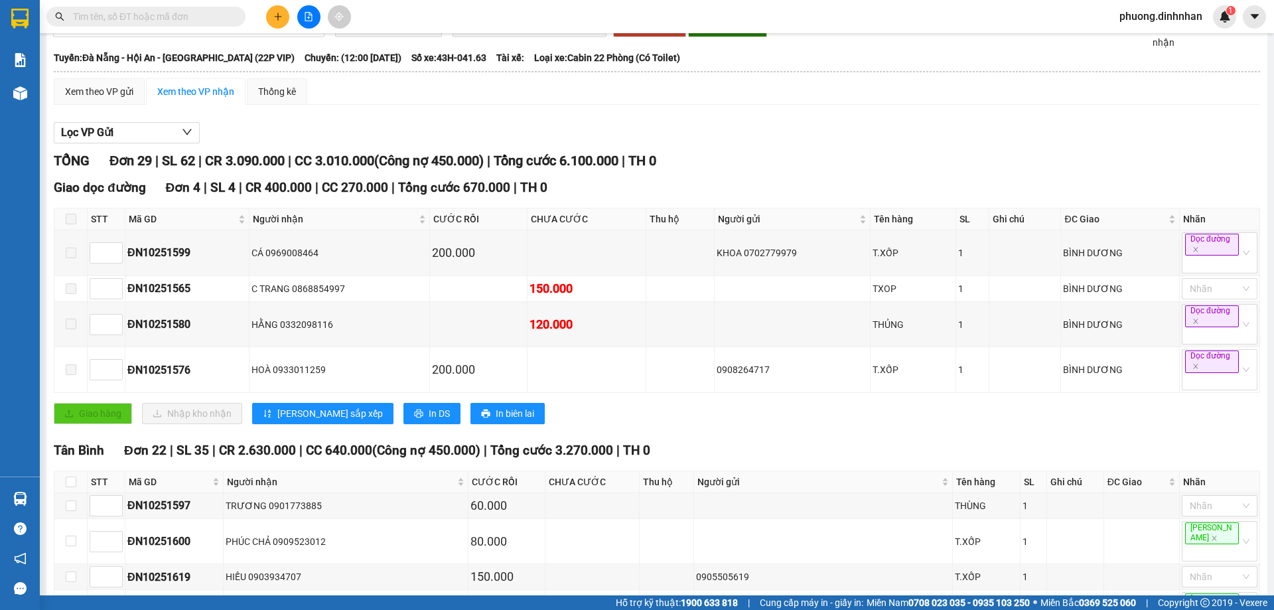
scroll to position [0, 0]
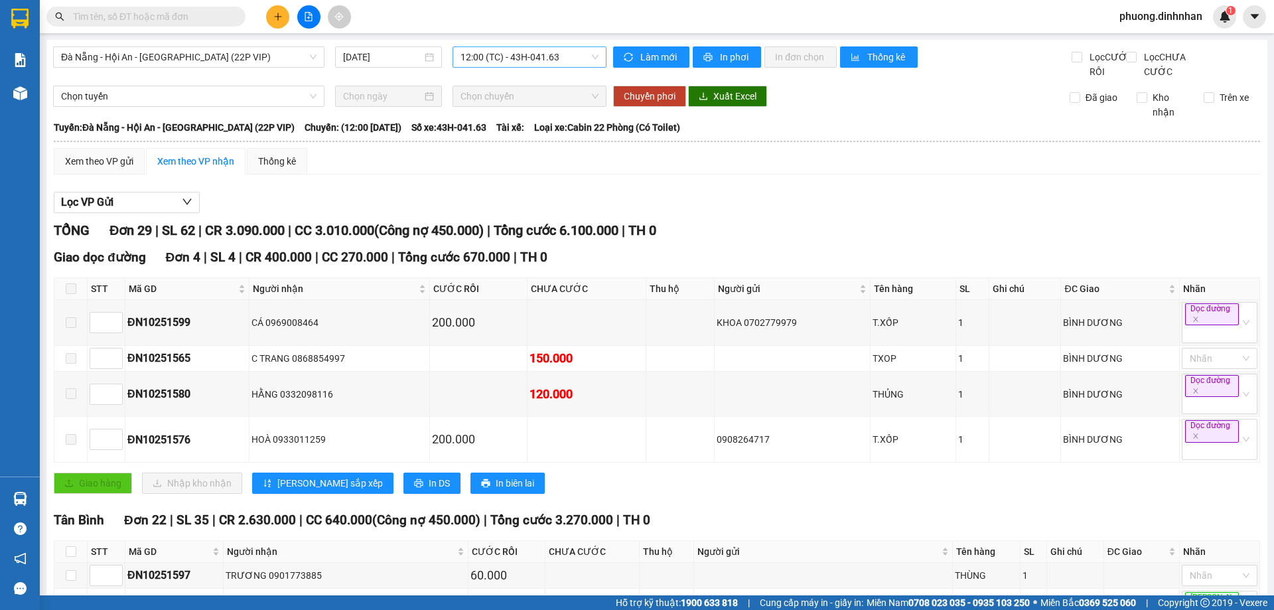
click at [549, 62] on span "12:00 (TC) - 43H-041.63" at bounding box center [529, 57] width 138 height 20
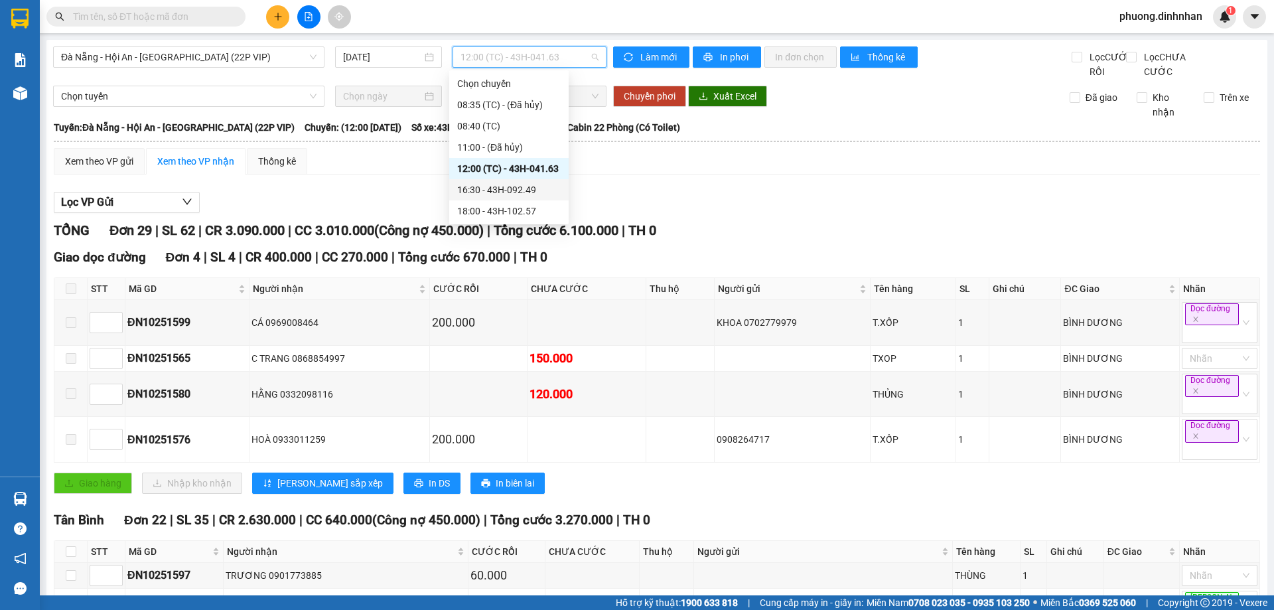
click at [522, 188] on div "16:30 - 43H-092.49" at bounding box center [509, 189] width 104 height 15
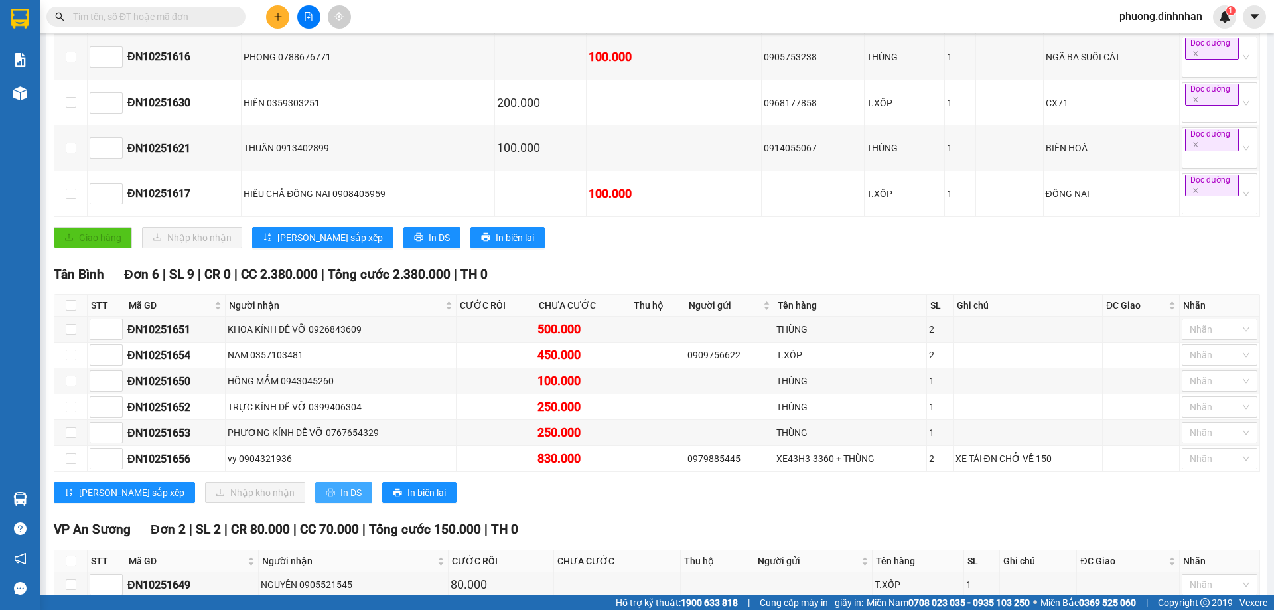
scroll to position [380, 0]
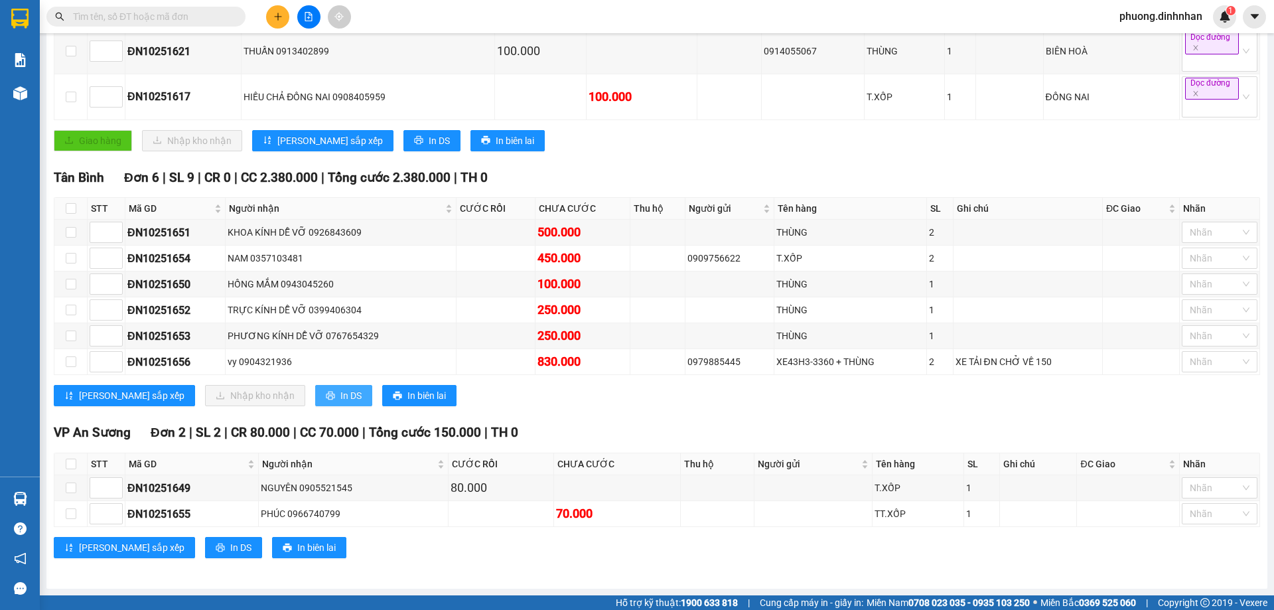
click at [340, 396] on span "In DS" at bounding box center [350, 395] width 21 height 15
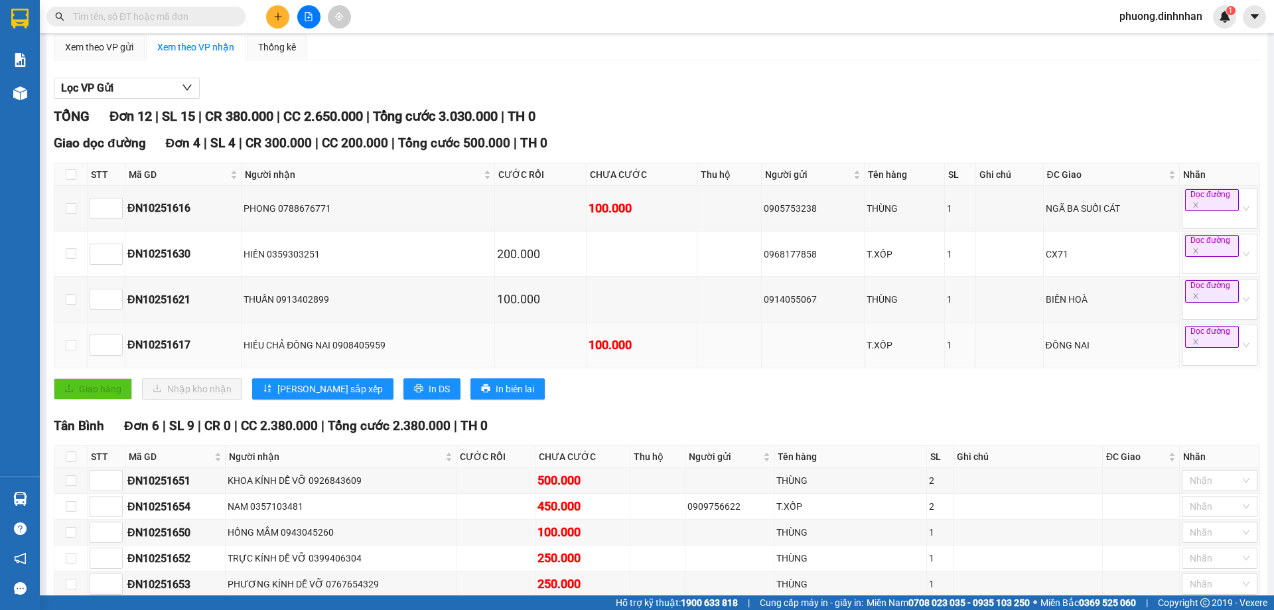
scroll to position [0, 0]
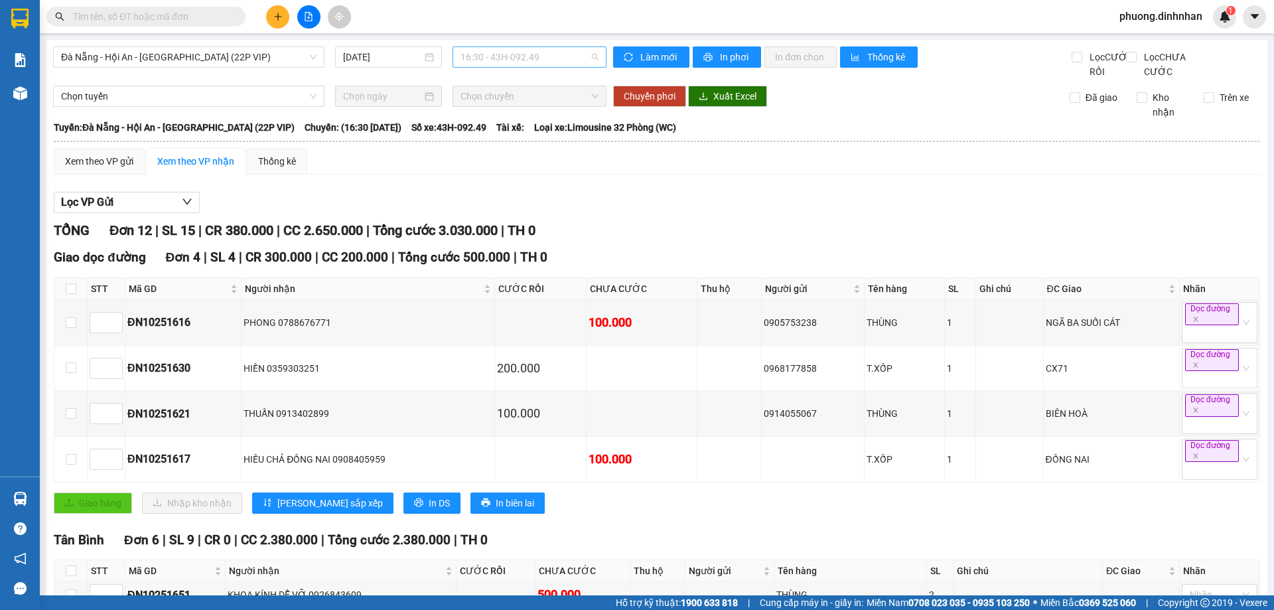
click at [529, 54] on span "16:30 - 43H-092.49" at bounding box center [529, 57] width 138 height 20
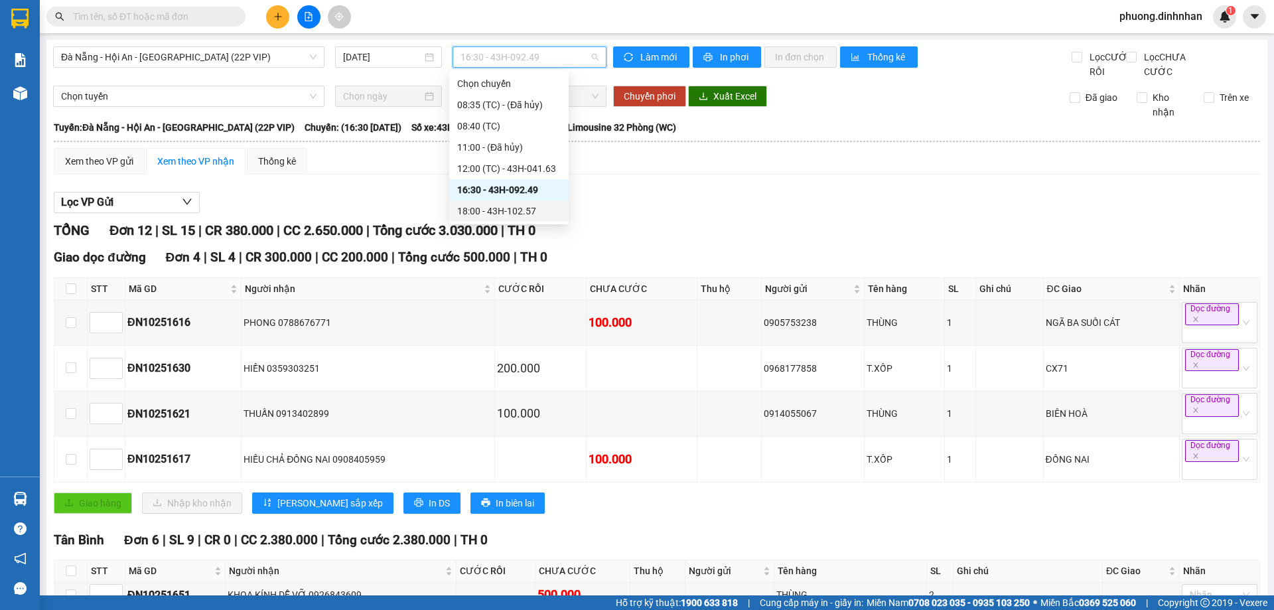
click at [530, 205] on div "18:00 - 43H-102.57" at bounding box center [509, 211] width 104 height 15
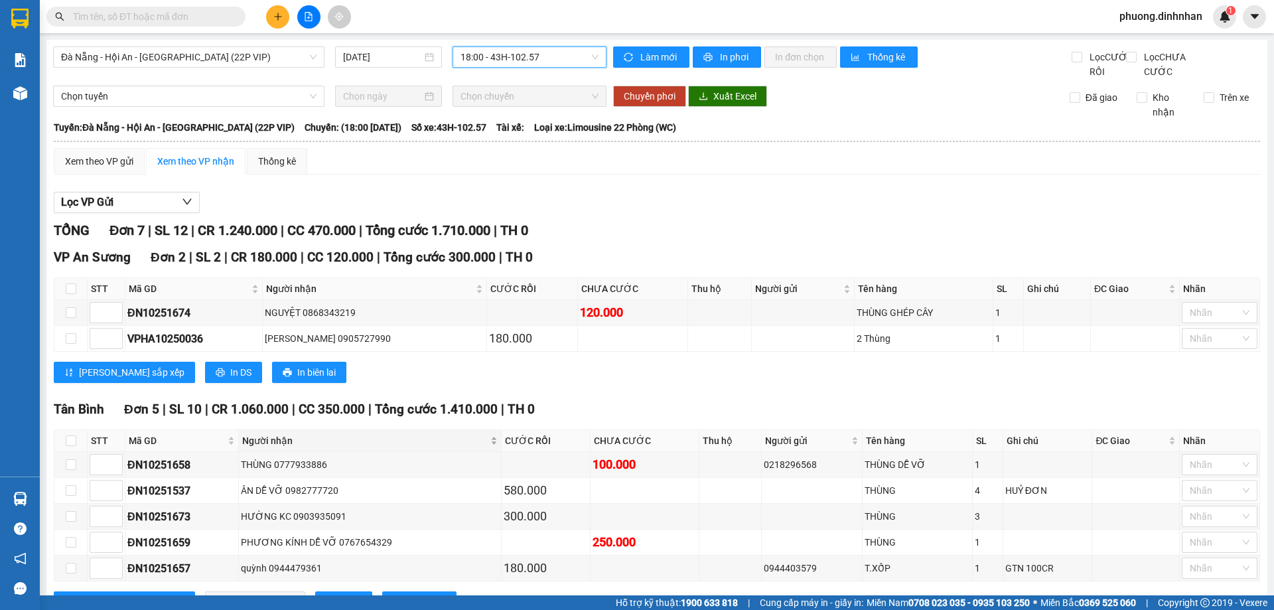
scroll to position [69, 0]
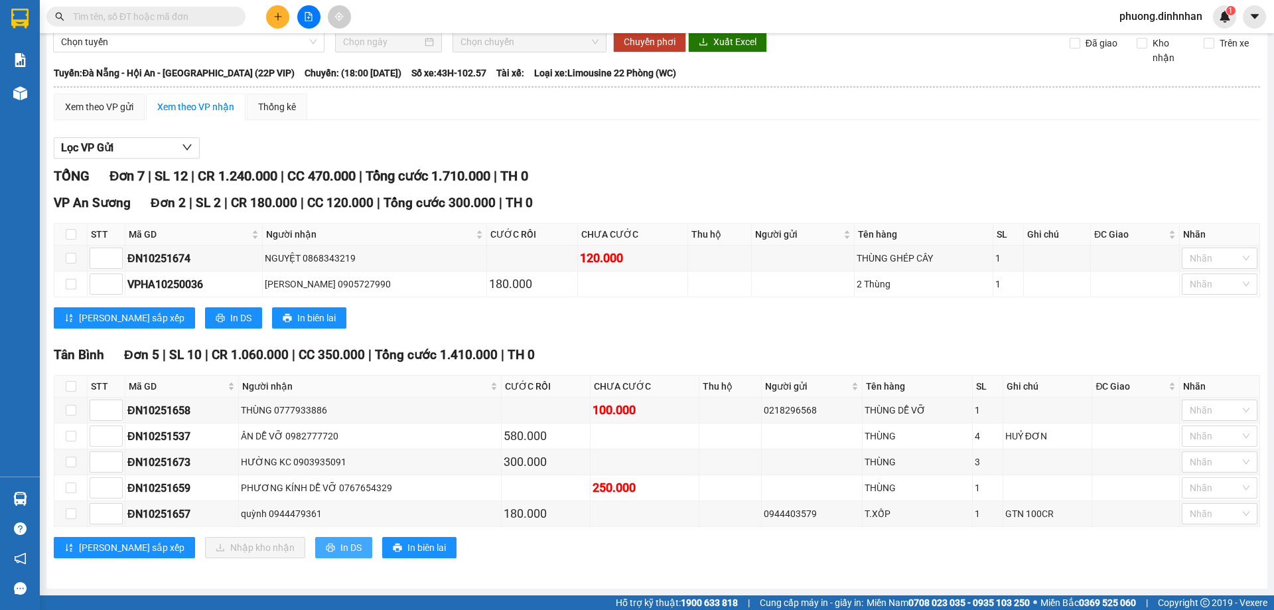
click at [340, 551] on span "In DS" at bounding box center [350, 547] width 21 height 15
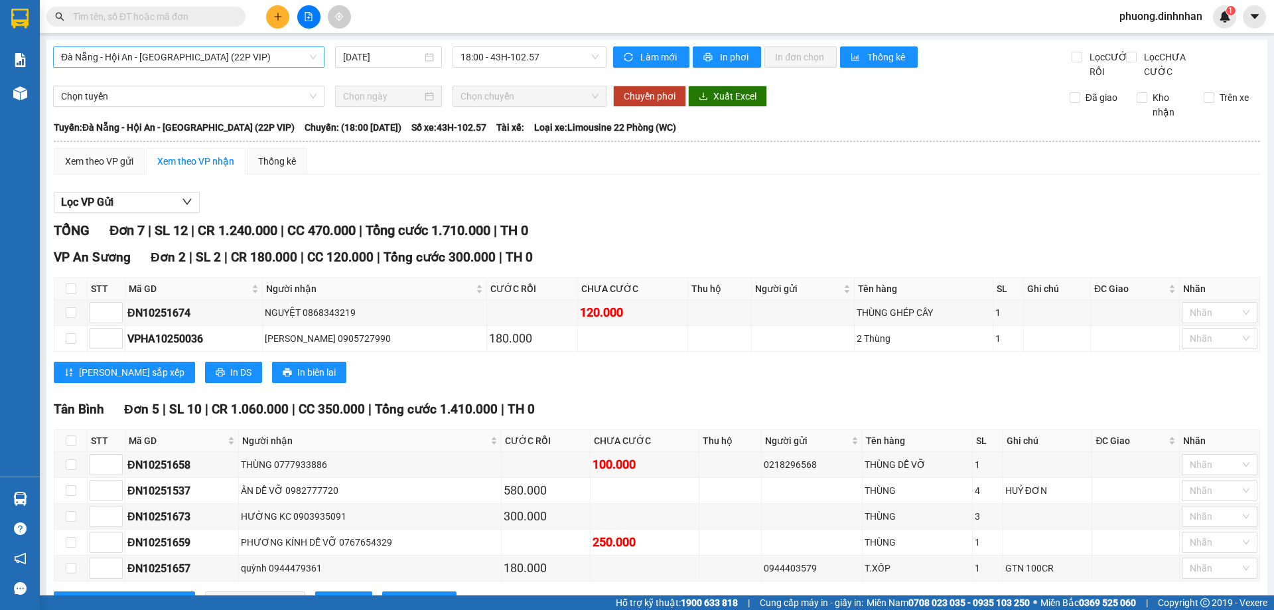
click at [258, 54] on span "Đà Nẵng - Hội An - [GEOGRAPHIC_DATA] (22P VIP)" at bounding box center [188, 57] width 255 height 20
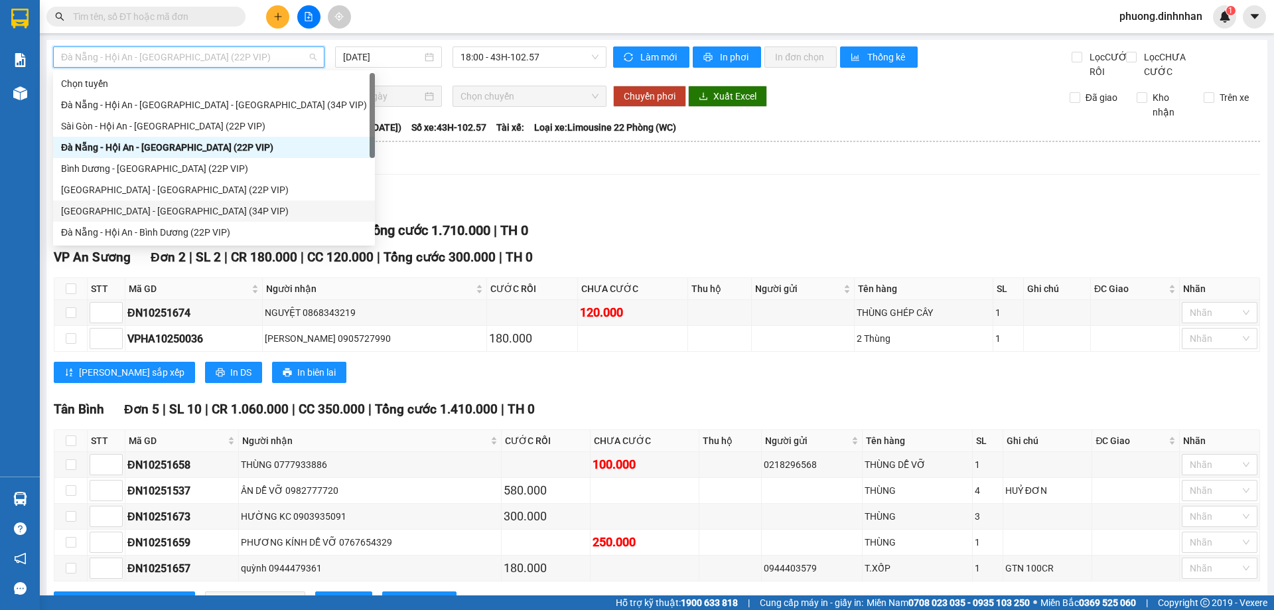
scroll to position [21, 0]
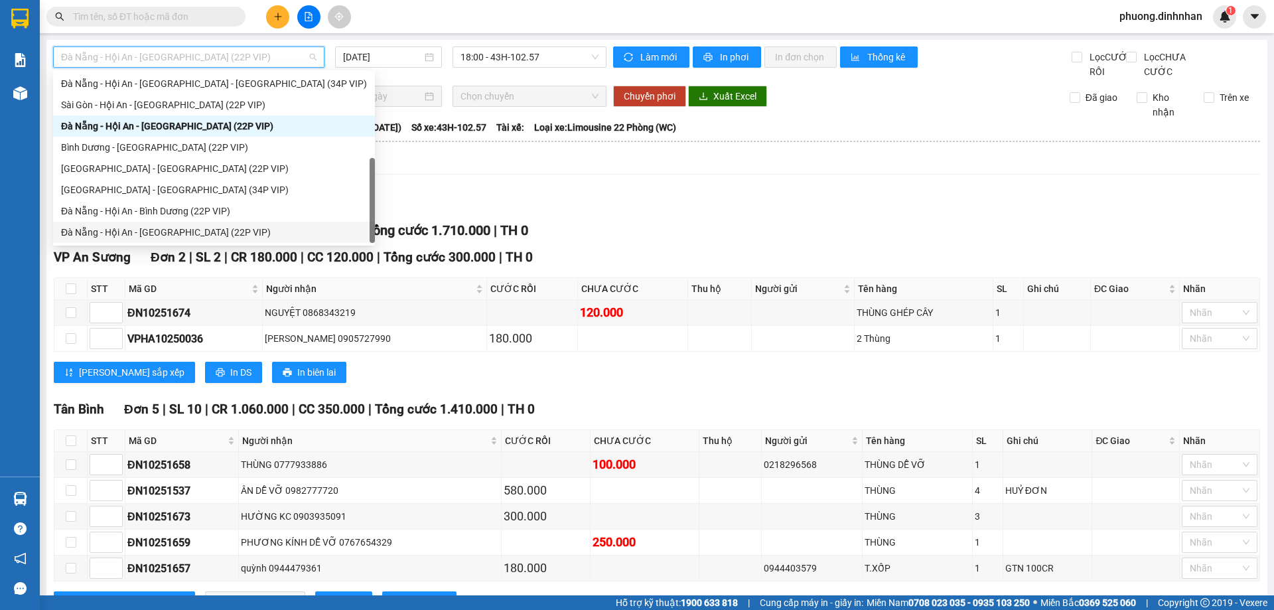
click at [159, 227] on div "Đà Nẵng - Hội An - [GEOGRAPHIC_DATA] (22P VIP)" at bounding box center [214, 232] width 306 height 15
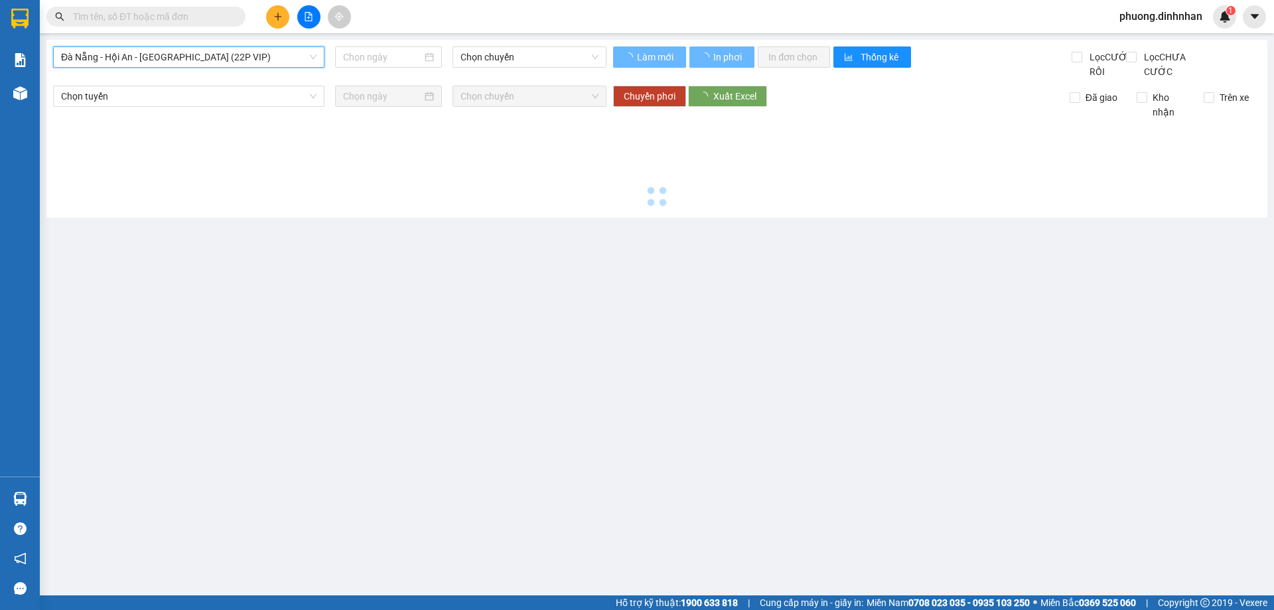
type input "[DATE]"
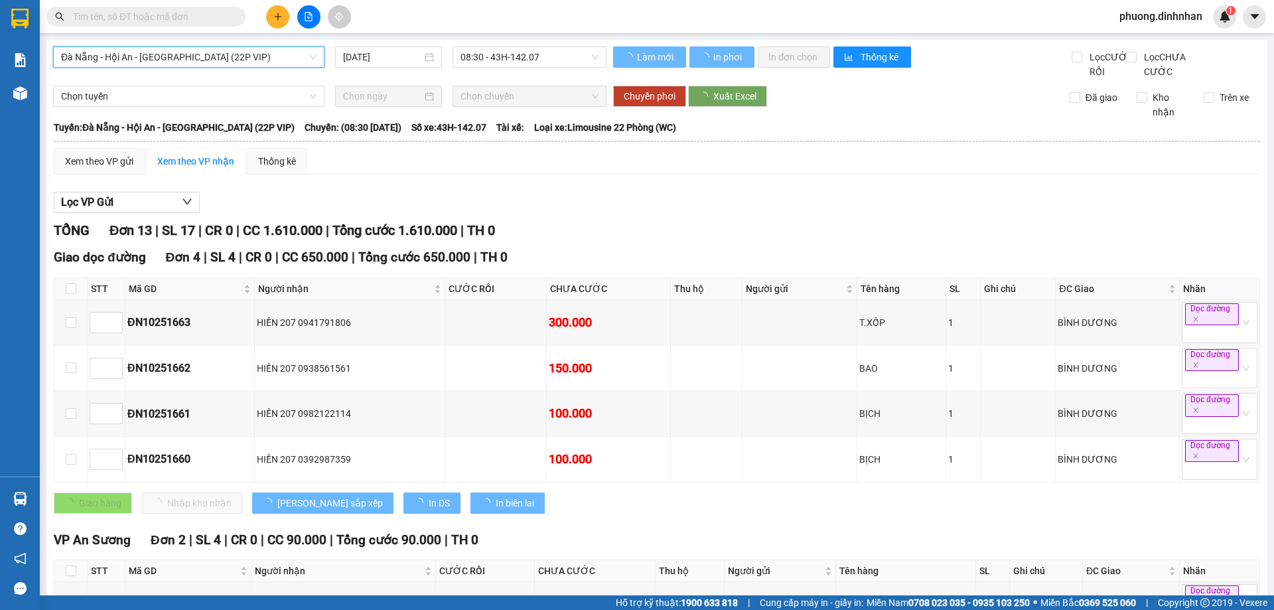
click at [518, 56] on span "08:30 - 43H-142.07" at bounding box center [529, 57] width 138 height 20
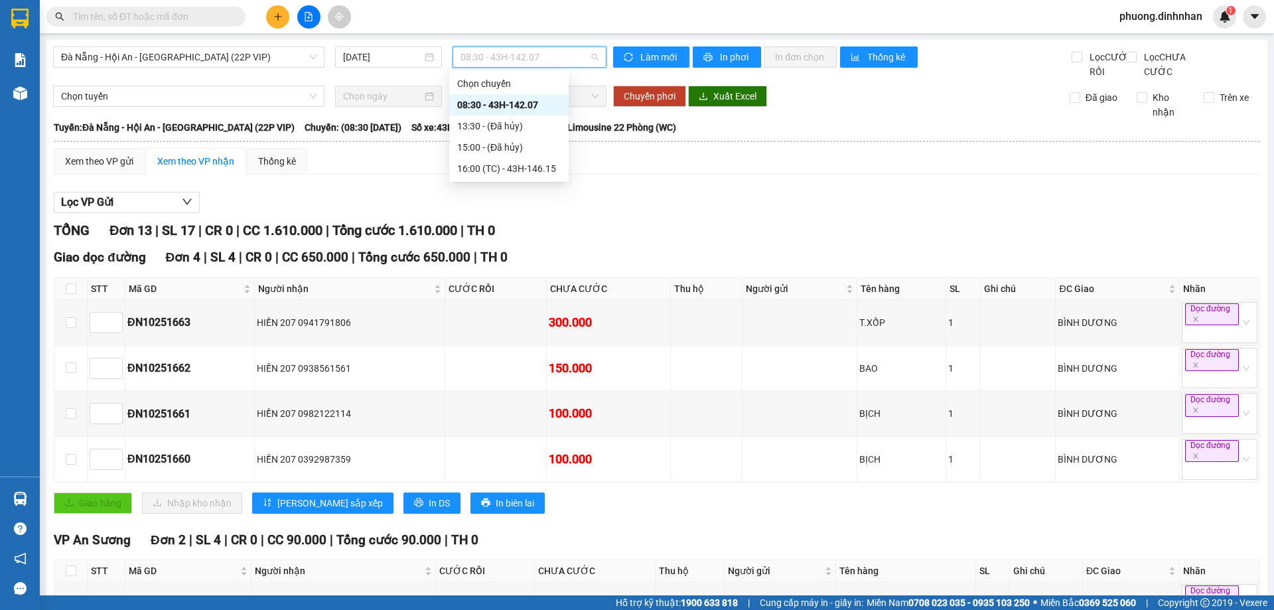
click at [516, 97] on div "08:30 - 43H-142.07" at bounding box center [508, 104] width 119 height 21
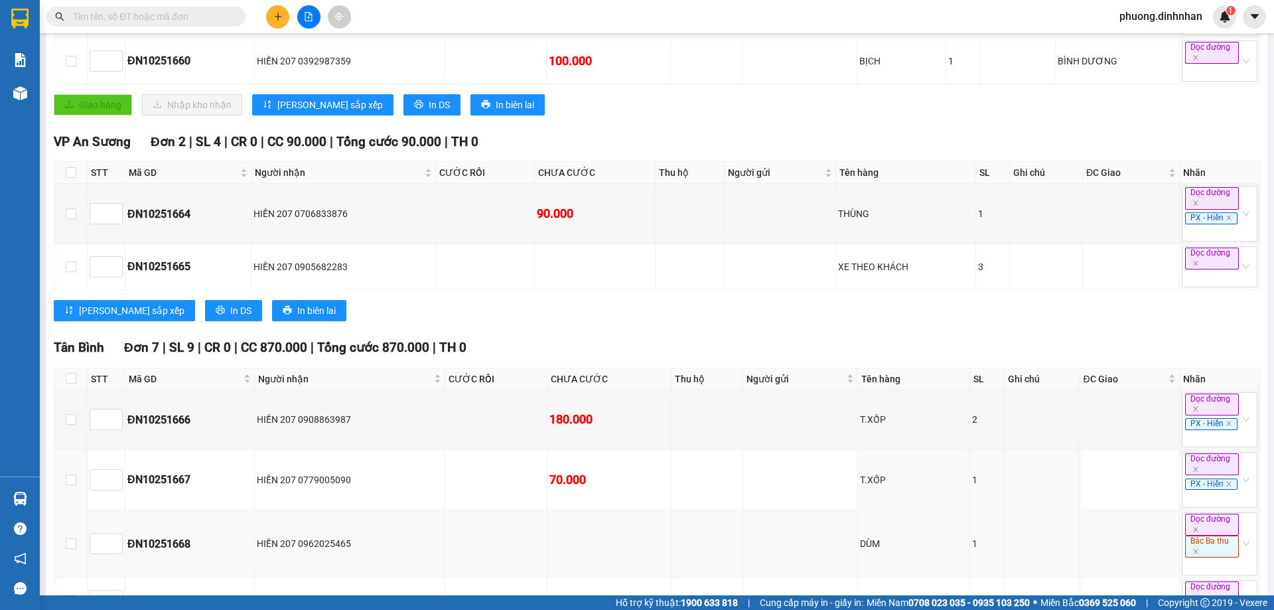
scroll to position [693, 0]
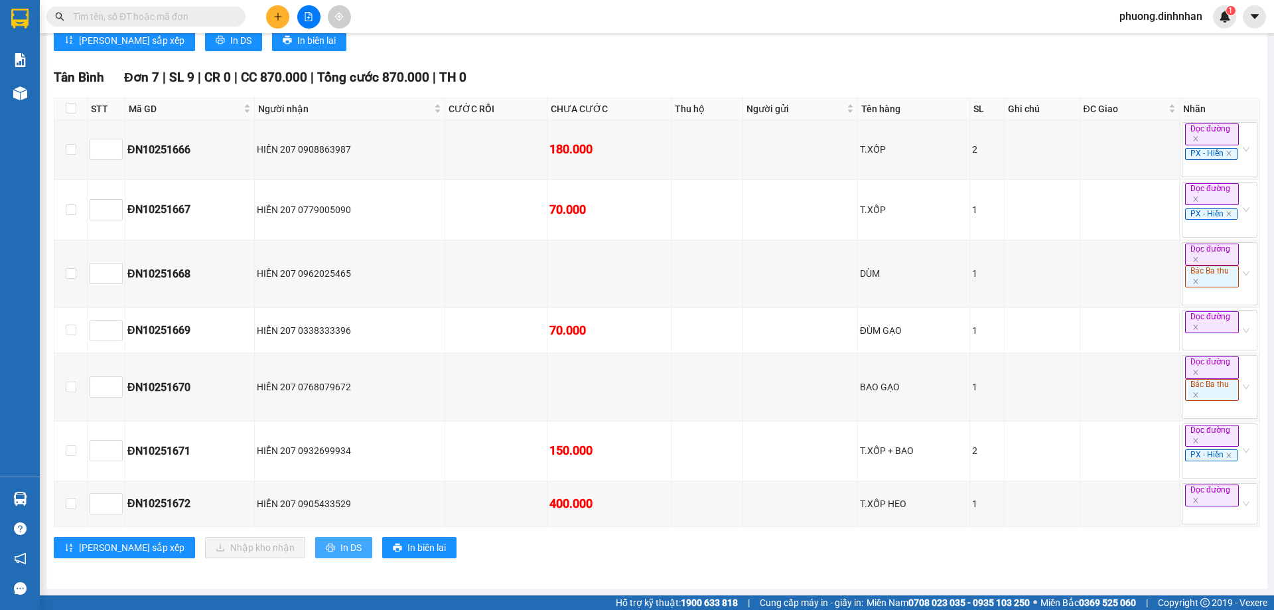
click at [340, 542] on span "In DS" at bounding box center [350, 547] width 21 height 15
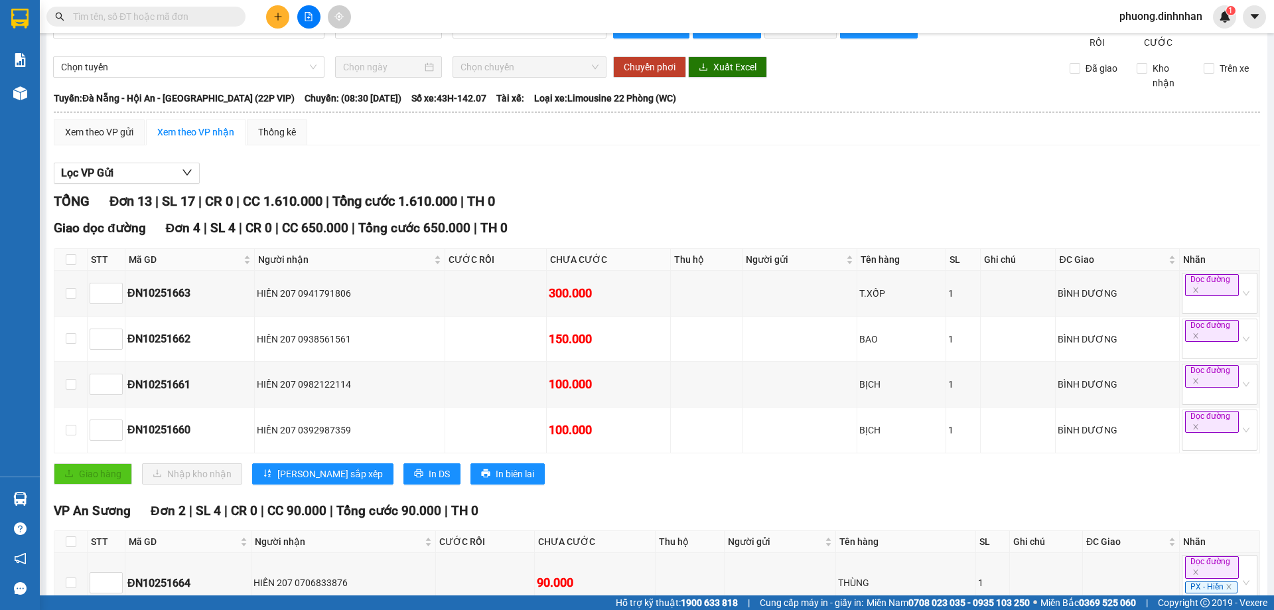
scroll to position [0, 0]
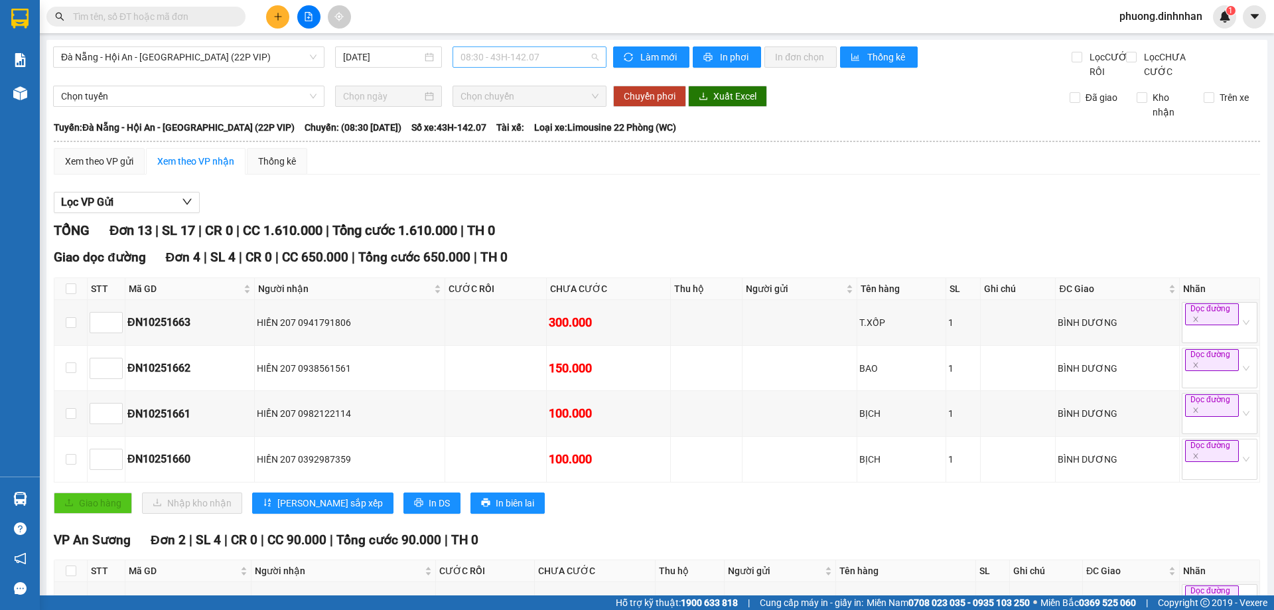
click at [562, 66] on span "08:30 - 43H-142.07" at bounding box center [529, 57] width 138 height 20
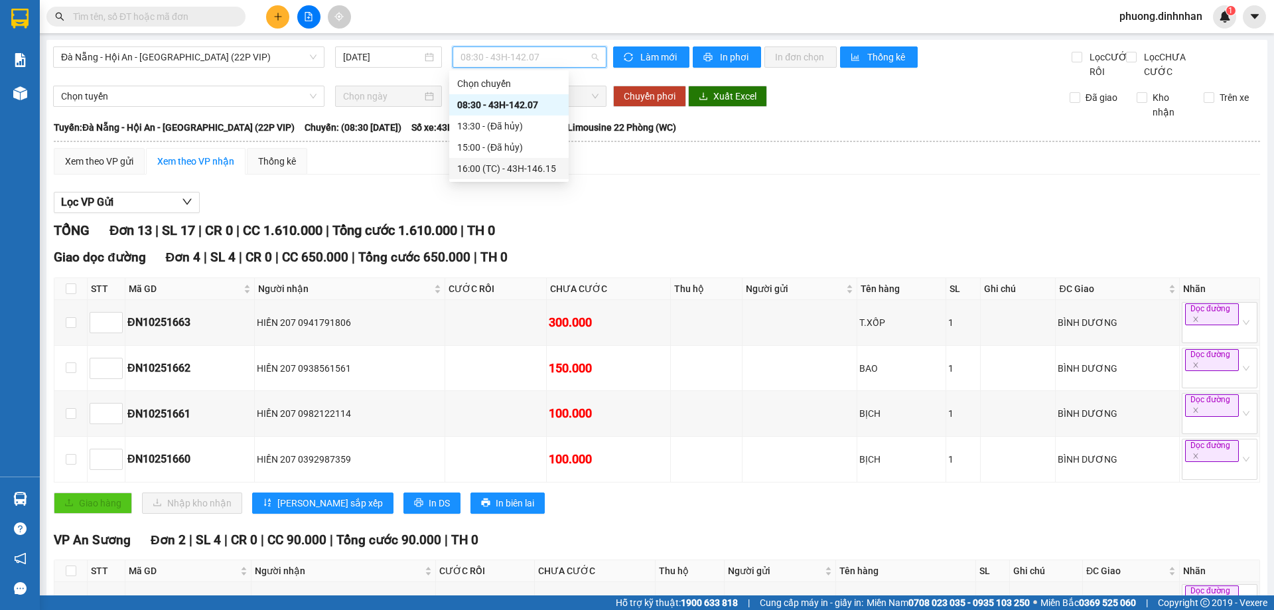
click at [523, 167] on div "16:00 (TC) - 43H-146.15" at bounding box center [509, 168] width 104 height 15
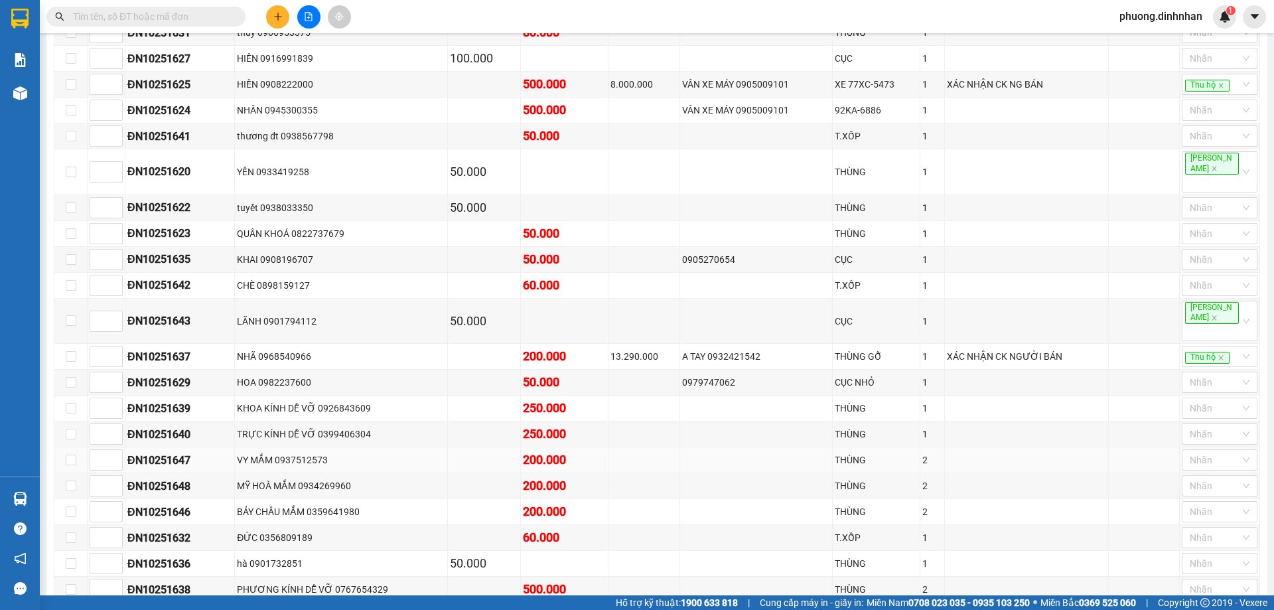
scroll to position [597, 0]
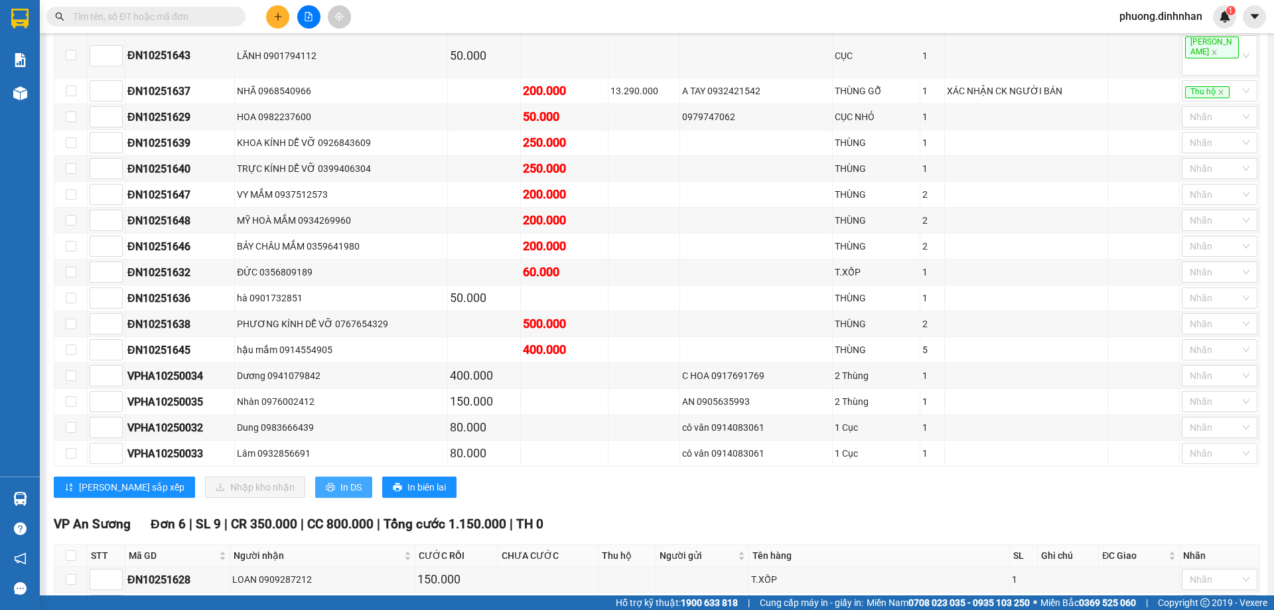
click at [340, 480] on span "In DS" at bounding box center [350, 487] width 21 height 15
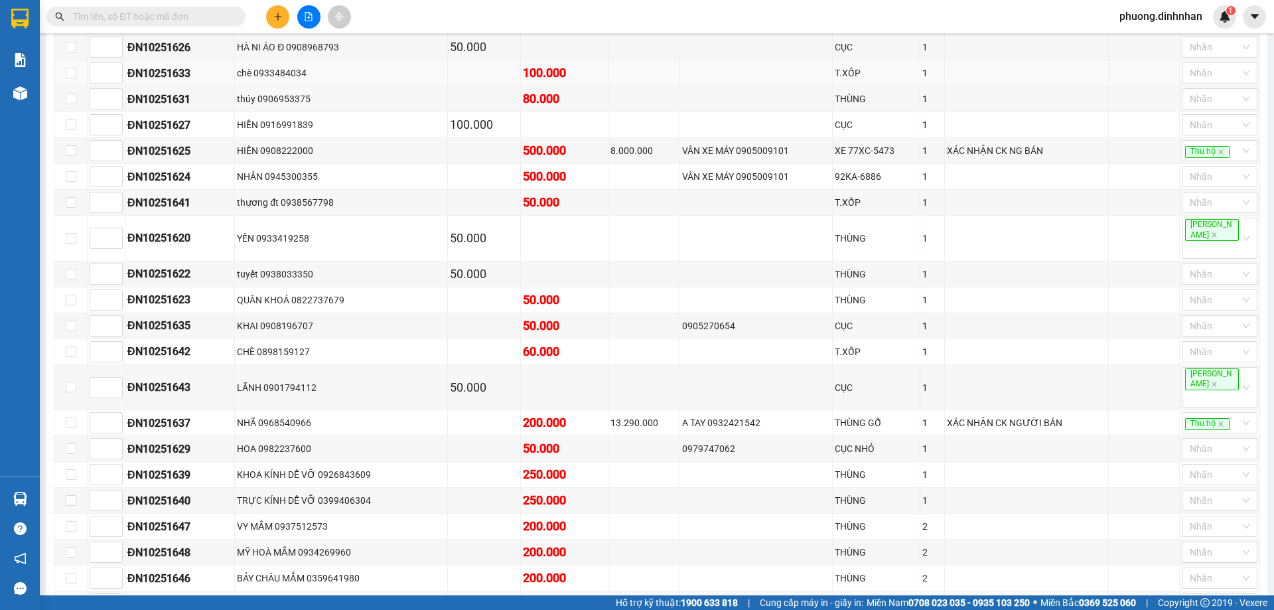
scroll to position [0, 0]
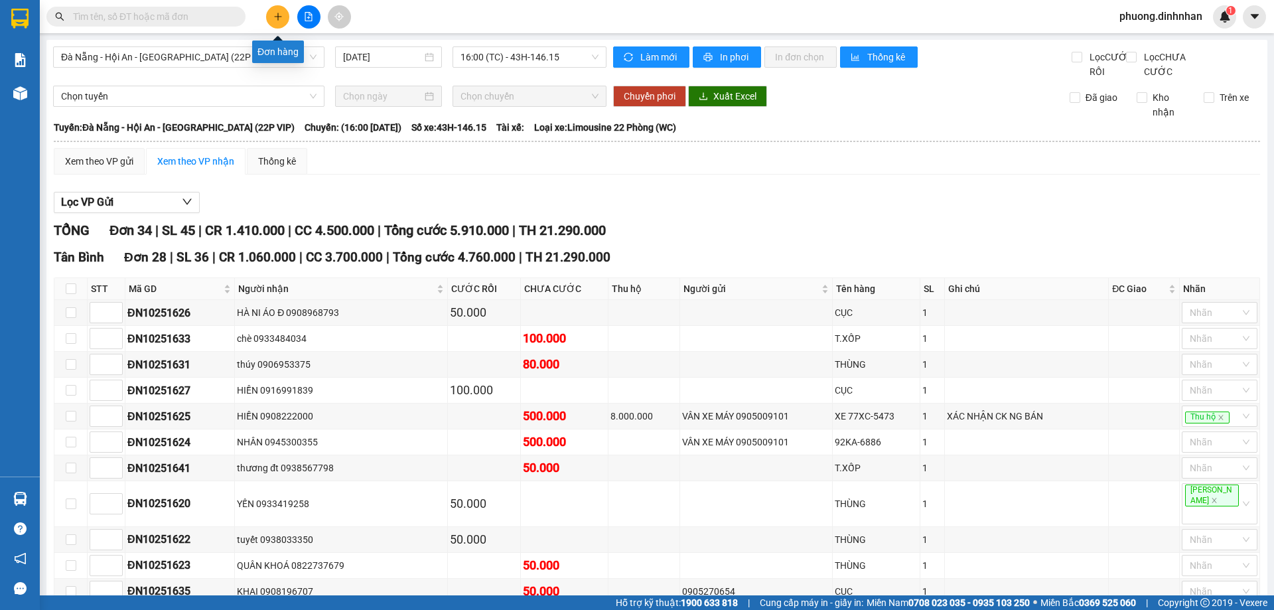
click at [278, 12] on icon "plus" at bounding box center [277, 16] width 9 height 9
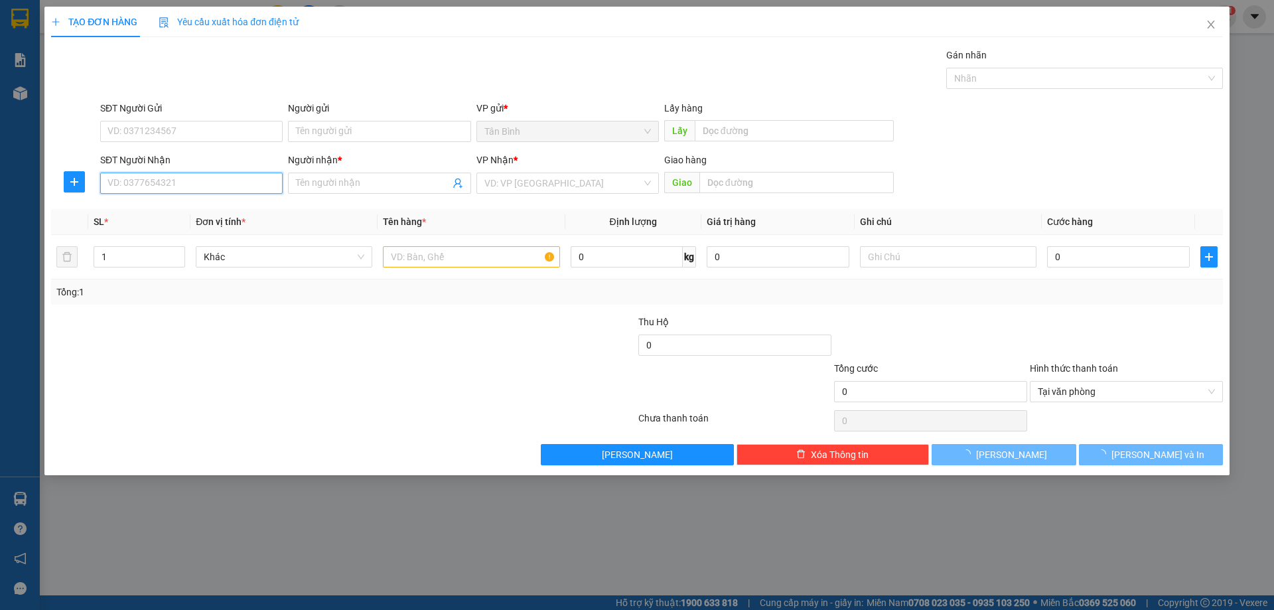
click at [119, 187] on input "SĐT Người Nhận" at bounding box center [191, 183] width 182 height 21
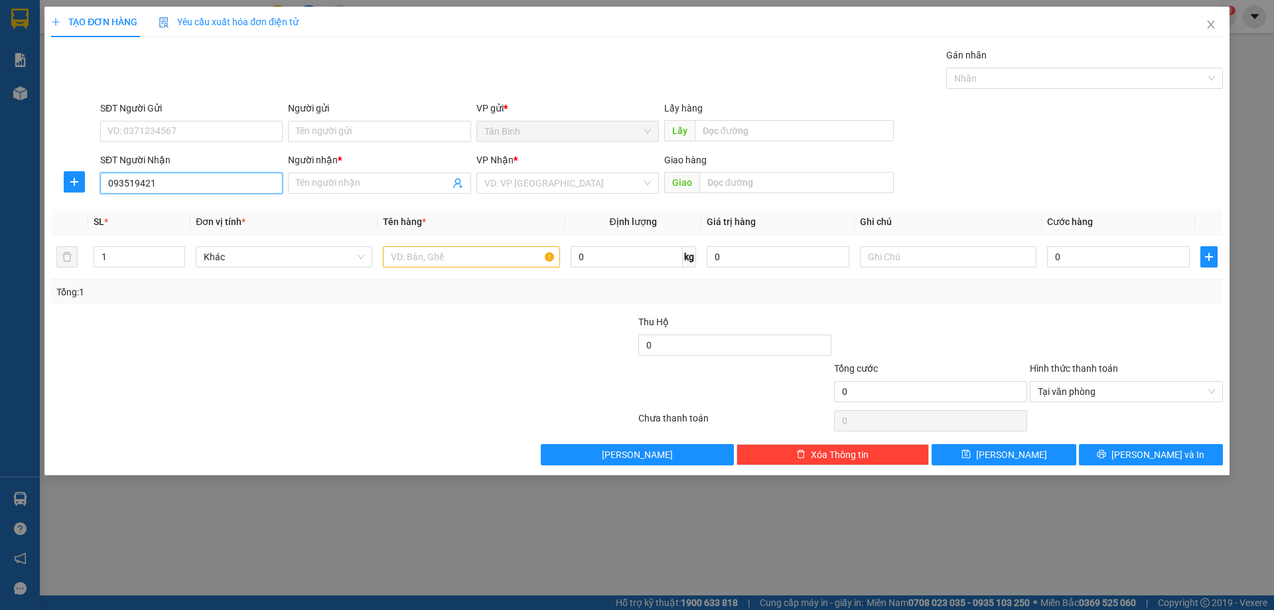
type input "0935194216"
click at [204, 204] on div "0935194216 - HUY" at bounding box center [191, 209] width 167 height 15
type input "HUY"
type input "0935194216"
click at [420, 257] on input "text" at bounding box center [471, 256] width 176 height 21
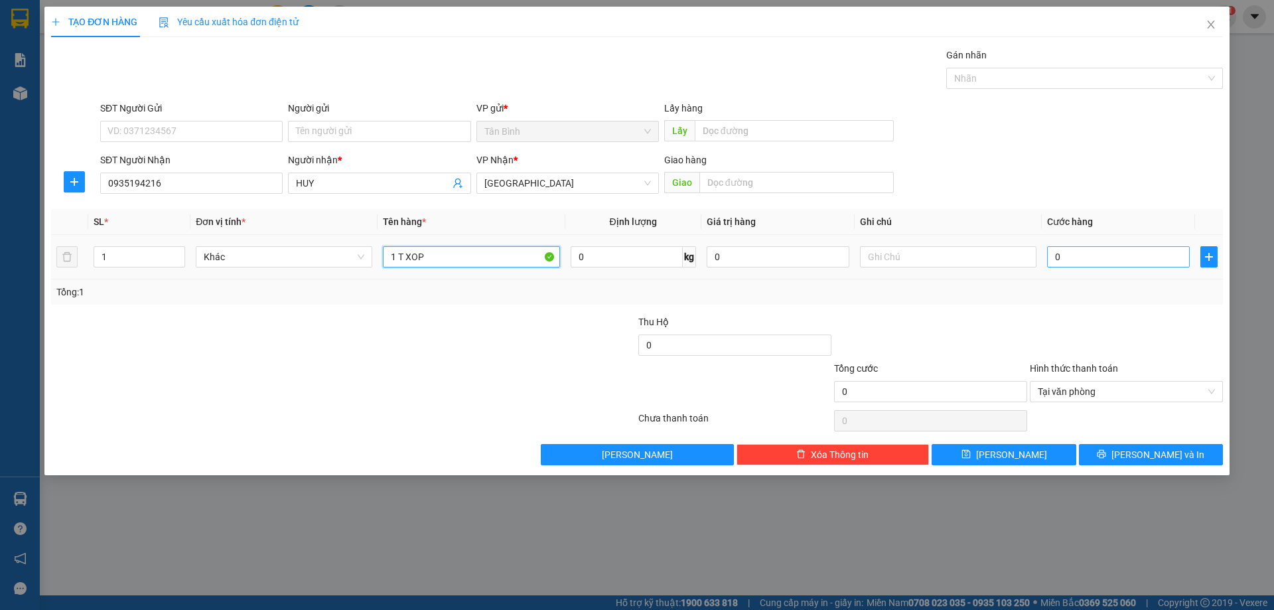
type input "1 T XOP"
click at [1076, 258] on input "0" at bounding box center [1118, 256] width 143 height 21
type input "1"
type input "15"
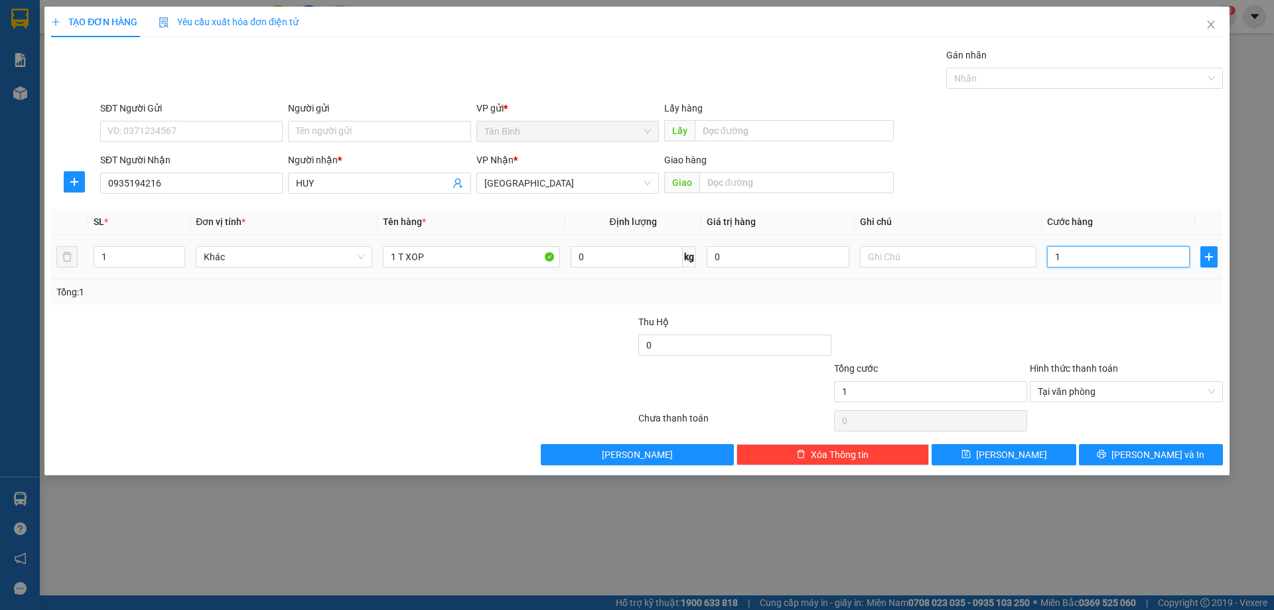
type input "15"
type input "150"
type input "1.500"
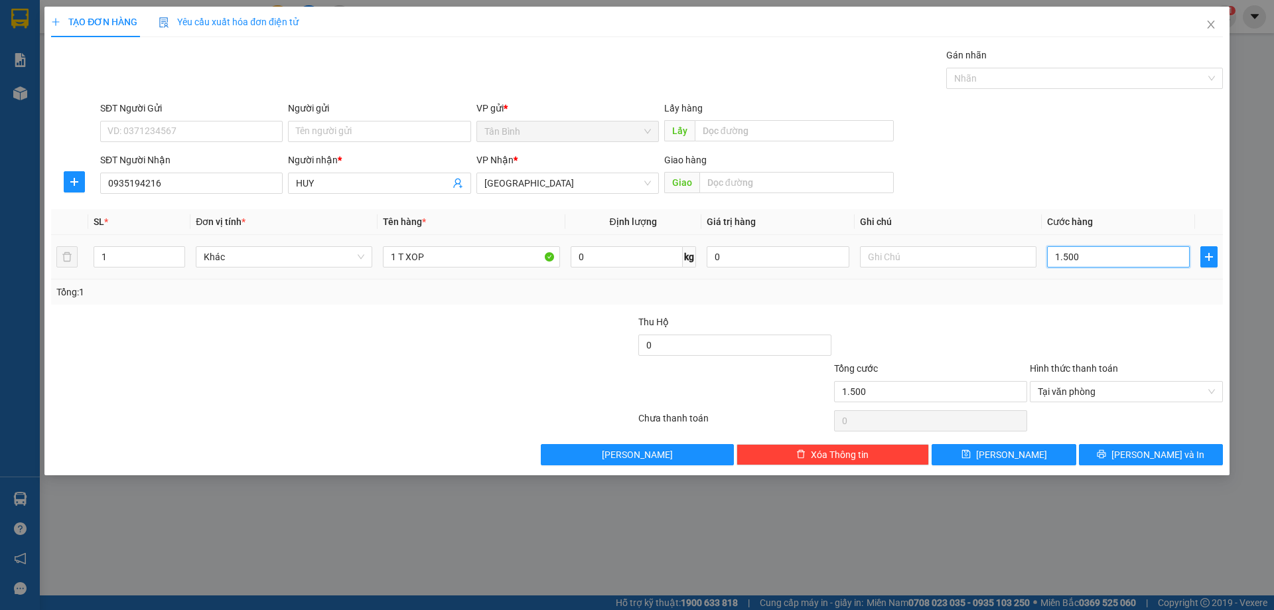
type input "15.000"
type input "150.000"
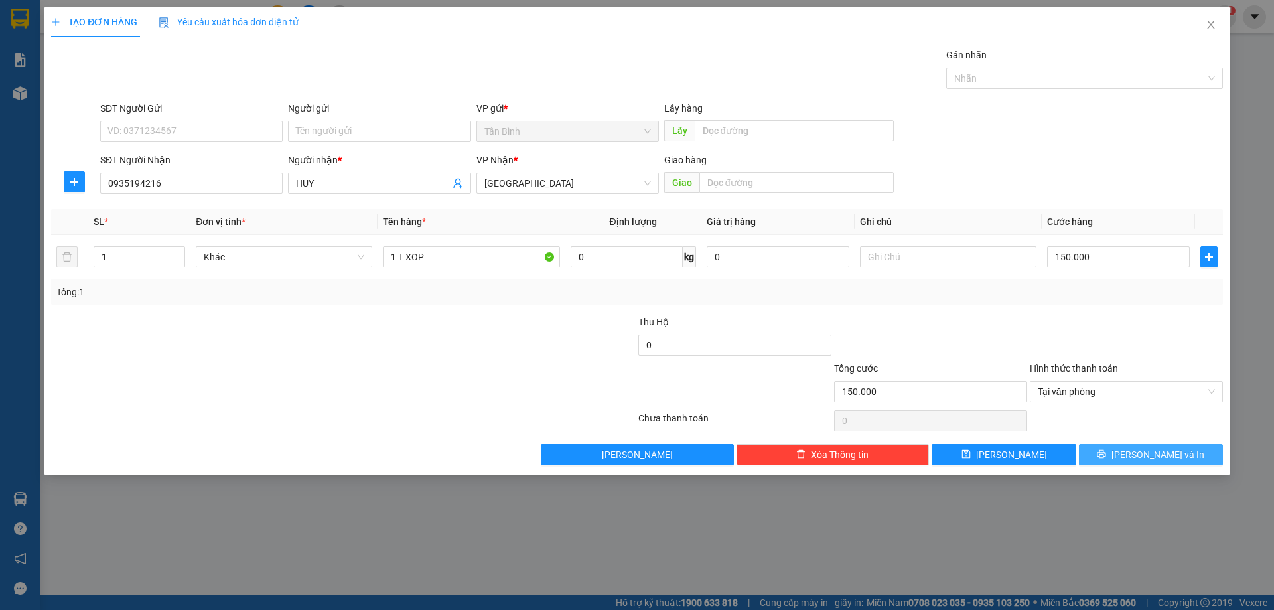
click at [1166, 451] on span "[PERSON_NAME] và In" at bounding box center [1157, 454] width 93 height 15
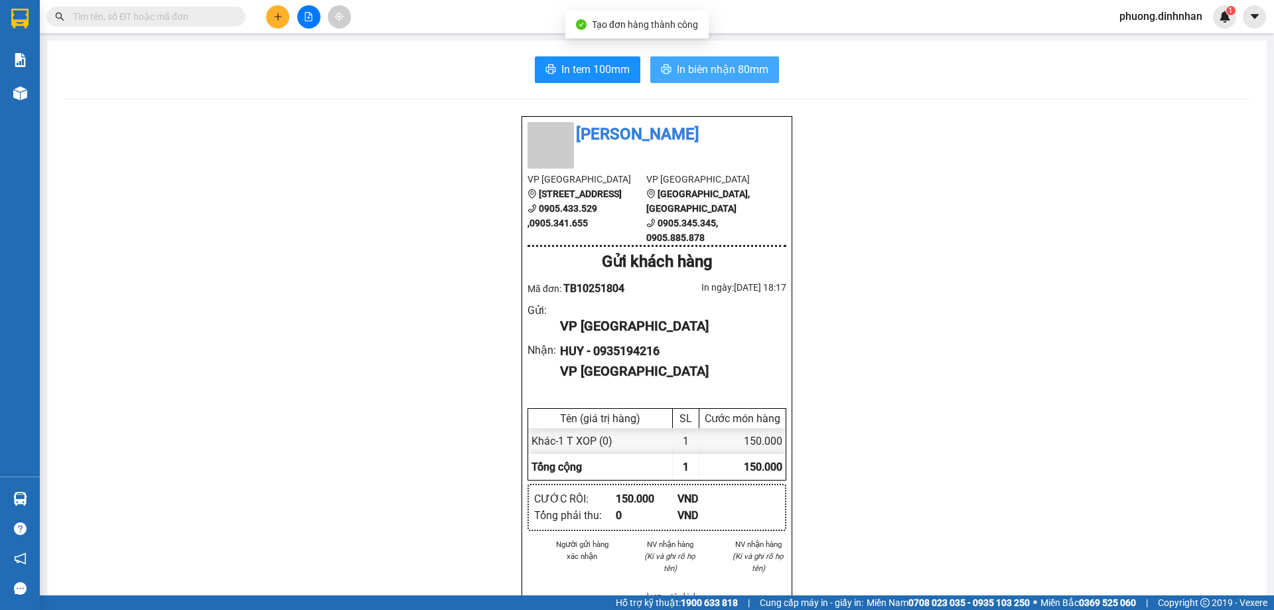
click at [731, 64] on span "In biên nhận 80mm" at bounding box center [723, 69] width 92 height 17
click at [274, 15] on icon "plus" at bounding box center [277, 16] width 9 height 9
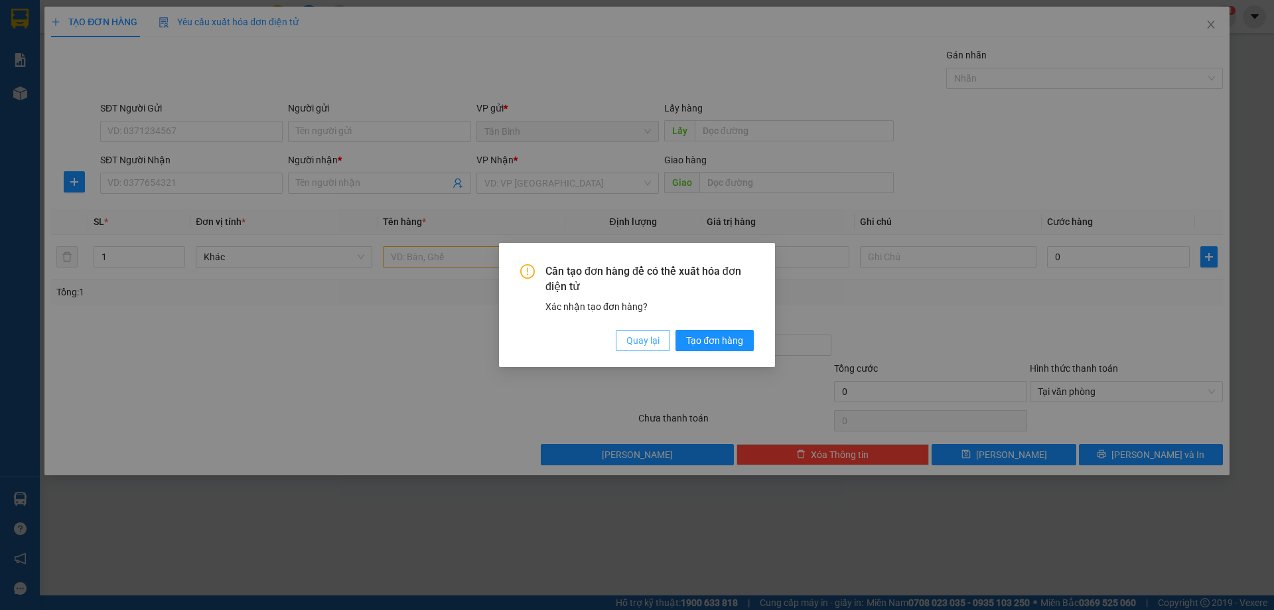
click at [646, 339] on span "Quay lại" at bounding box center [642, 340] width 33 height 15
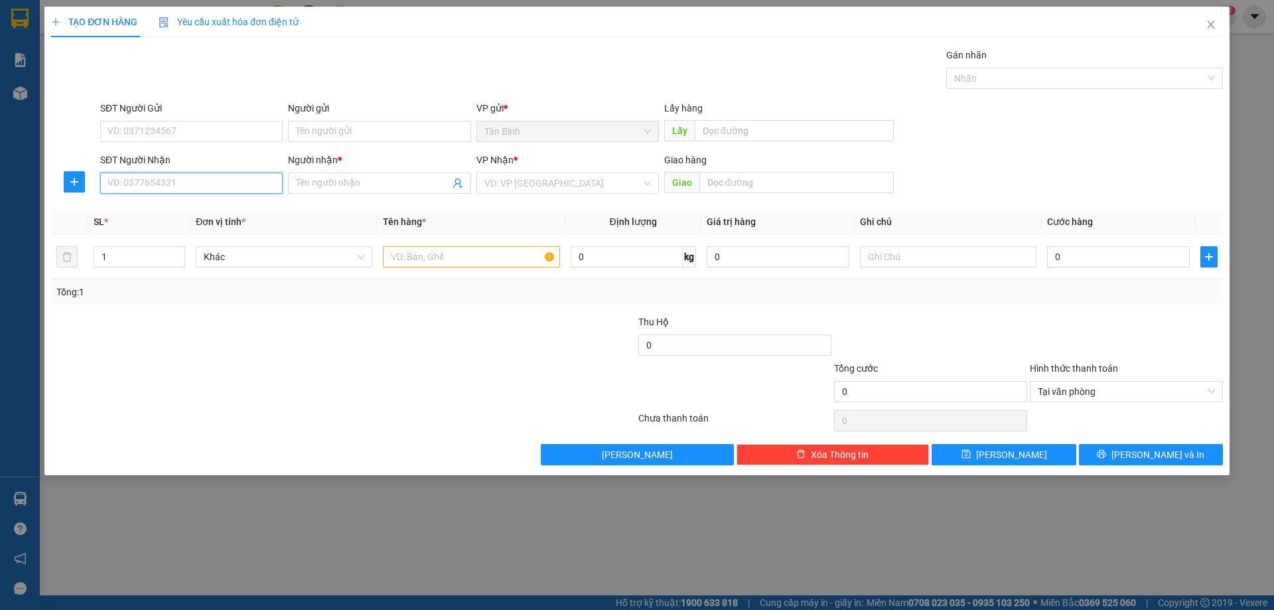
click at [184, 182] on input "SĐT Người Nhận" at bounding box center [191, 183] width 182 height 21
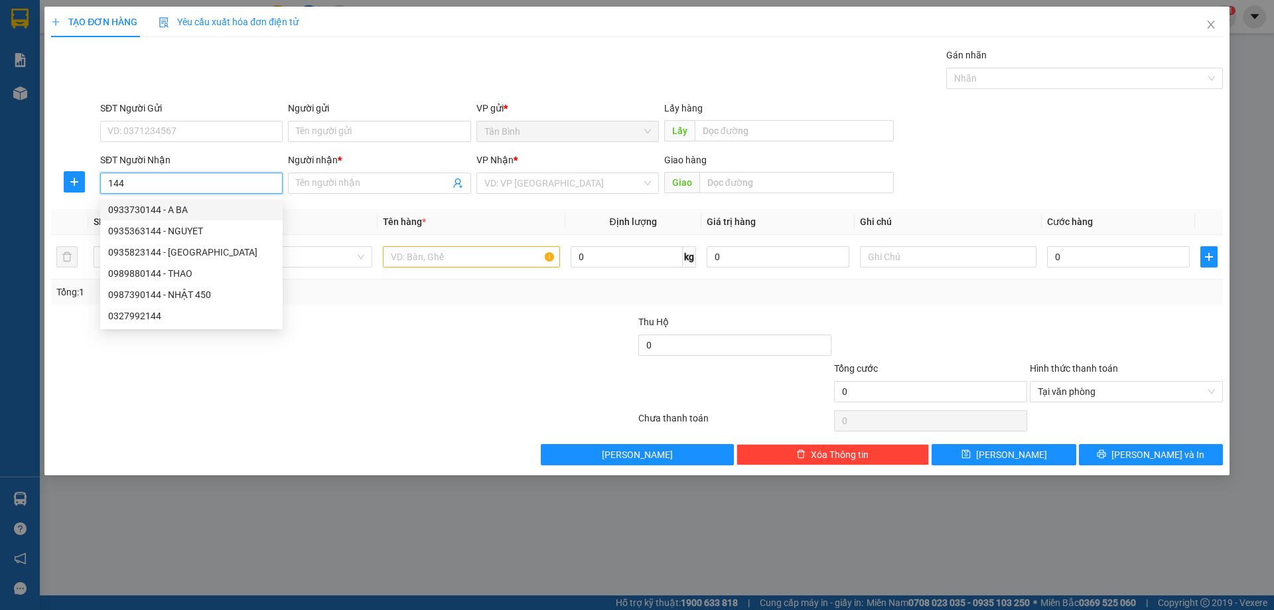
click at [202, 210] on div "0933730144 - A BA" at bounding box center [191, 209] width 167 height 15
type input "0933730144"
type input "A BA"
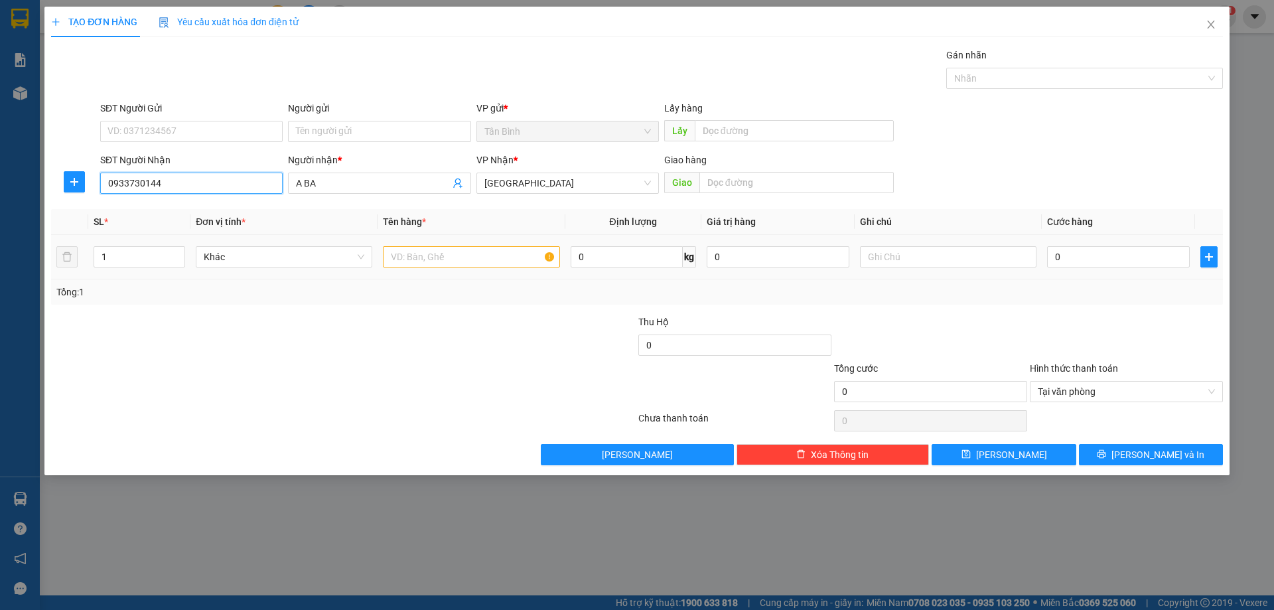
type input "0933730144"
click at [398, 260] on input "text" at bounding box center [471, 256] width 176 height 21
type input "1 CUC"
click at [1119, 258] on input "0" at bounding box center [1118, 256] width 143 height 21
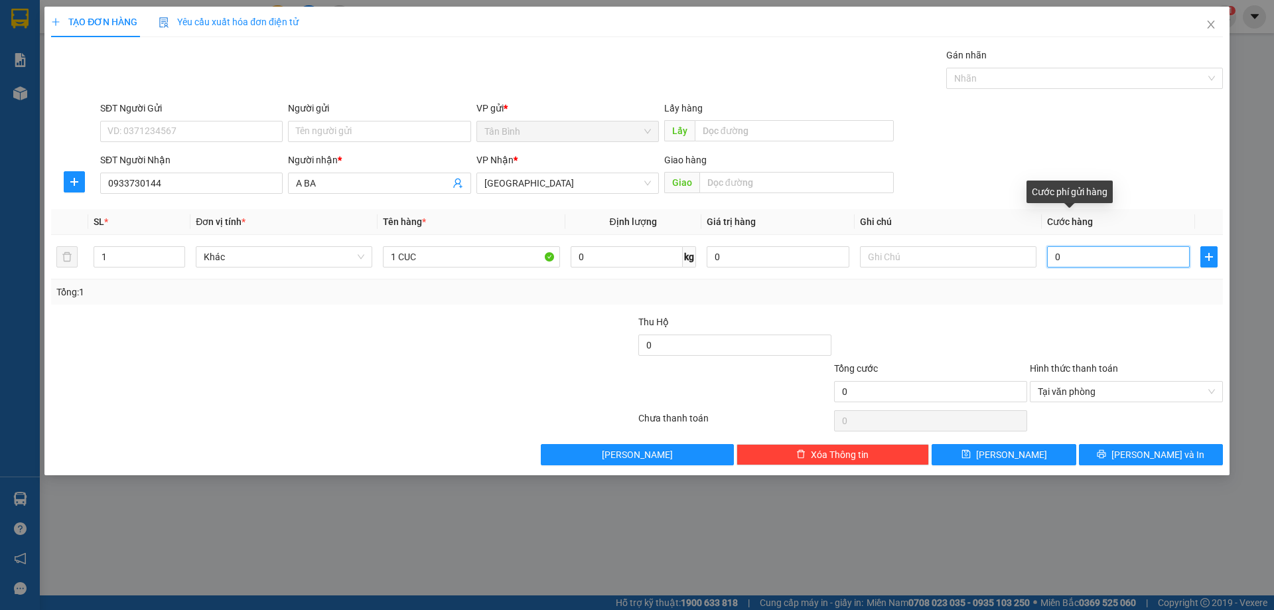
type input "2"
type input "22"
type input "220"
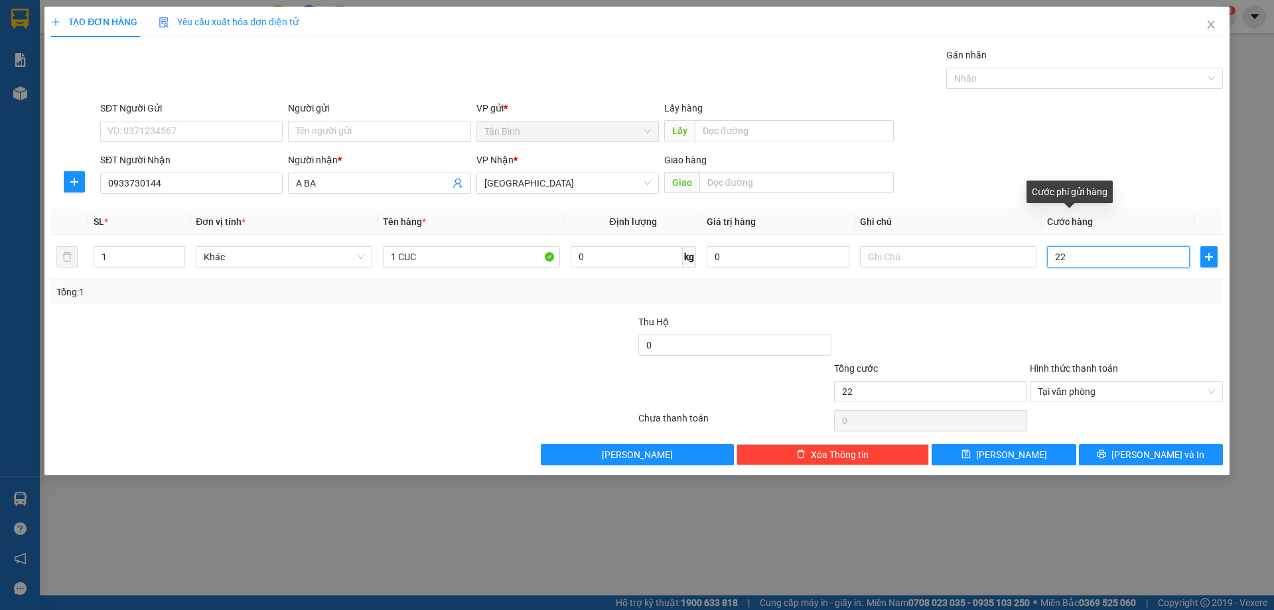
type input "220"
type input "2.200"
type input "22.000"
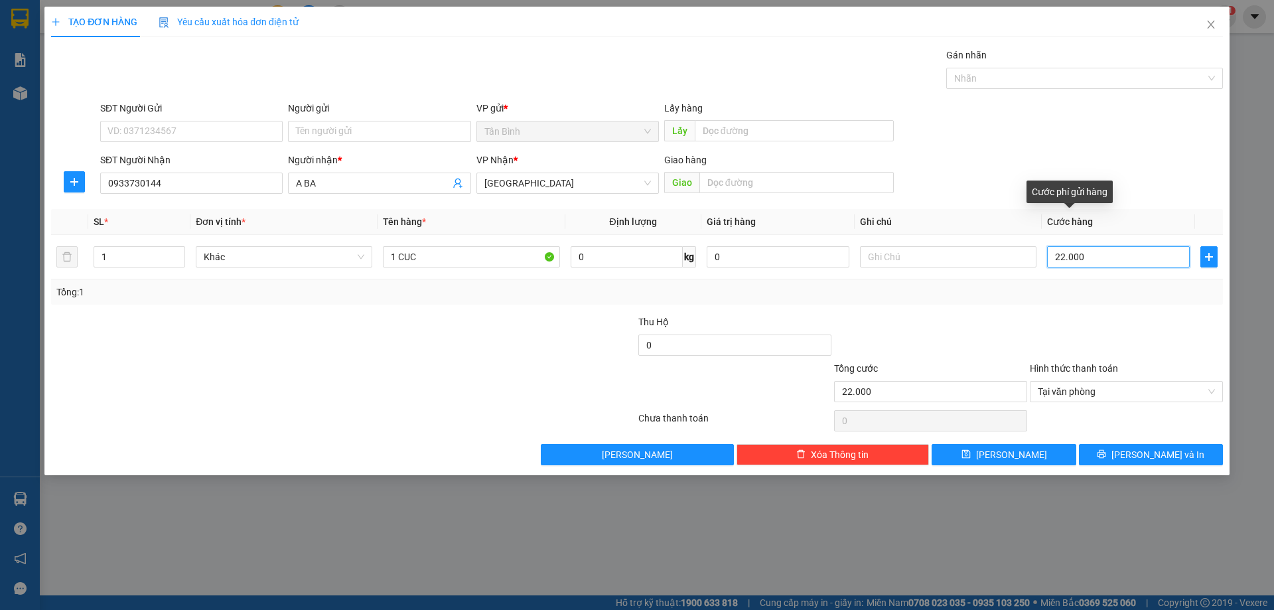
type input "220.000"
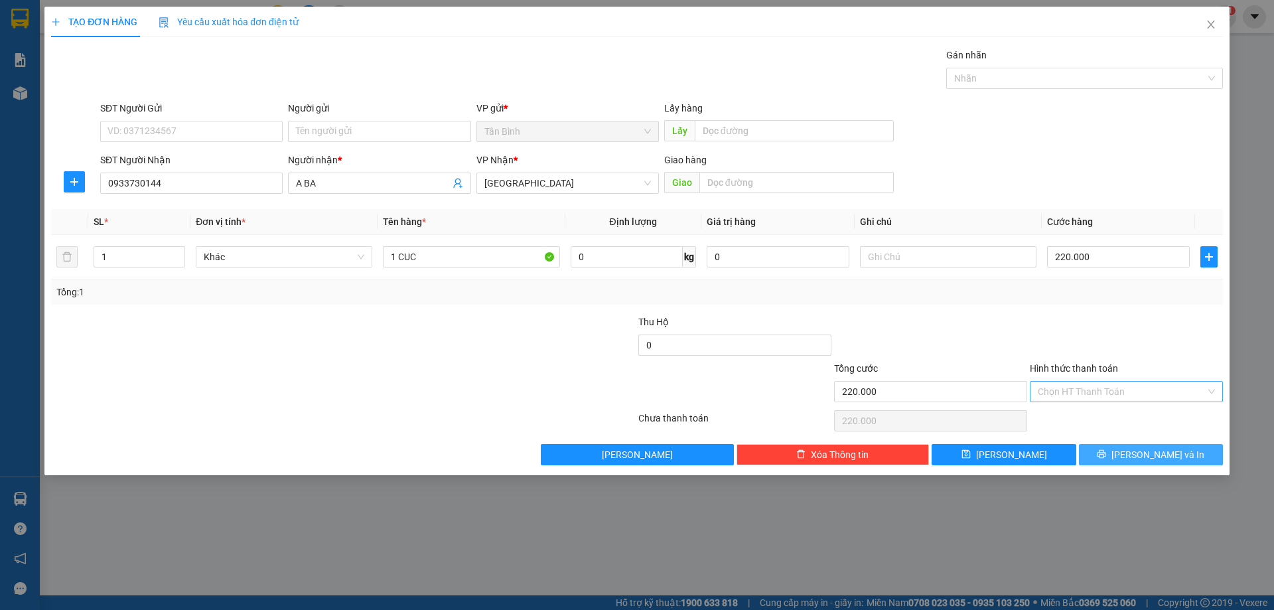
click at [1198, 460] on button "[PERSON_NAME] và In" at bounding box center [1151, 454] width 144 height 21
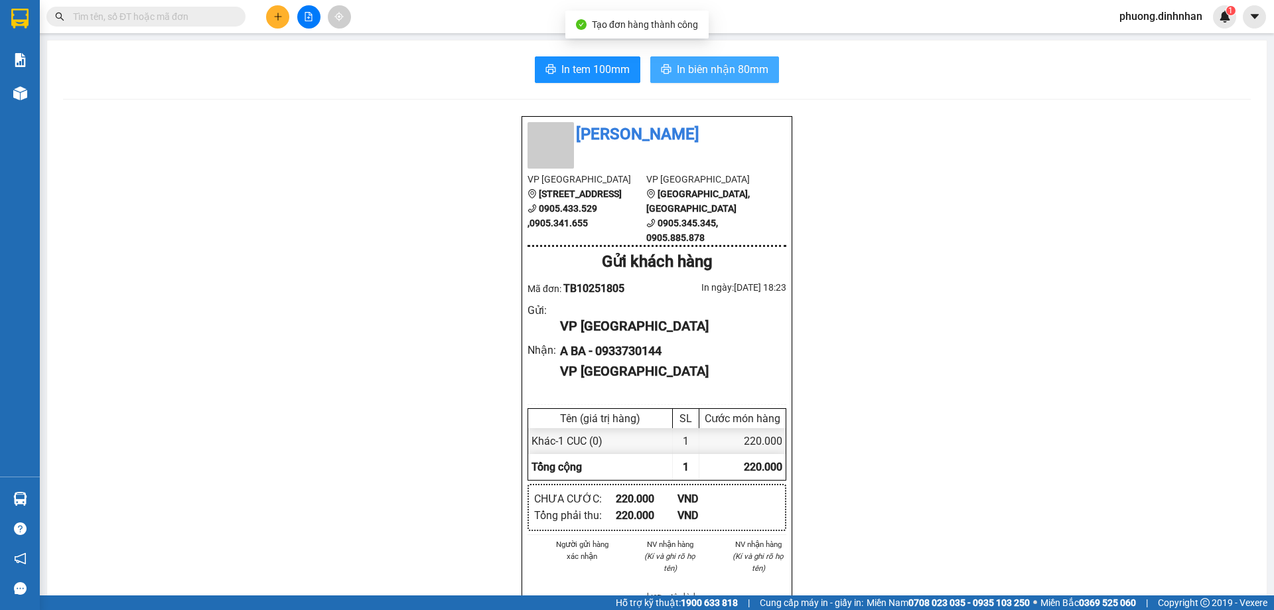
click at [695, 70] on span "In biên nhận 80mm" at bounding box center [723, 69] width 92 height 17
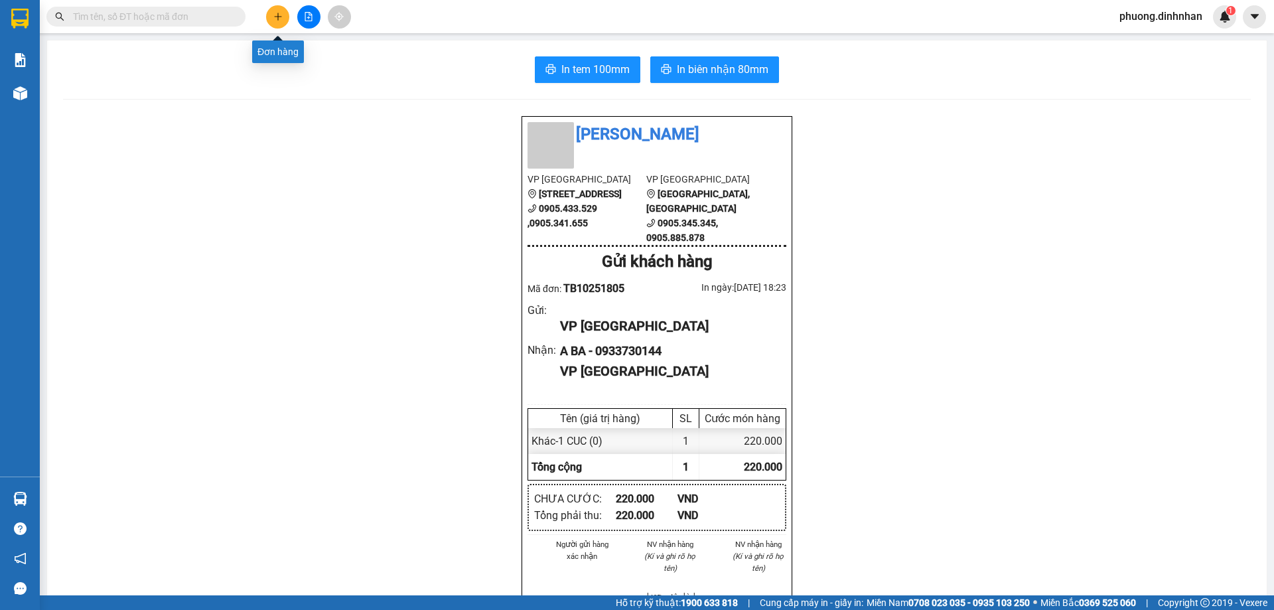
click at [277, 19] on icon "plus" at bounding box center [277, 16] width 9 height 9
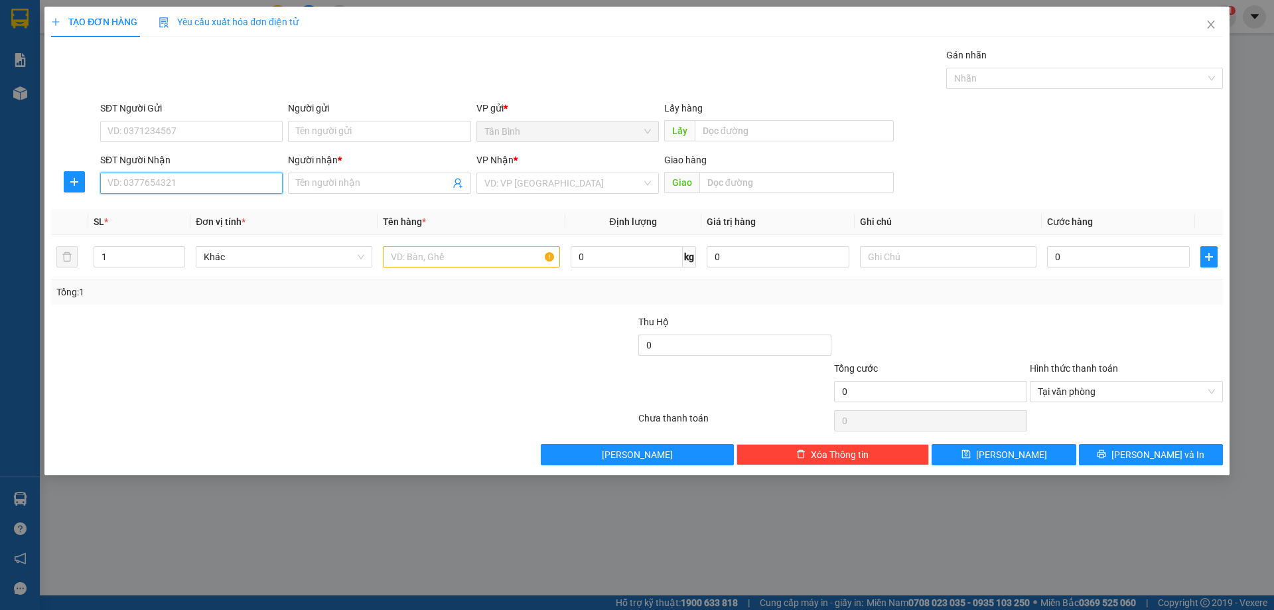
drag, startPoint x: 184, startPoint y: 185, endPoint x: 184, endPoint y: 169, distance: 16.6
click at [184, 169] on div "SĐT Người Nhận VD: 0377654321" at bounding box center [191, 176] width 182 height 46
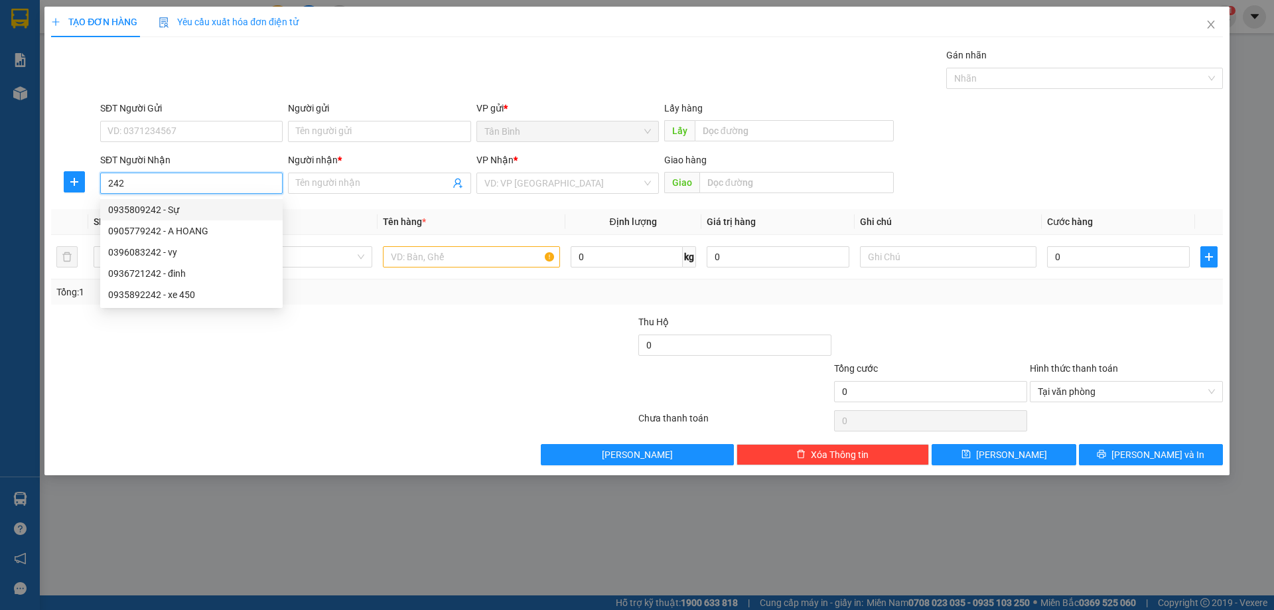
click at [196, 214] on div "0935809242 - Sự" at bounding box center [191, 209] width 167 height 15
type input "0935809242"
type input "Sự"
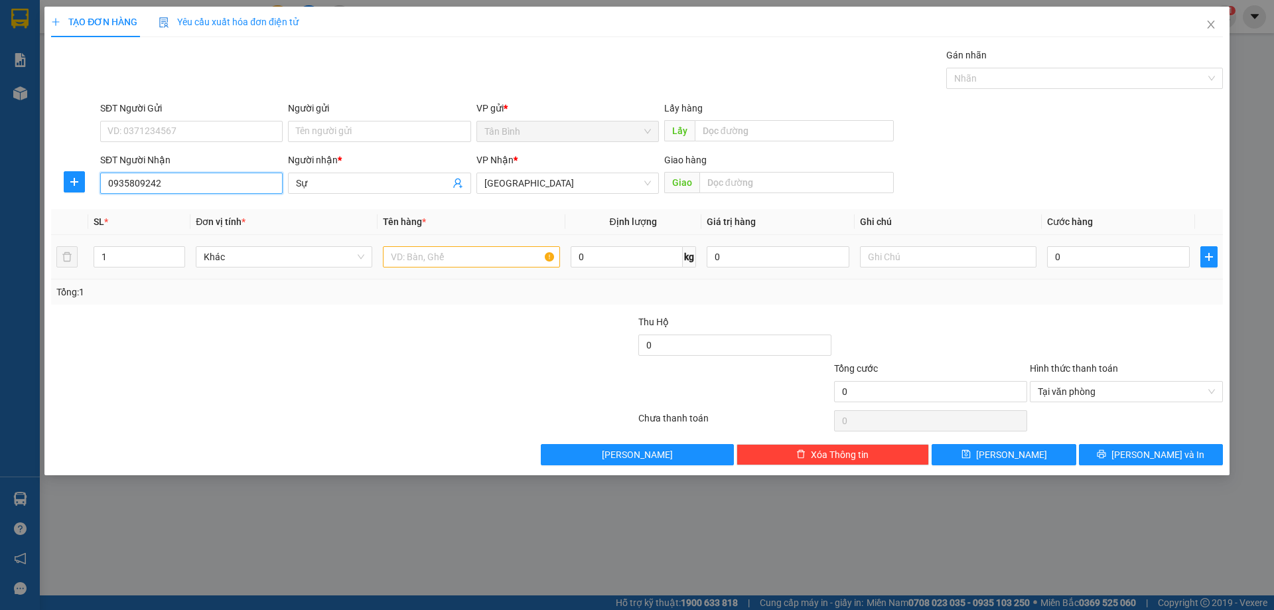
type input "0935809242"
click at [456, 261] on input "text" at bounding box center [471, 256] width 176 height 21
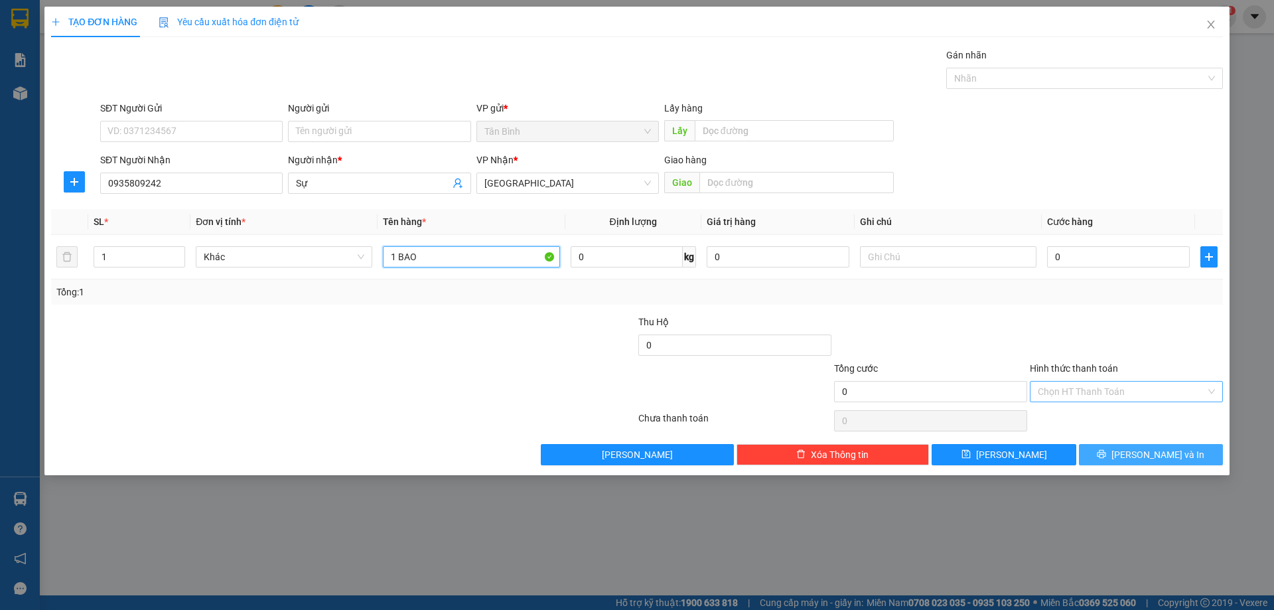
type input "1 BAO"
click at [1181, 452] on button "[PERSON_NAME] và In" at bounding box center [1151, 454] width 144 height 21
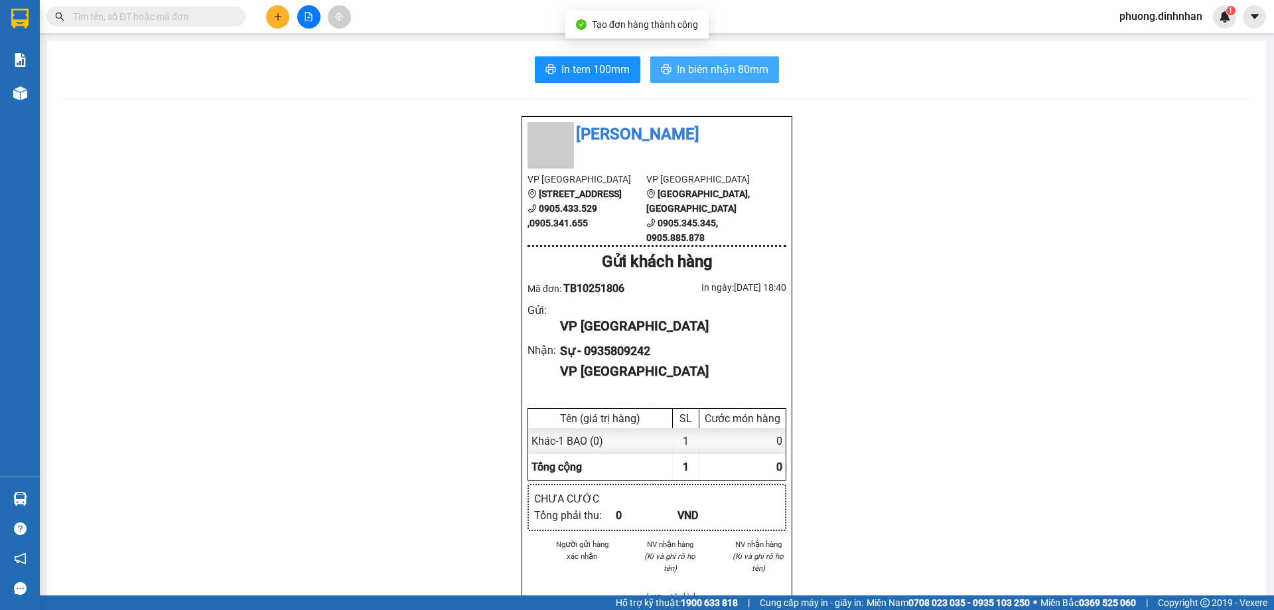
click at [705, 65] on span "In biên nhận 80mm" at bounding box center [723, 69] width 92 height 17
click at [287, 29] on div "Kết quả tìm kiếm ( 0 ) Bộ lọc No Data phuong.dinhnhan 1" at bounding box center [637, 16] width 1274 height 33
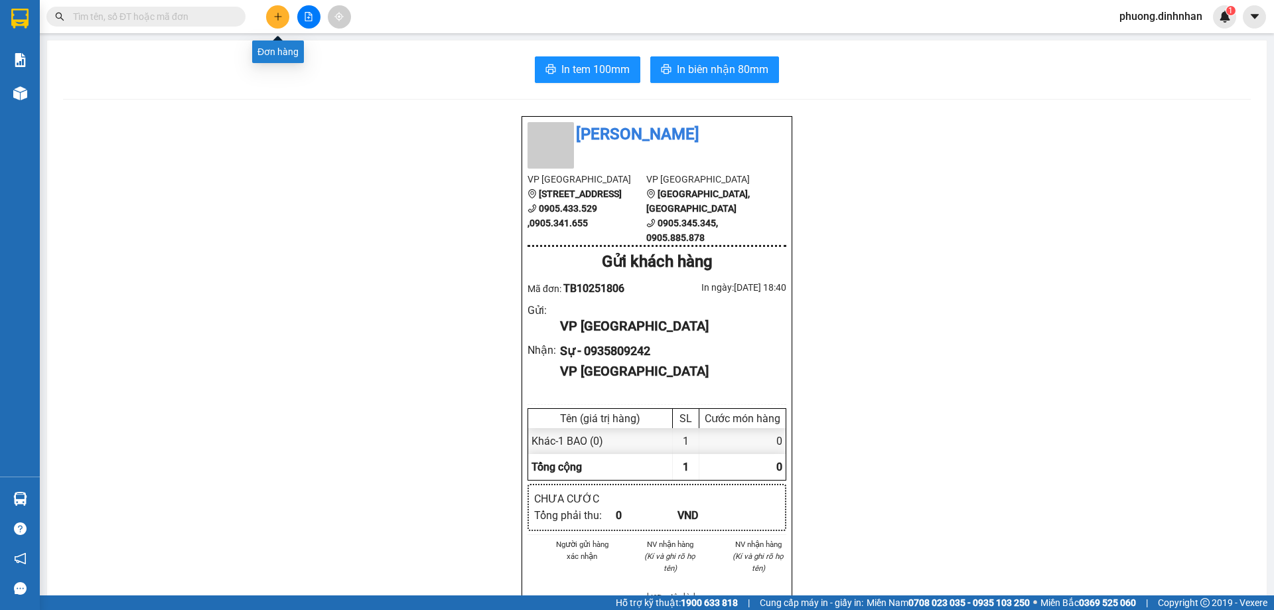
click at [283, 21] on button at bounding box center [277, 16] width 23 height 23
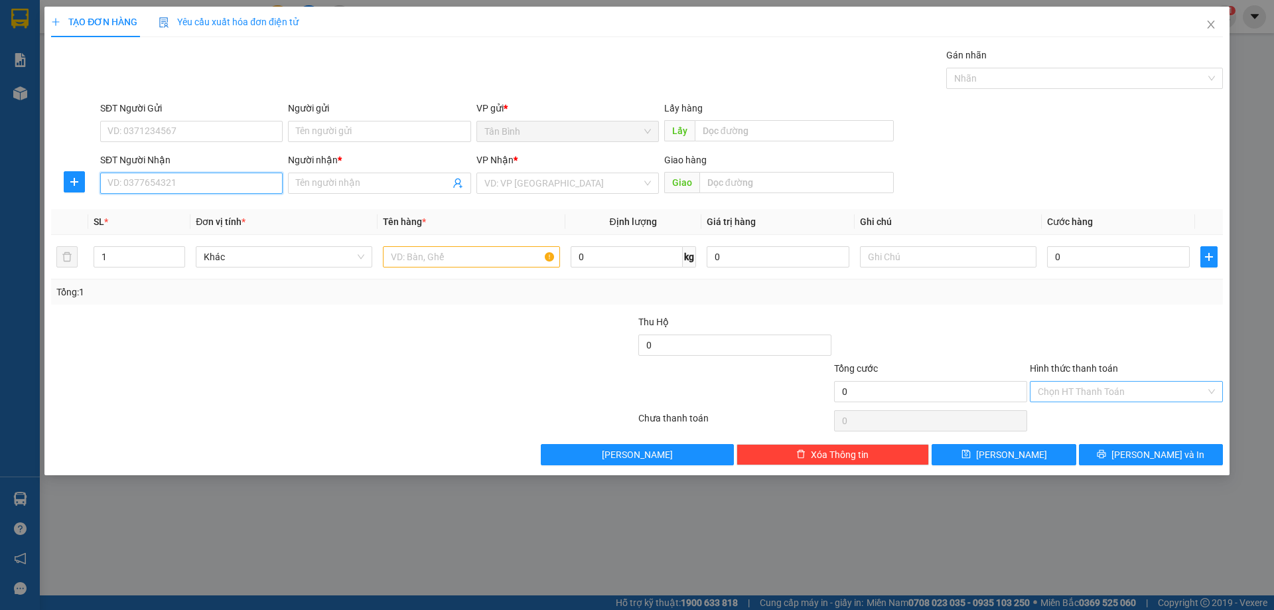
click at [195, 176] on input "SĐT Người Nhận" at bounding box center [191, 183] width 182 height 21
click at [505, 255] on input "text" at bounding box center [471, 256] width 176 height 21
